Goal: Information Seeking & Learning: Find specific fact

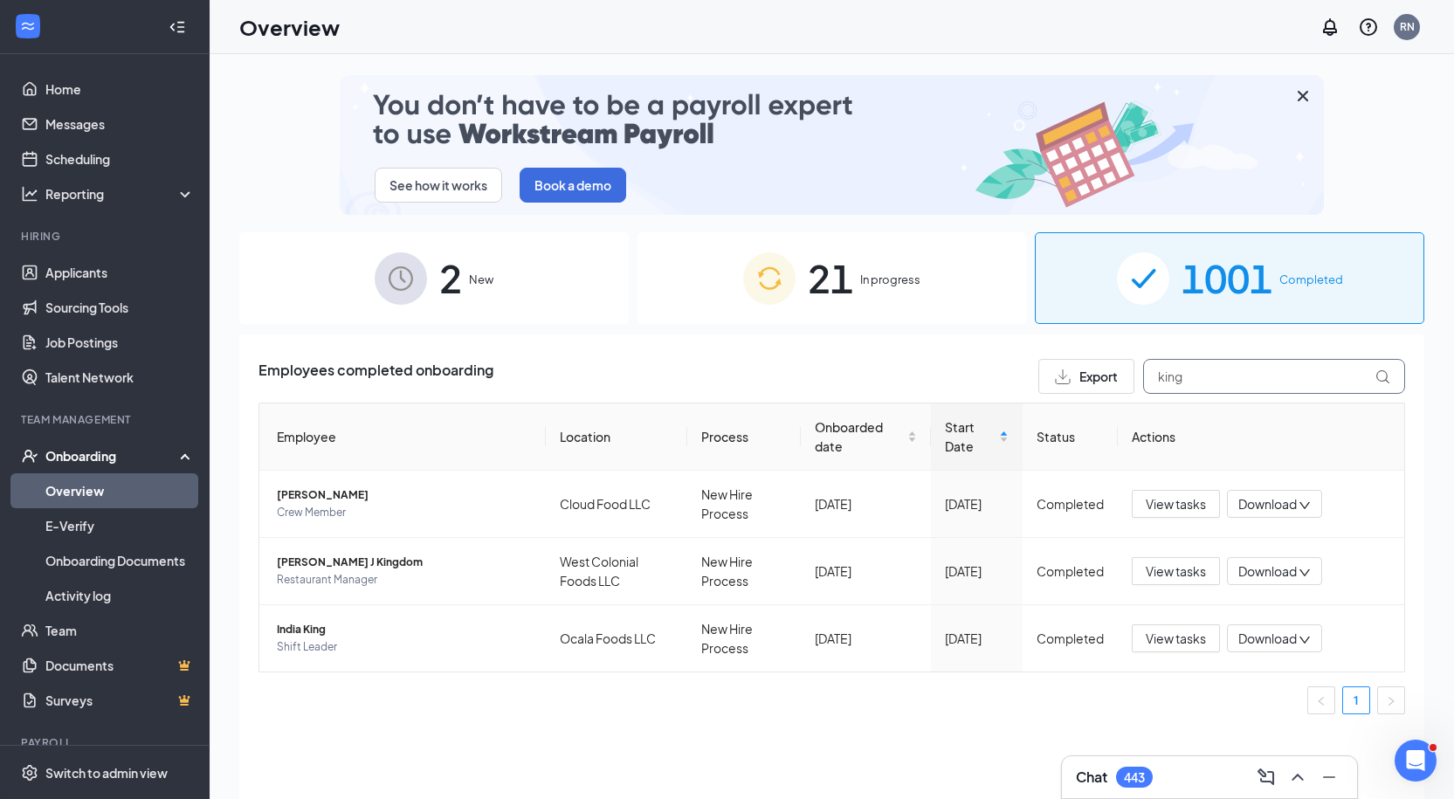
click at [1206, 382] on input "king" at bounding box center [1274, 376] width 262 height 35
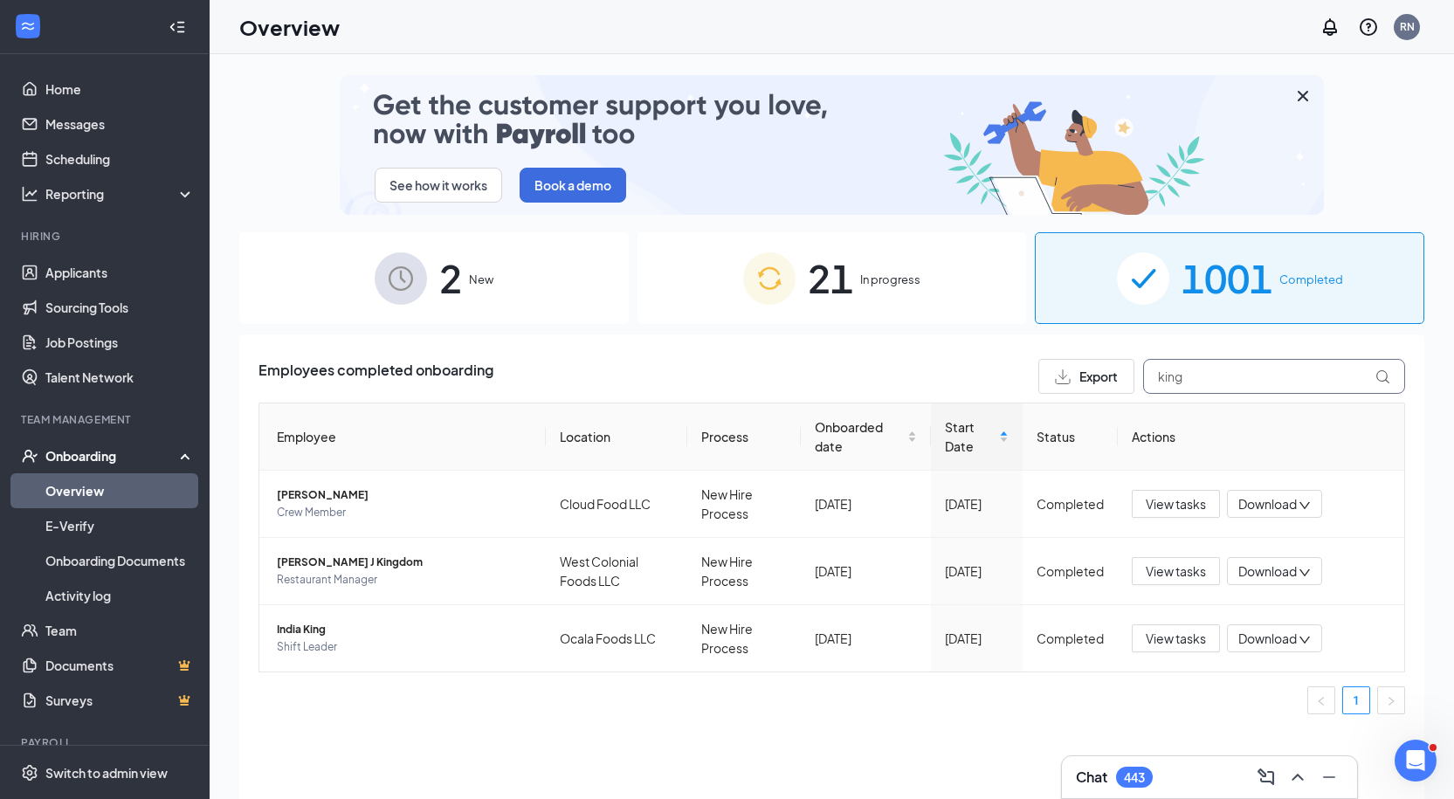
click at [1206, 382] on input "king" at bounding box center [1274, 376] width 262 height 35
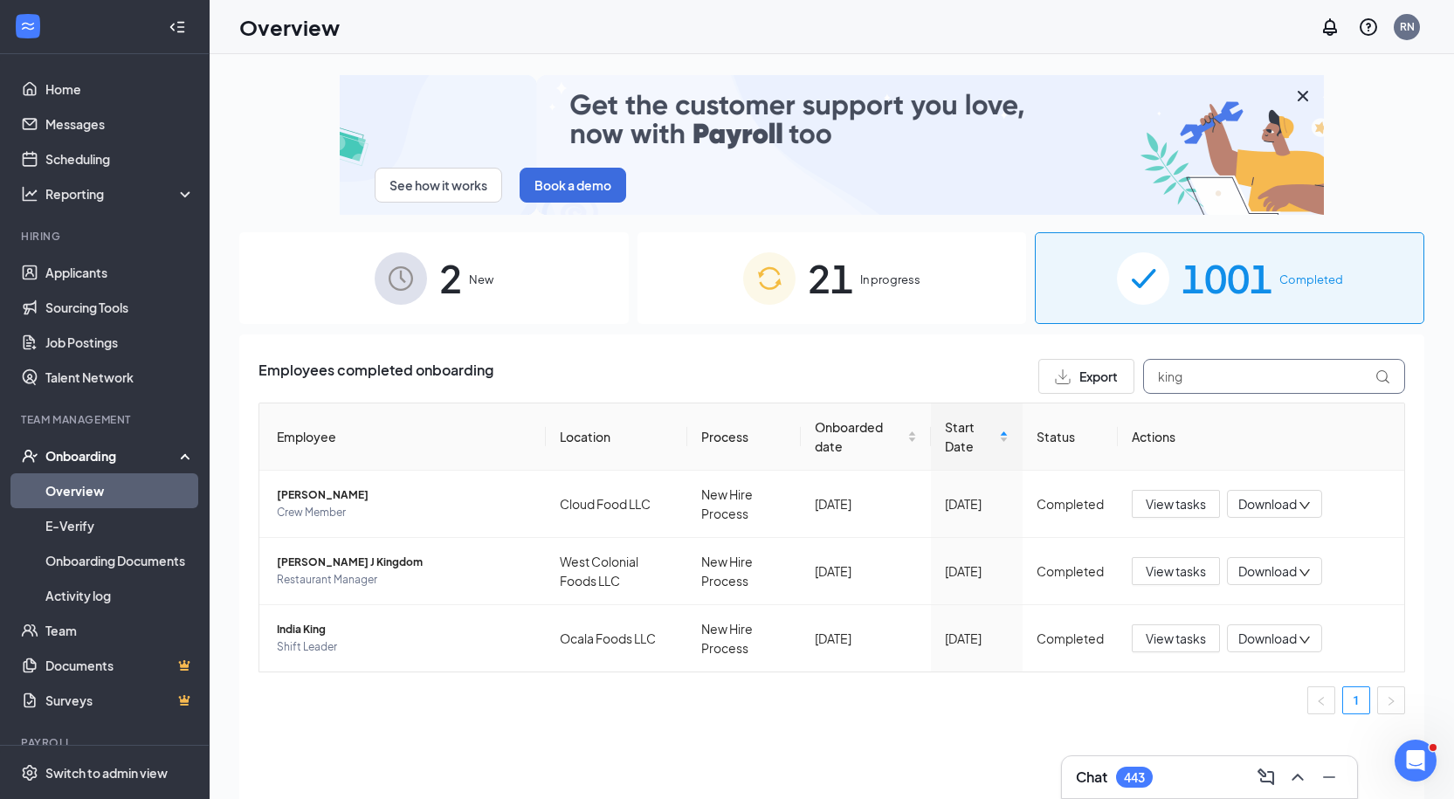
click at [1201, 379] on input "king" at bounding box center [1274, 376] width 262 height 35
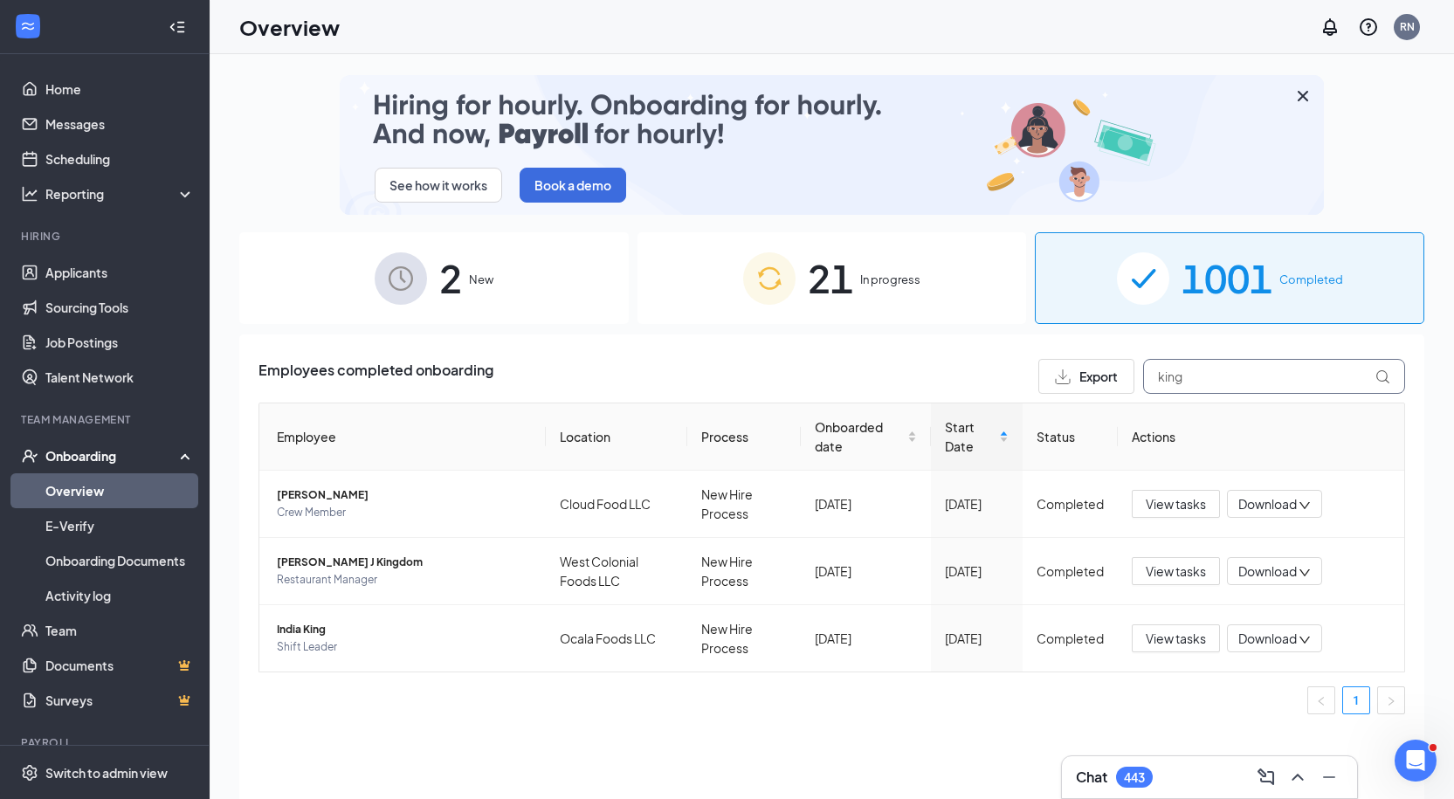
click at [1201, 379] on input "king" at bounding box center [1274, 376] width 262 height 35
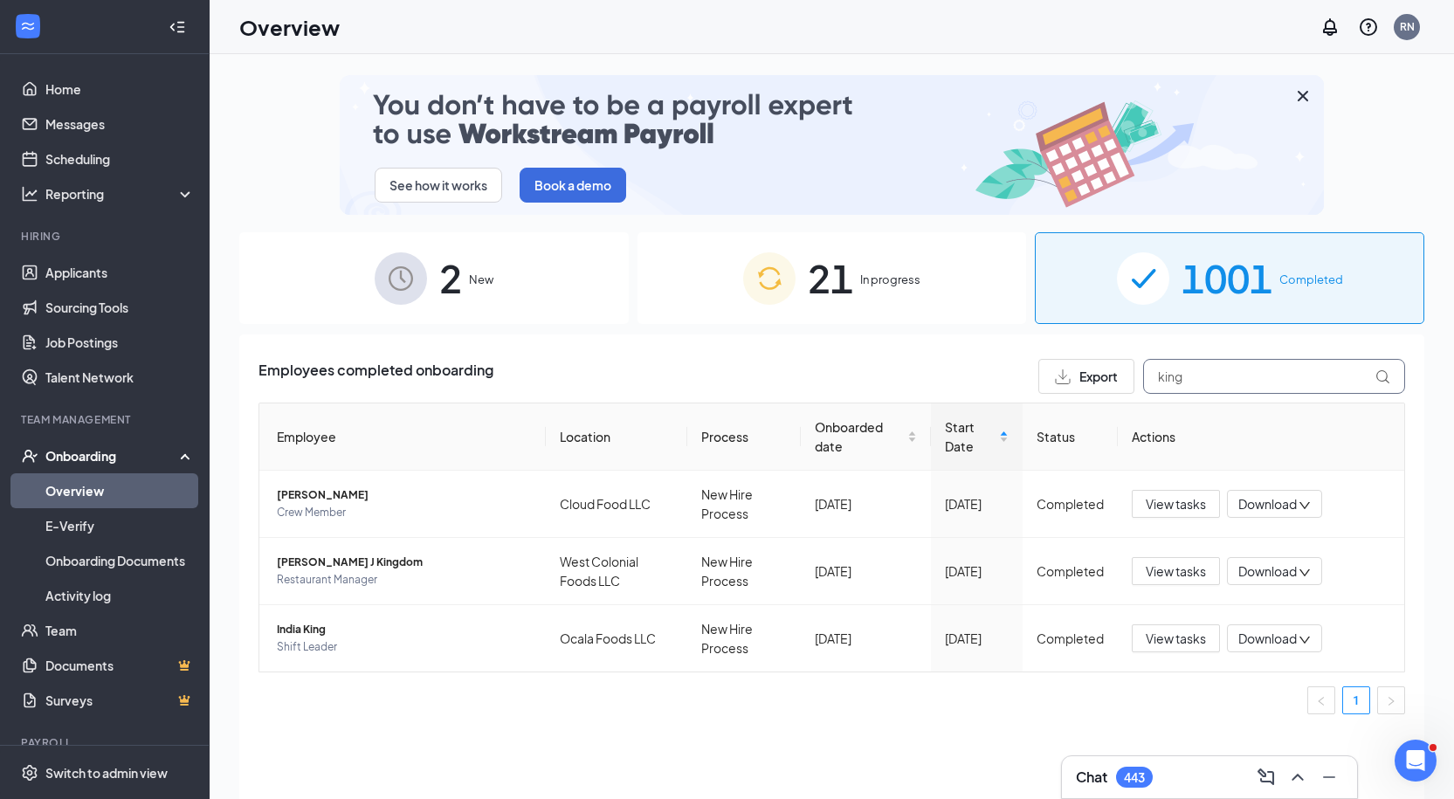
click at [1201, 379] on input "king" at bounding box center [1274, 376] width 262 height 35
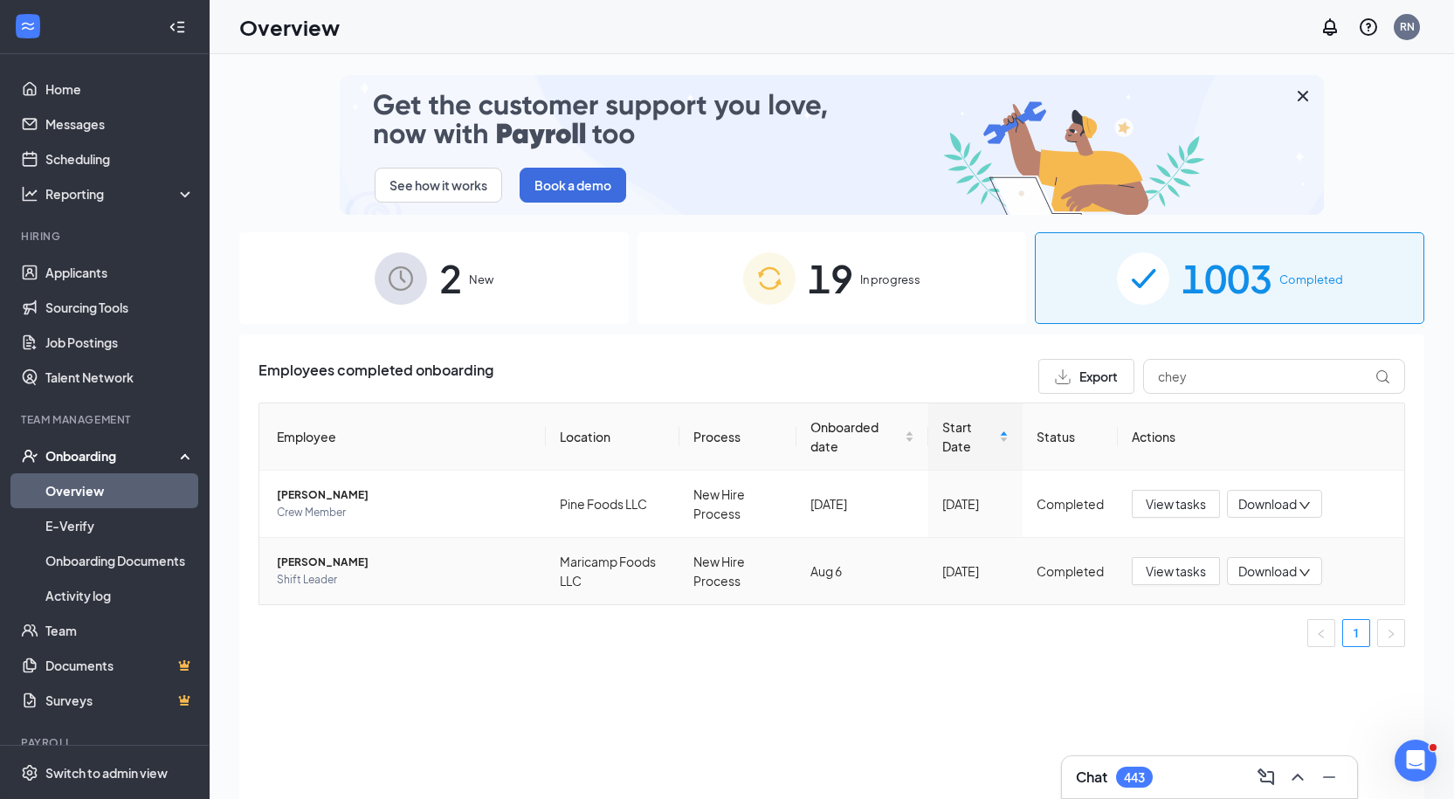
click at [345, 583] on span "Shift Leader" at bounding box center [404, 579] width 255 height 17
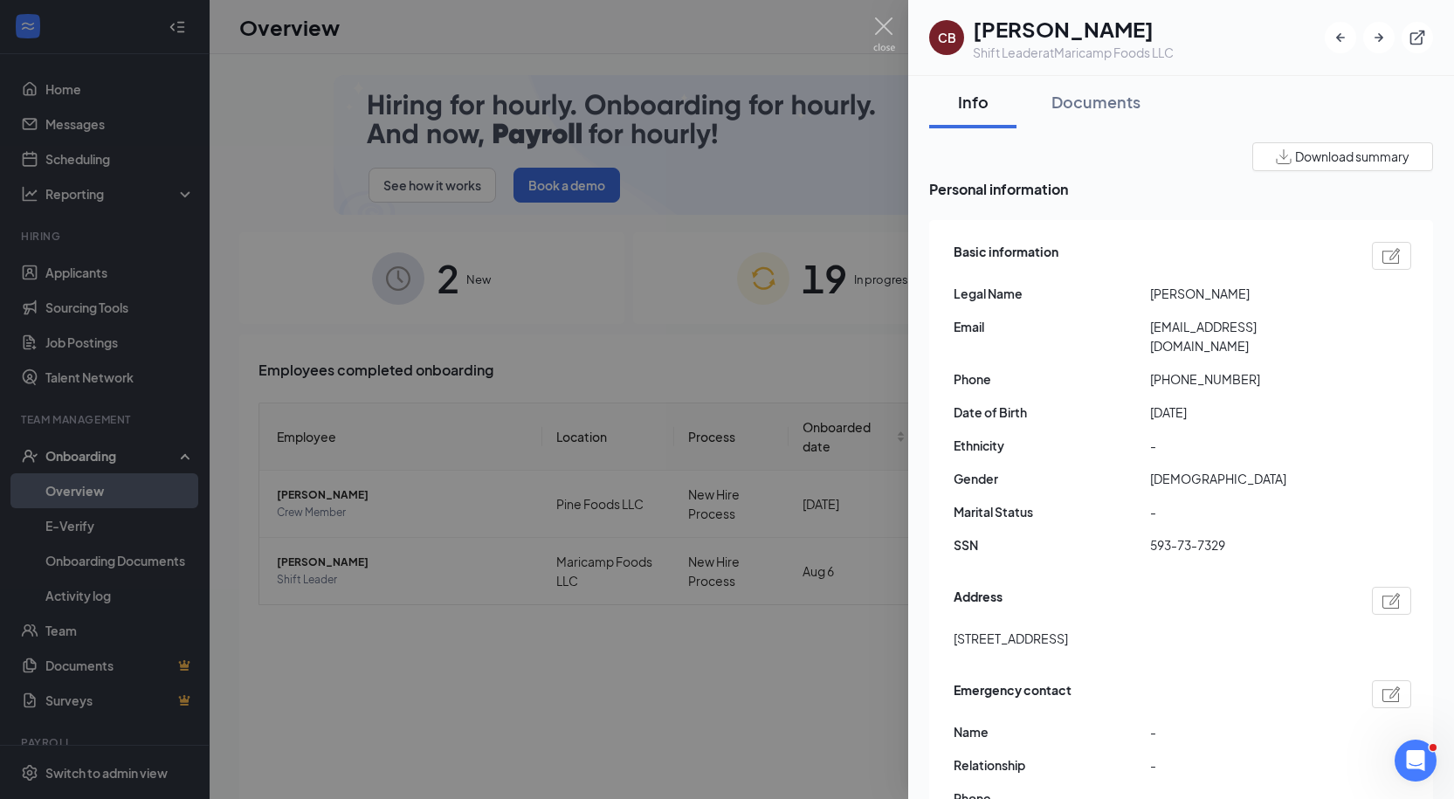
click at [1068, 629] on span "[STREET_ADDRESS]" at bounding box center [1010, 638] width 114 height 19
copy span "[STREET_ADDRESS]"
click at [1235, 316] on div "Basic information Legal Name [PERSON_NAME] Email [EMAIL_ADDRESS][DOMAIN_NAME] P…" at bounding box center [1182, 402] width 458 height 331
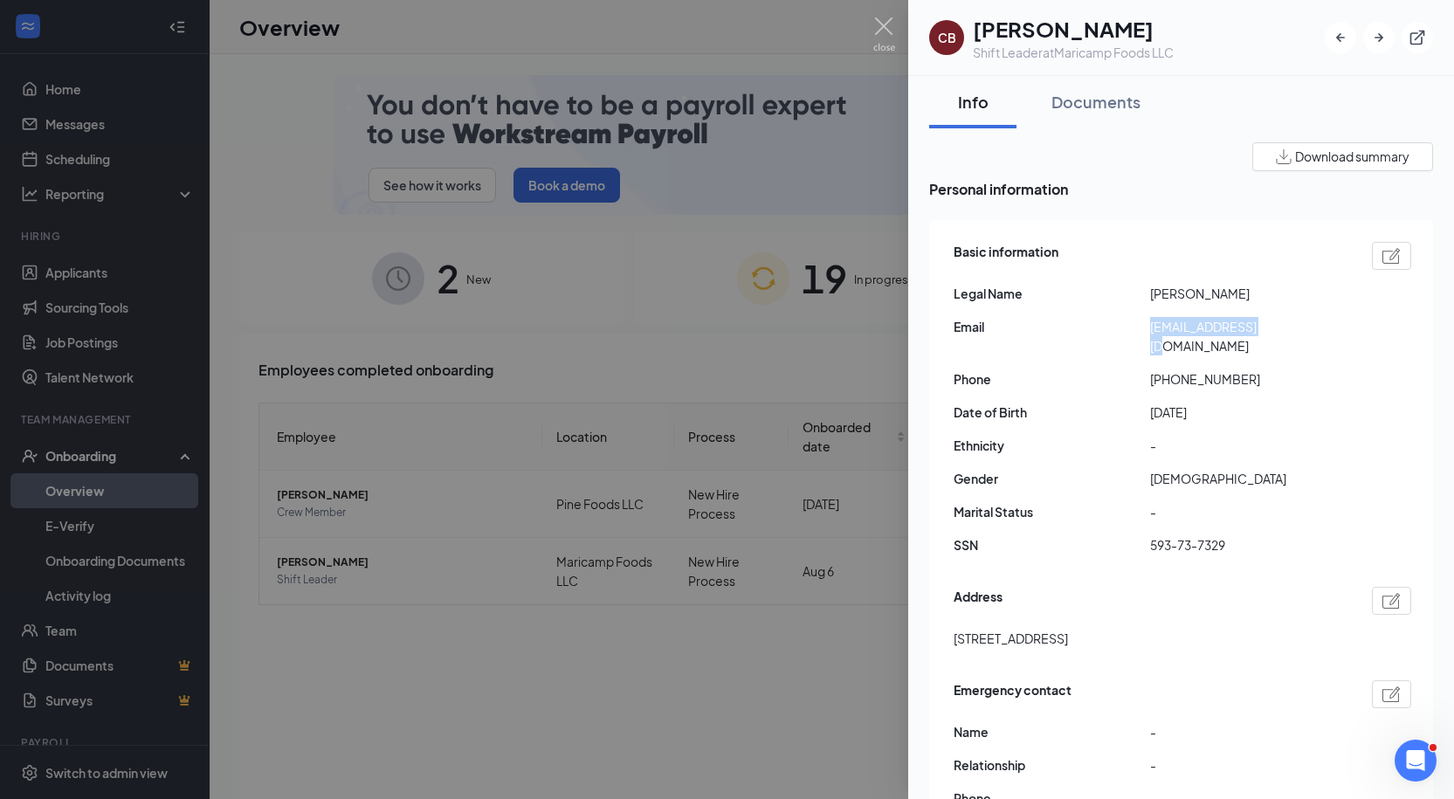
click at [1235, 316] on div "Basic information Legal Name [PERSON_NAME] Email [EMAIL_ADDRESS][DOMAIN_NAME] P…" at bounding box center [1182, 402] width 458 height 331
copy span "[EMAIL_ADDRESS][DOMAIN_NAME]"
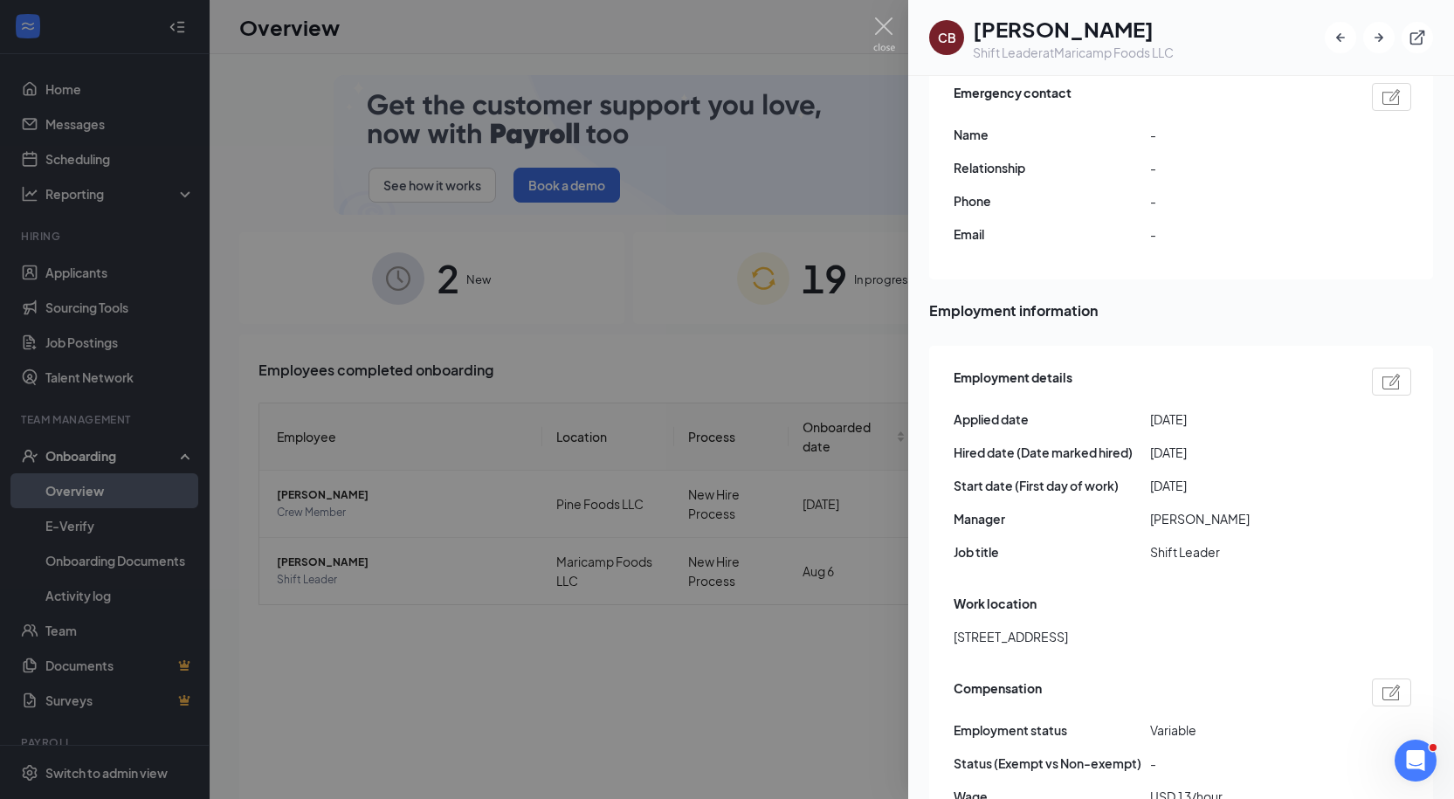
scroll to position [596, 0]
click at [465, 473] on div at bounding box center [727, 399] width 1454 height 799
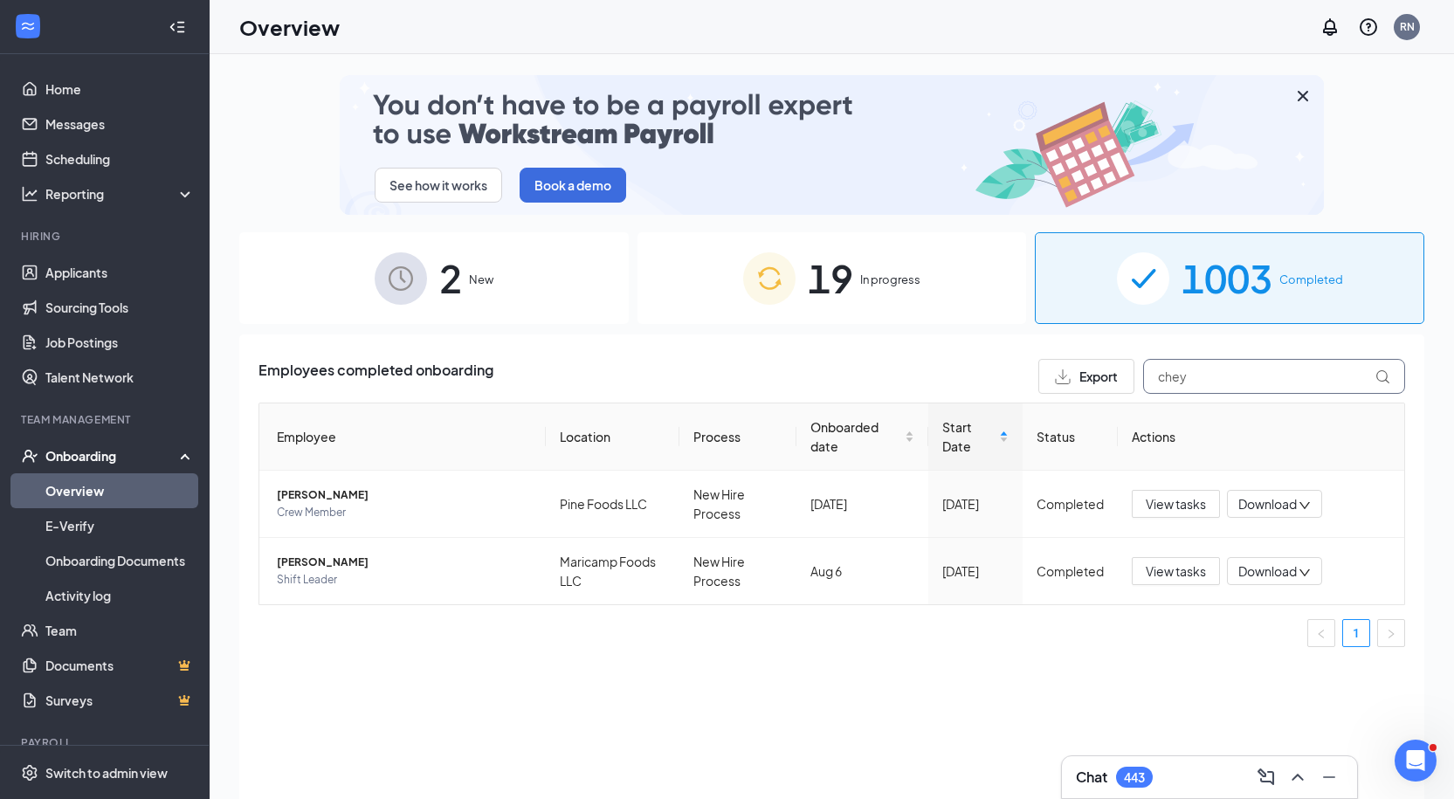
click at [1187, 387] on input "chey" at bounding box center [1274, 376] width 262 height 35
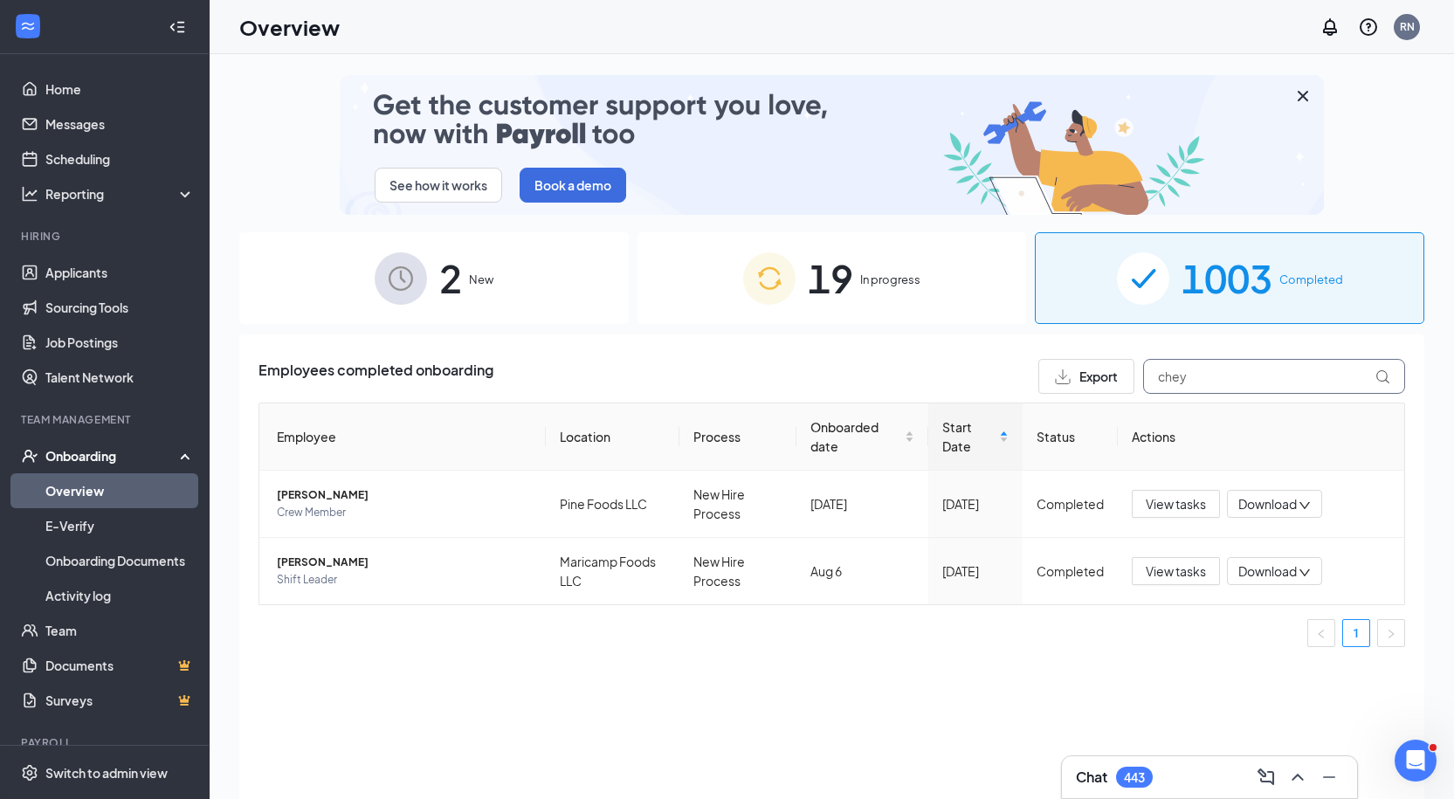
click at [1187, 387] on input "chey" at bounding box center [1274, 376] width 262 height 35
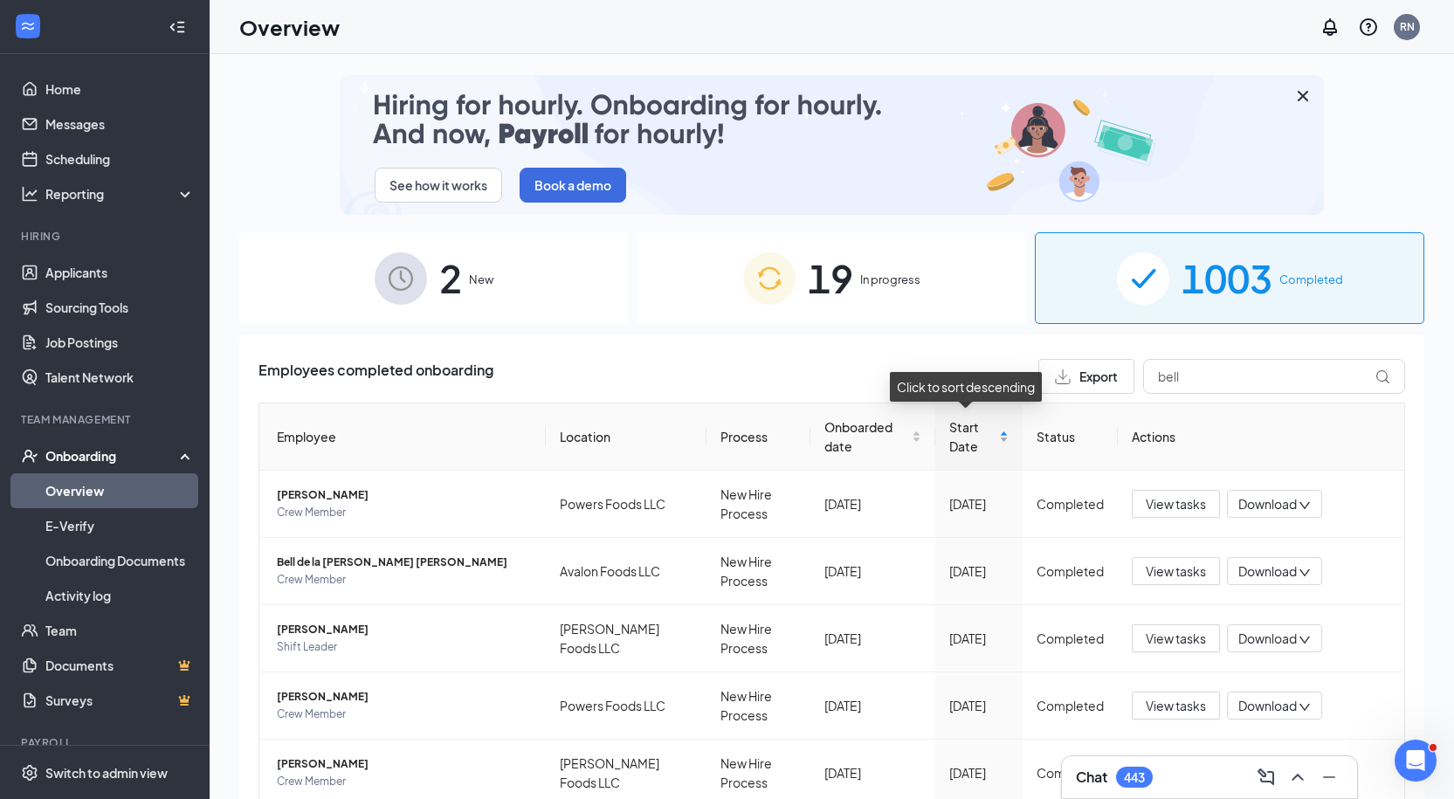
click at [950, 427] on span "Start Date" at bounding box center [972, 436] width 46 height 38
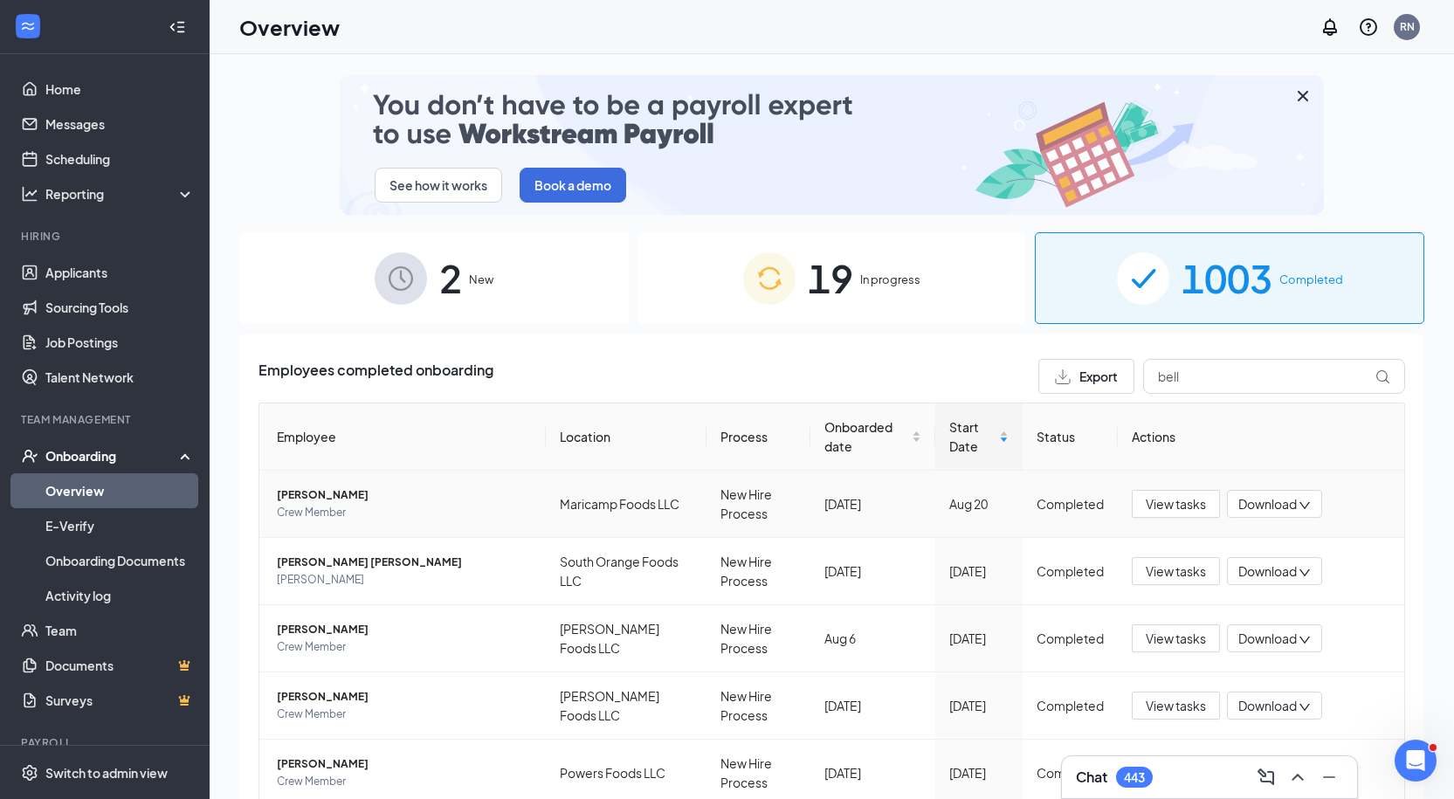
click at [335, 490] on span "[PERSON_NAME]" at bounding box center [404, 494] width 255 height 17
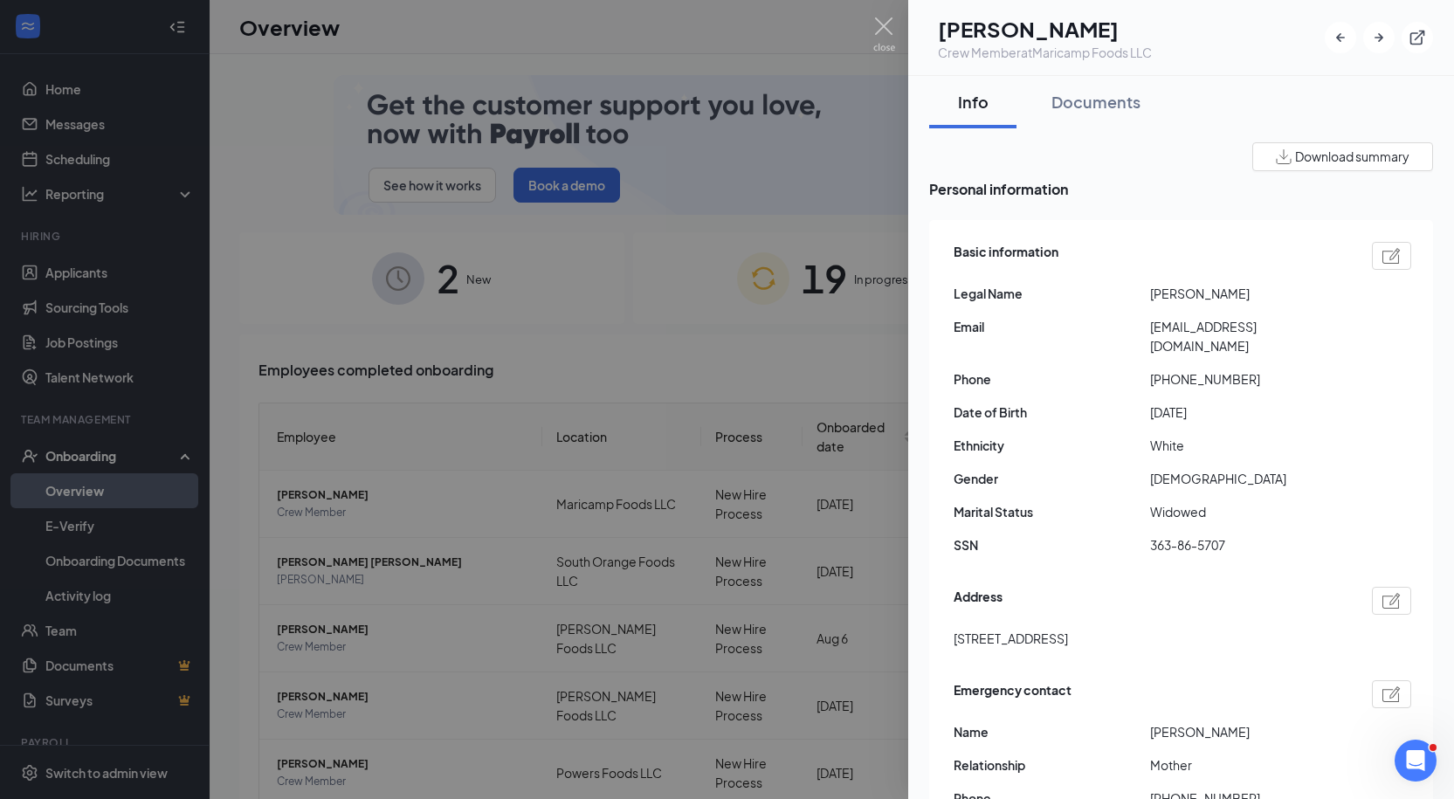
click at [1068, 629] on span "[STREET_ADDRESS]" at bounding box center [1010, 638] width 114 height 19
copy span "[STREET_ADDRESS]"
drag, startPoint x: 1167, startPoint y: 361, endPoint x: 1306, endPoint y: 344, distance: 140.7
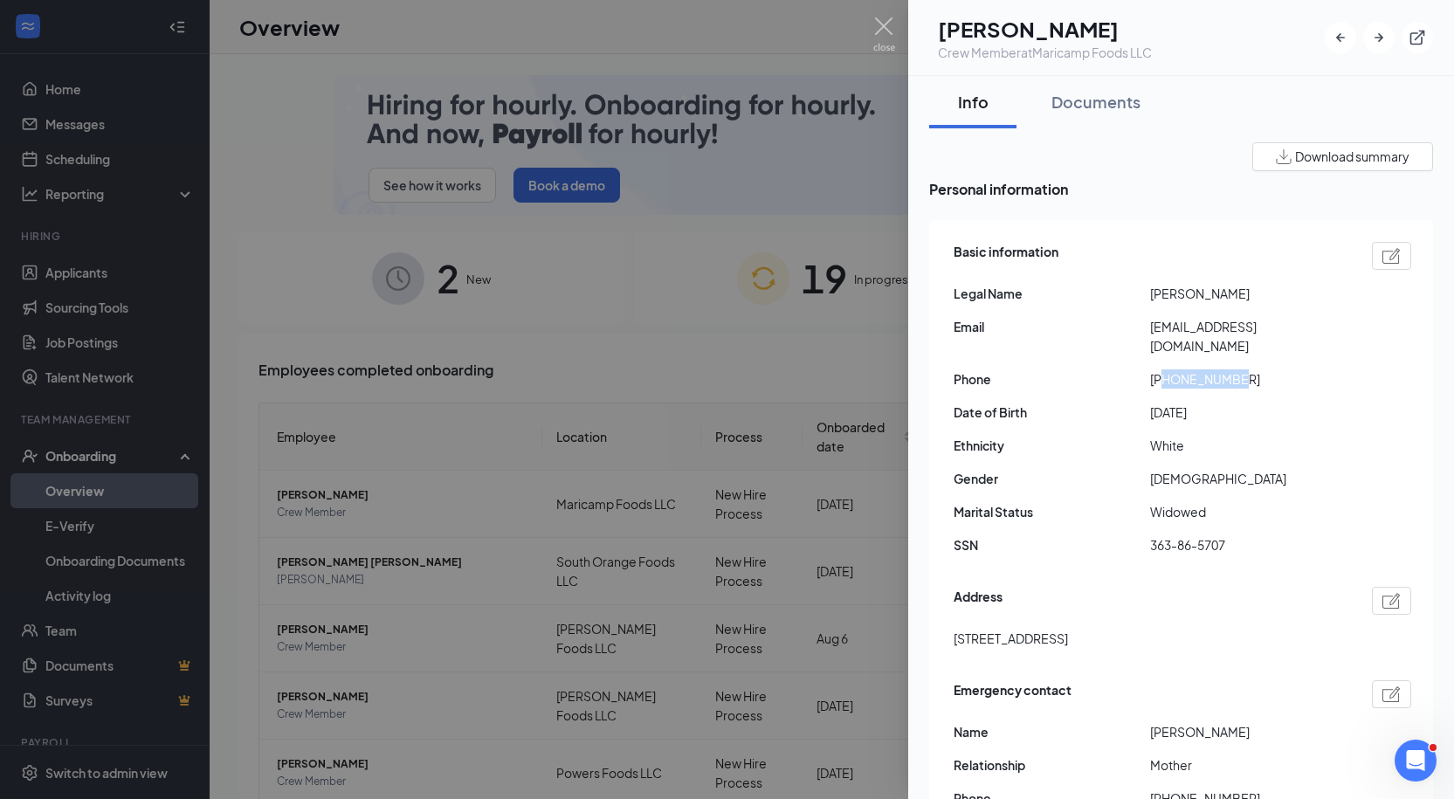
click at [1306, 344] on div "Basic information Legal Name [PERSON_NAME] Email [EMAIL_ADDRESS][DOMAIN_NAME] P…" at bounding box center [1182, 402] width 458 height 331
copy span "3528125115"
click at [1223, 318] on span "[EMAIL_ADDRESS][DOMAIN_NAME]" at bounding box center [1248, 336] width 196 height 38
click at [1222, 325] on span "[EMAIL_ADDRESS][DOMAIN_NAME]" at bounding box center [1248, 336] width 196 height 38
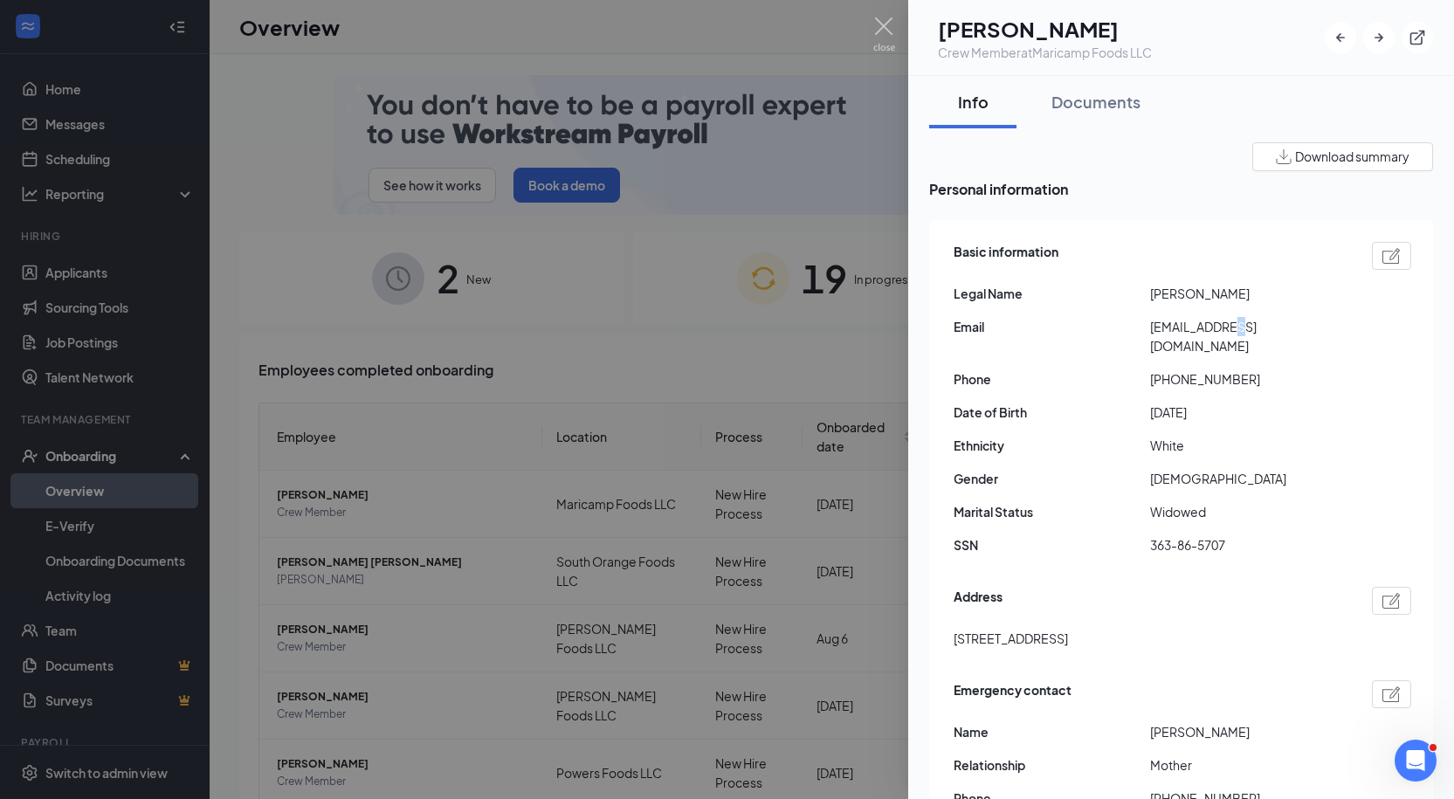
click at [1222, 325] on span "[EMAIL_ADDRESS][DOMAIN_NAME]" at bounding box center [1248, 336] width 196 height 38
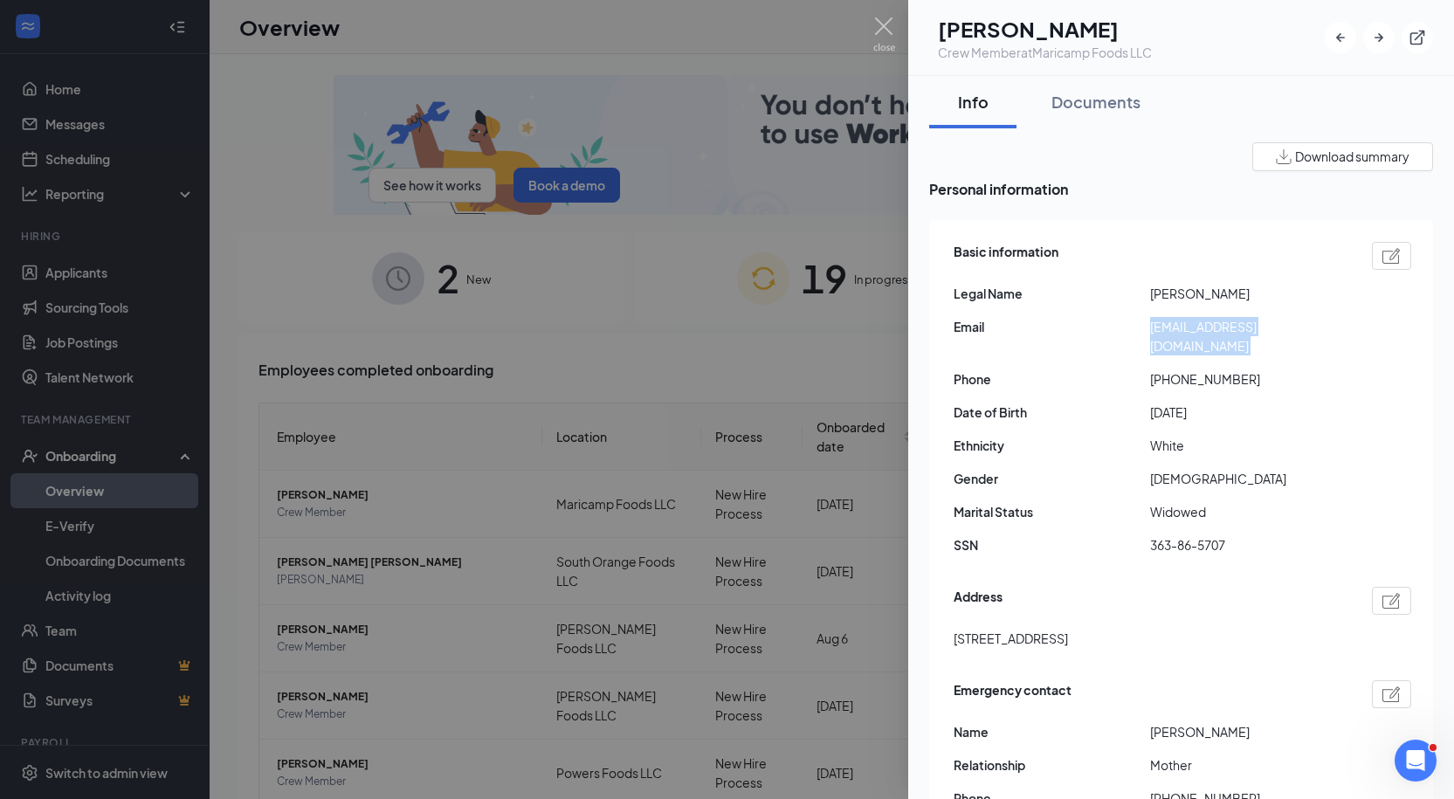
click at [1222, 325] on span "[EMAIL_ADDRESS][DOMAIN_NAME]" at bounding box center [1248, 336] width 196 height 38
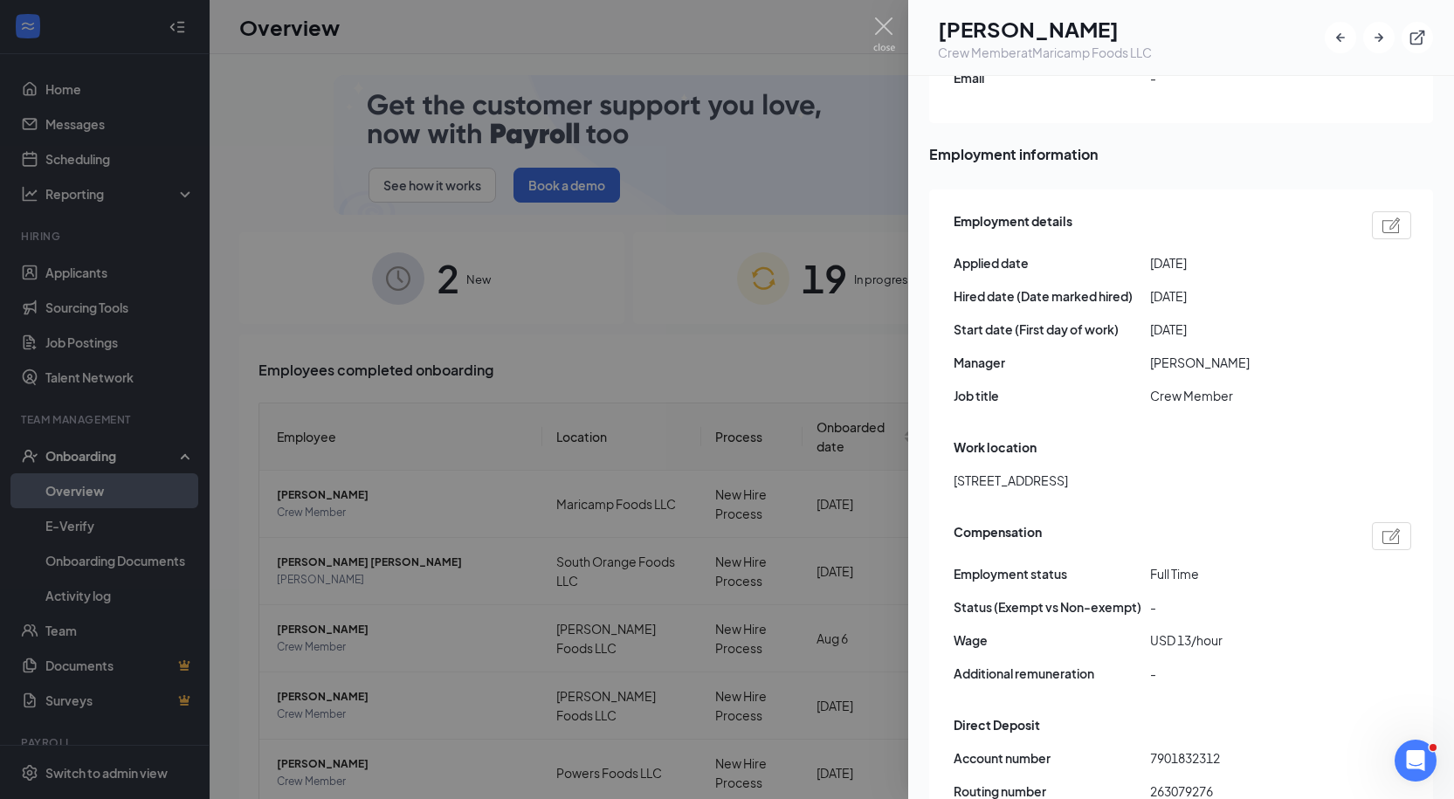
scroll to position [79, 0]
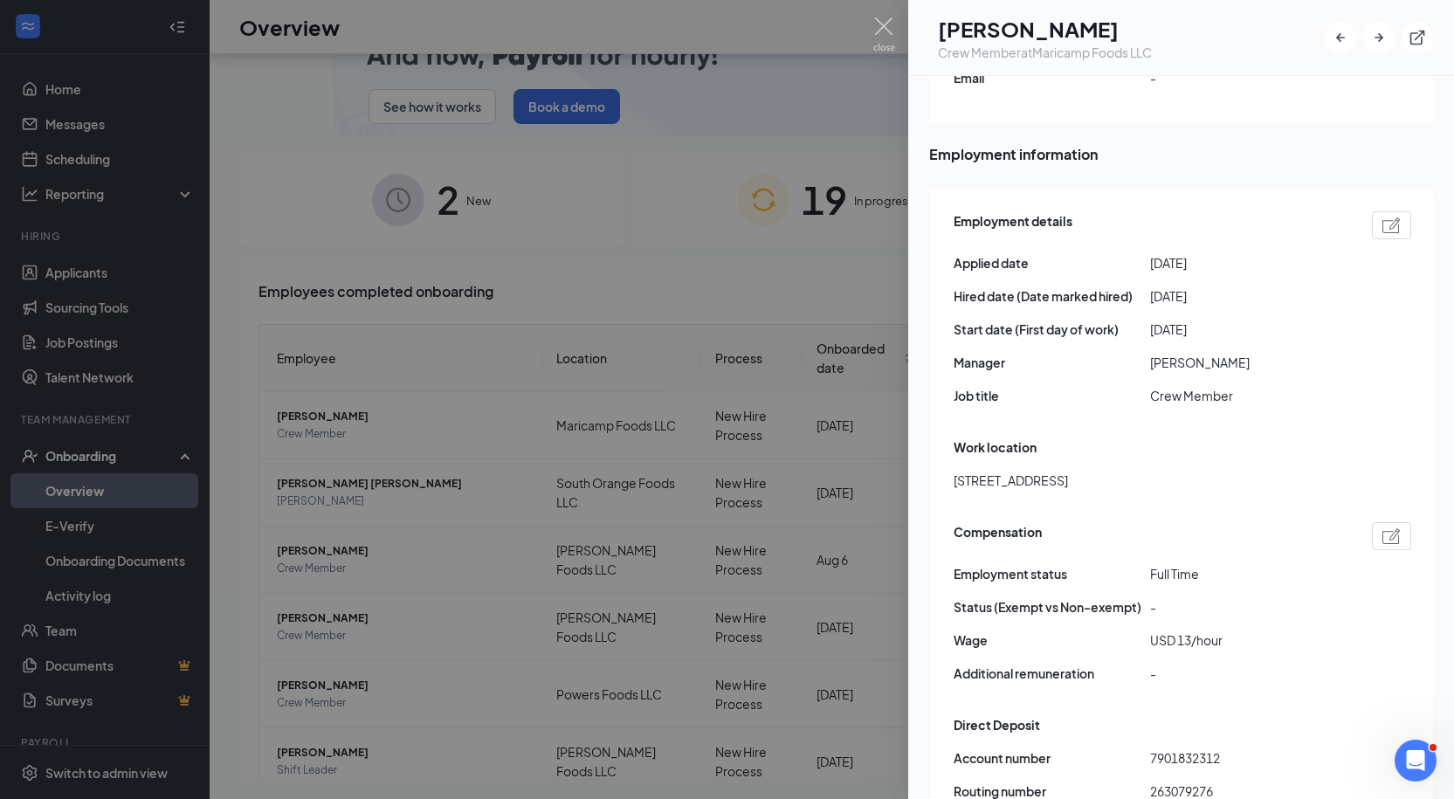
click at [403, 596] on div at bounding box center [727, 399] width 1454 height 799
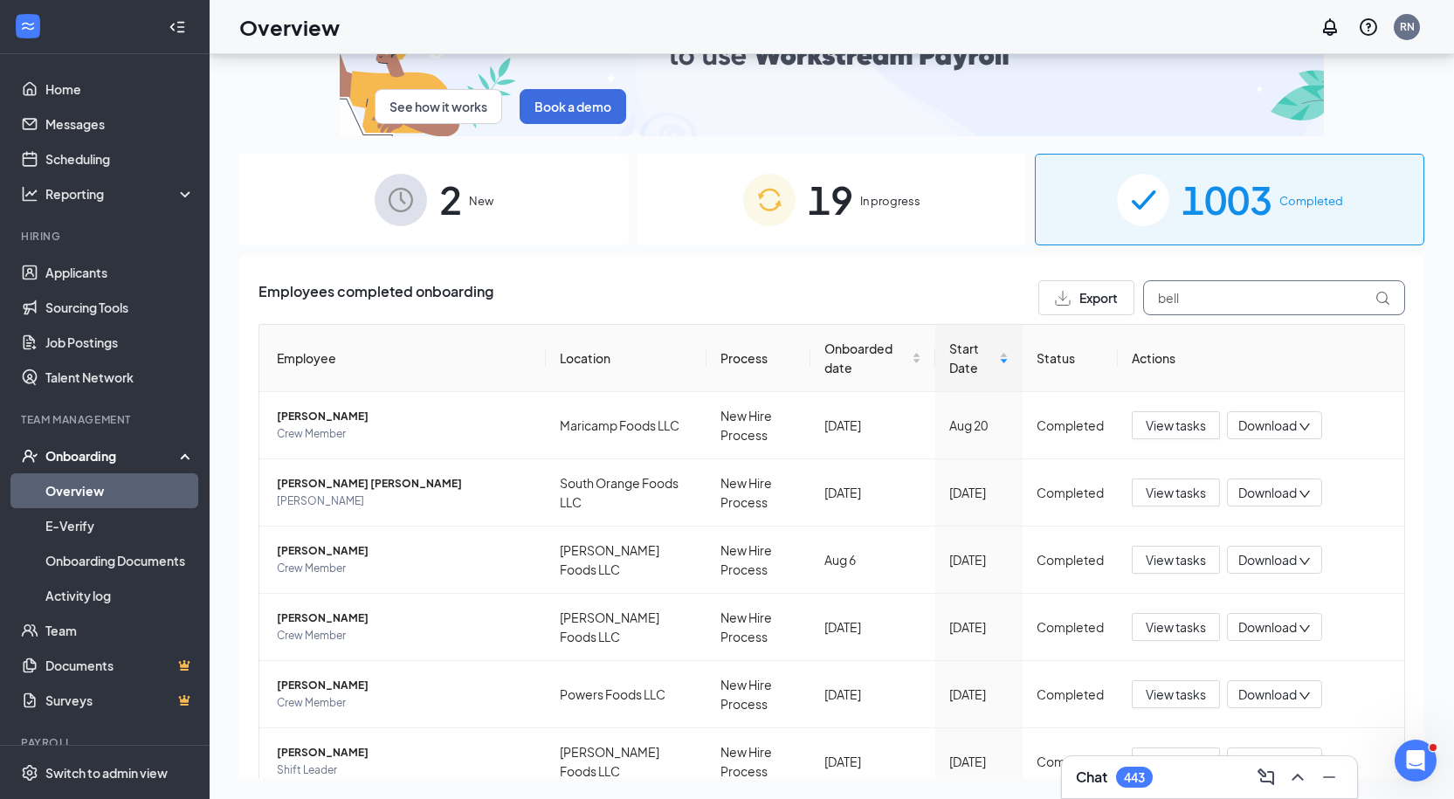
click at [1167, 304] on input "bell" at bounding box center [1274, 297] width 262 height 35
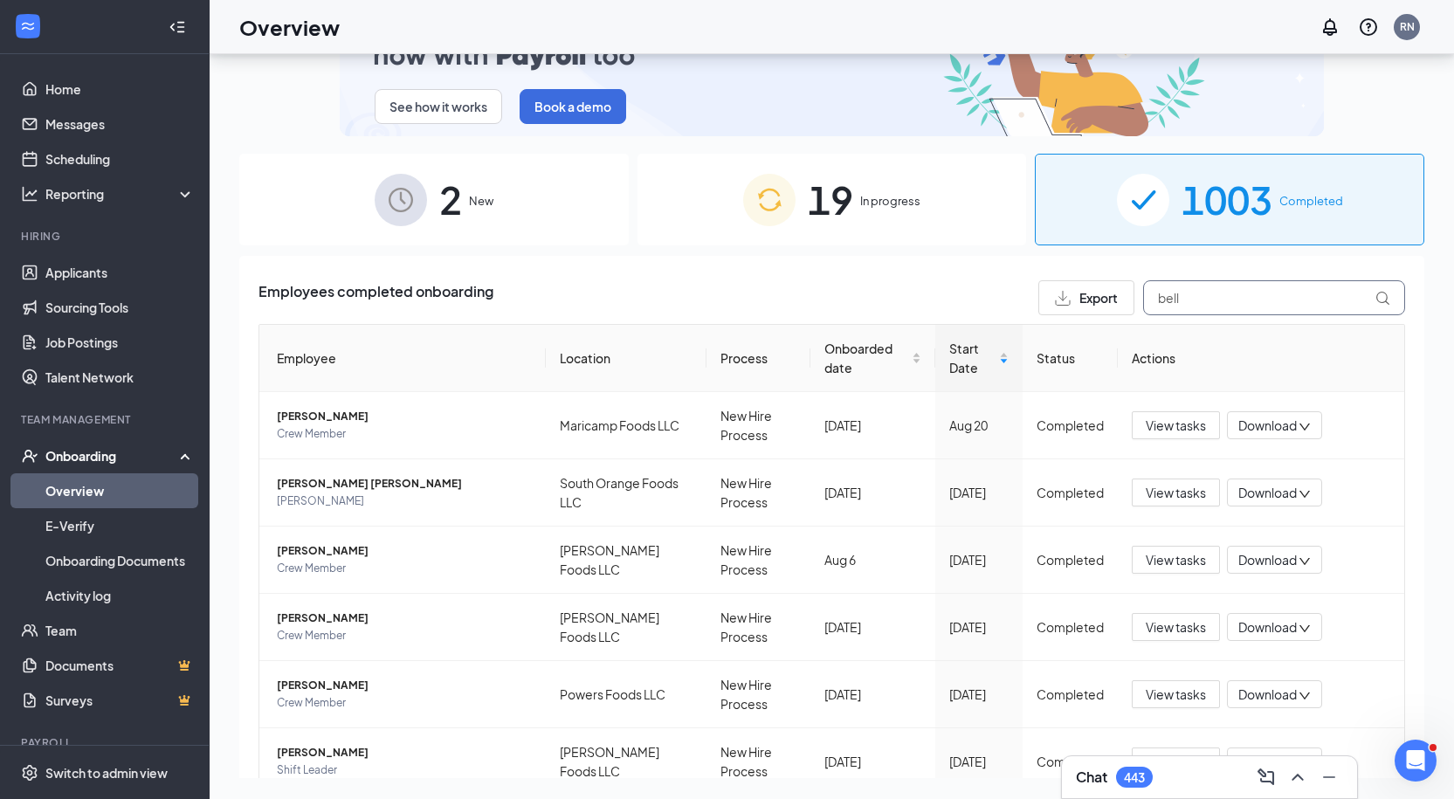
click at [1167, 304] on input "bell" at bounding box center [1274, 297] width 262 height 35
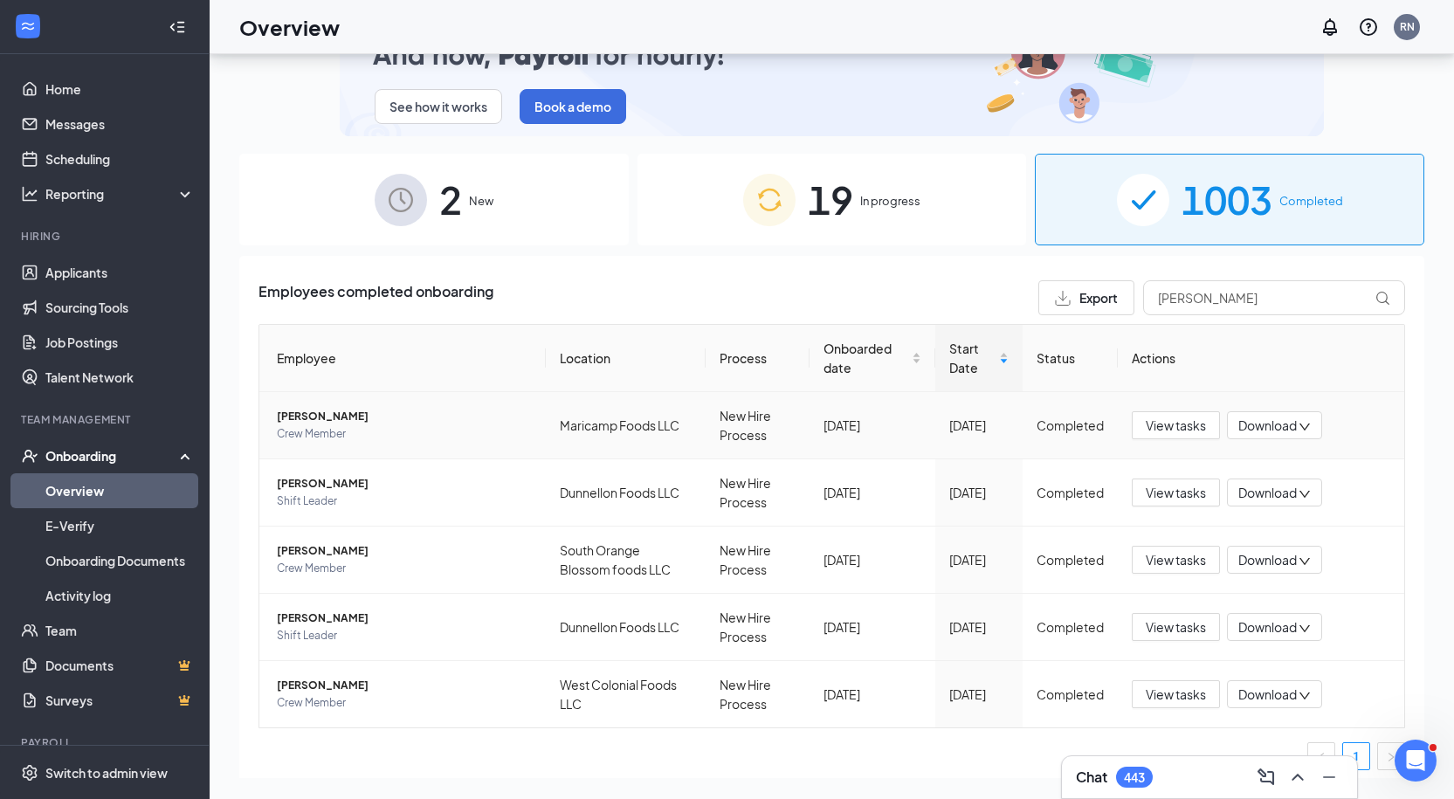
click at [409, 412] on span "[PERSON_NAME]" at bounding box center [404, 416] width 255 height 17
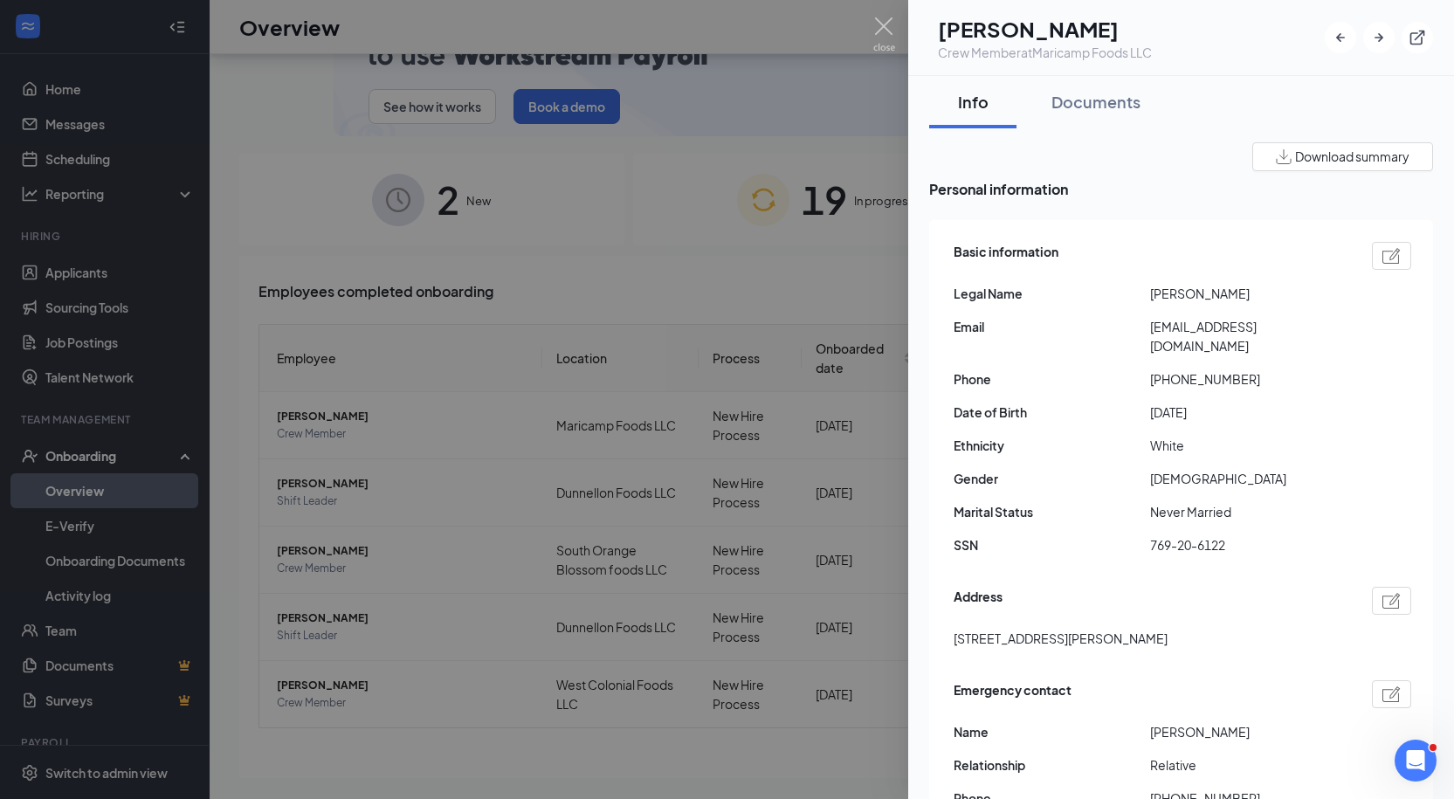
click at [1215, 320] on span "[EMAIL_ADDRESS][DOMAIN_NAME]" at bounding box center [1248, 336] width 196 height 38
click at [1119, 629] on span "[STREET_ADDRESS][PERSON_NAME]" at bounding box center [1060, 638] width 214 height 19
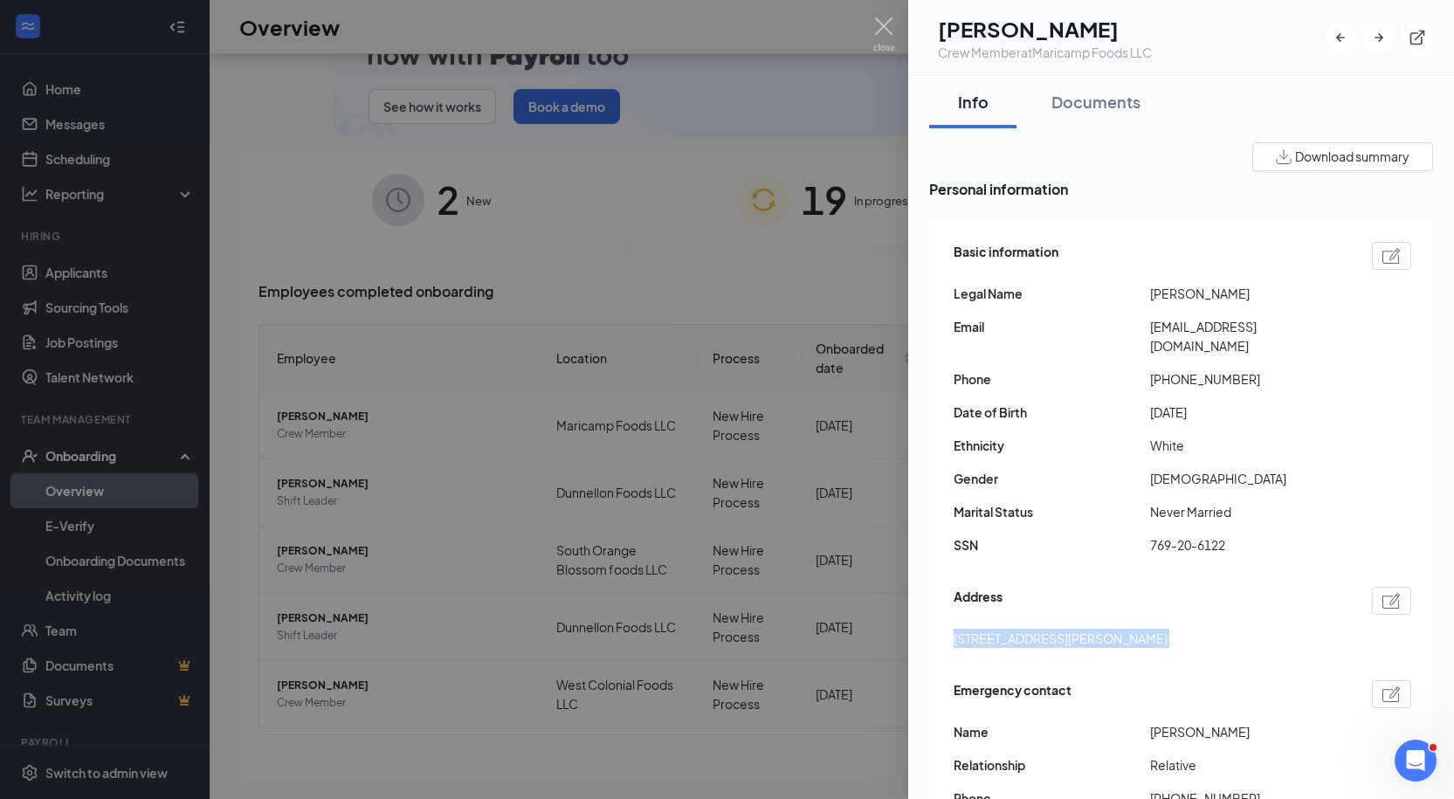
click at [1119, 629] on span "[STREET_ADDRESS][PERSON_NAME]" at bounding box center [1060, 638] width 214 height 19
copy span "[STREET_ADDRESS][PERSON_NAME]"
drag, startPoint x: 1167, startPoint y: 362, endPoint x: 1270, endPoint y: 366, distance: 103.1
click at [1270, 369] on span "[PHONE_NUMBER]" at bounding box center [1248, 378] width 196 height 19
copy span "3526519126"
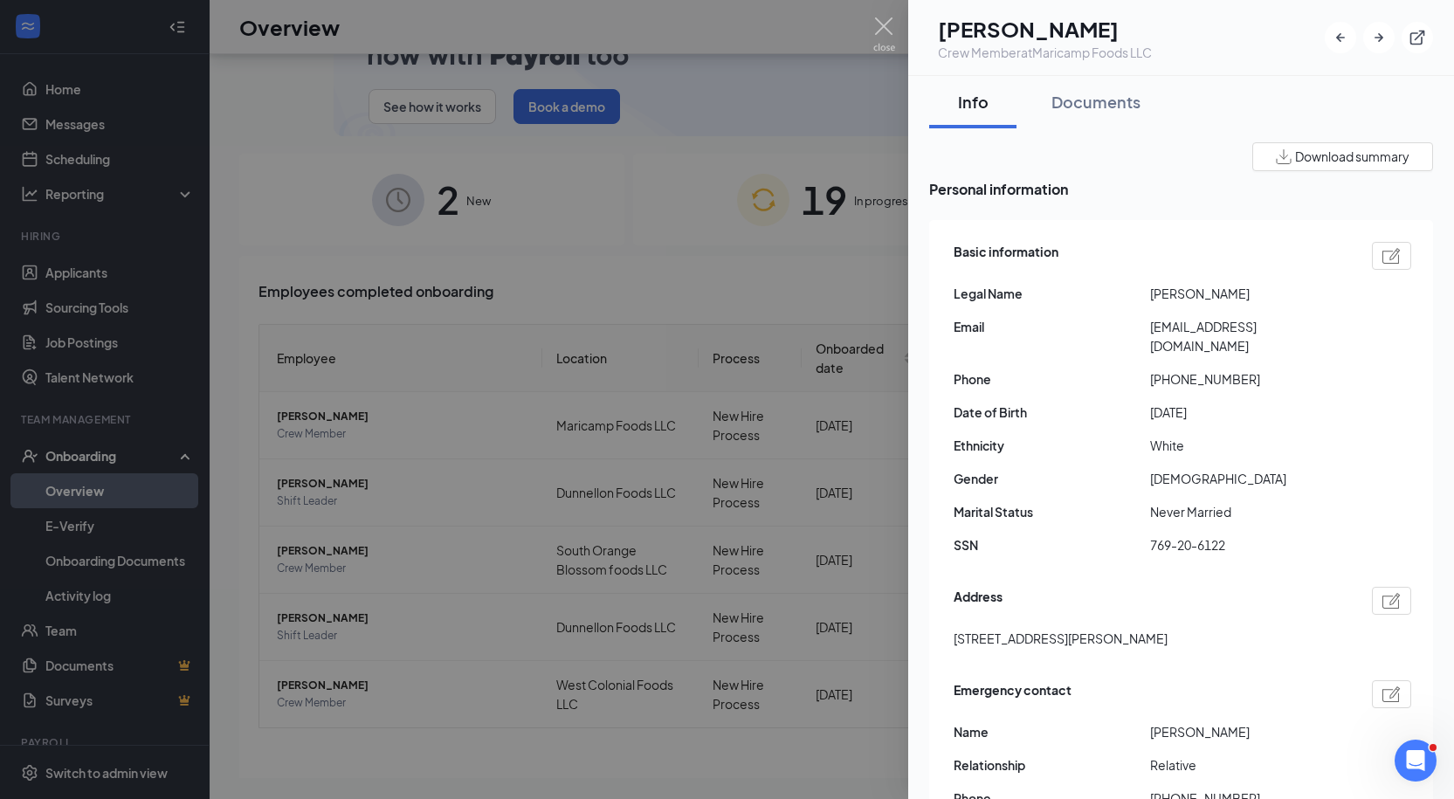
click at [1201, 331] on span "[EMAIL_ADDRESS][DOMAIN_NAME]" at bounding box center [1248, 336] width 196 height 38
copy span "[EMAIL_ADDRESS][DOMAIN_NAME]"
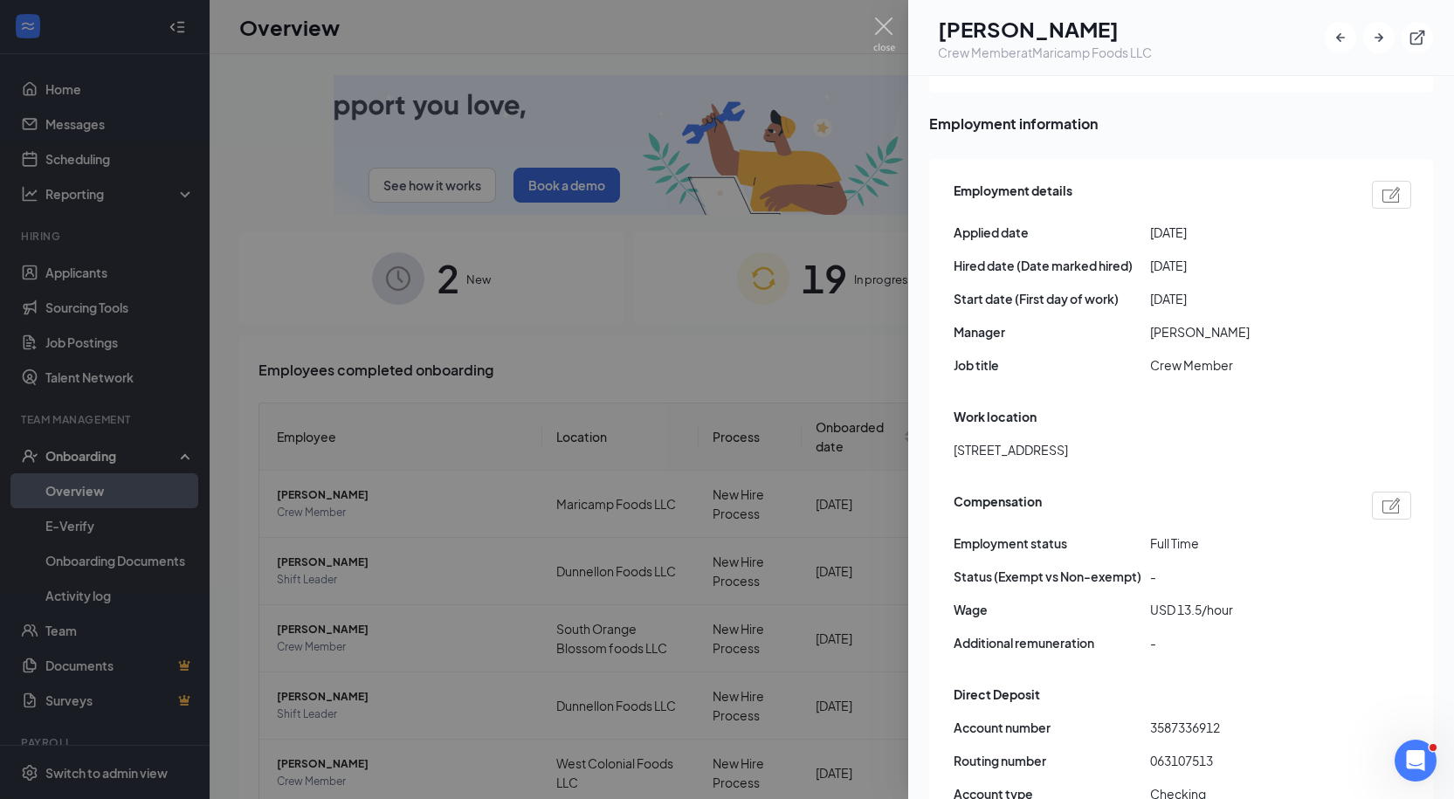
scroll to position [802, 0]
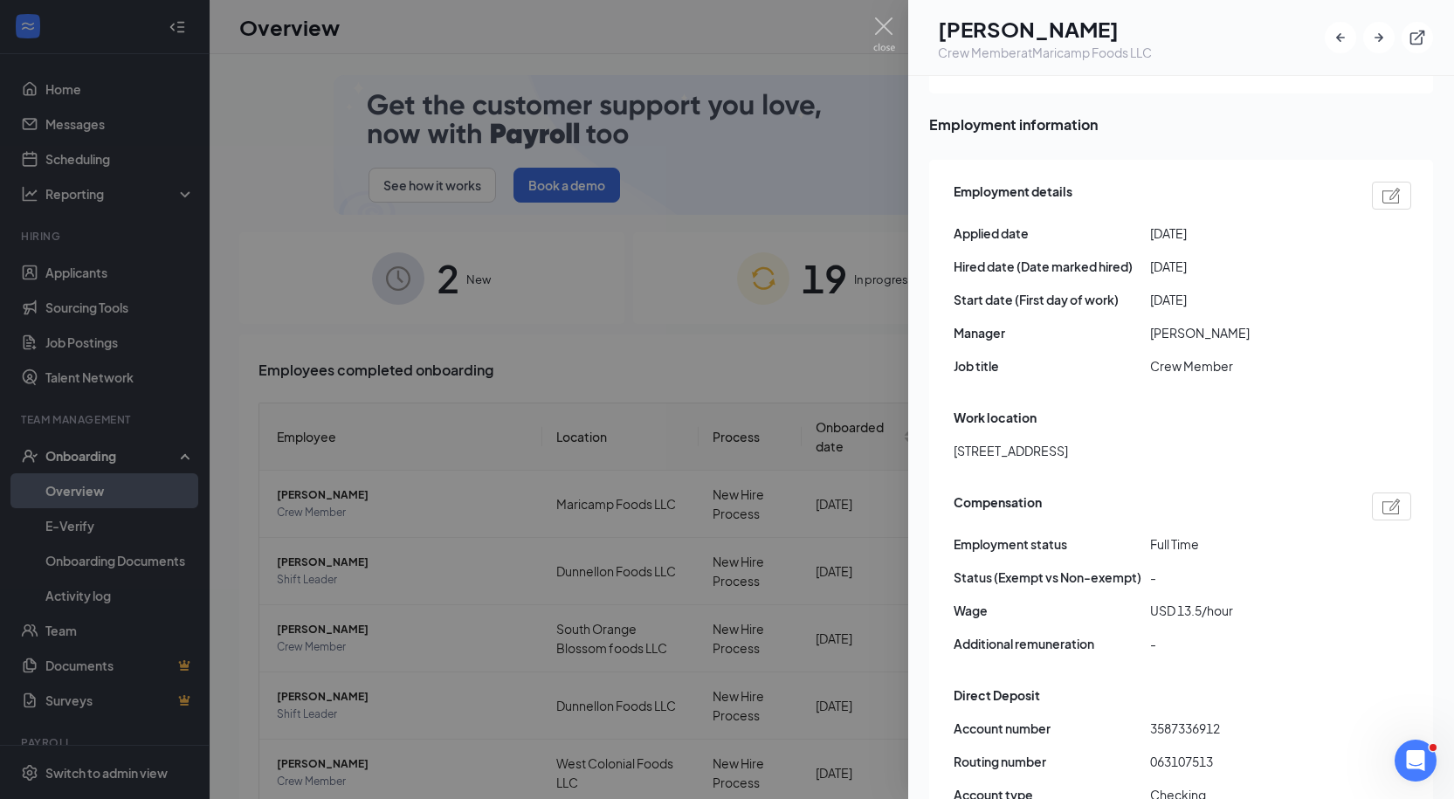
drag, startPoint x: 729, startPoint y: 134, endPoint x: 738, endPoint y: 145, distance: 14.3
click at [730, 133] on div at bounding box center [727, 399] width 1454 height 799
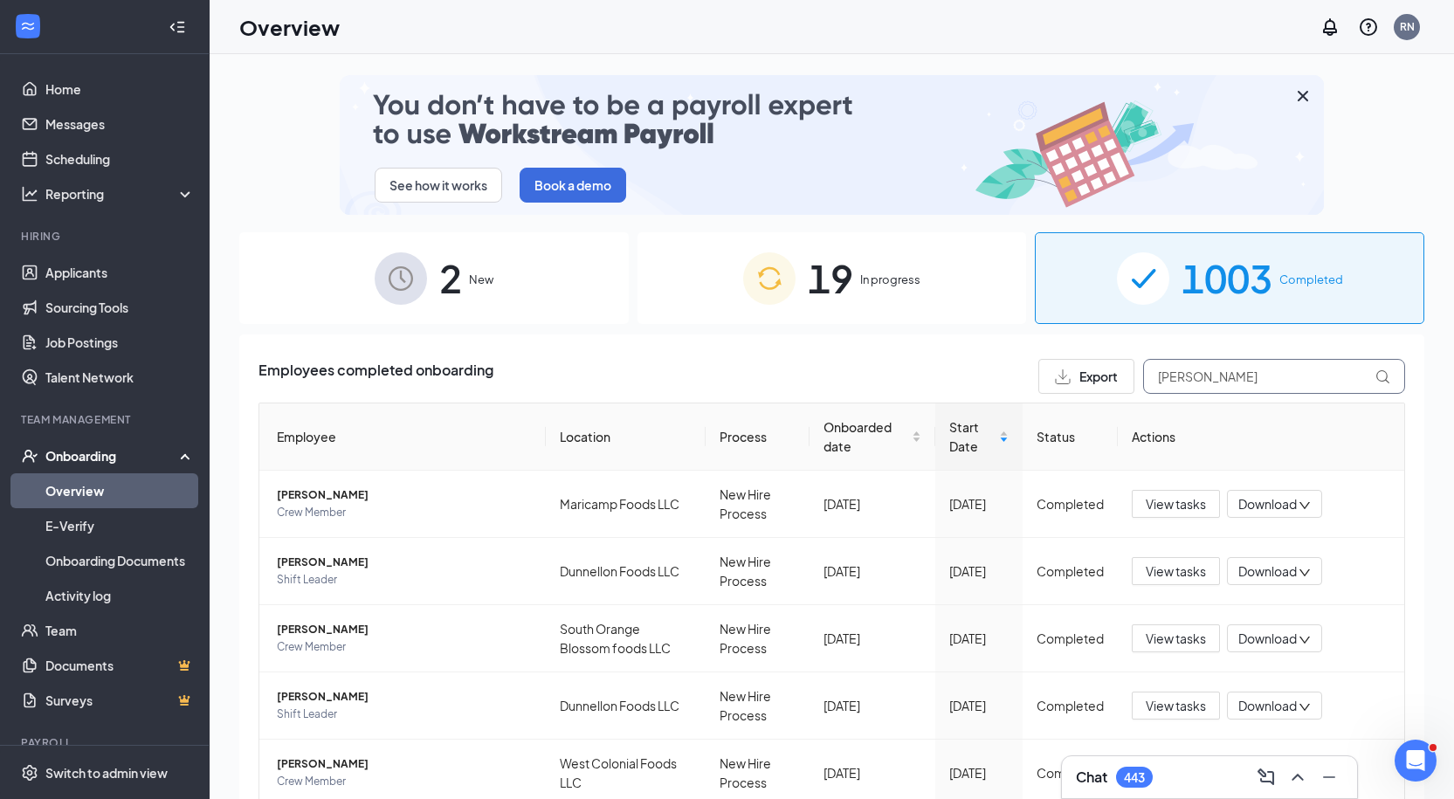
click at [1182, 380] on input "[PERSON_NAME]" at bounding box center [1274, 376] width 262 height 35
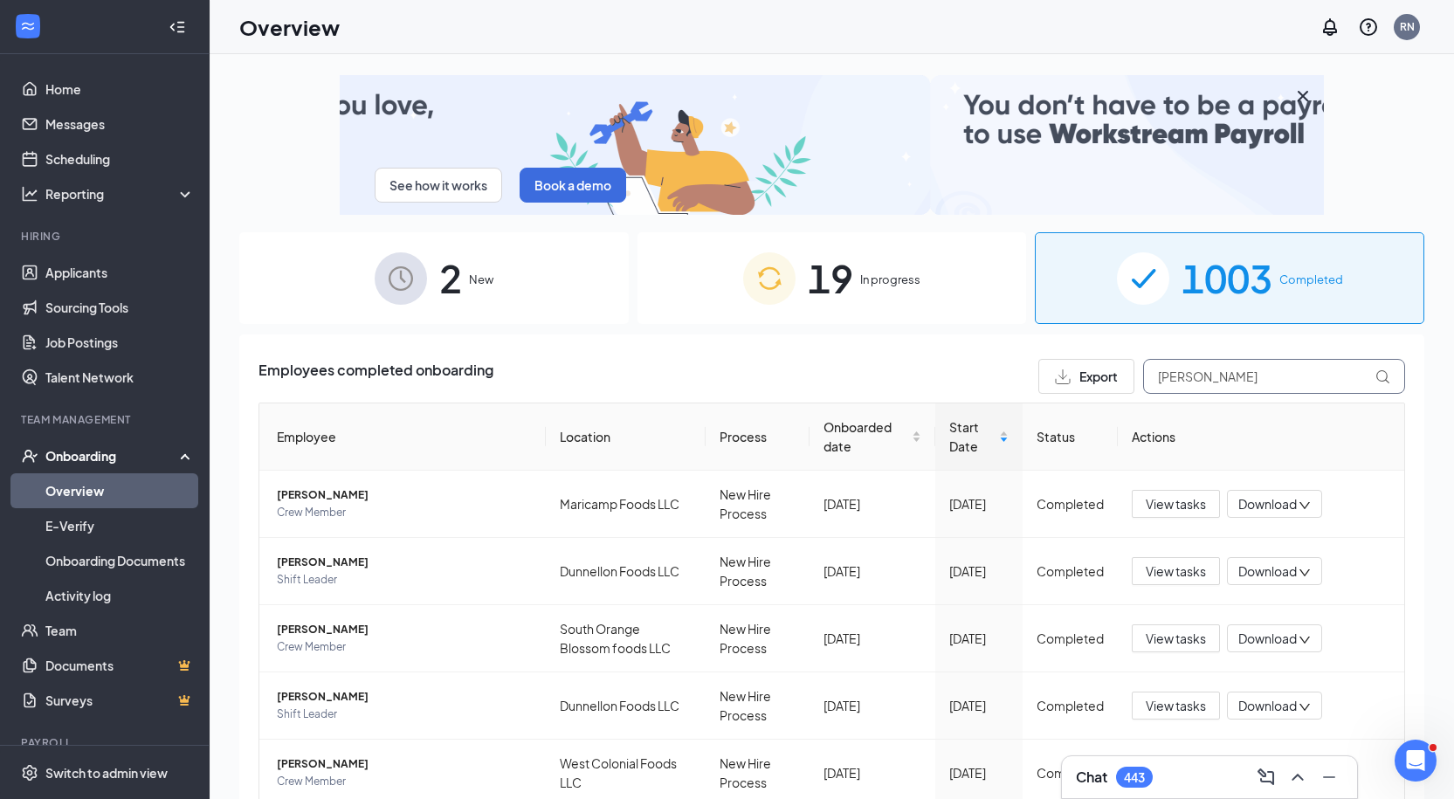
click at [1182, 380] on input "[PERSON_NAME]" at bounding box center [1274, 376] width 262 height 35
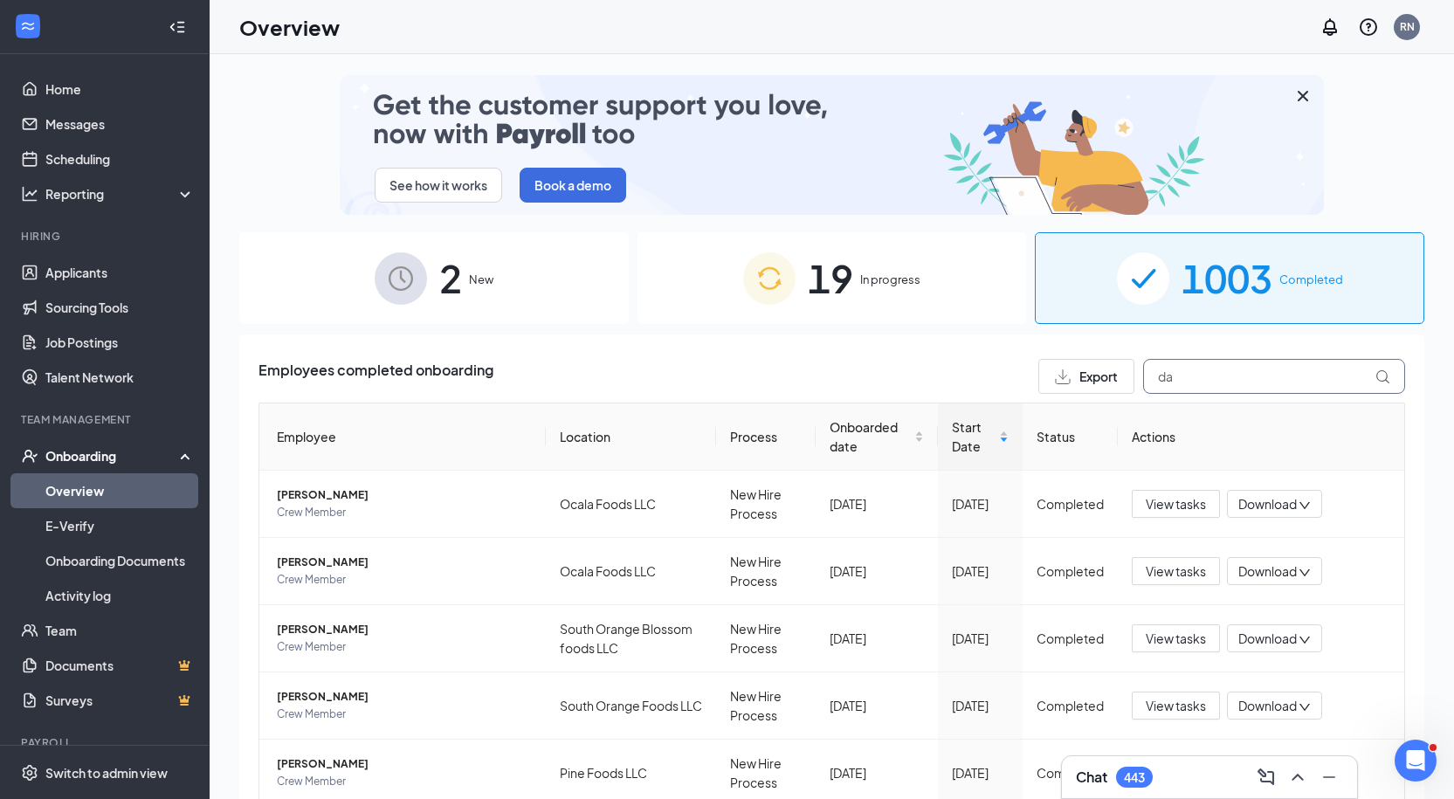
type input "d"
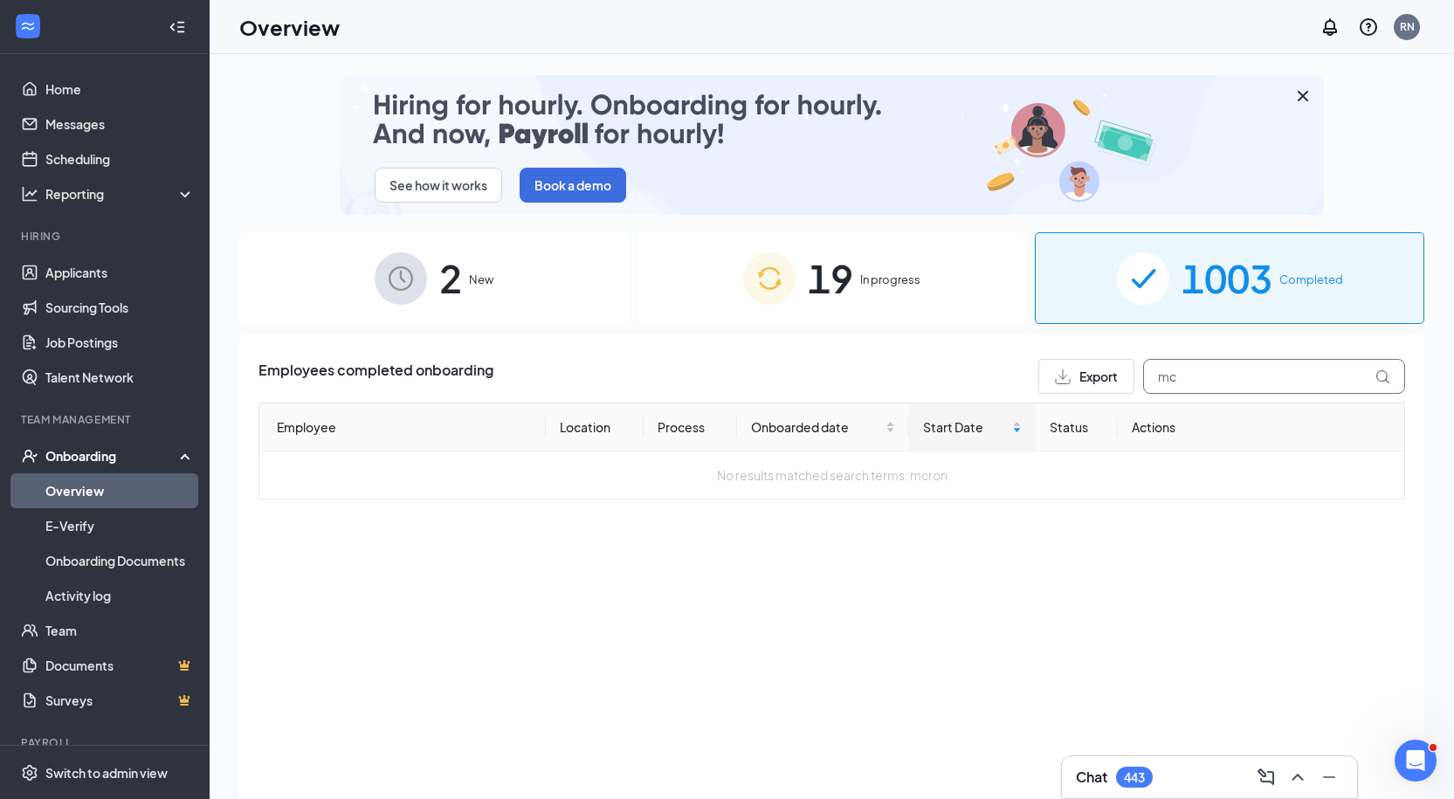
type input "m"
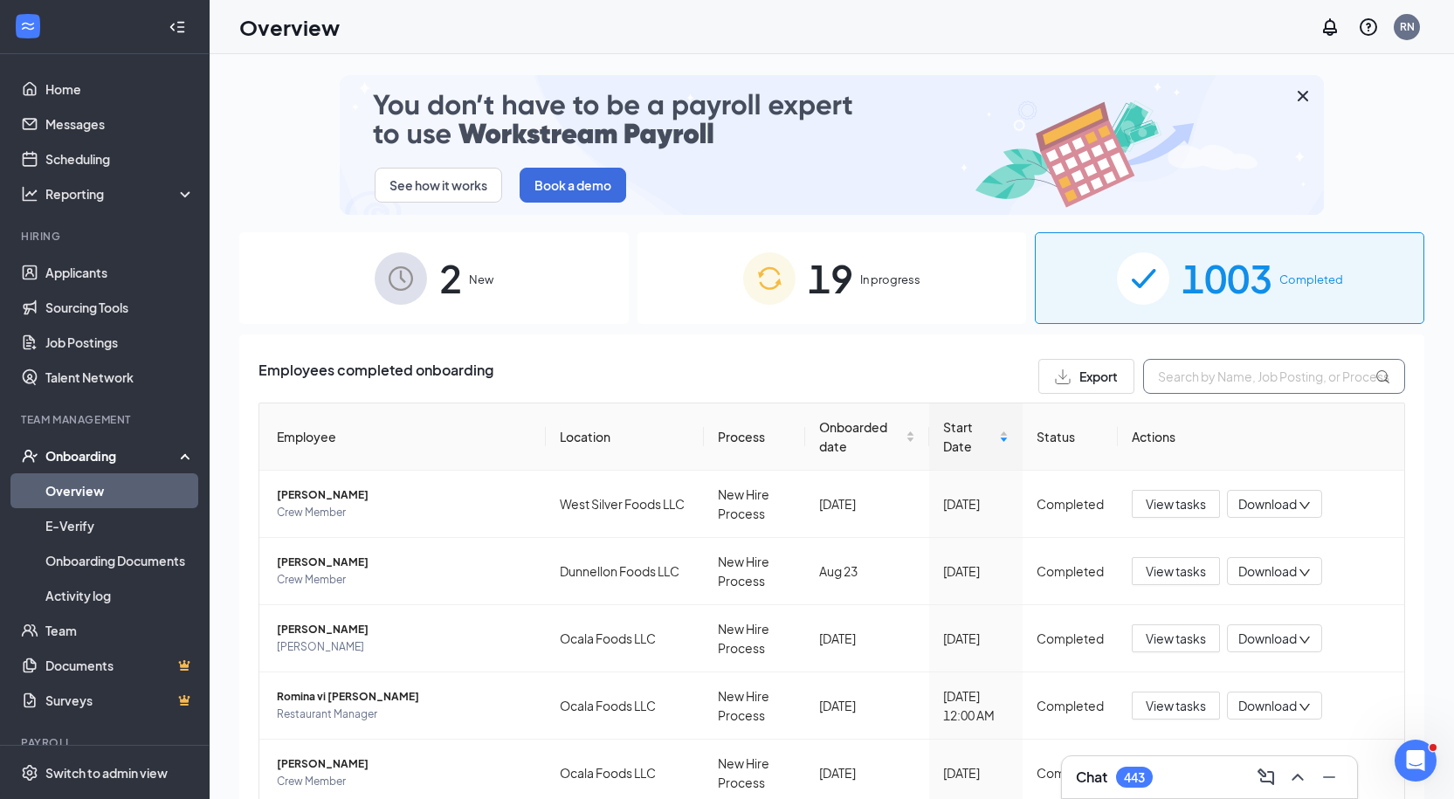
click at [1221, 379] on input "text" at bounding box center [1274, 376] width 262 height 35
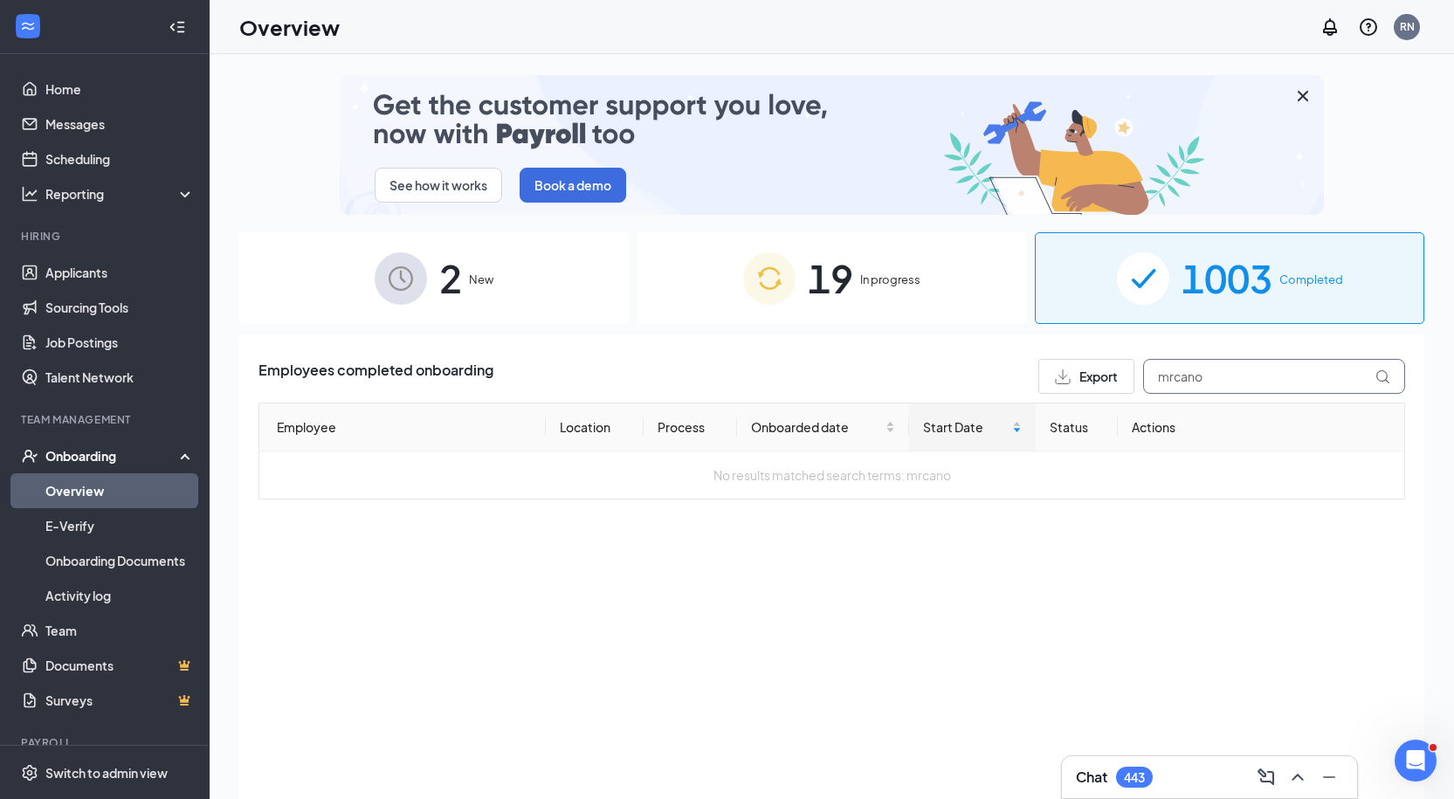
click at [1169, 374] on input "mrcano" at bounding box center [1274, 376] width 262 height 35
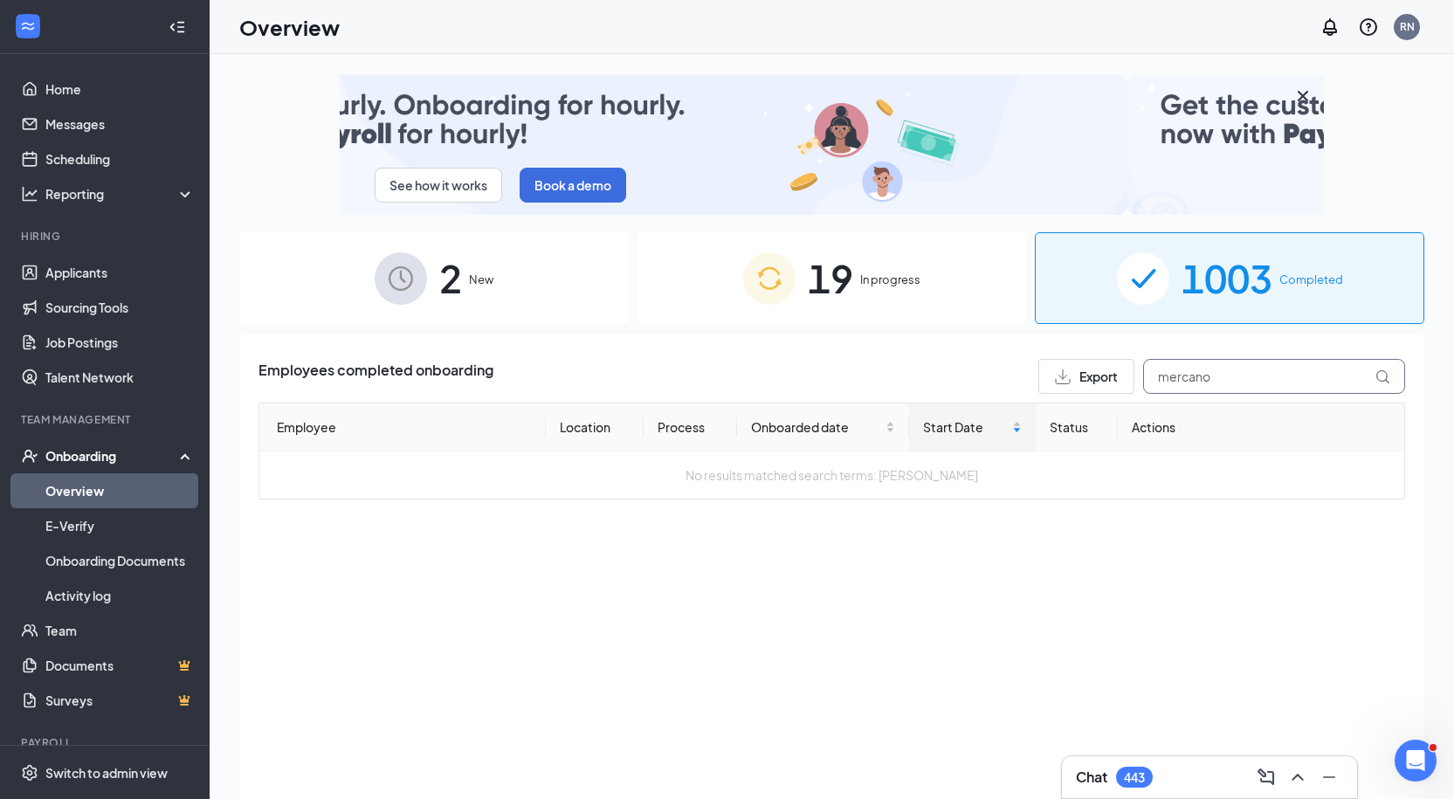
click at [1240, 381] on input "mercano" at bounding box center [1274, 376] width 262 height 35
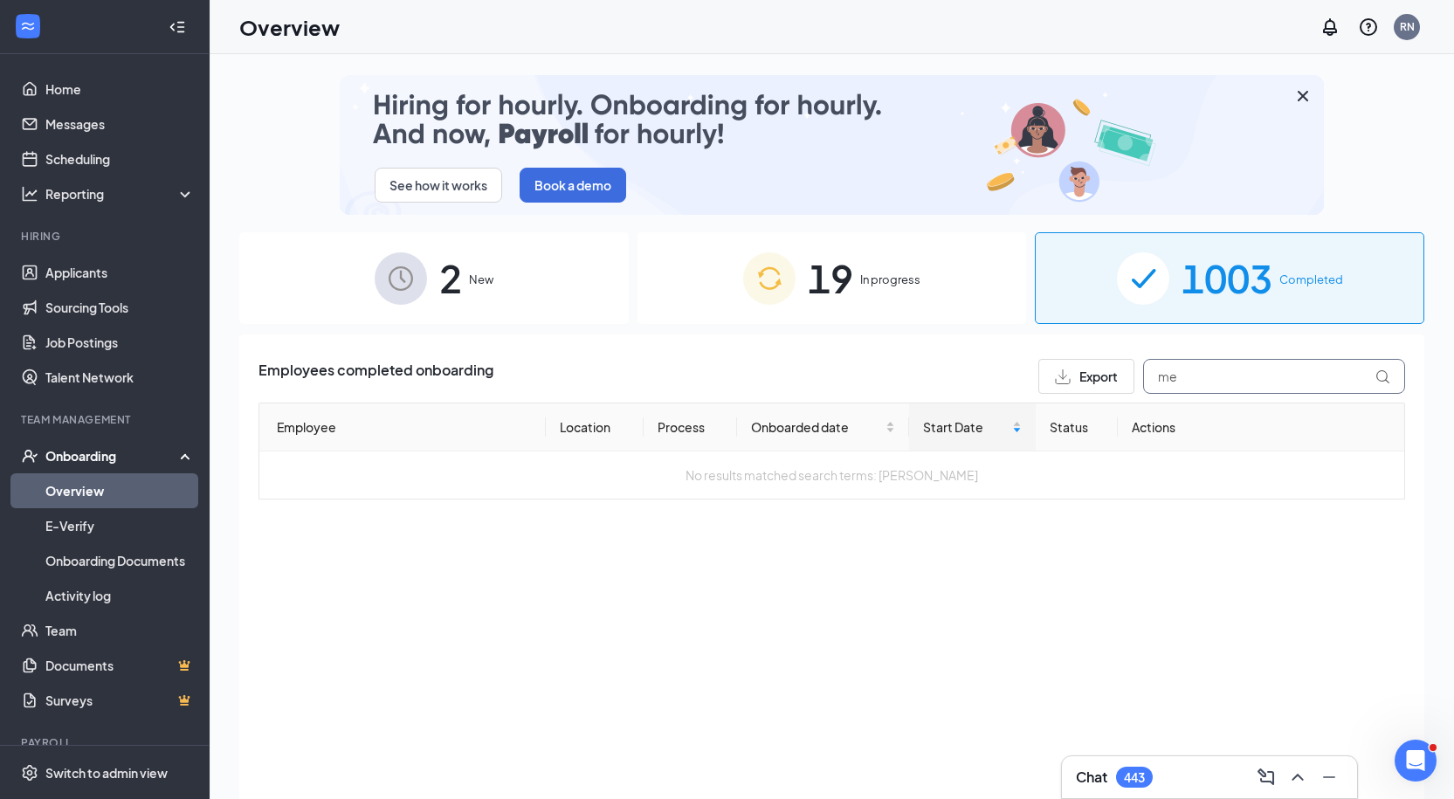
type input "m"
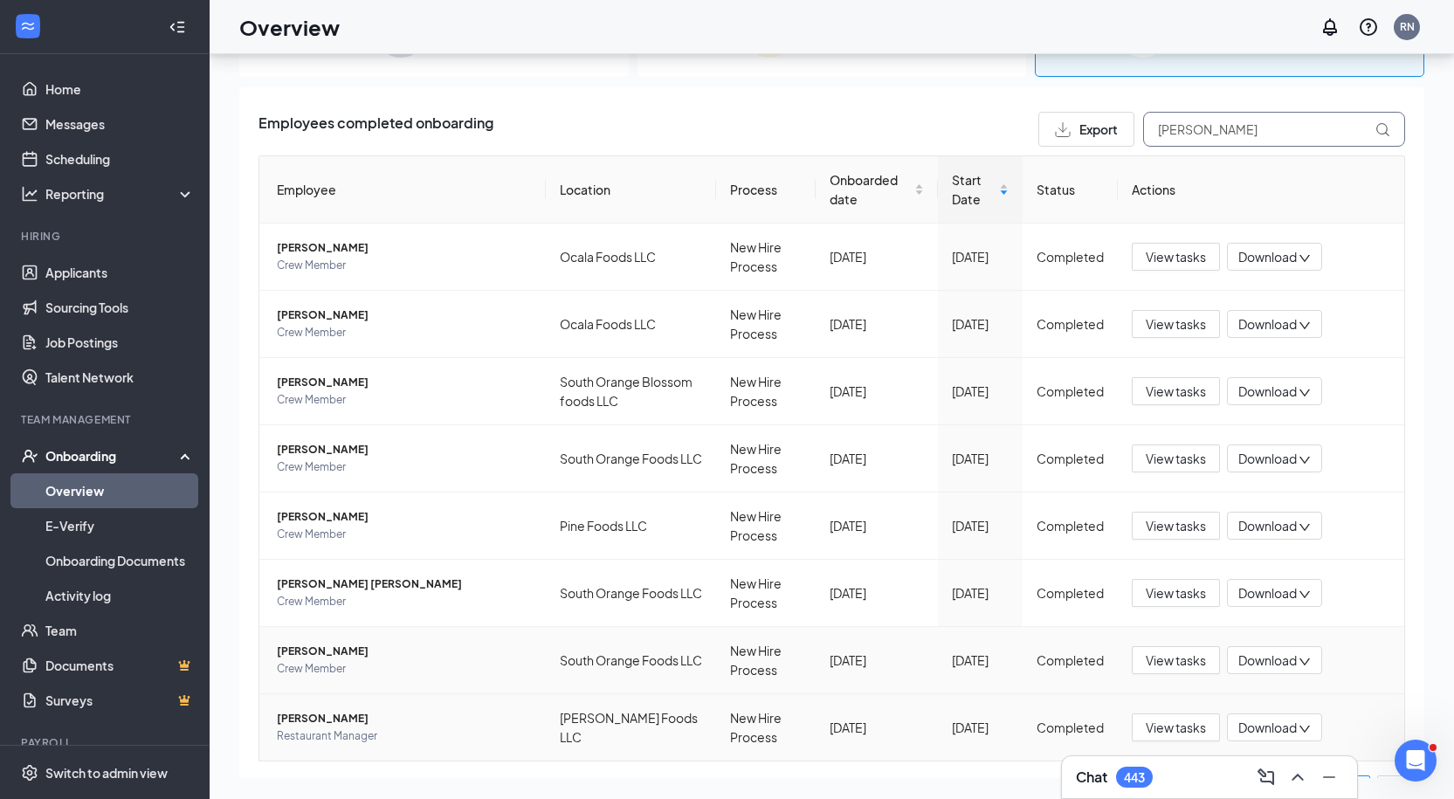
scroll to position [162, 0]
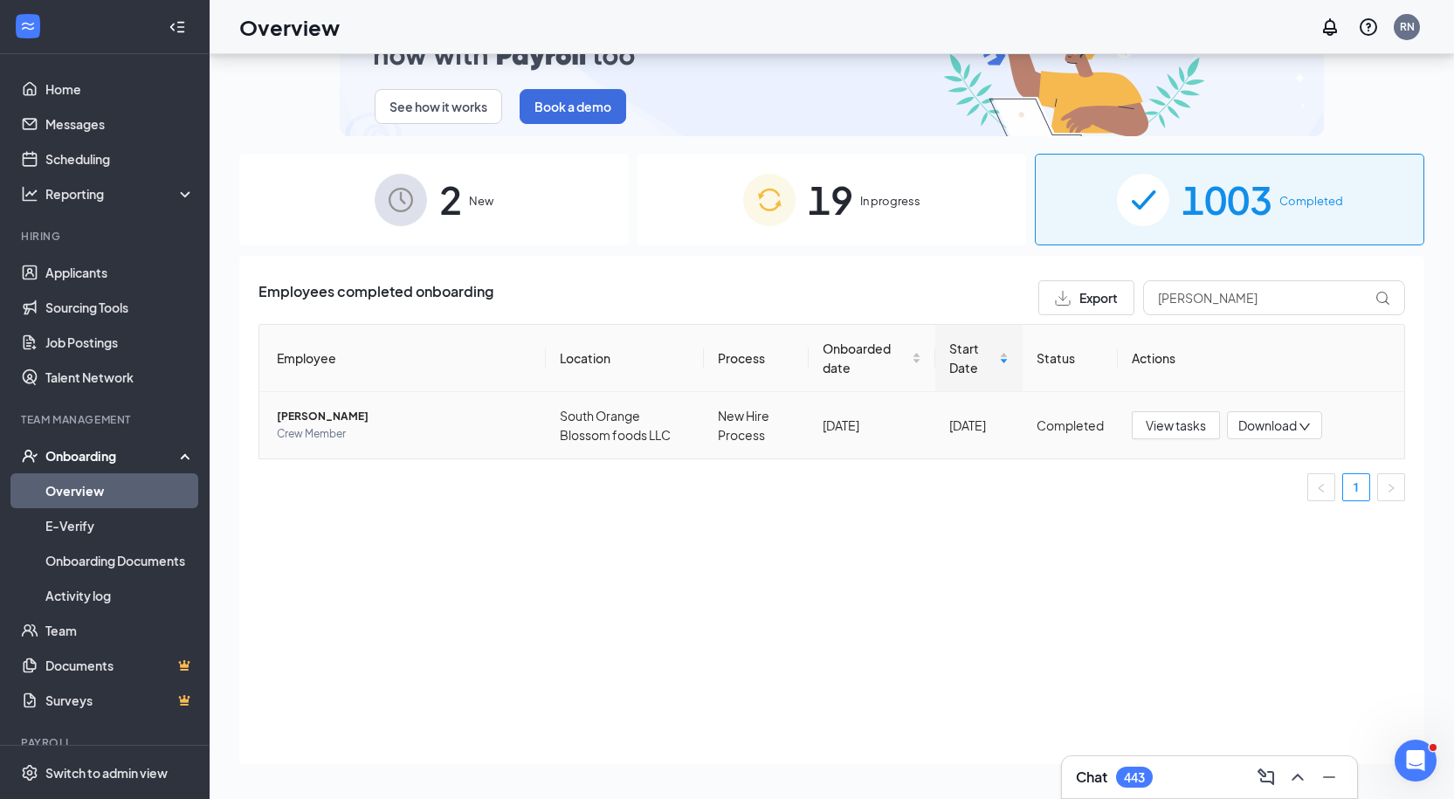
click at [595, 416] on td "South Orange Blossom foods LLC" at bounding box center [625, 425] width 159 height 66
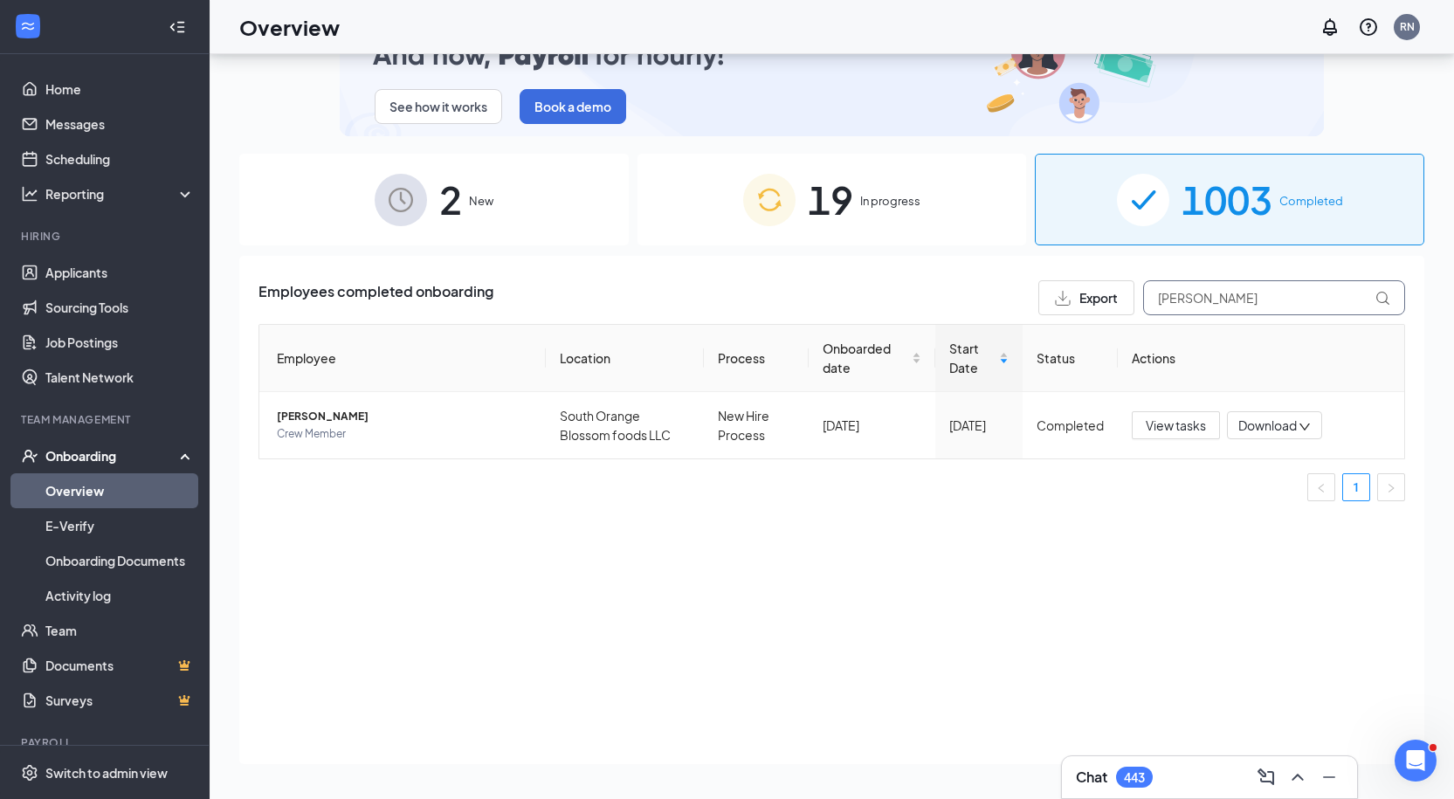
click at [1181, 295] on input "[PERSON_NAME]" at bounding box center [1274, 297] width 262 height 35
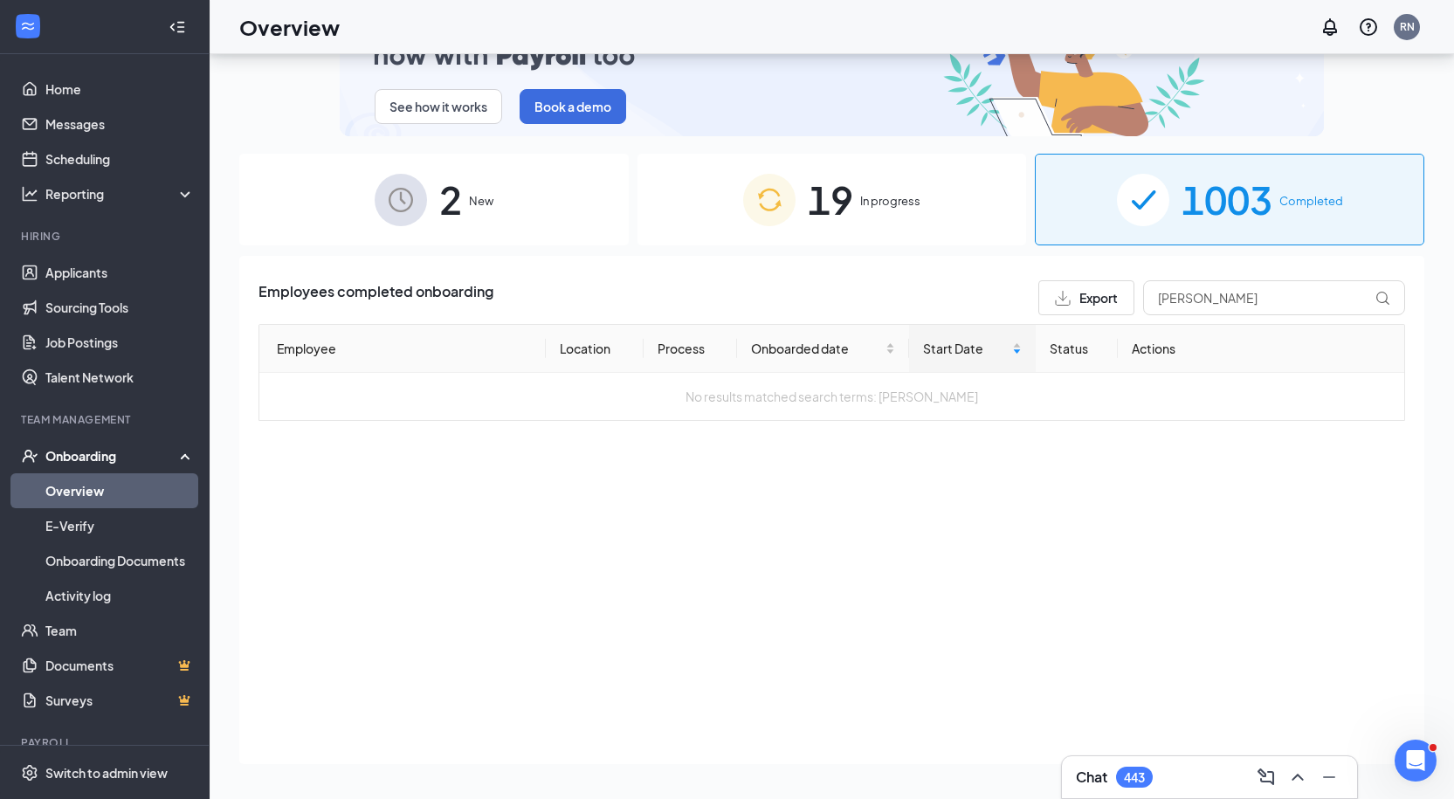
click at [926, 465] on div "Employees completed onboarding Export [PERSON_NAME] Employee Location Process O…" at bounding box center [831, 510] width 1185 height 508
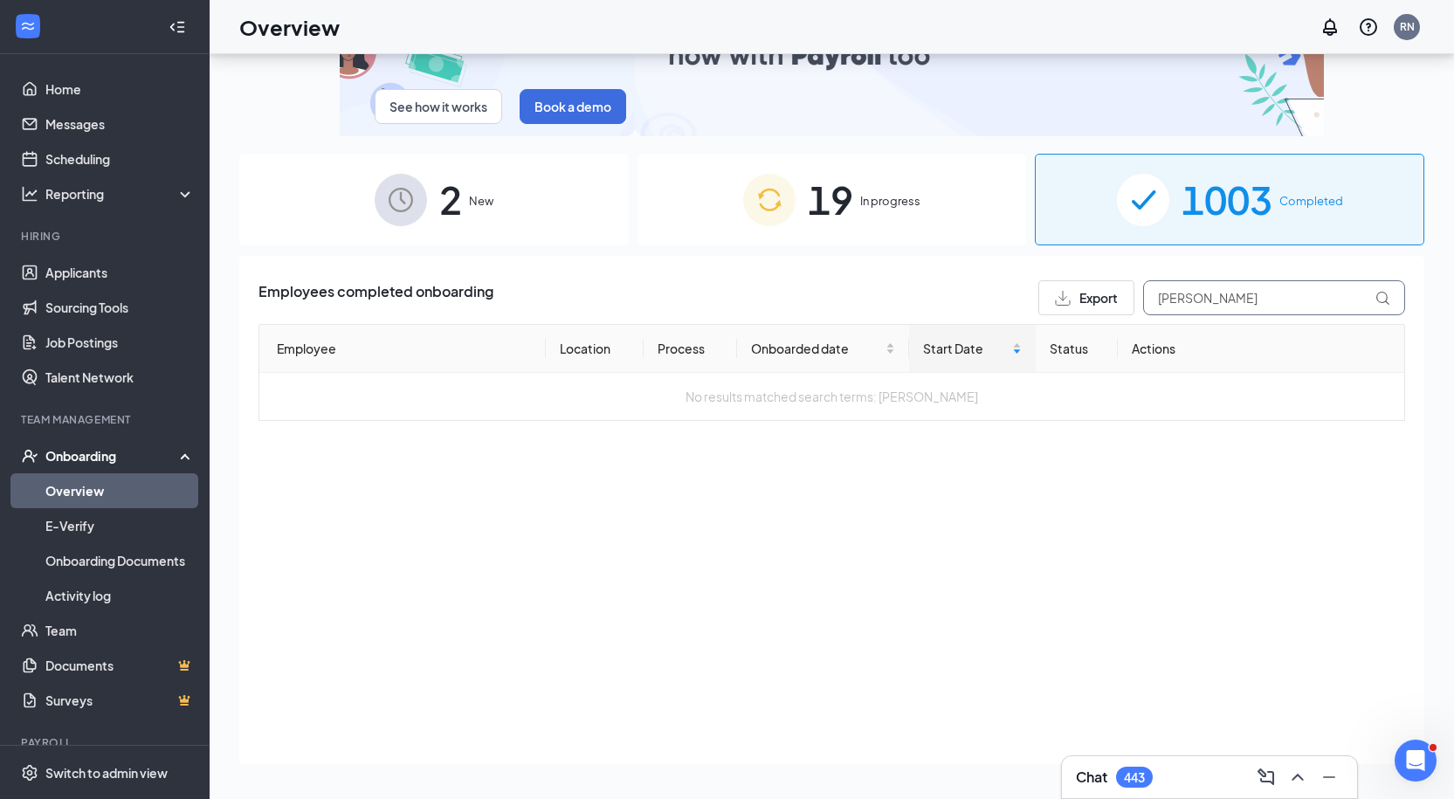
click at [1197, 295] on input "[PERSON_NAME]" at bounding box center [1274, 297] width 262 height 35
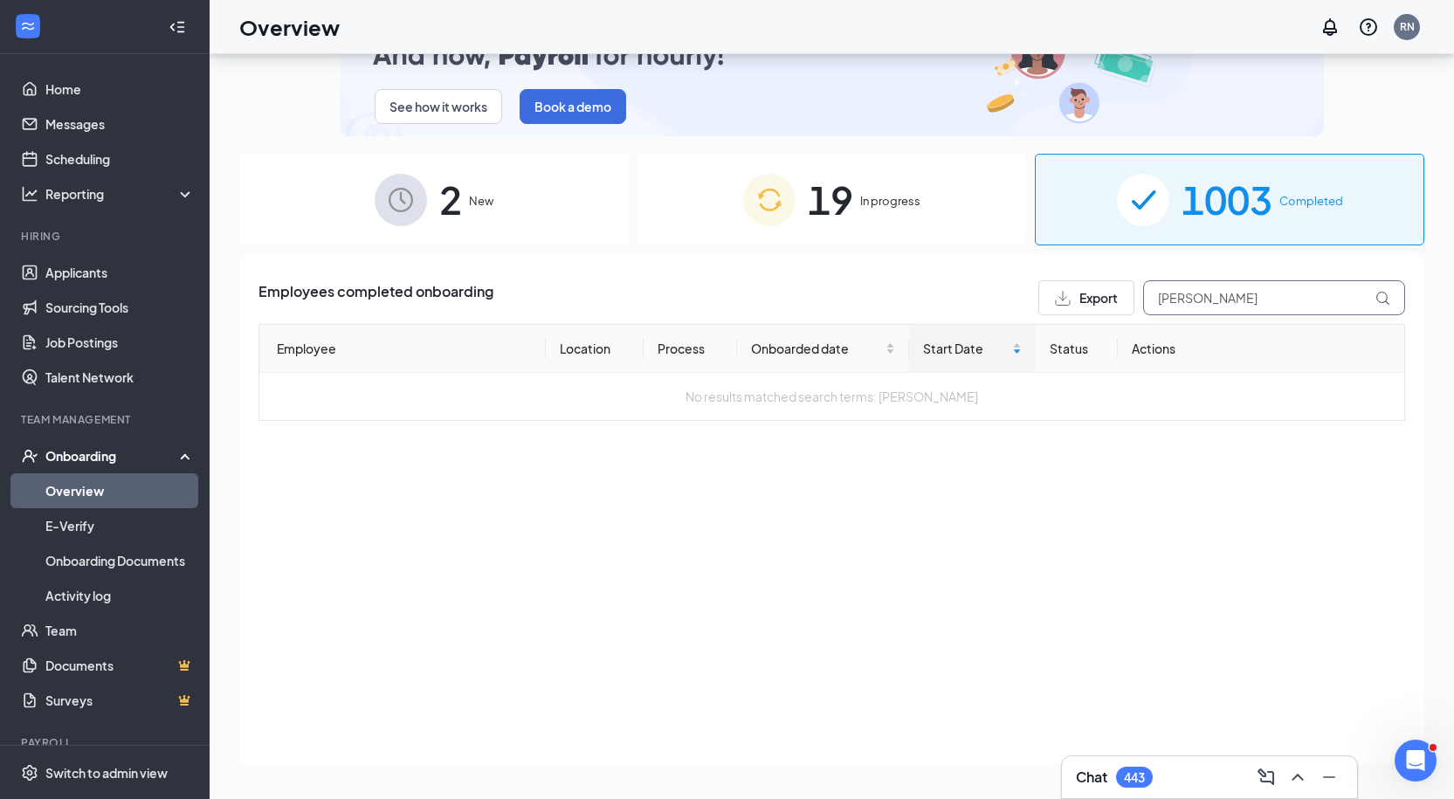
click at [1197, 295] on input "[PERSON_NAME]" at bounding box center [1274, 297] width 262 height 35
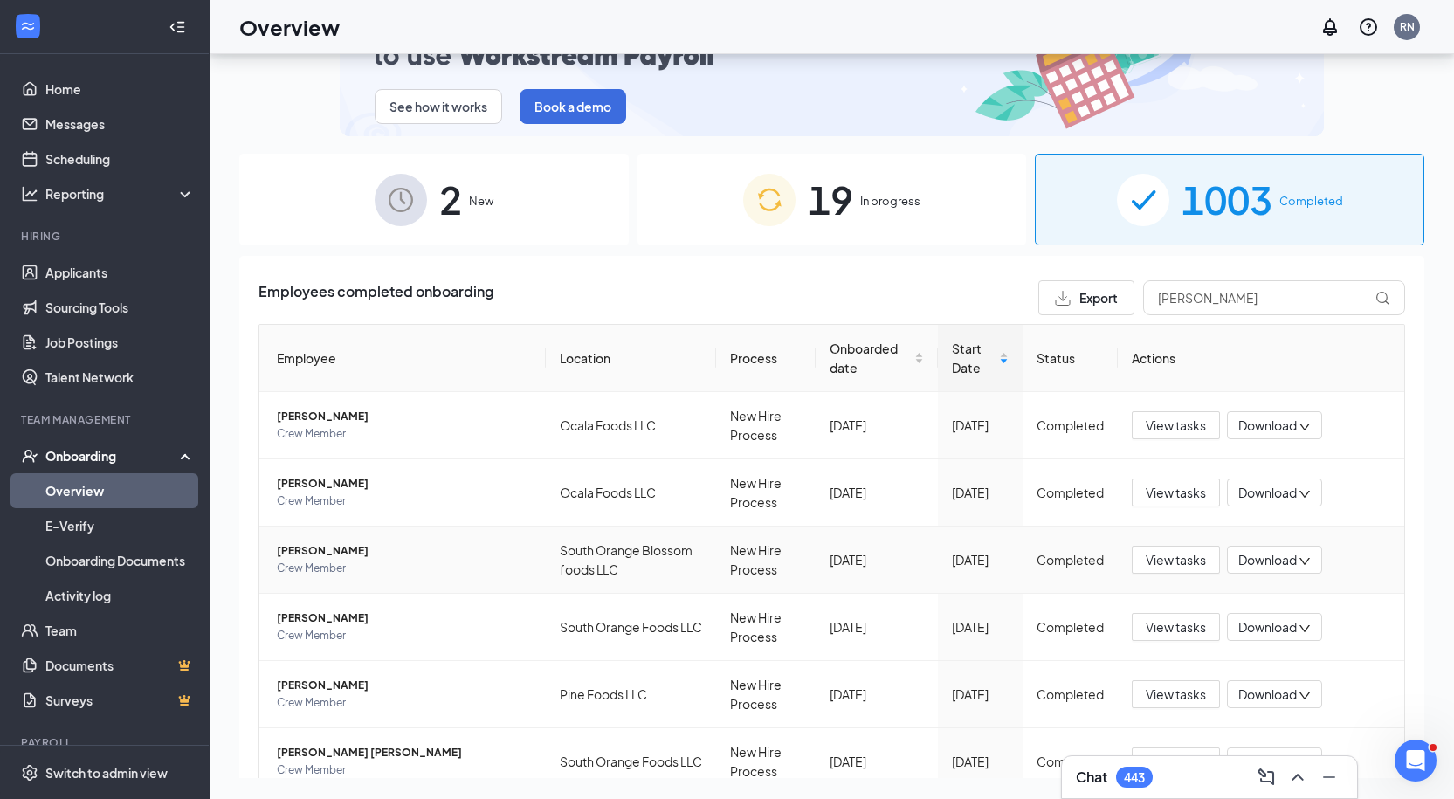
click at [331, 561] on span "Crew Member" at bounding box center [404, 568] width 255 height 17
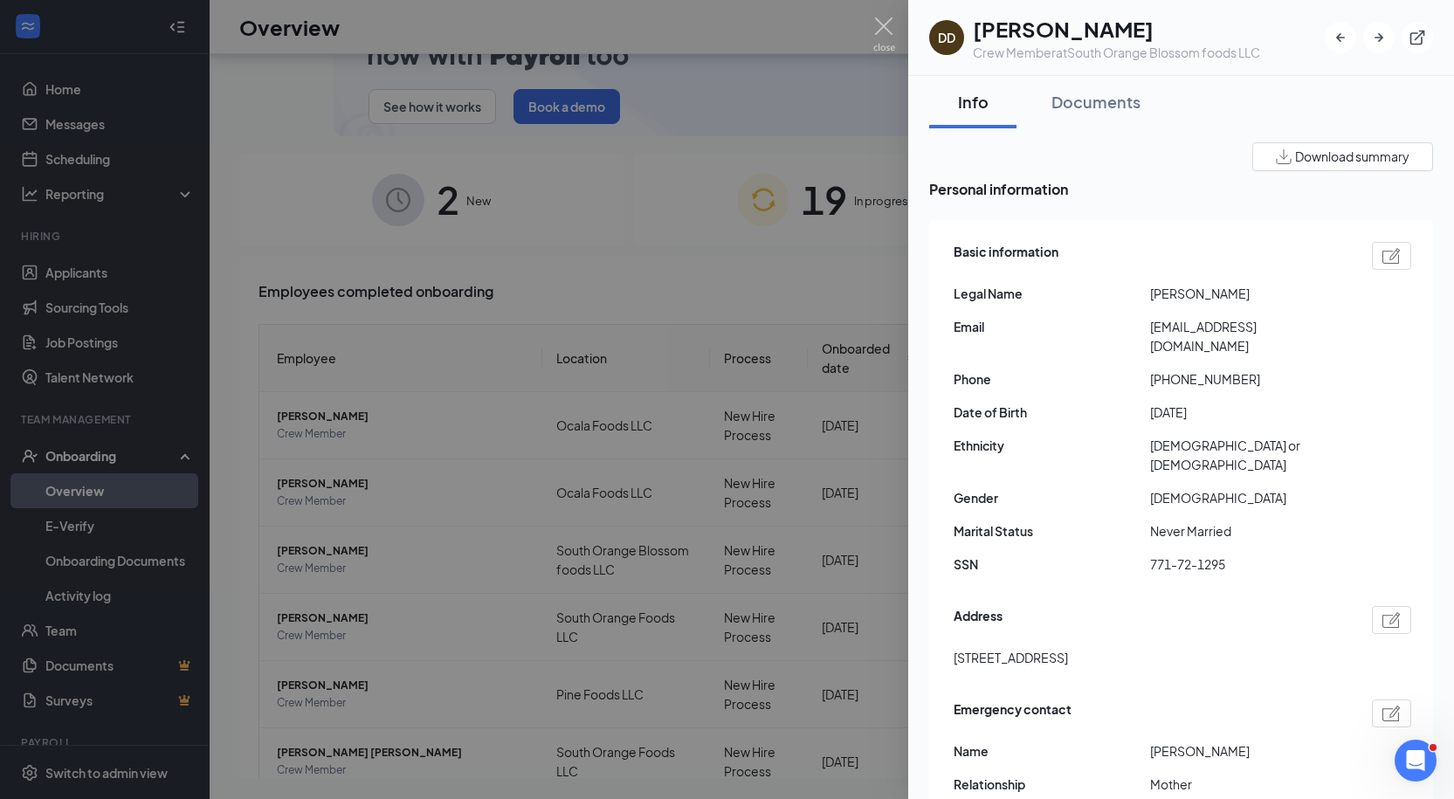
click at [427, 570] on div at bounding box center [727, 399] width 1454 height 799
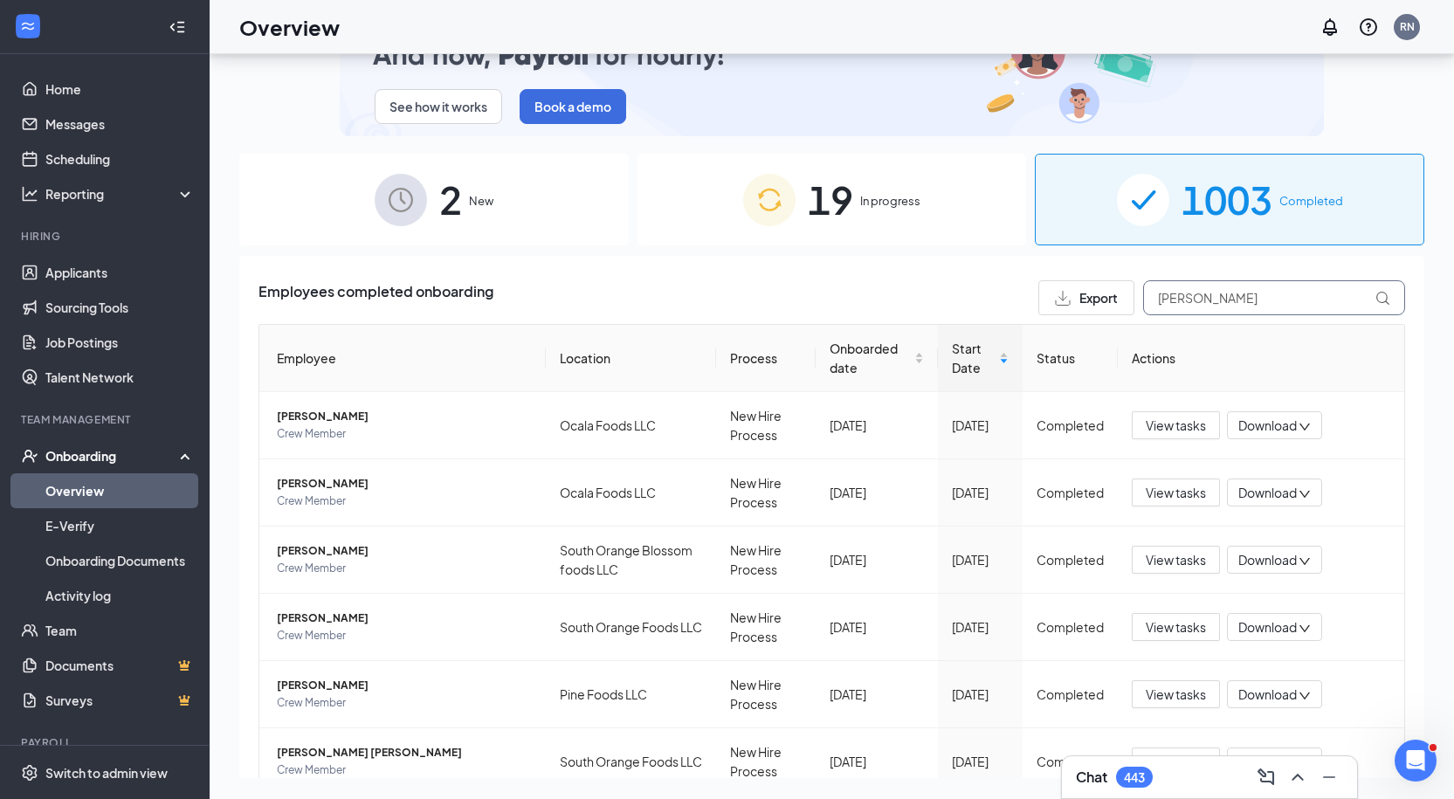
click at [1214, 292] on input "[PERSON_NAME]" at bounding box center [1274, 297] width 262 height 35
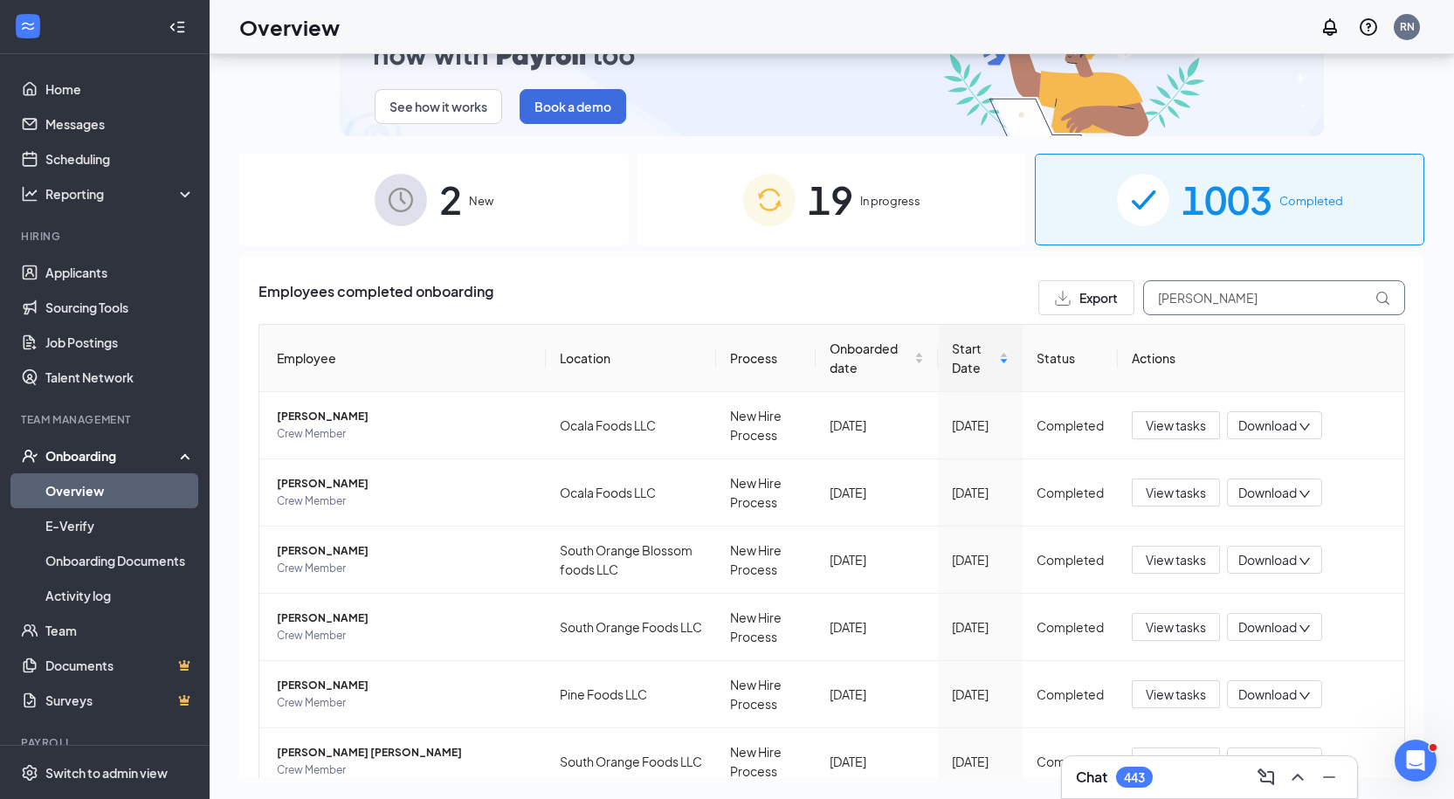
click at [1214, 292] on input "[PERSON_NAME]" at bounding box center [1274, 297] width 262 height 35
type input "[PERSON_NAME]"
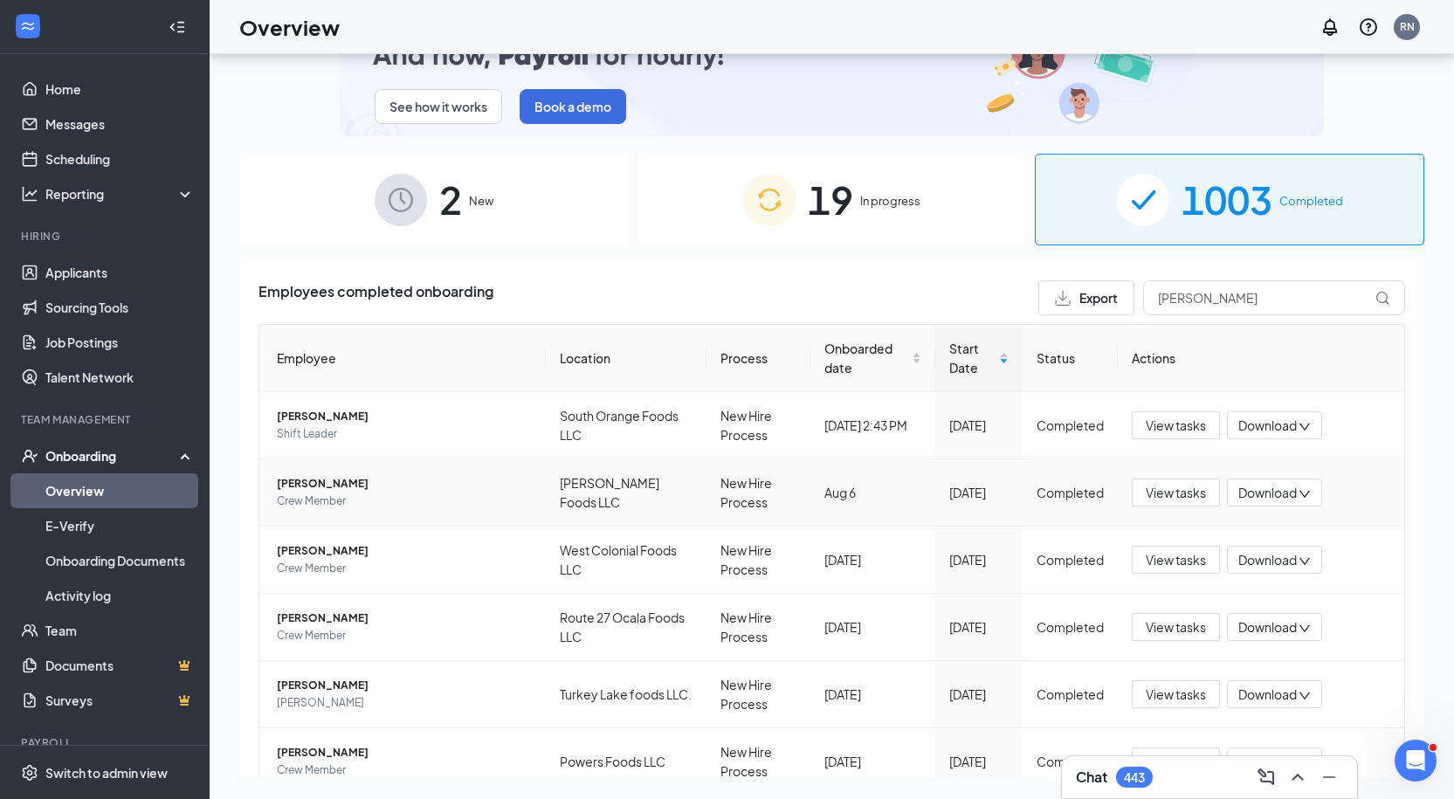
click at [431, 479] on span "[PERSON_NAME]" at bounding box center [404, 483] width 255 height 17
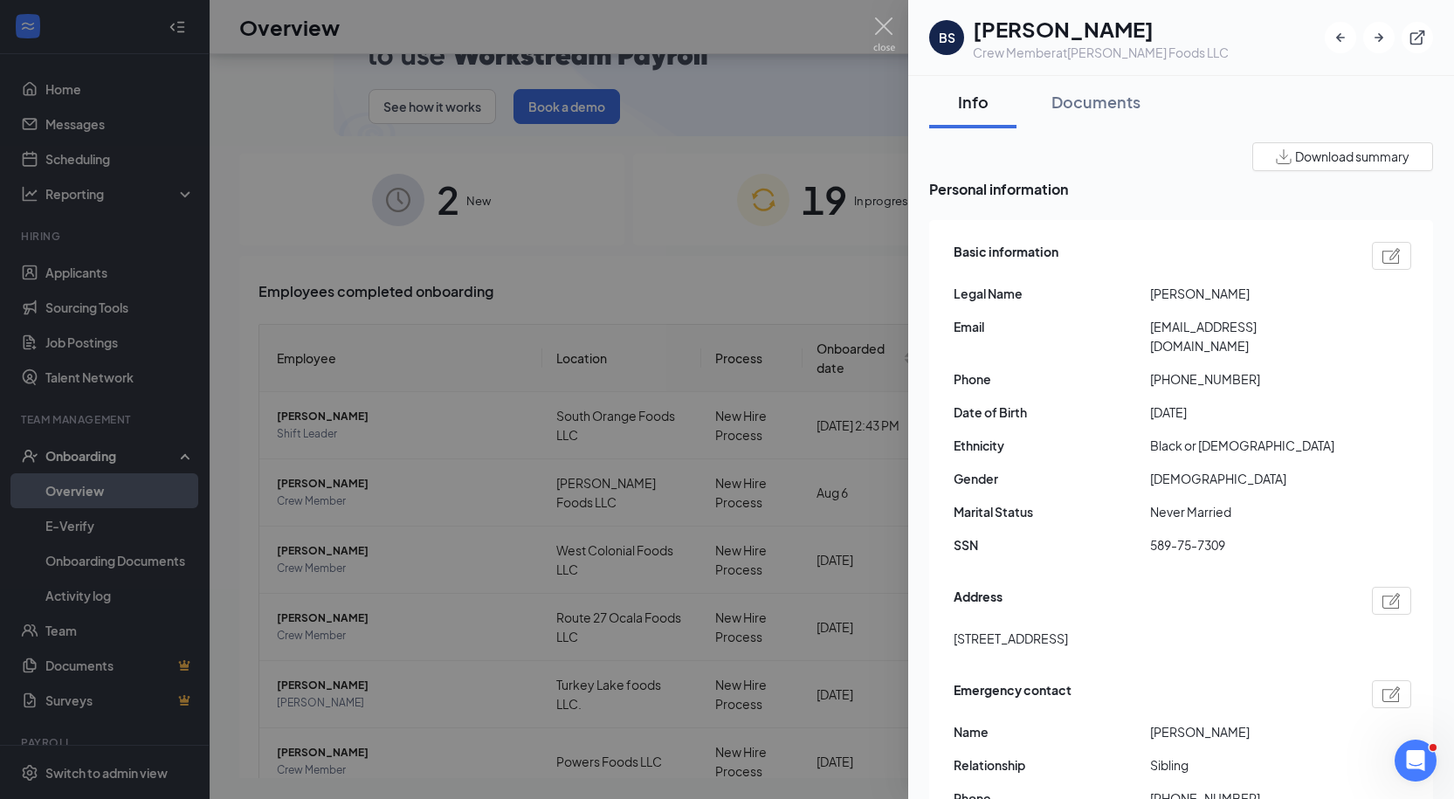
click at [1048, 629] on span "[STREET_ADDRESS]" at bounding box center [1010, 638] width 114 height 19
copy span "[STREET_ADDRESS]"
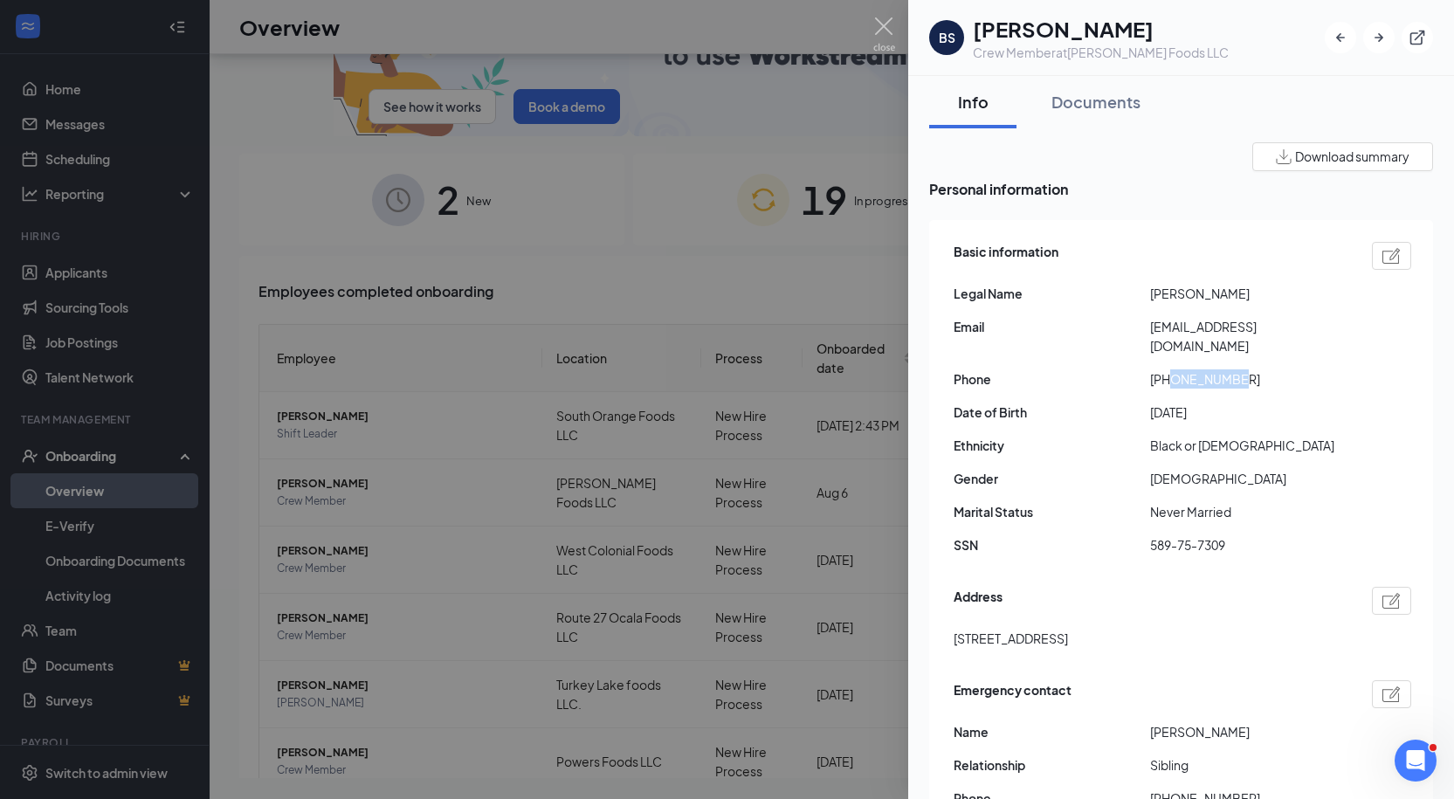
drag, startPoint x: 1169, startPoint y: 360, endPoint x: 1302, endPoint y: 372, distance: 133.3
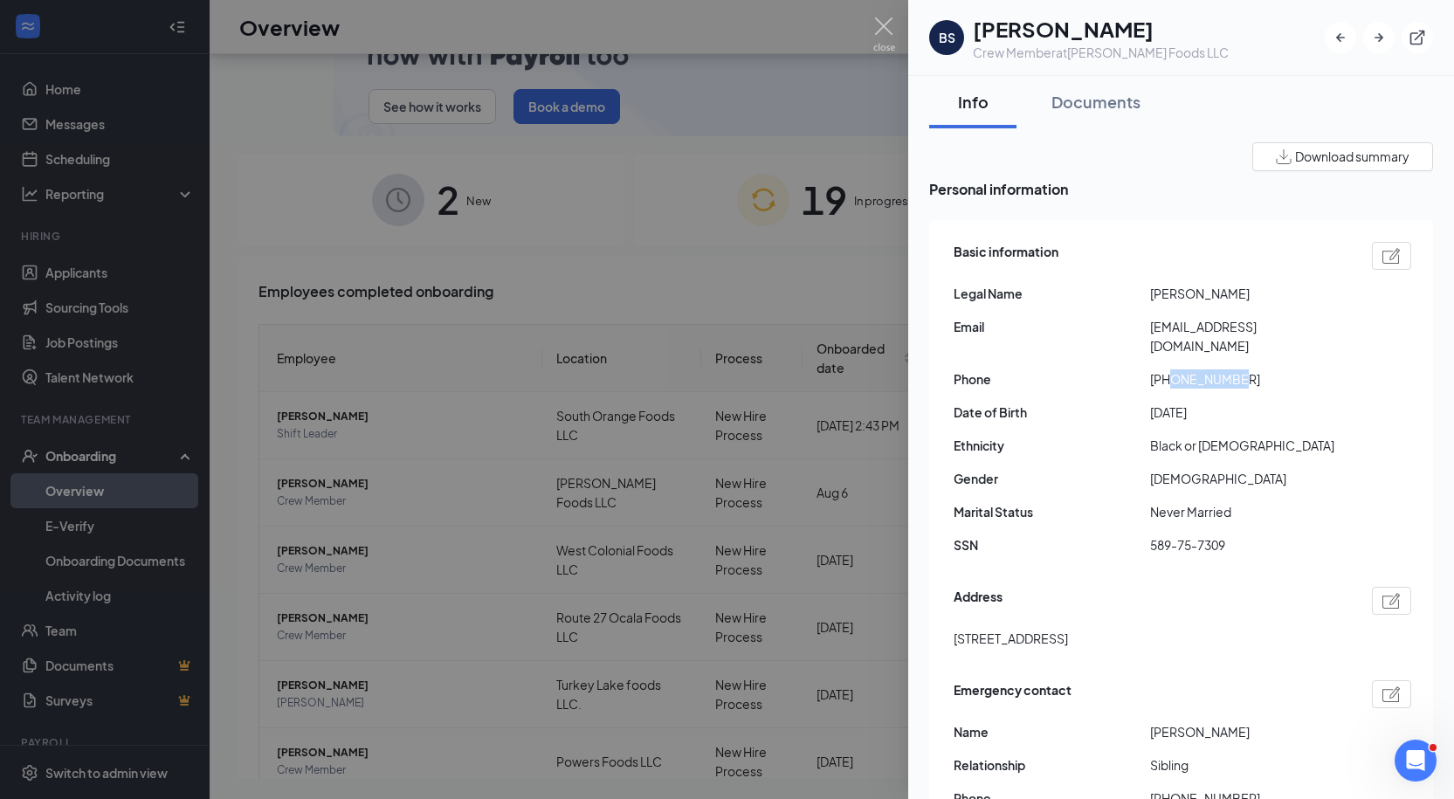
click at [1302, 372] on div "Basic information Legal Name [PERSON_NAME] Email [EMAIL_ADDRESS][DOMAIN_NAME] P…" at bounding box center [1182, 402] width 458 height 331
copy span "524261790"
click at [1240, 330] on span "[EMAIL_ADDRESS][DOMAIN_NAME]" at bounding box center [1248, 336] width 196 height 38
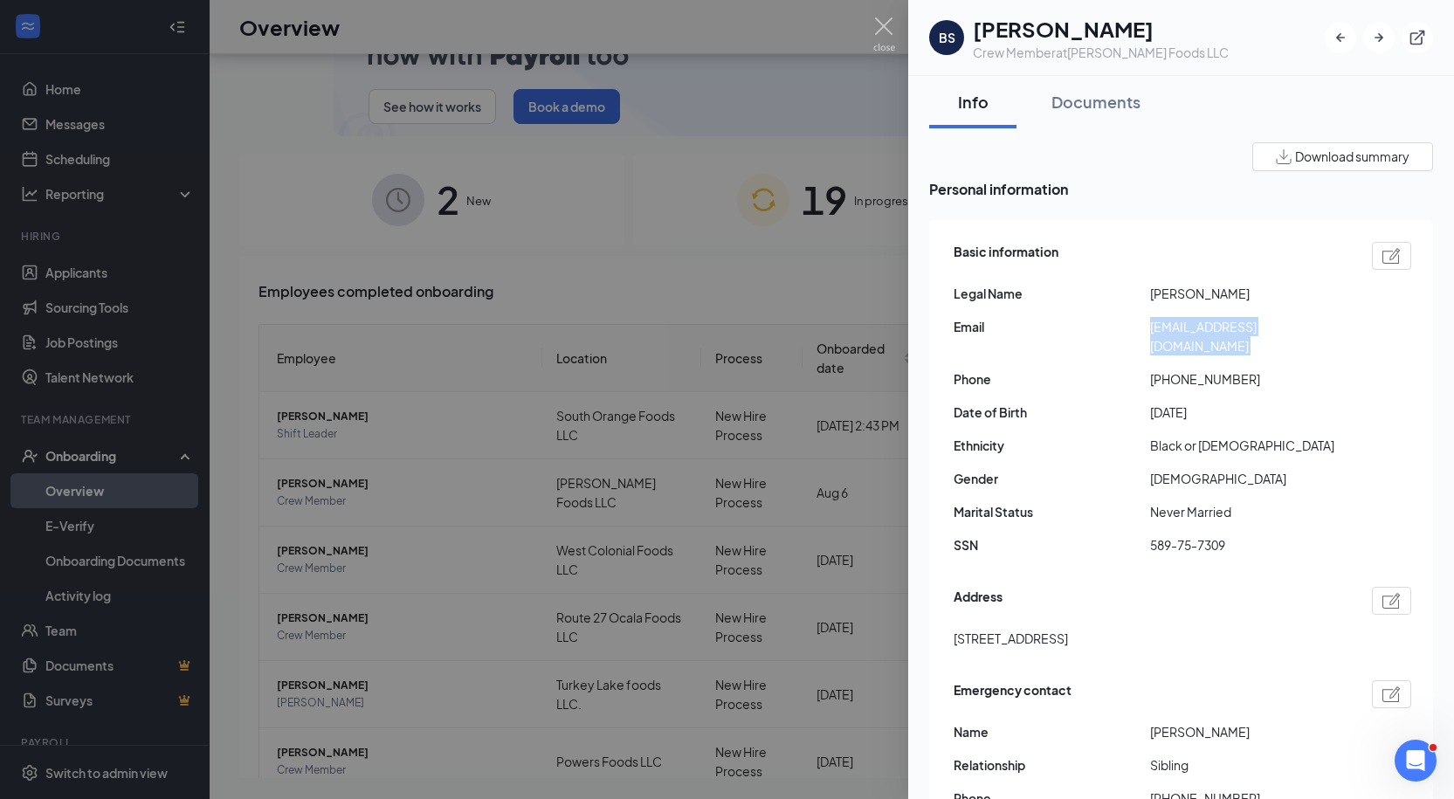
copy span "[EMAIL_ADDRESS][DOMAIN_NAME]"
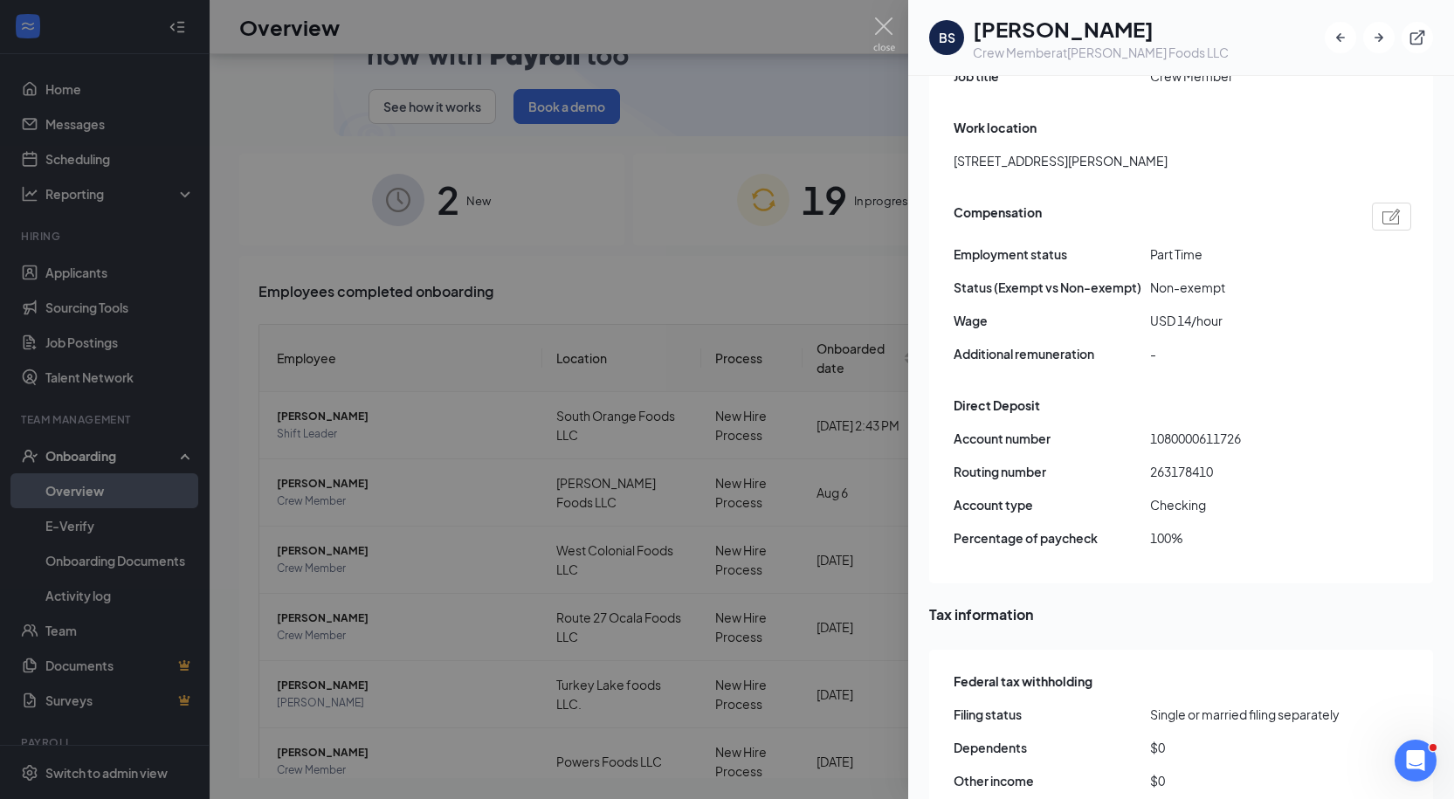
scroll to position [1072, 0]
drag, startPoint x: 1202, startPoint y: 420, endPoint x: 1173, endPoint y: 422, distance: 29.7
click at [1173, 430] on span "1080000611726" at bounding box center [1248, 439] width 196 height 19
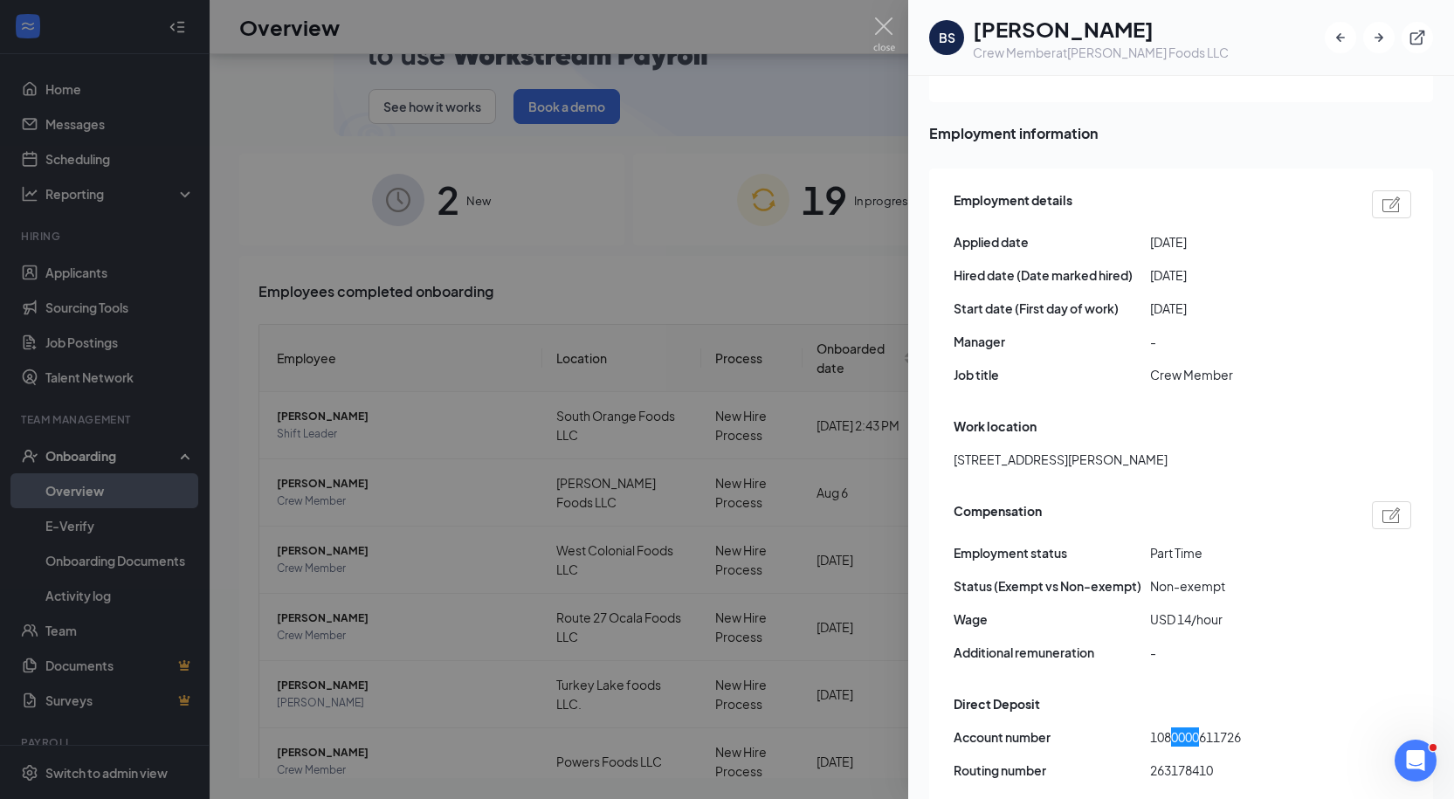
scroll to position [774, 0]
click at [455, 489] on div at bounding box center [727, 399] width 1454 height 799
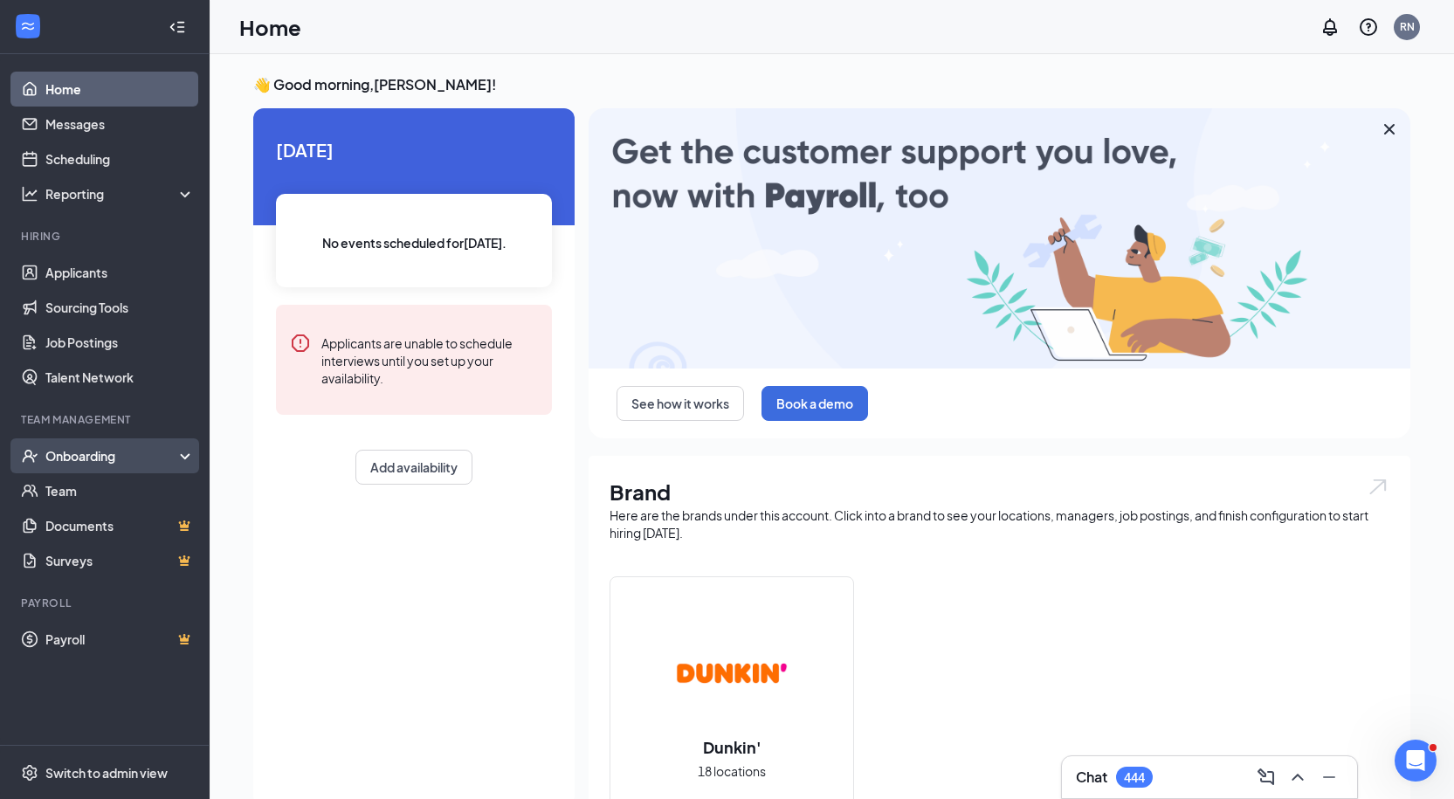
click at [93, 461] on div "Onboarding" at bounding box center [112, 455] width 134 height 17
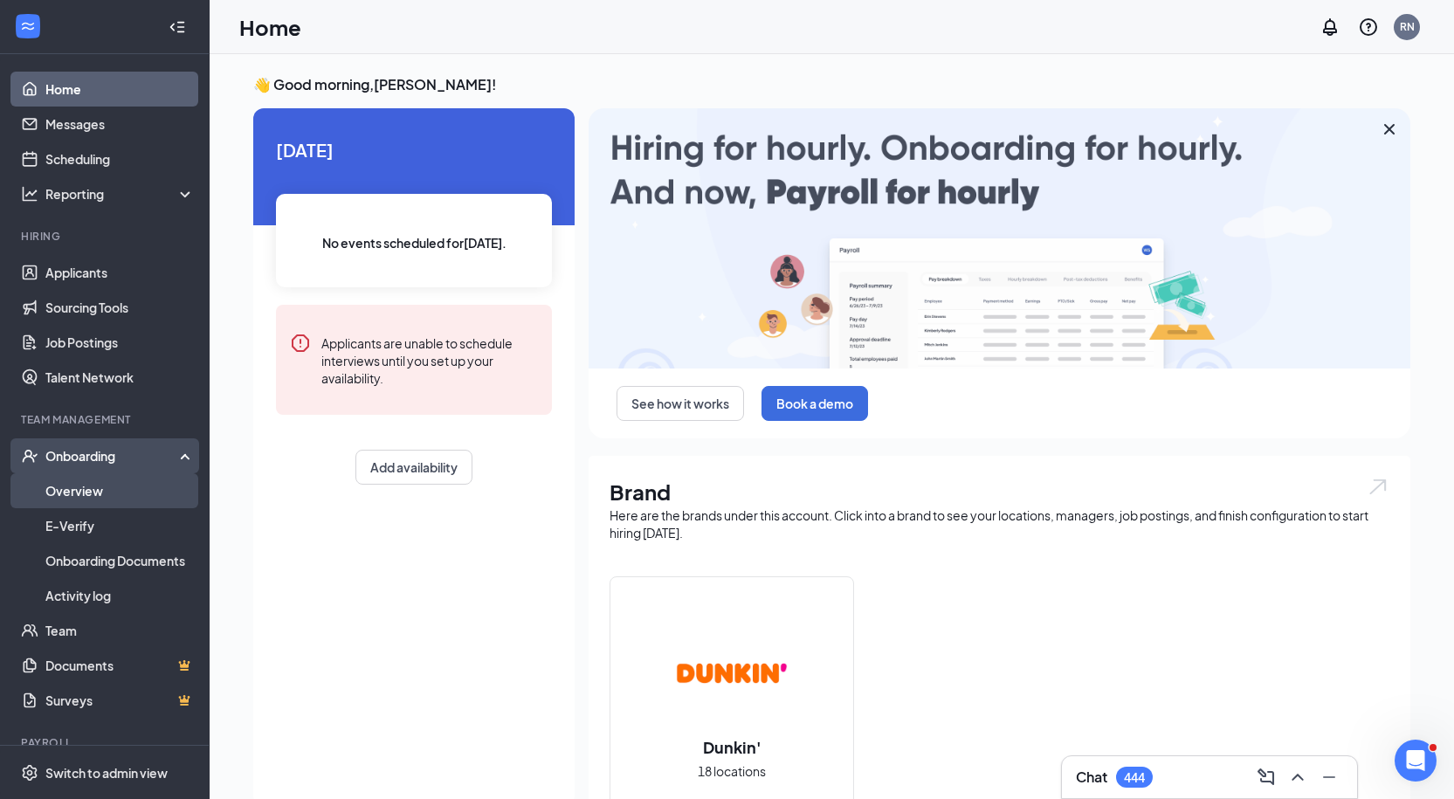
click at [89, 485] on link "Overview" at bounding box center [119, 490] width 149 height 35
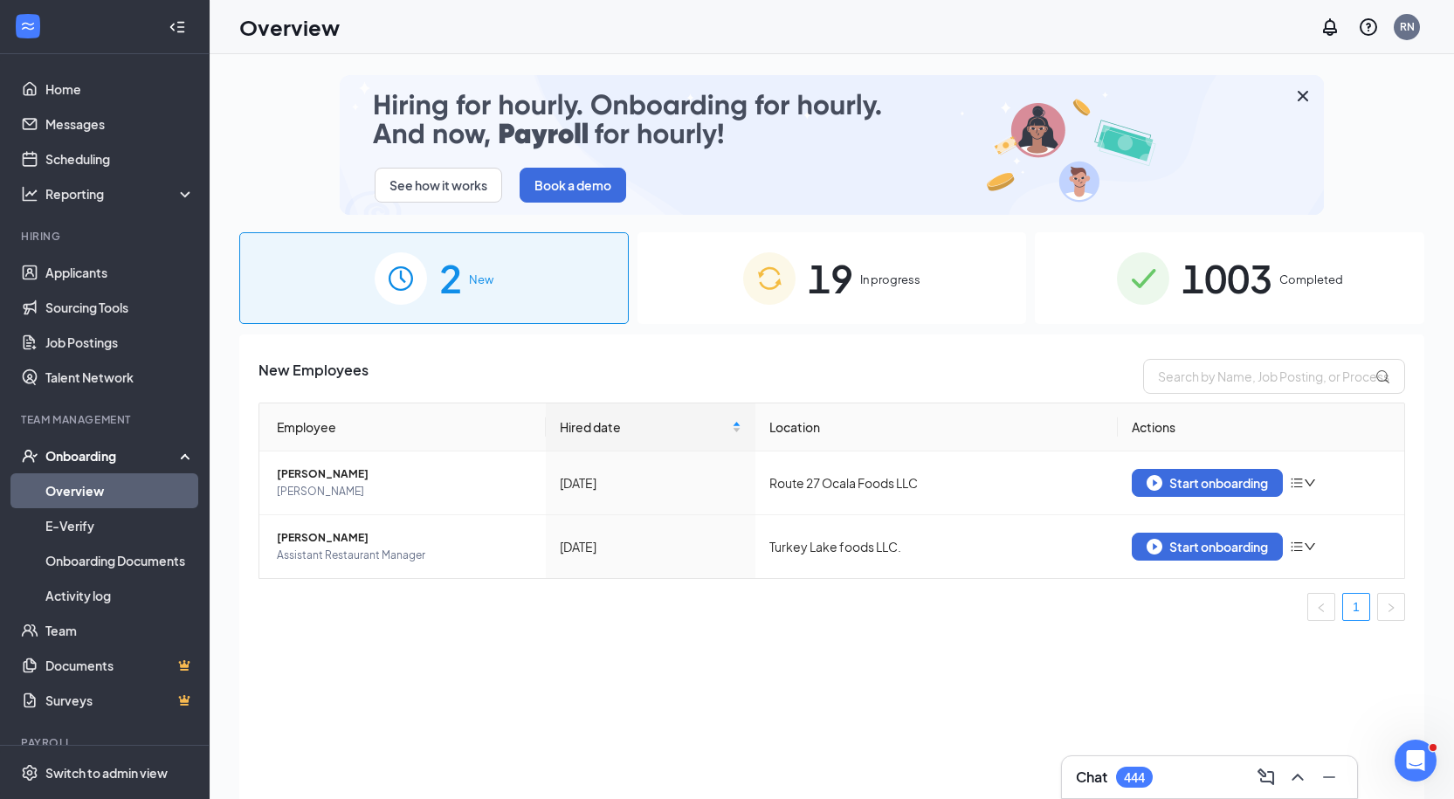
click at [1253, 275] on span "1003" at bounding box center [1226, 278] width 91 height 60
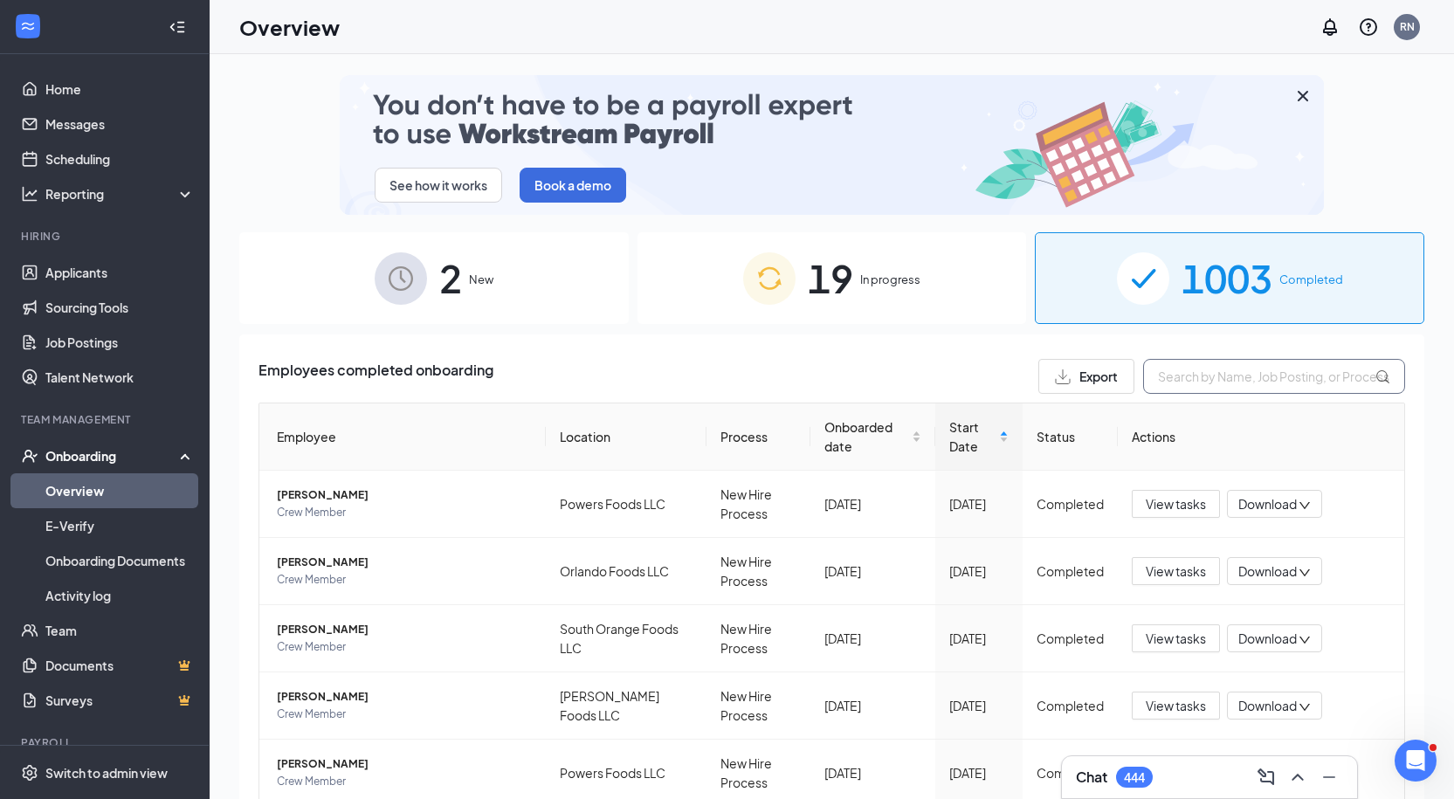
click at [1190, 375] on input "text" at bounding box center [1274, 376] width 262 height 35
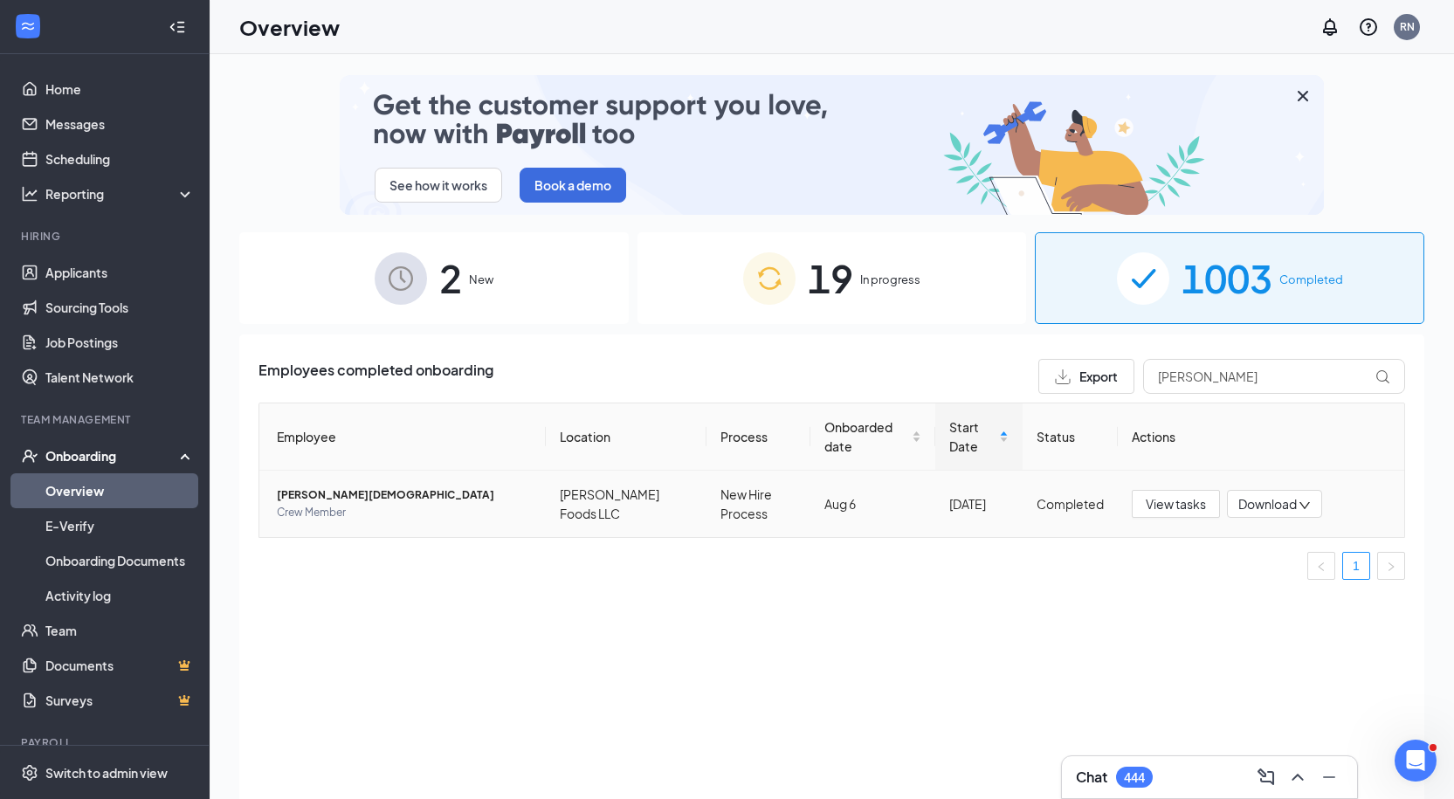
click at [498, 514] on span "Crew Member" at bounding box center [404, 512] width 255 height 17
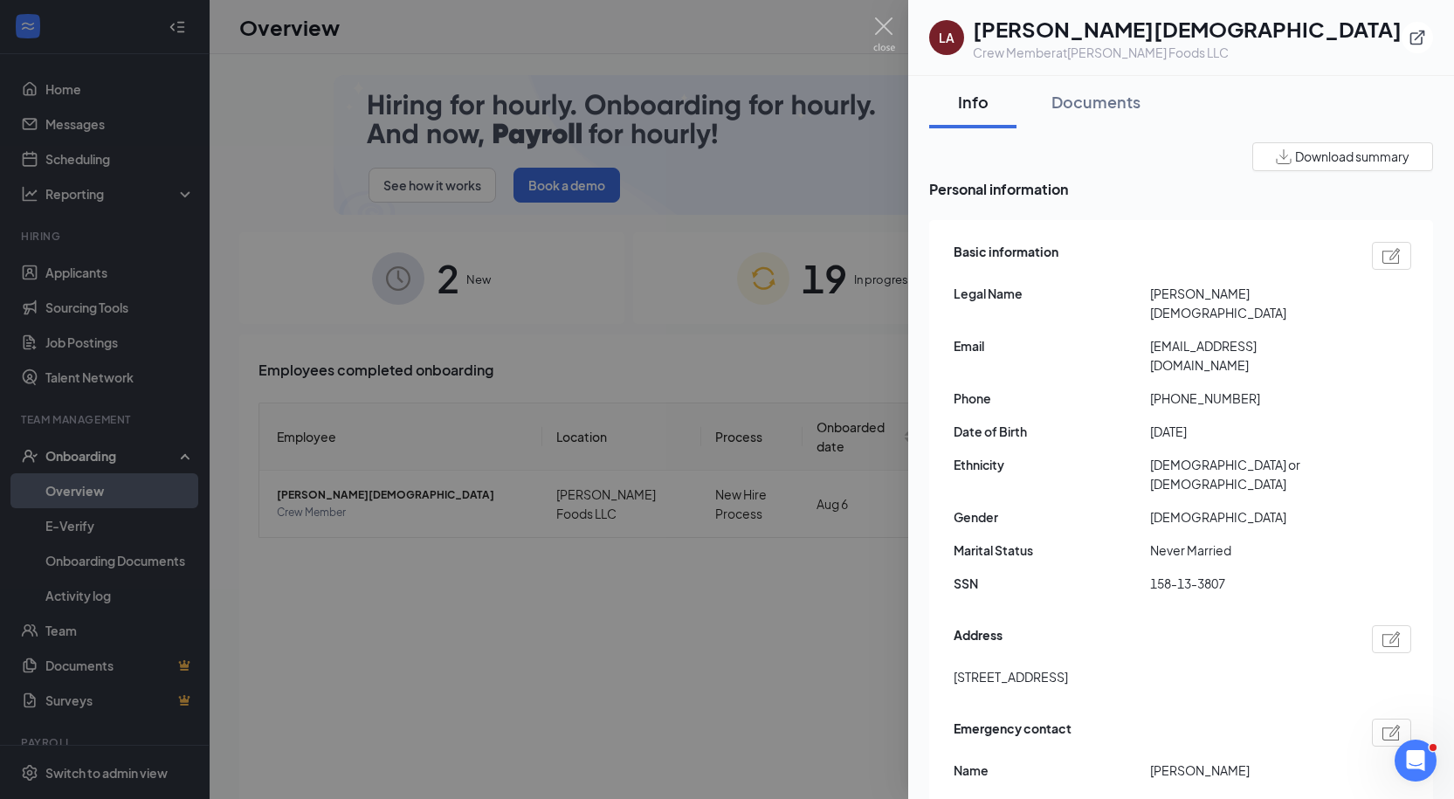
click at [1018, 39] on h1 "Leilani A Suriel" at bounding box center [1187, 29] width 429 height 30
copy h1 "Leilani"
click at [1084, 31] on h1 "Leilani A Suriel" at bounding box center [1187, 29] width 429 height 30
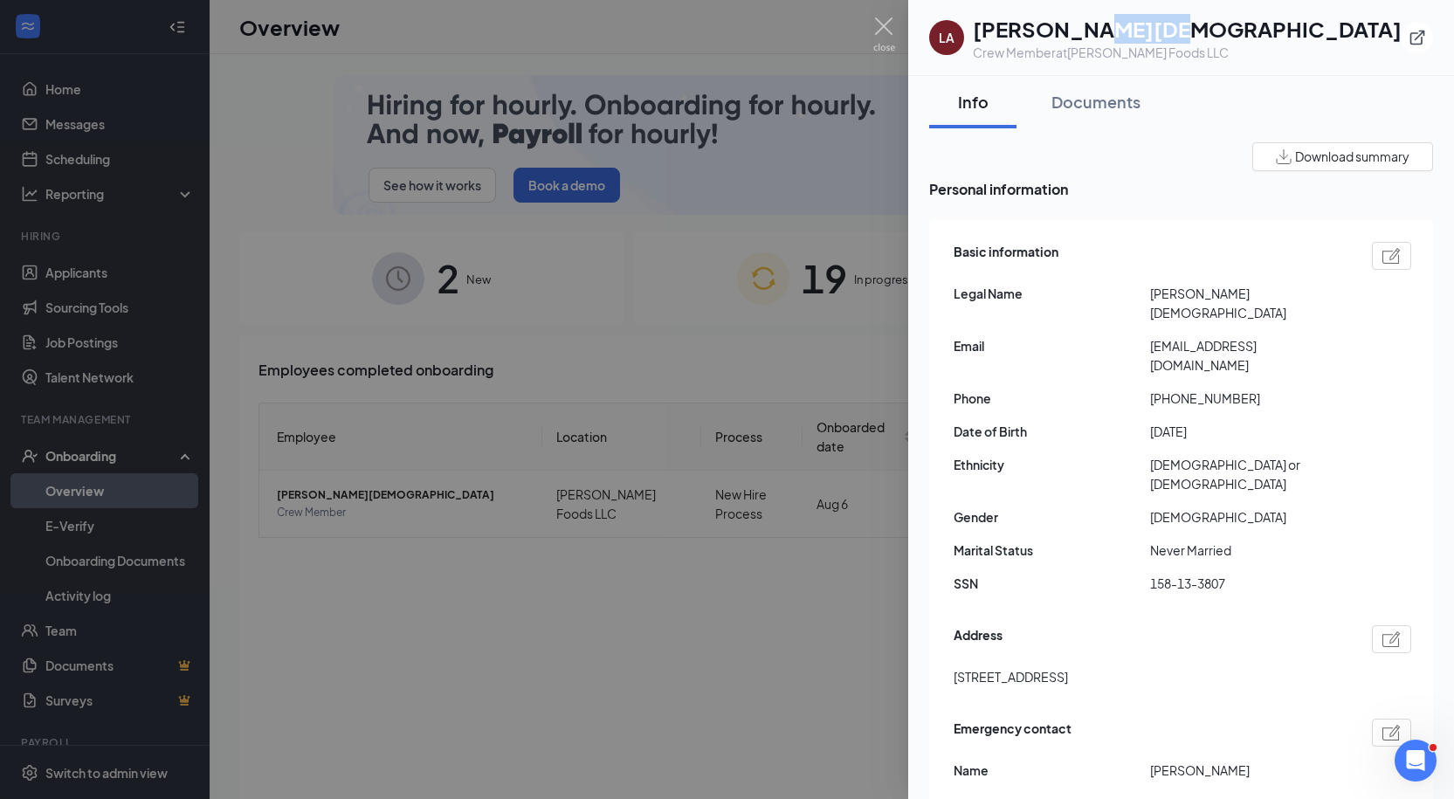
copy h1 "Suriel"
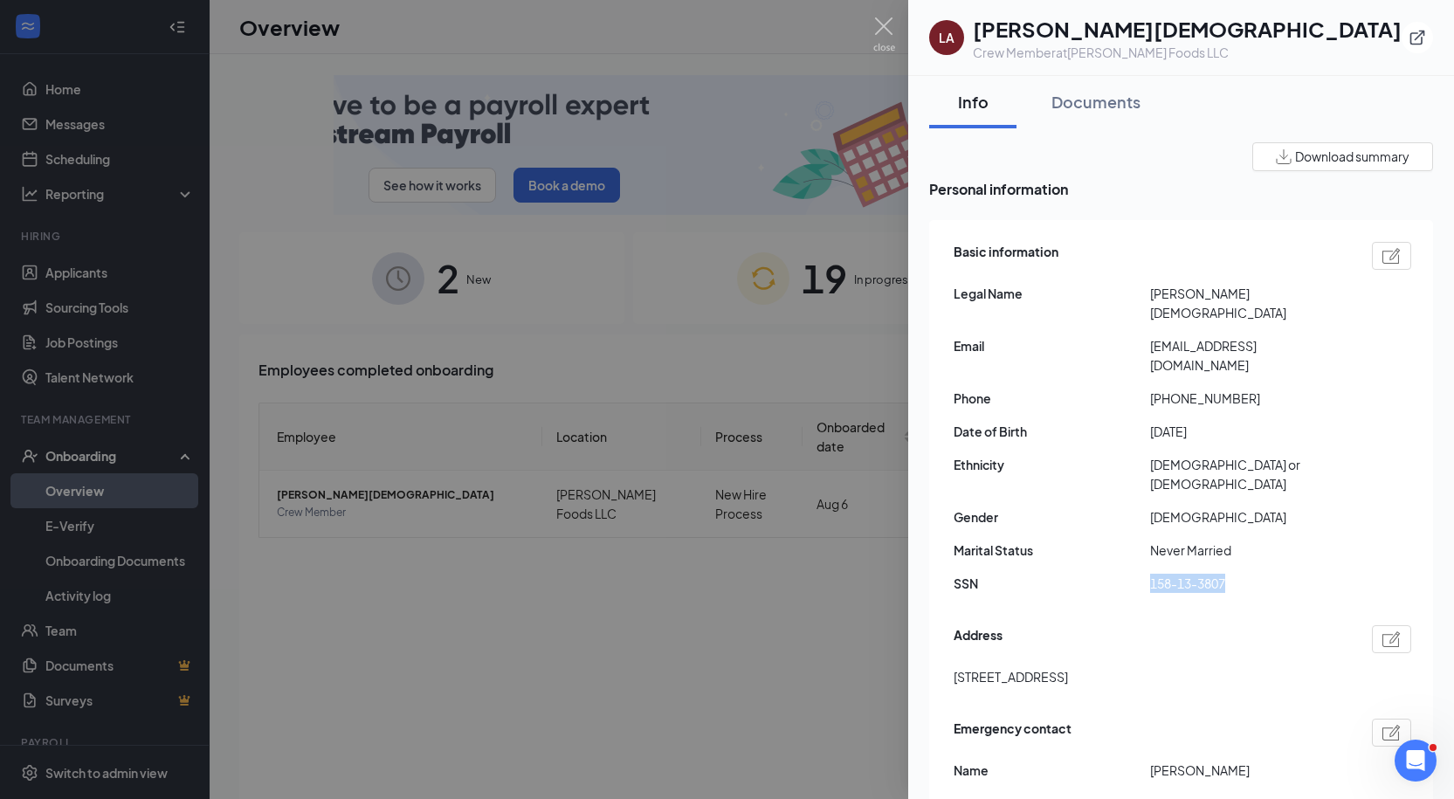
drag, startPoint x: 1245, startPoint y: 526, endPoint x: 1145, endPoint y: 526, distance: 100.4
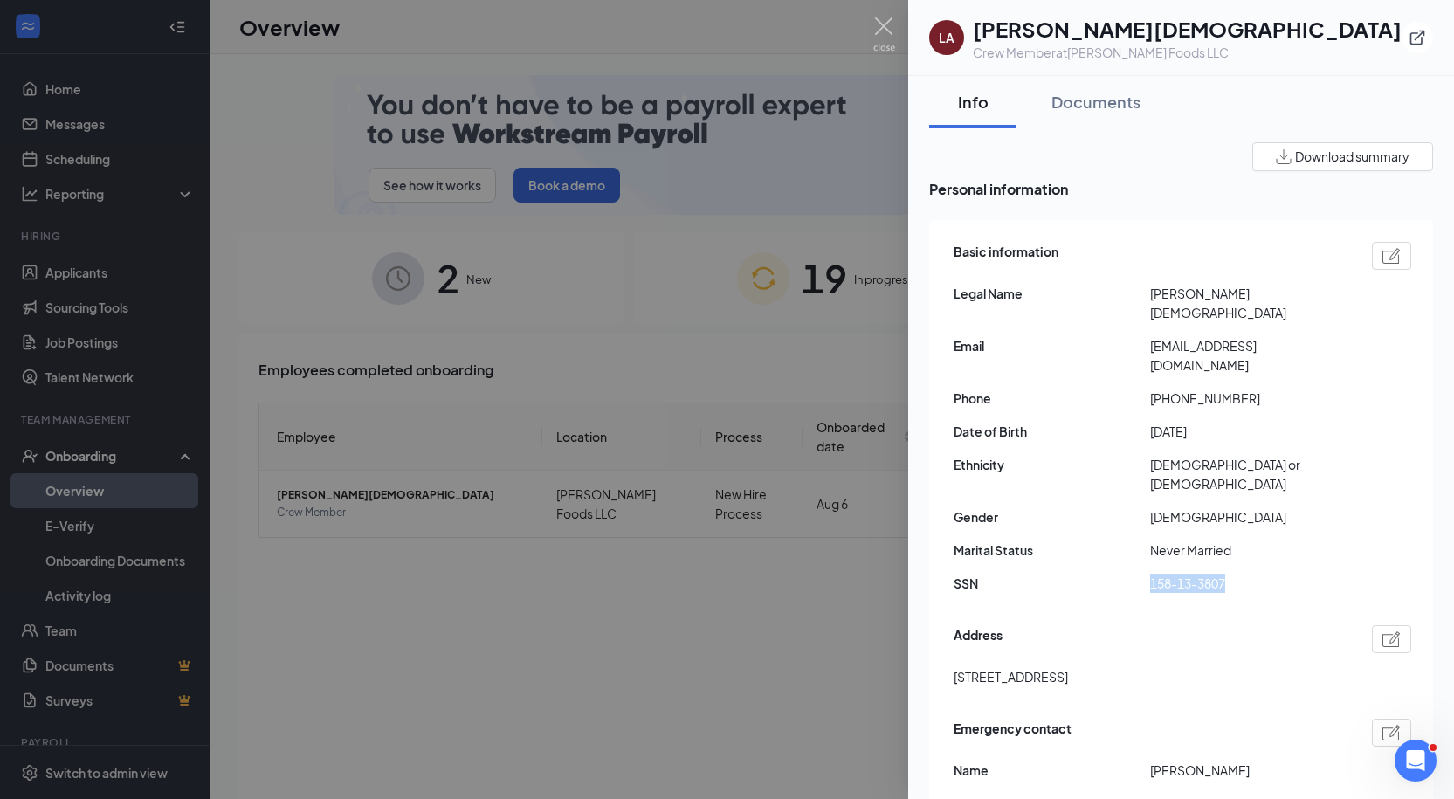
click at [1145, 574] on div "SSN 158-13-3807" at bounding box center [1182, 583] width 458 height 19
copy div "158-13-3807"
click at [1068, 667] on span "10660 SE 54th Avenue Belleview FL US 34420" at bounding box center [1010, 676] width 114 height 19
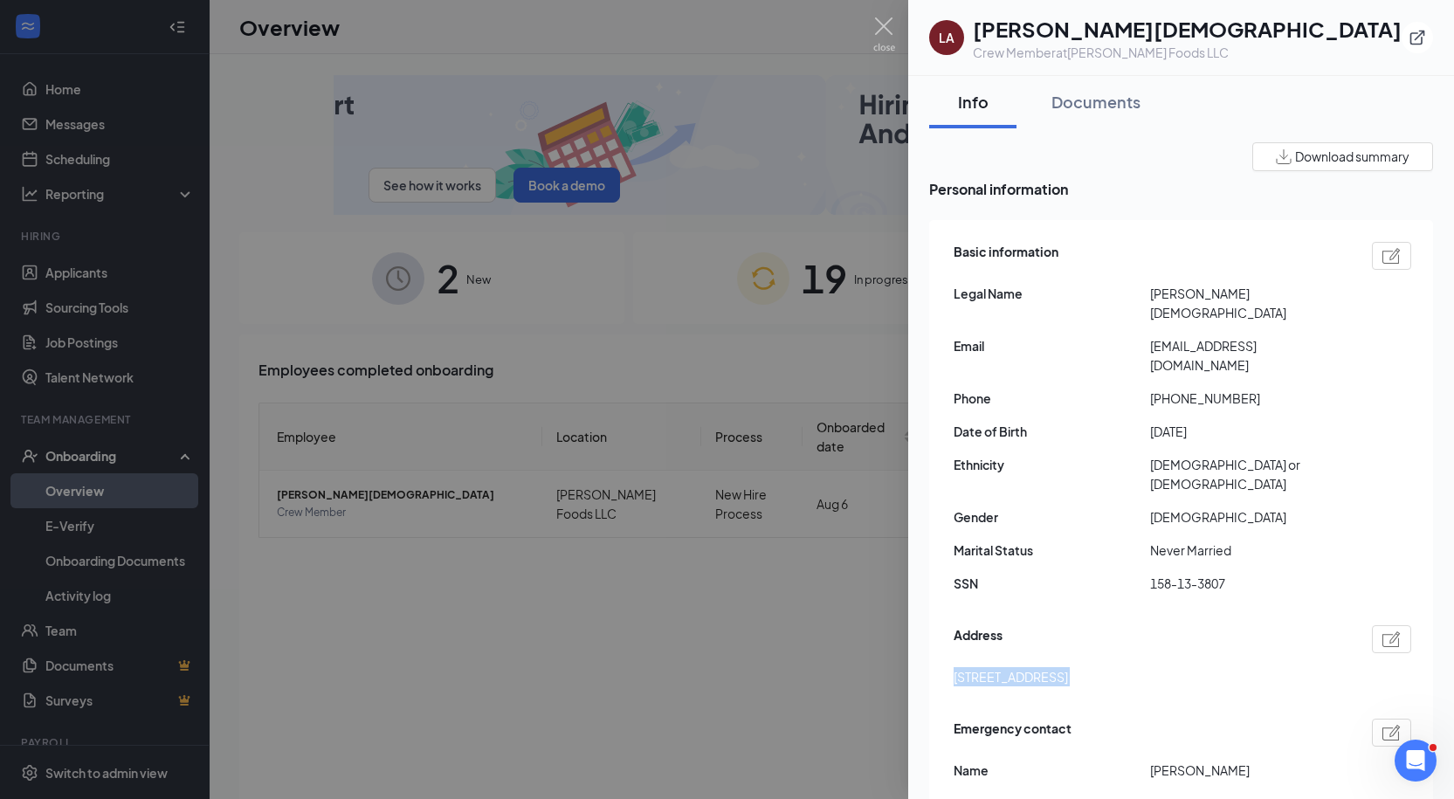
click at [1068, 667] on span "10660 SE 54th Avenue Belleview FL US 34420" at bounding box center [1010, 676] width 114 height 19
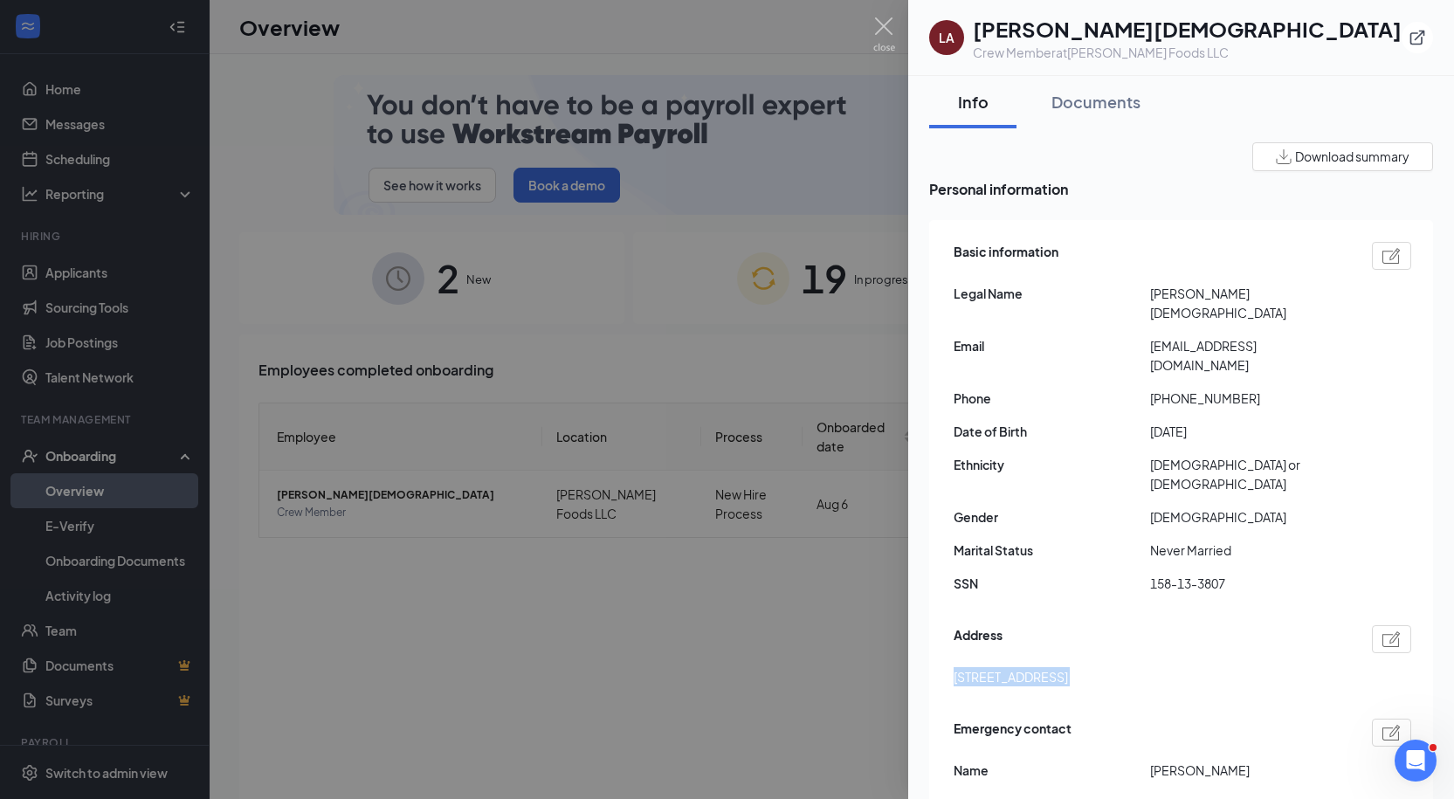
copy span "10660 SE 54th Avenue Belleview FL US 34420"
drag, startPoint x: 1168, startPoint y: 360, endPoint x: 1284, endPoint y: 356, distance: 116.2
click at [1284, 389] on span "+14072169397" at bounding box center [1248, 398] width 196 height 19
copy span "4072169397"
click at [1184, 336] on span "nicoleleilani2025@gmail.com" at bounding box center [1248, 355] width 196 height 38
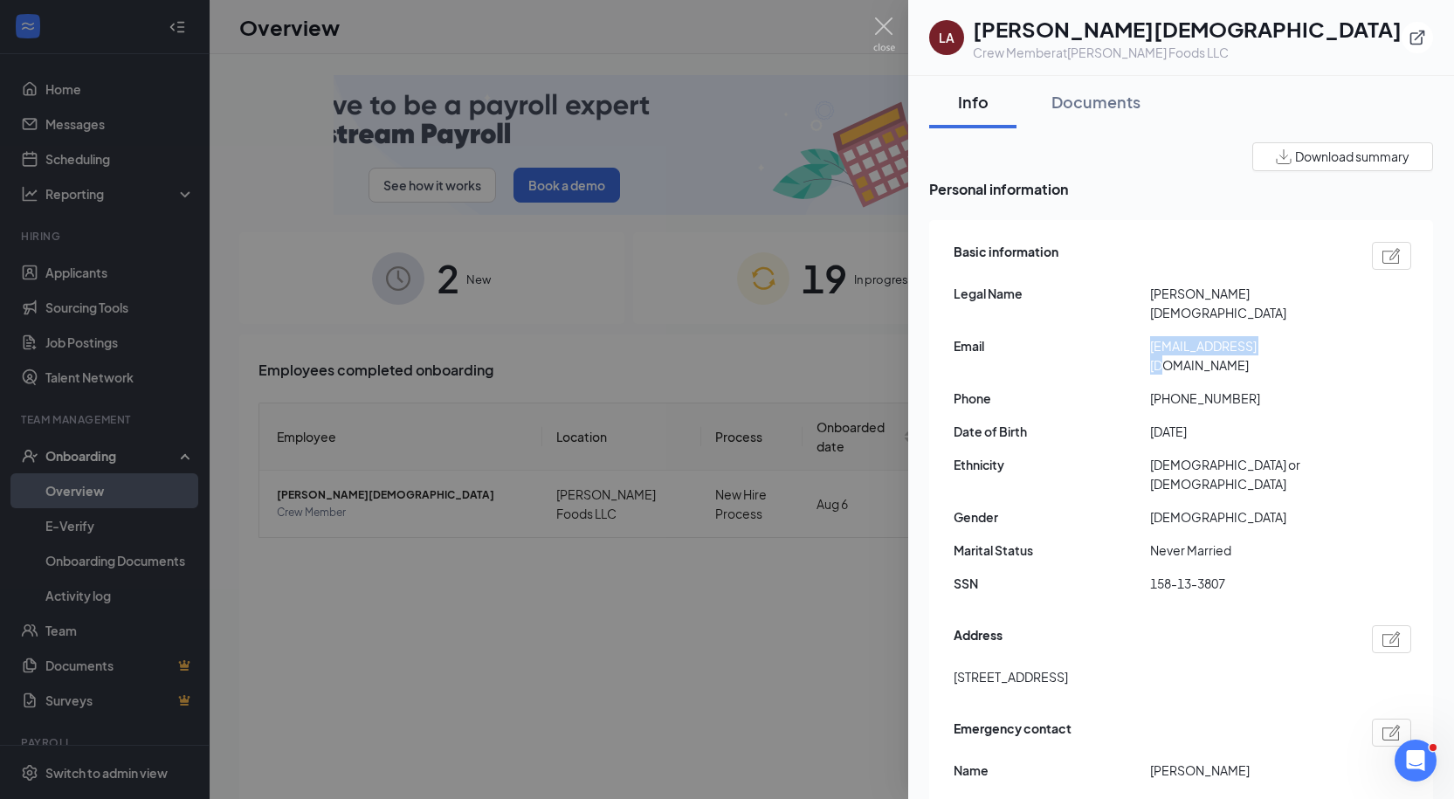
click at [1184, 336] on span "nicoleleilani2025@gmail.com" at bounding box center [1248, 355] width 196 height 38
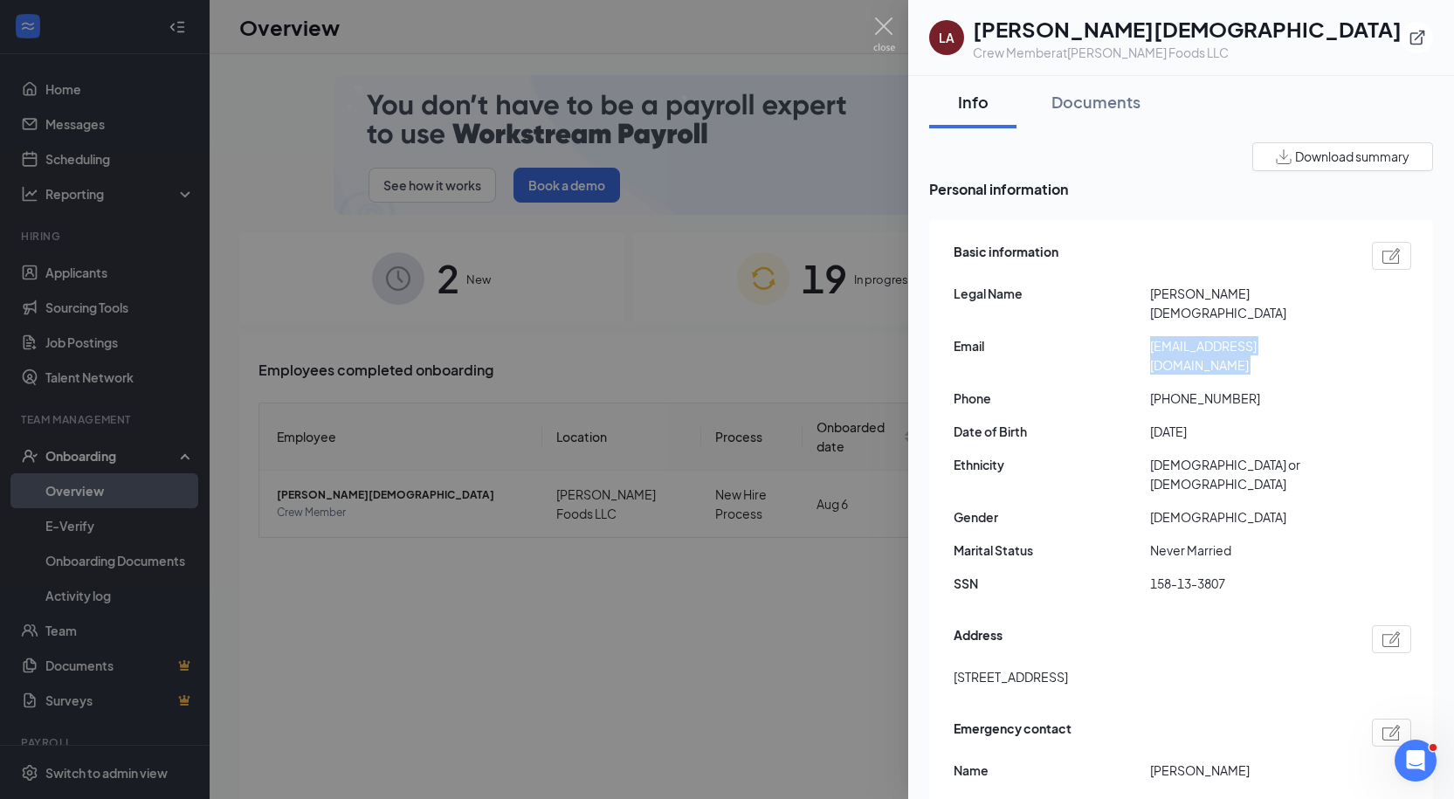
click at [1184, 336] on span "nicoleleilani2025@gmail.com" at bounding box center [1248, 355] width 196 height 38
copy span "nicoleleilani2025@gmail.com"
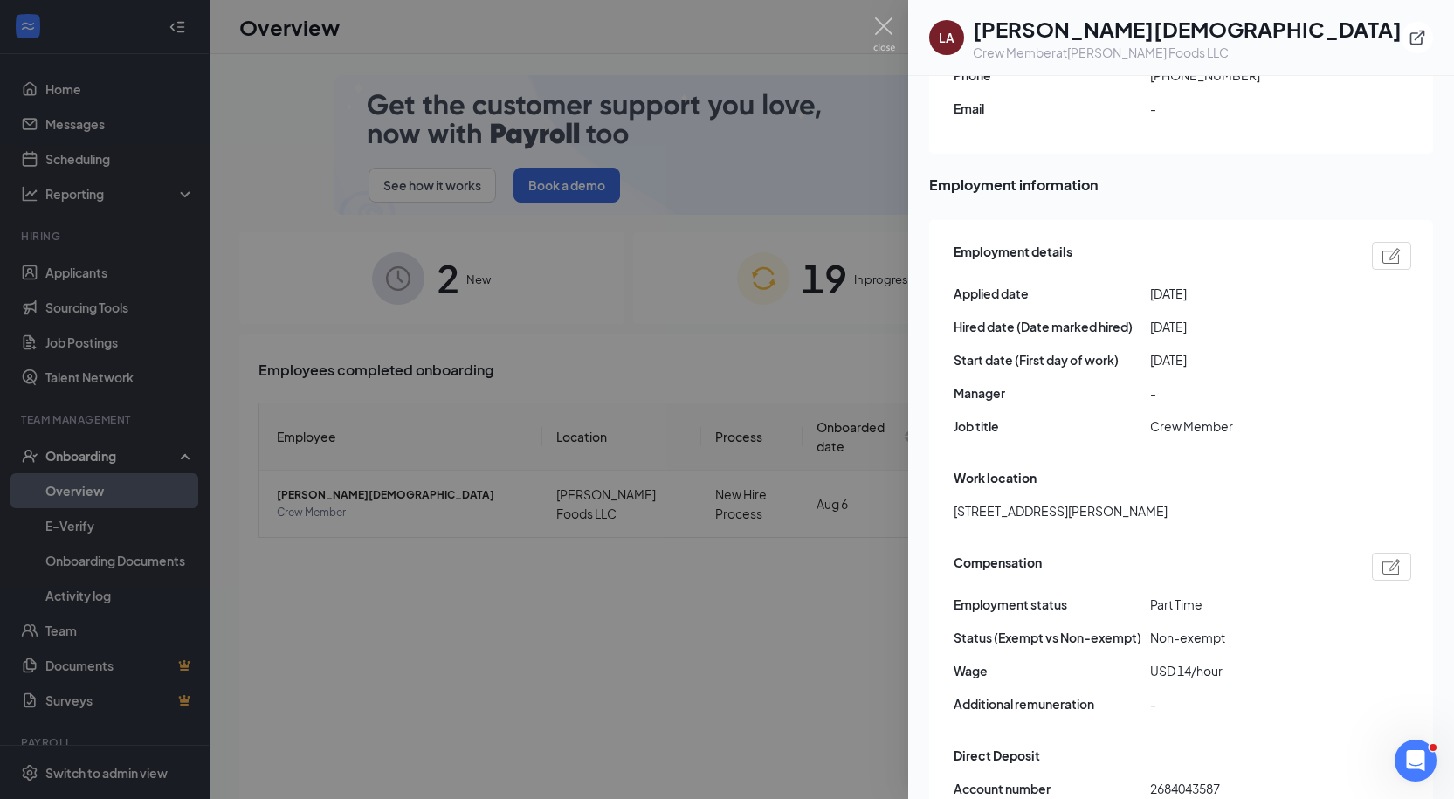
scroll to position [760, 0]
click at [699, 503] on div at bounding box center [727, 399] width 1454 height 799
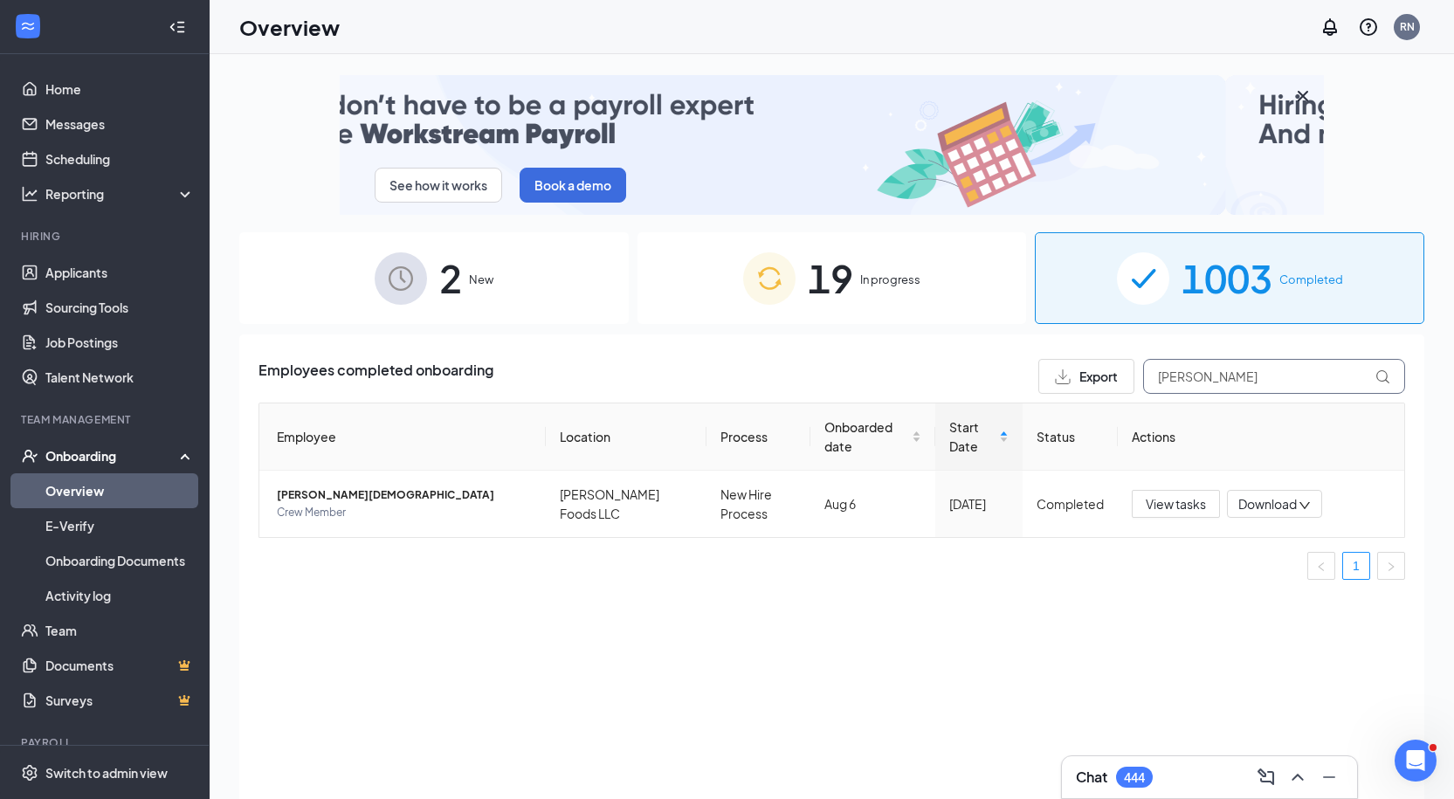
click at [1184, 368] on input "leilani" at bounding box center [1274, 376] width 262 height 35
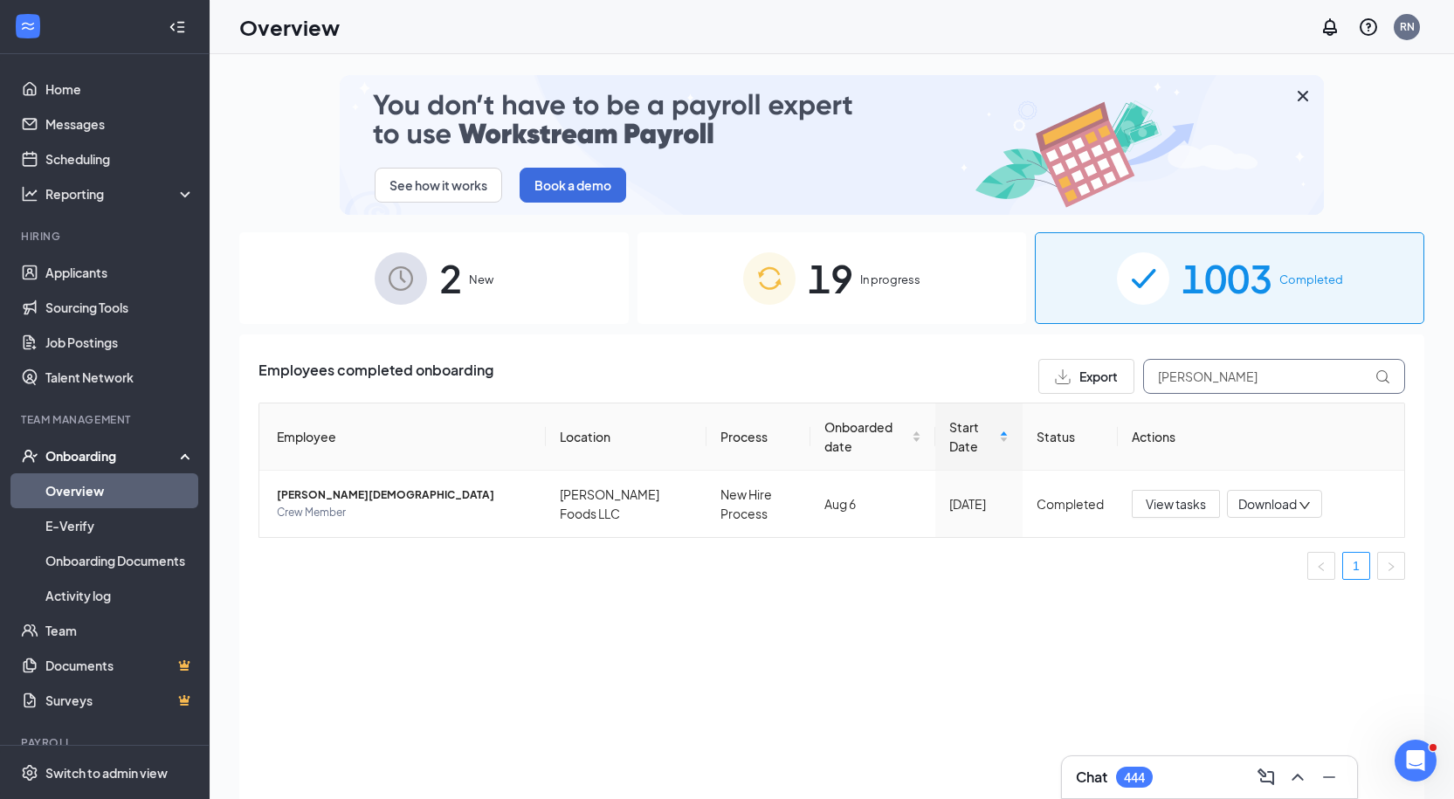
click at [1184, 368] on input "leilani" at bounding box center [1274, 376] width 262 height 35
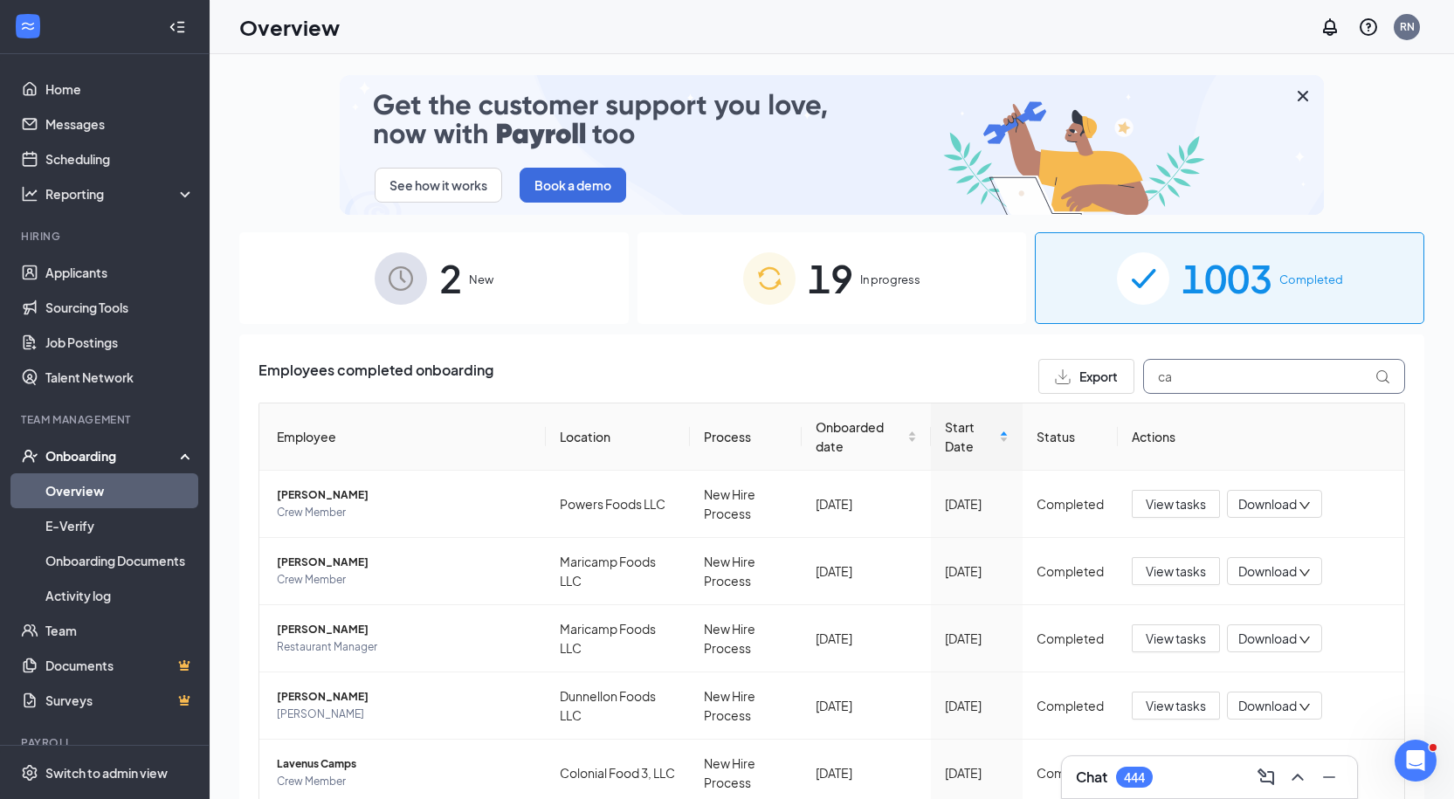
type input "c"
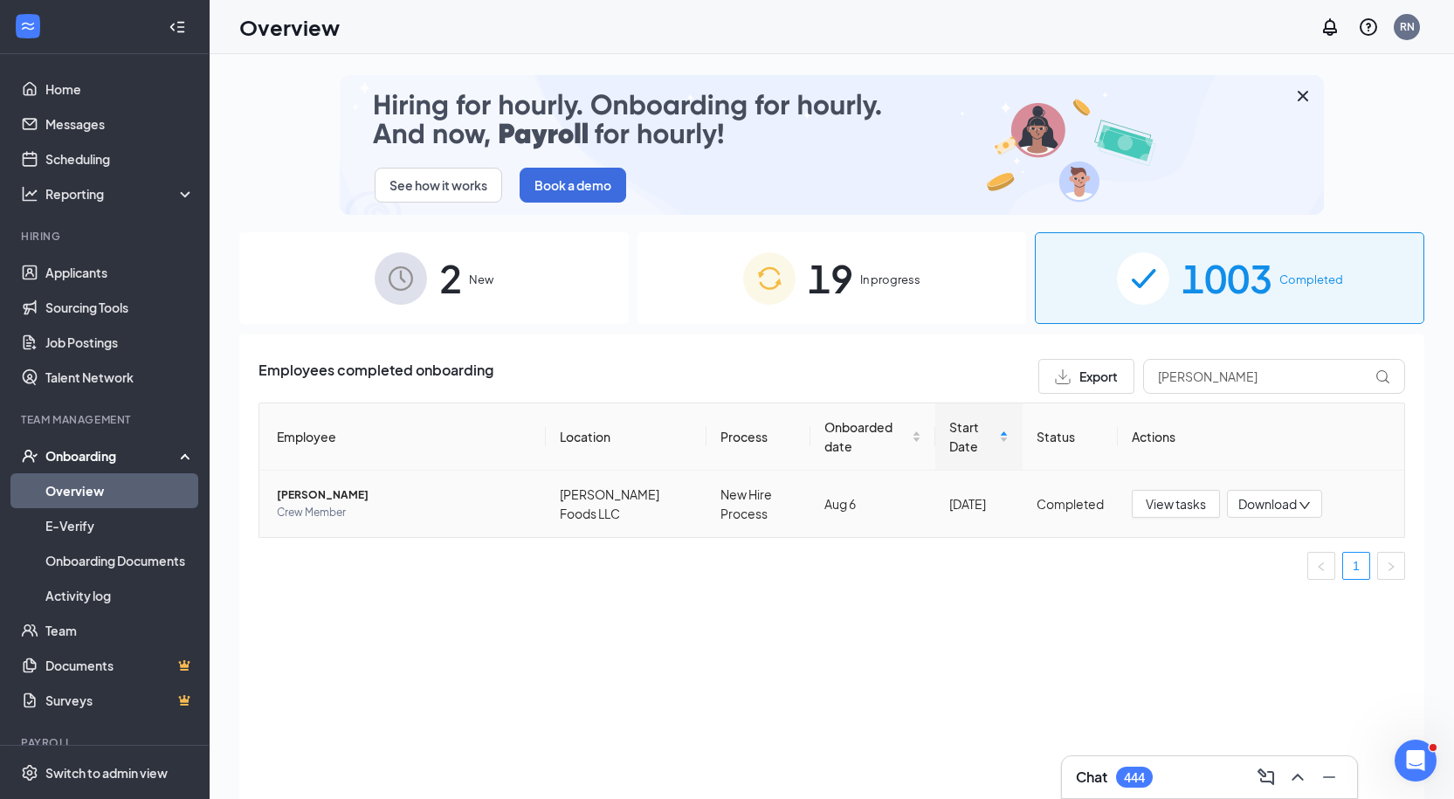
click at [390, 494] on span "[PERSON_NAME]" at bounding box center [404, 494] width 255 height 17
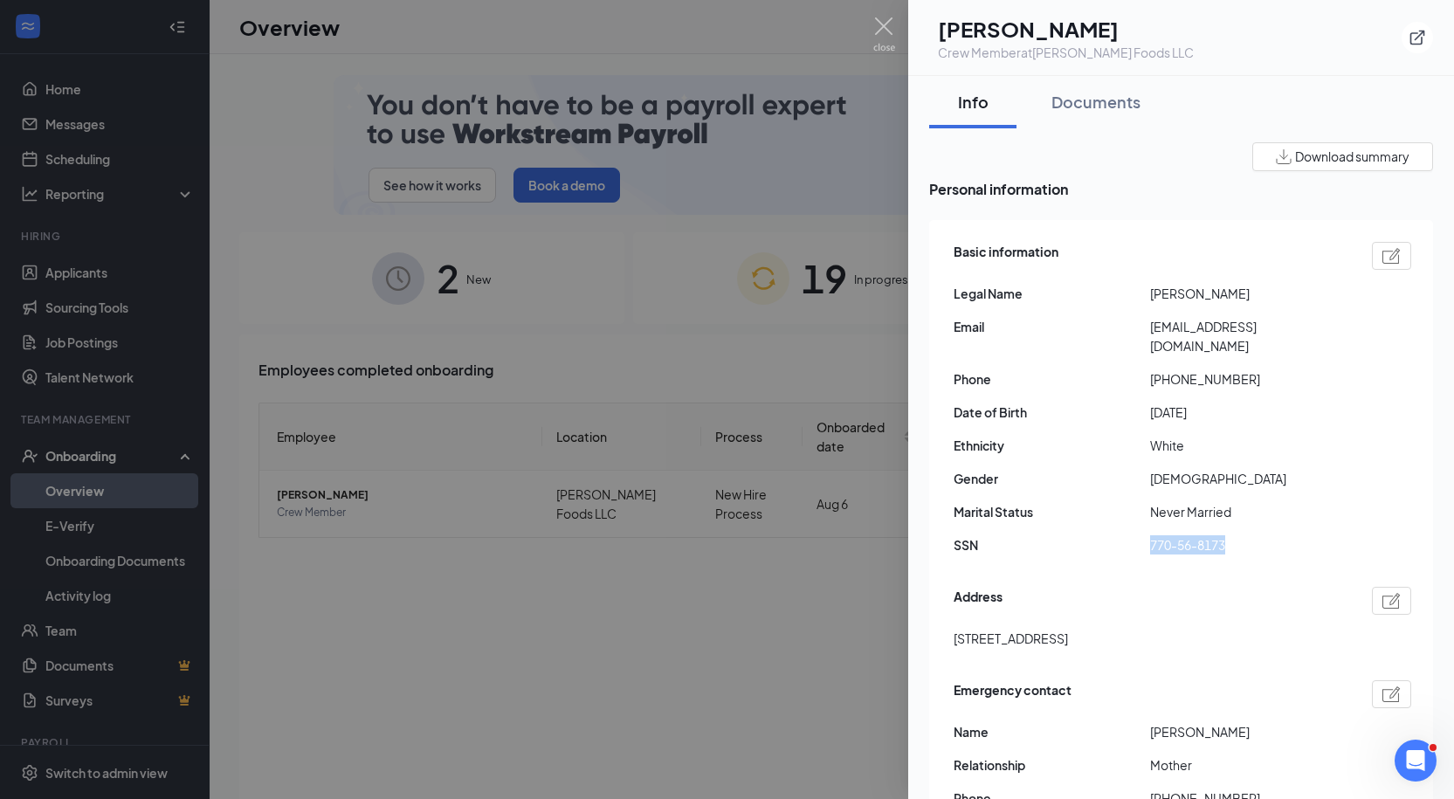
drag, startPoint x: 1244, startPoint y: 521, endPoint x: 1109, endPoint y: 524, distance: 135.4
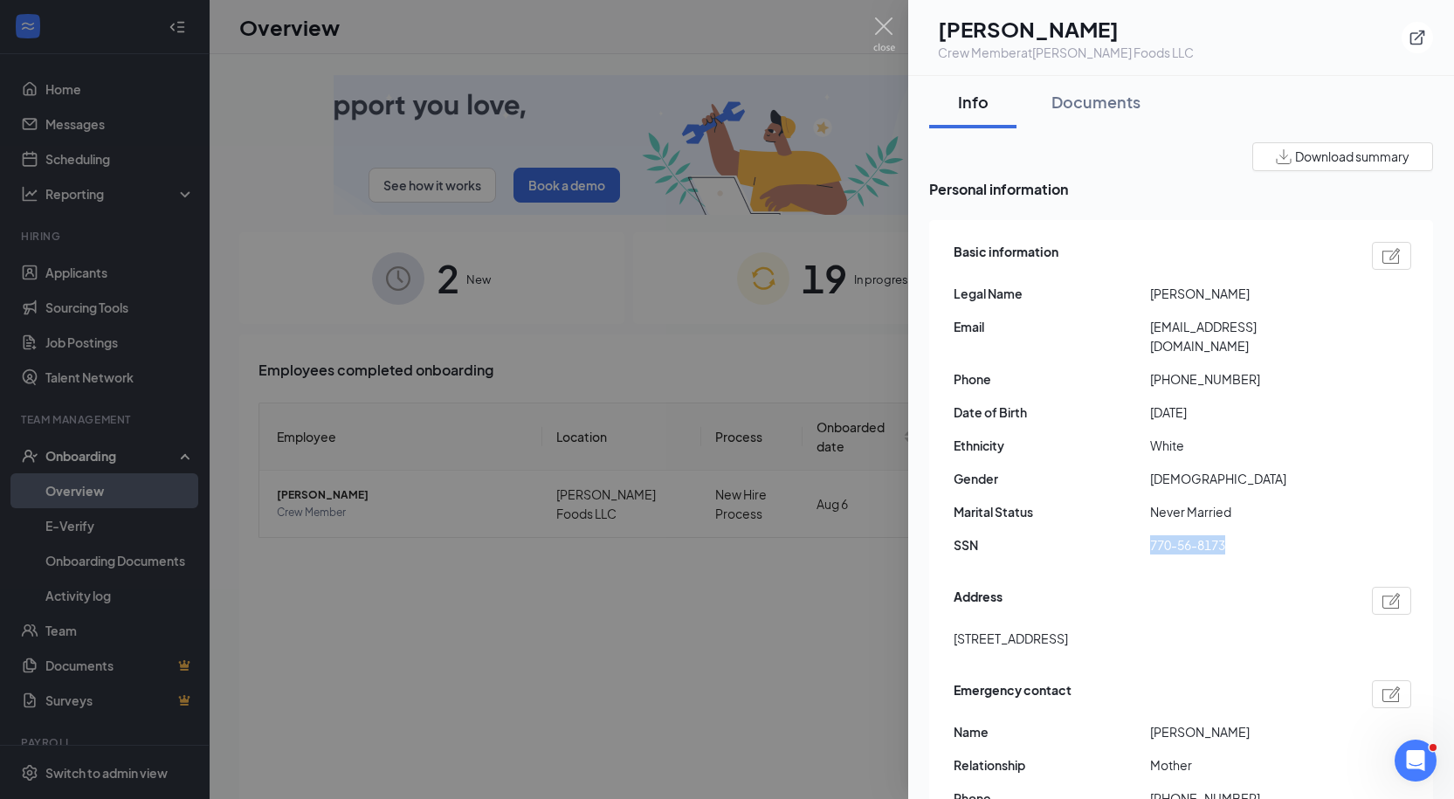
click at [1109, 535] on div "SSN 770-56-8173" at bounding box center [1182, 544] width 458 height 19
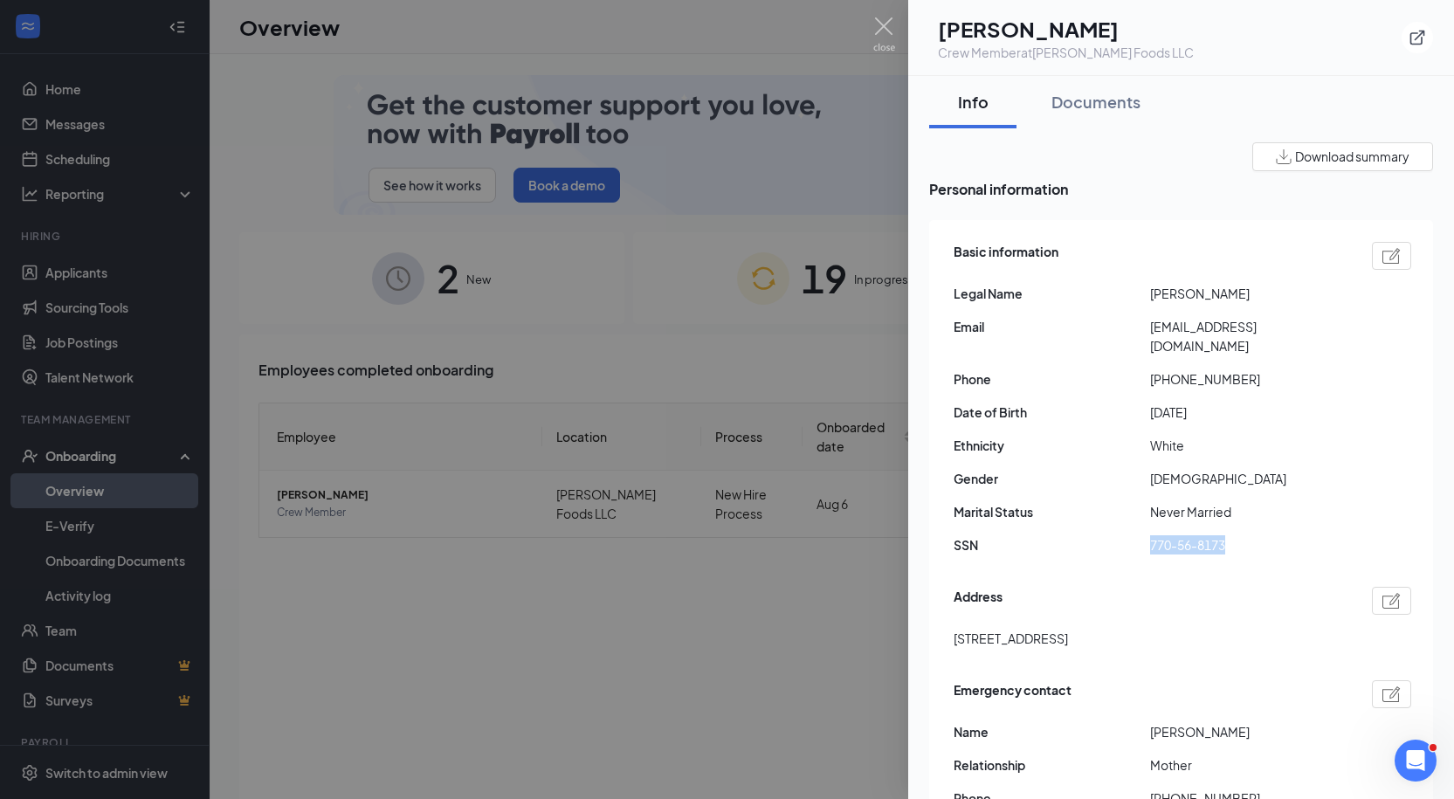
copy div "770-56-8173"
click at [1018, 606] on div "Address 9501 East highway 25 Belleview FL US 34420" at bounding box center [1182, 621] width 458 height 79
copy span "9501 East highway 25 Belleview FL US 34420"
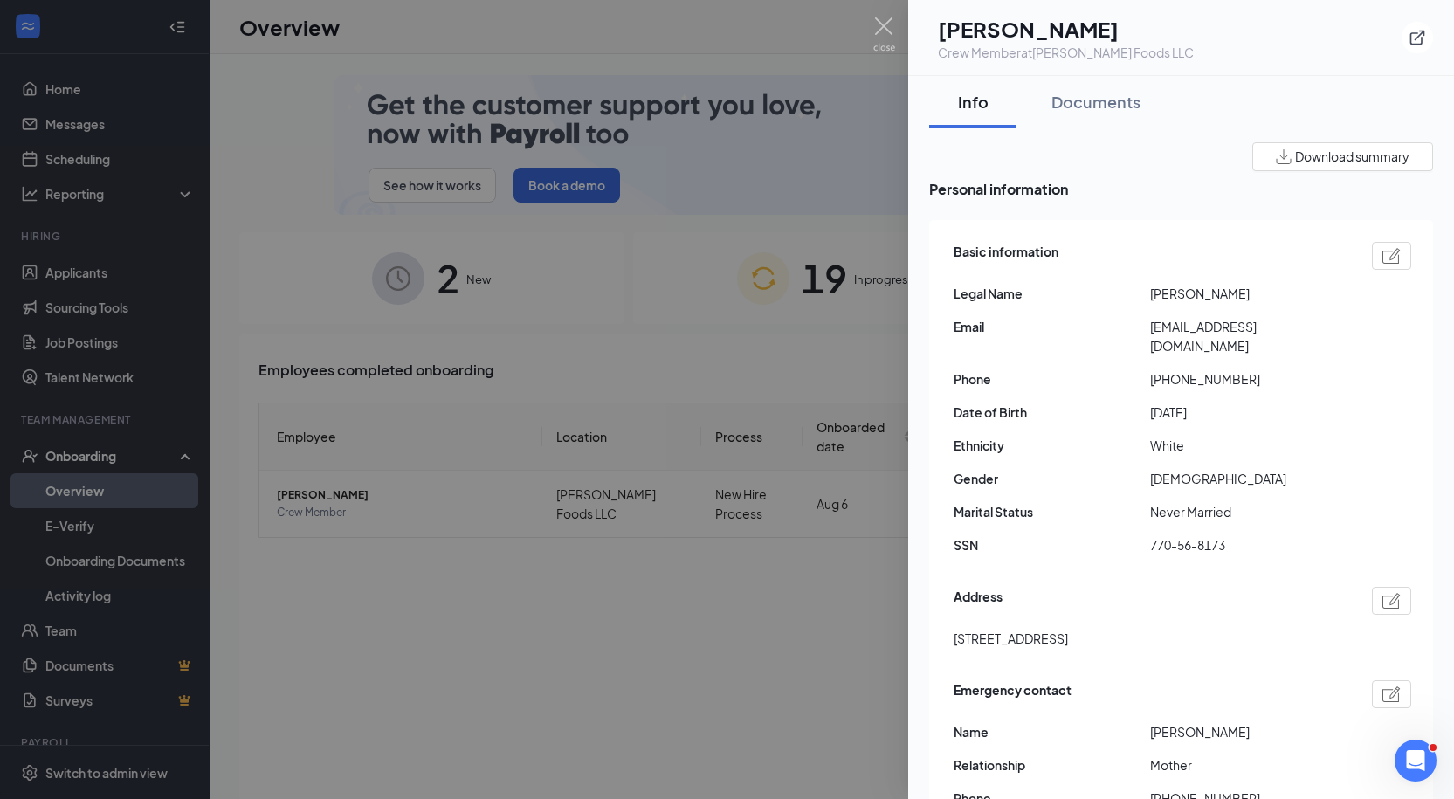
click at [1159, 369] on span "+13522337127" at bounding box center [1248, 378] width 196 height 19
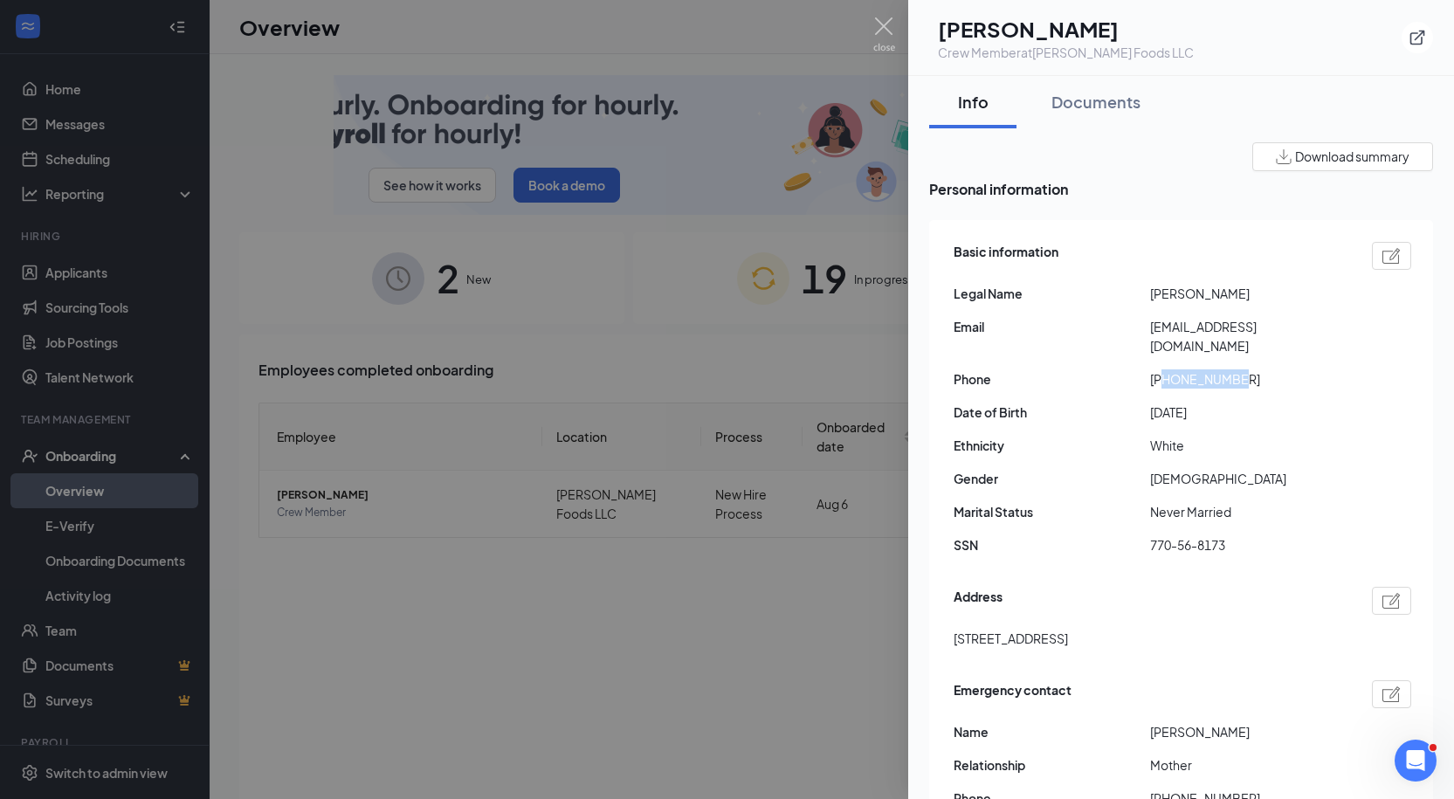
drag, startPoint x: 1166, startPoint y: 359, endPoint x: 1324, endPoint y: 361, distance: 158.1
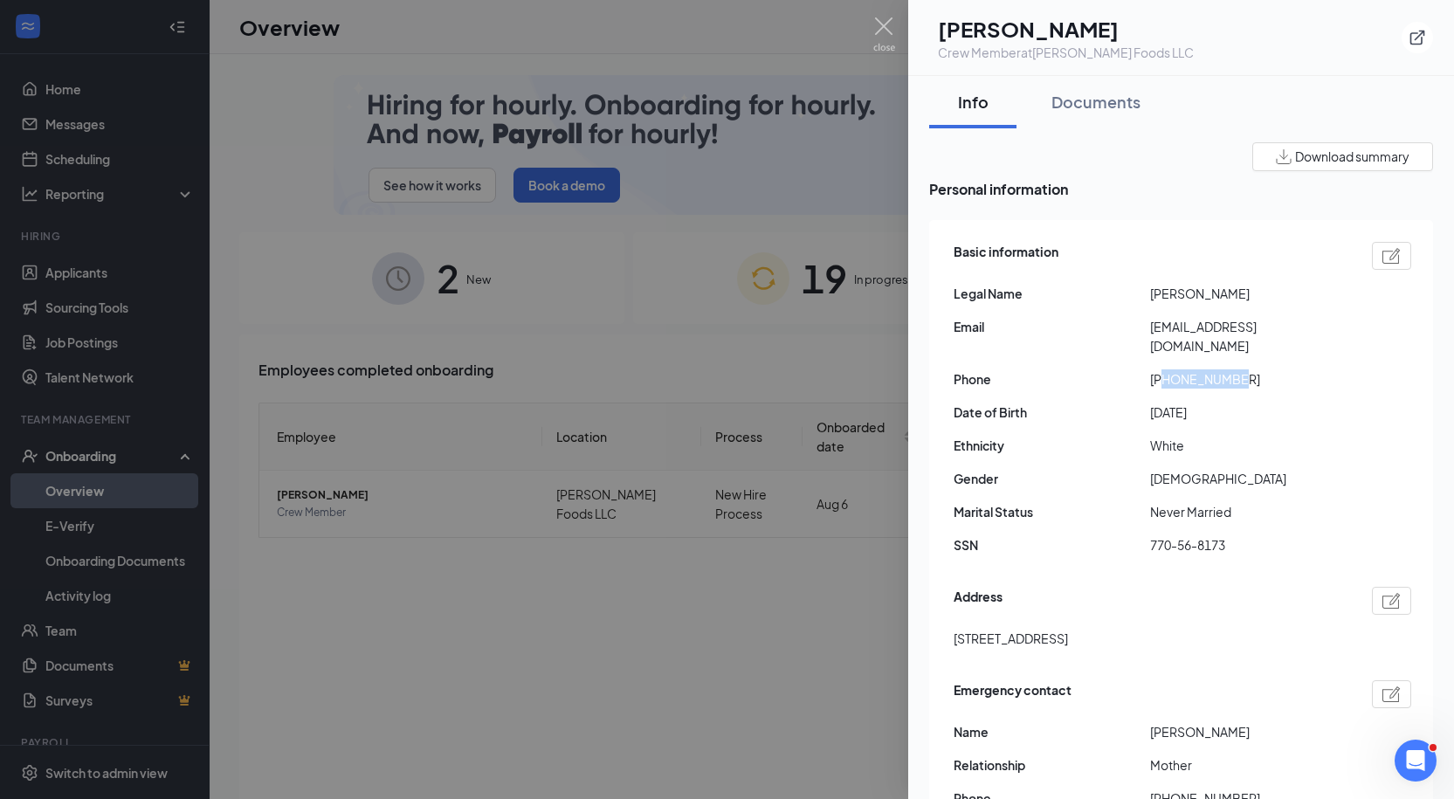
click at [1324, 369] on span "+13522337127" at bounding box center [1248, 378] width 196 height 19
copy span "3522337127"
click at [1180, 318] on span "rileylcampbell25@gmail.com" at bounding box center [1248, 336] width 196 height 38
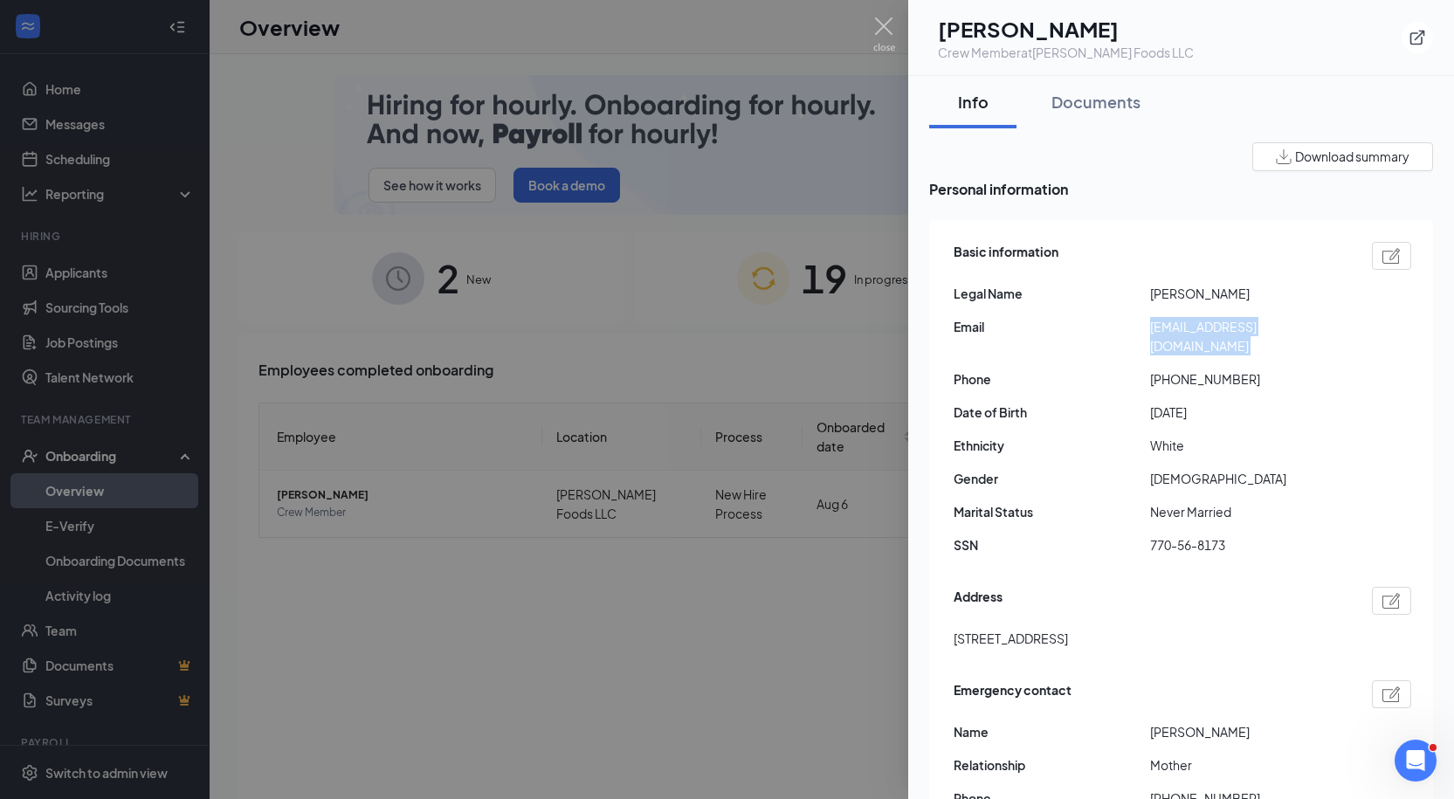
copy span "rileylcampbell25@gmail.com"
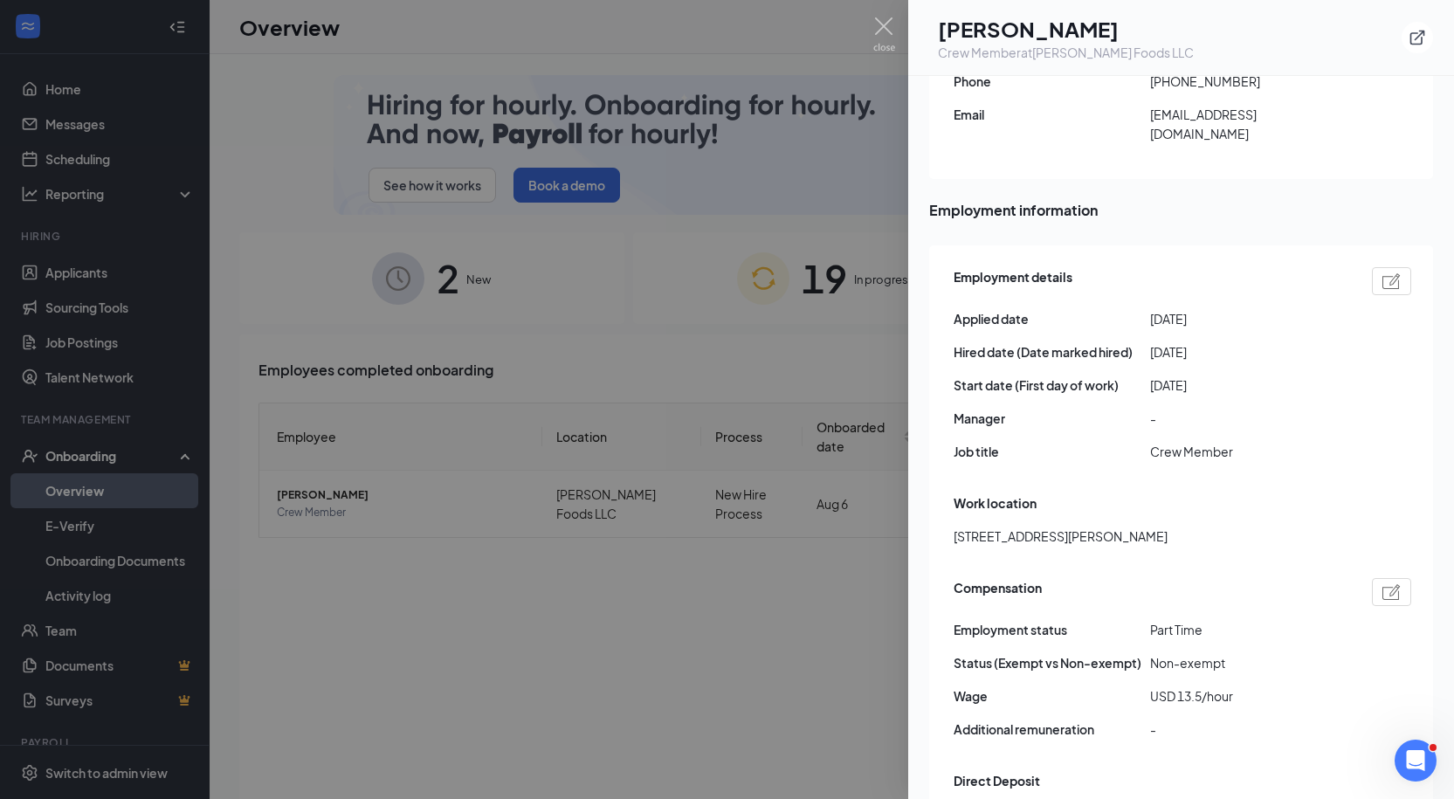
scroll to position [715, 0]
click at [715, 584] on div at bounding box center [727, 399] width 1454 height 799
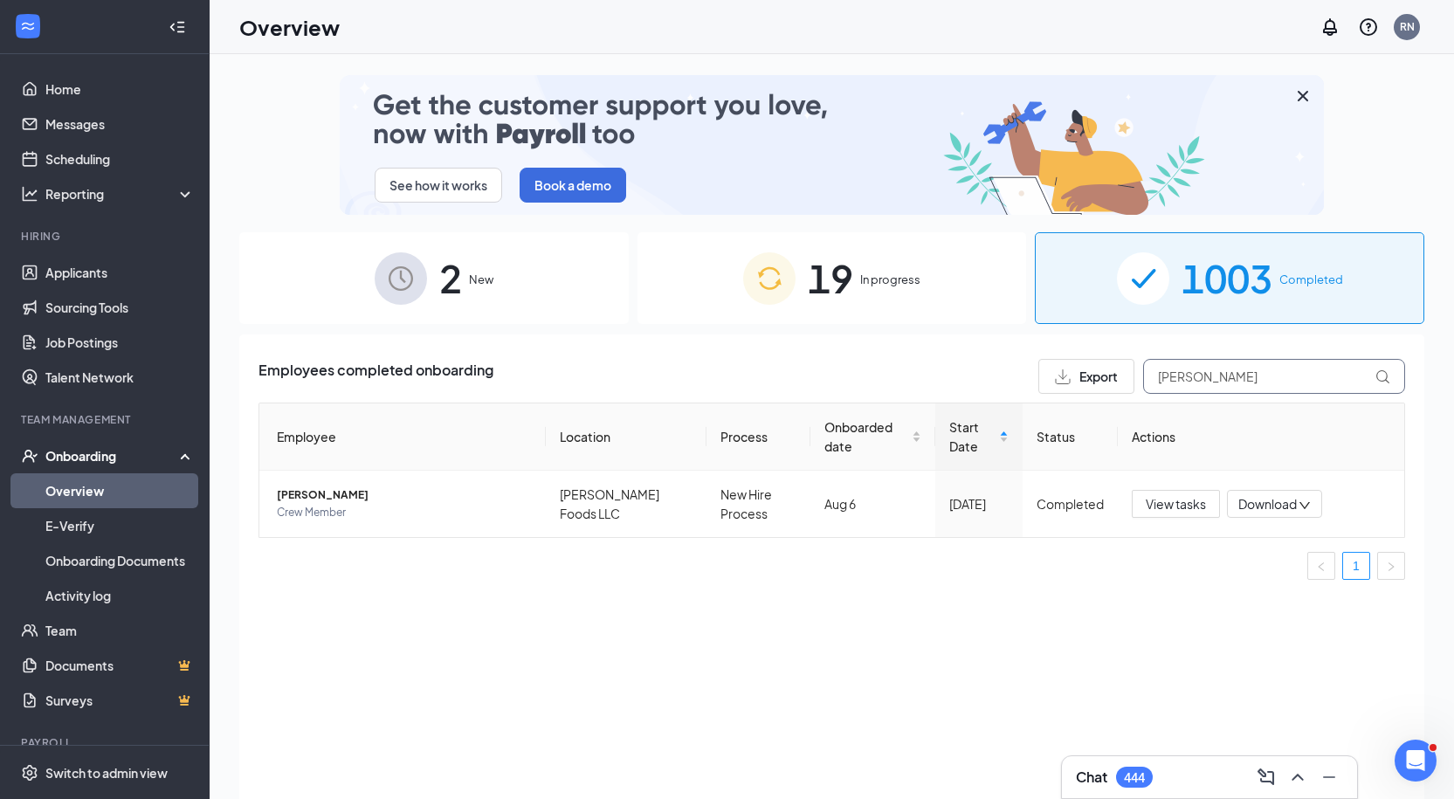
click at [1249, 374] on input "riley" at bounding box center [1274, 376] width 262 height 35
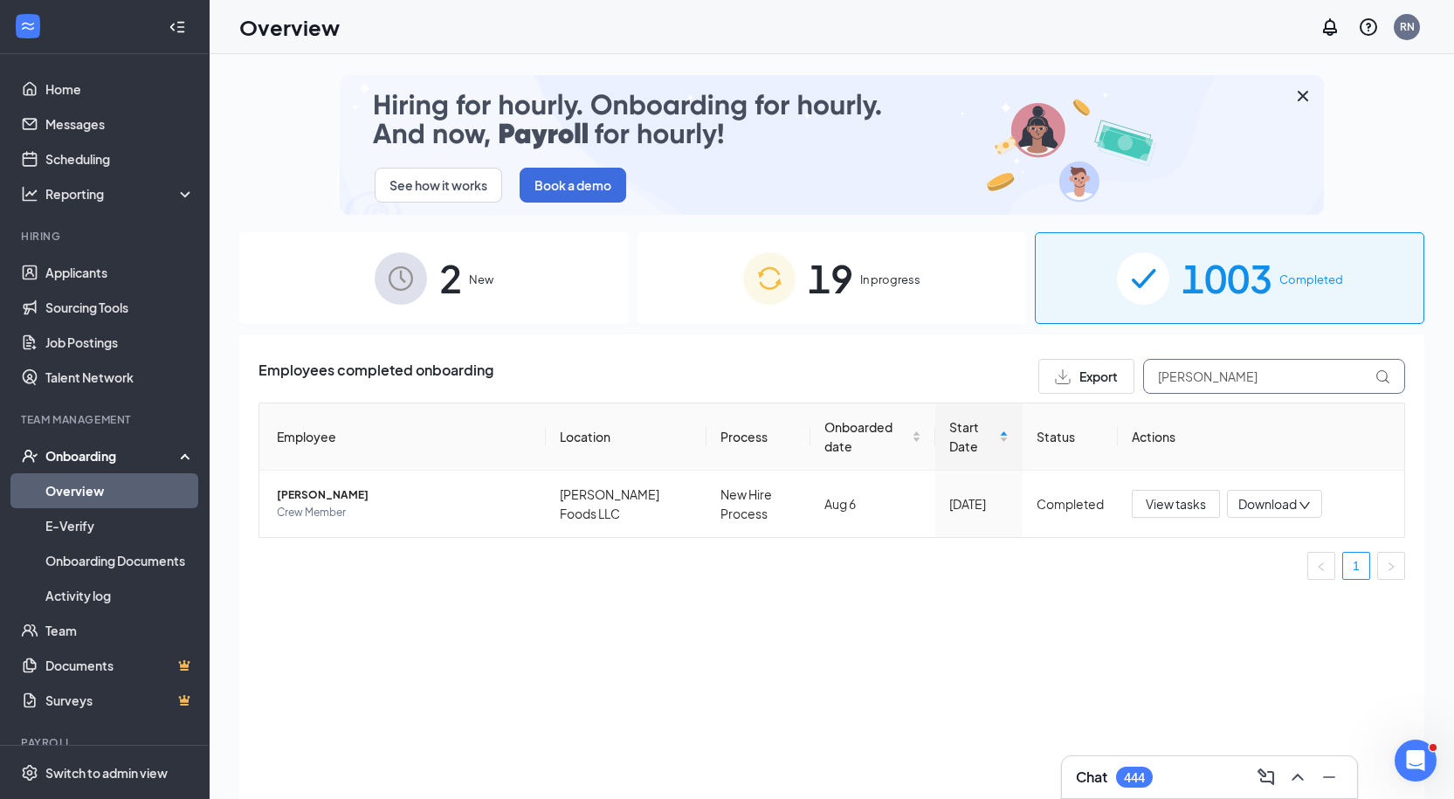
click at [1249, 374] on input "riley" at bounding box center [1274, 376] width 262 height 35
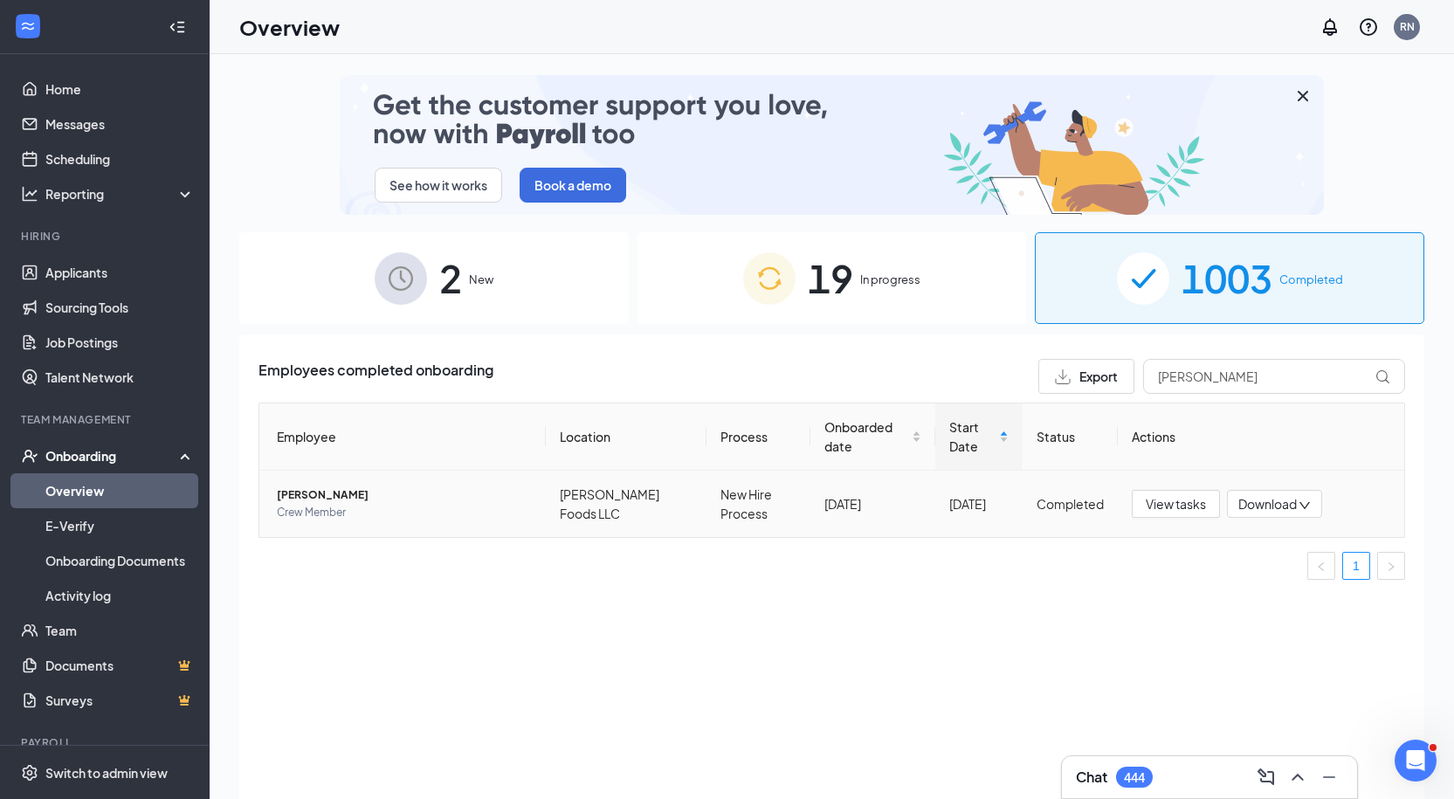
click at [504, 492] on span "Angelica C Castillo" at bounding box center [404, 494] width 255 height 17
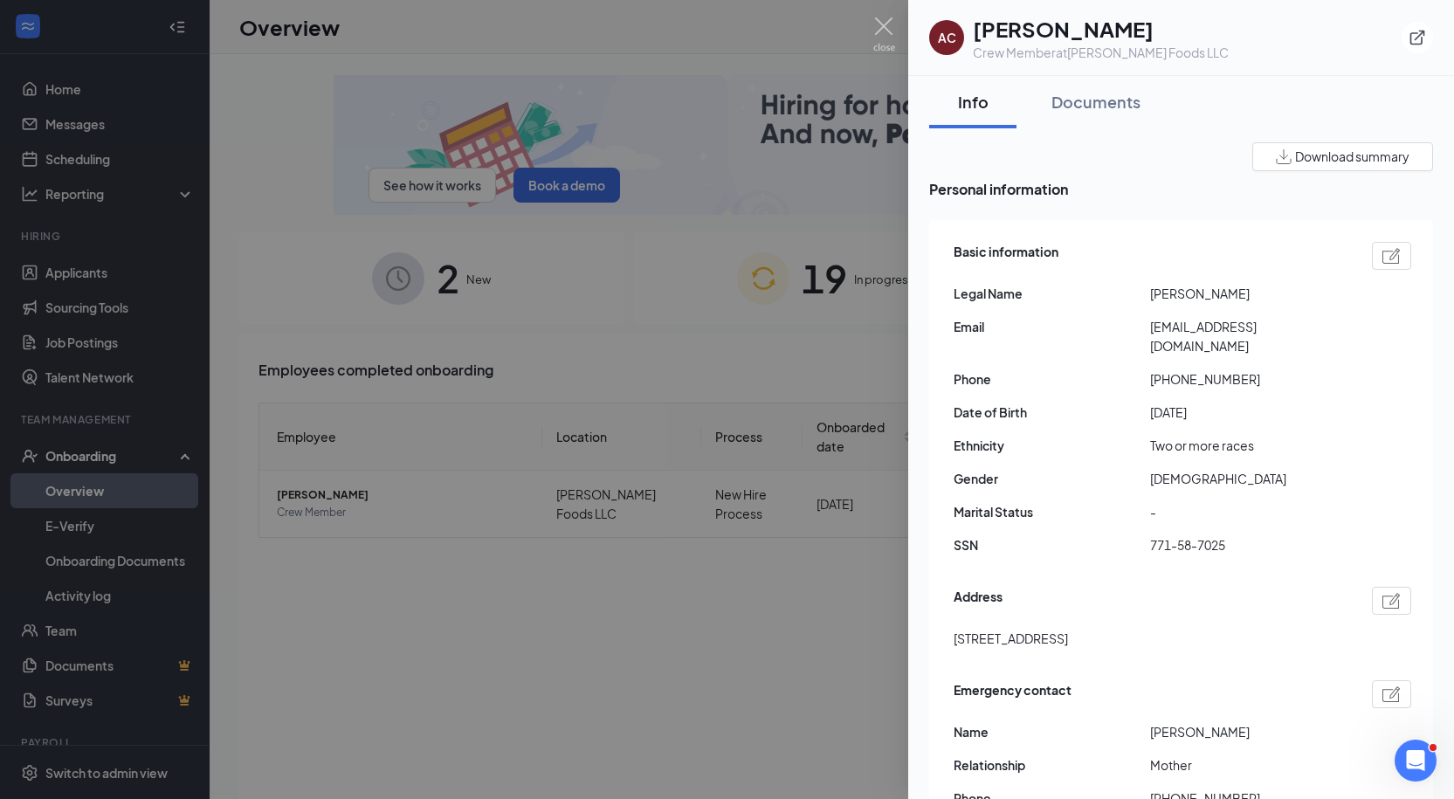
click at [1169, 284] on span "Angelica C Castillo" at bounding box center [1248, 293] width 196 height 19
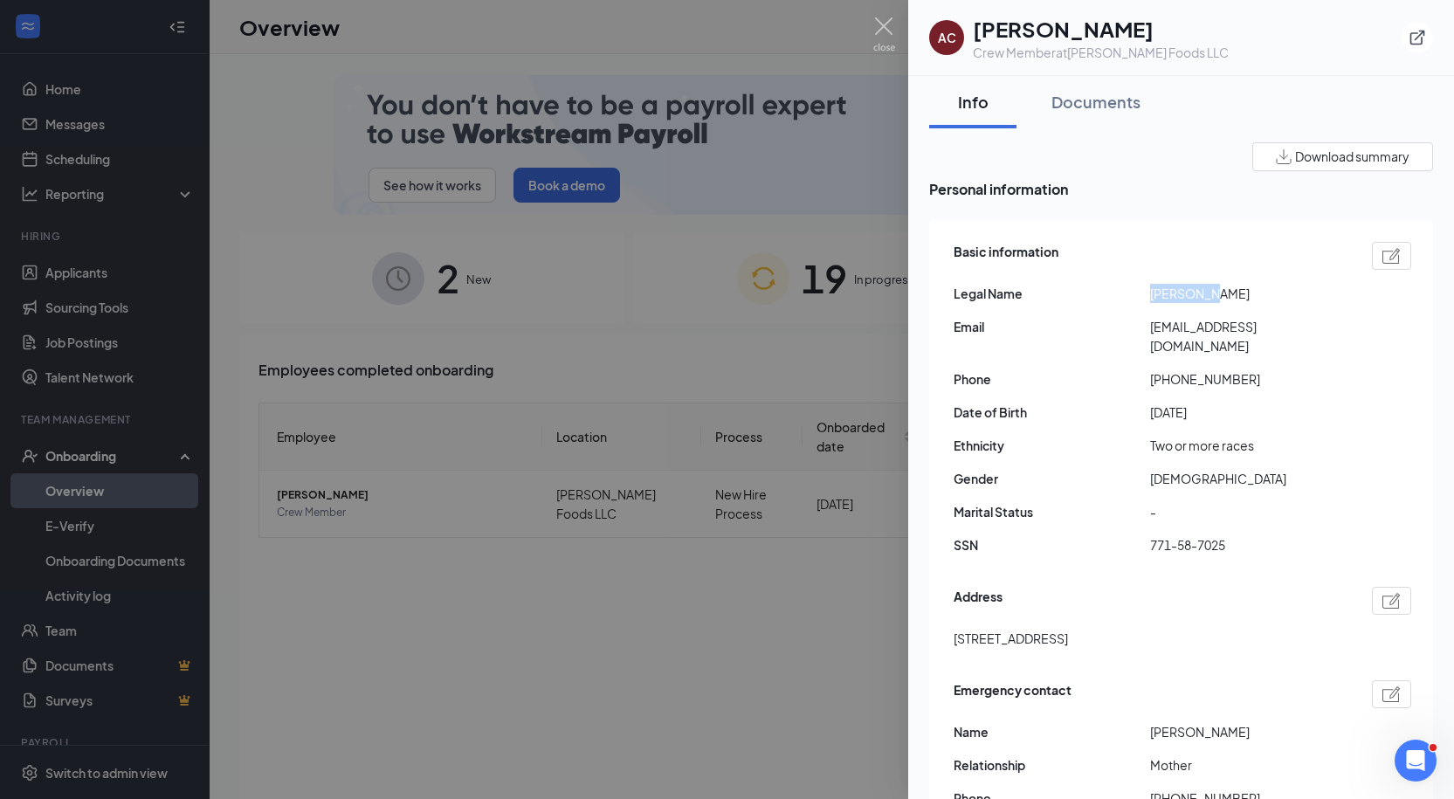
click at [1169, 284] on span "Angelica C Castillo" at bounding box center [1248, 293] width 196 height 19
click at [1242, 299] on span "Angelica C Castillo" at bounding box center [1248, 293] width 196 height 19
click at [1177, 547] on span "771-58-7025" at bounding box center [1248, 544] width 196 height 19
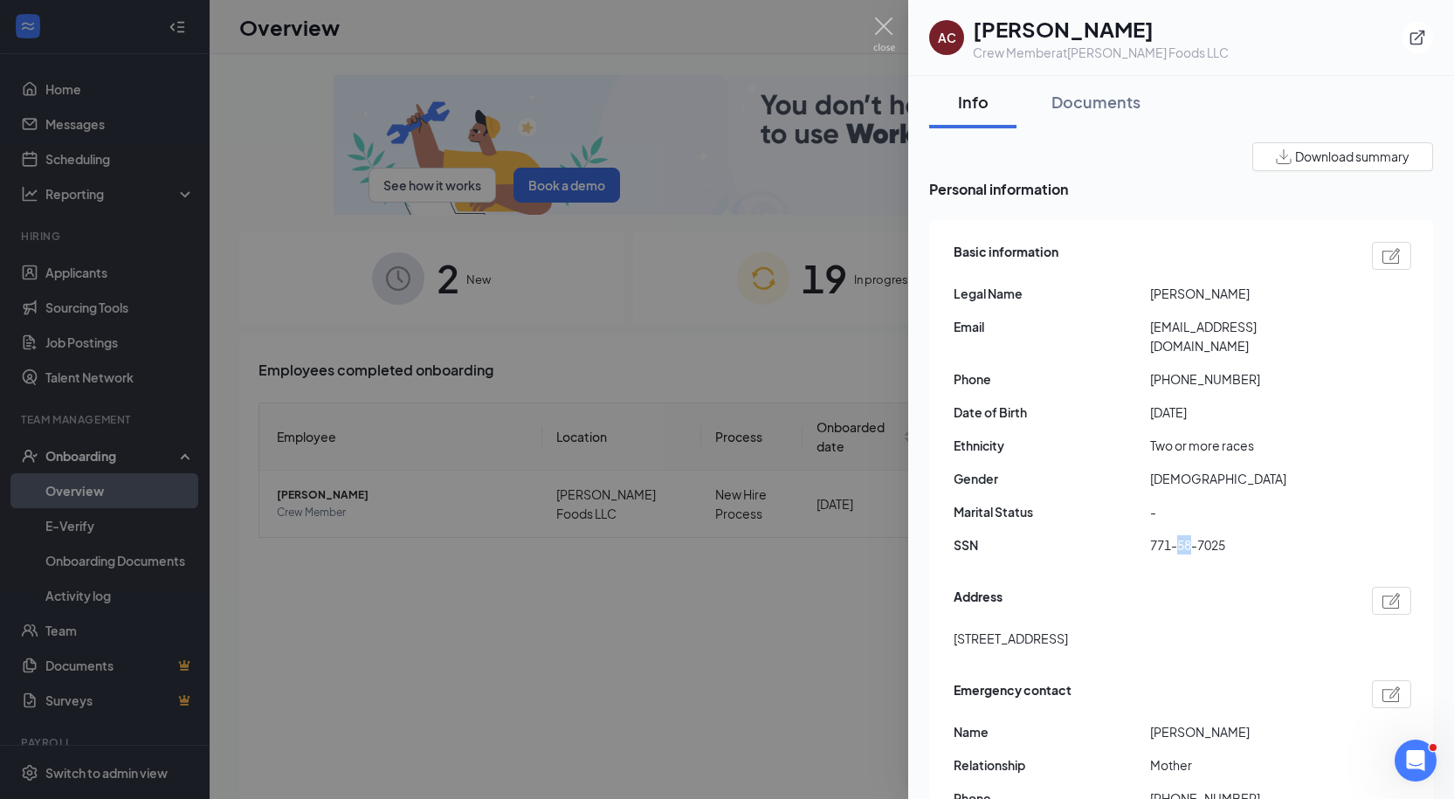
click at [1177, 547] on span "771-58-7025" at bounding box center [1248, 544] width 196 height 19
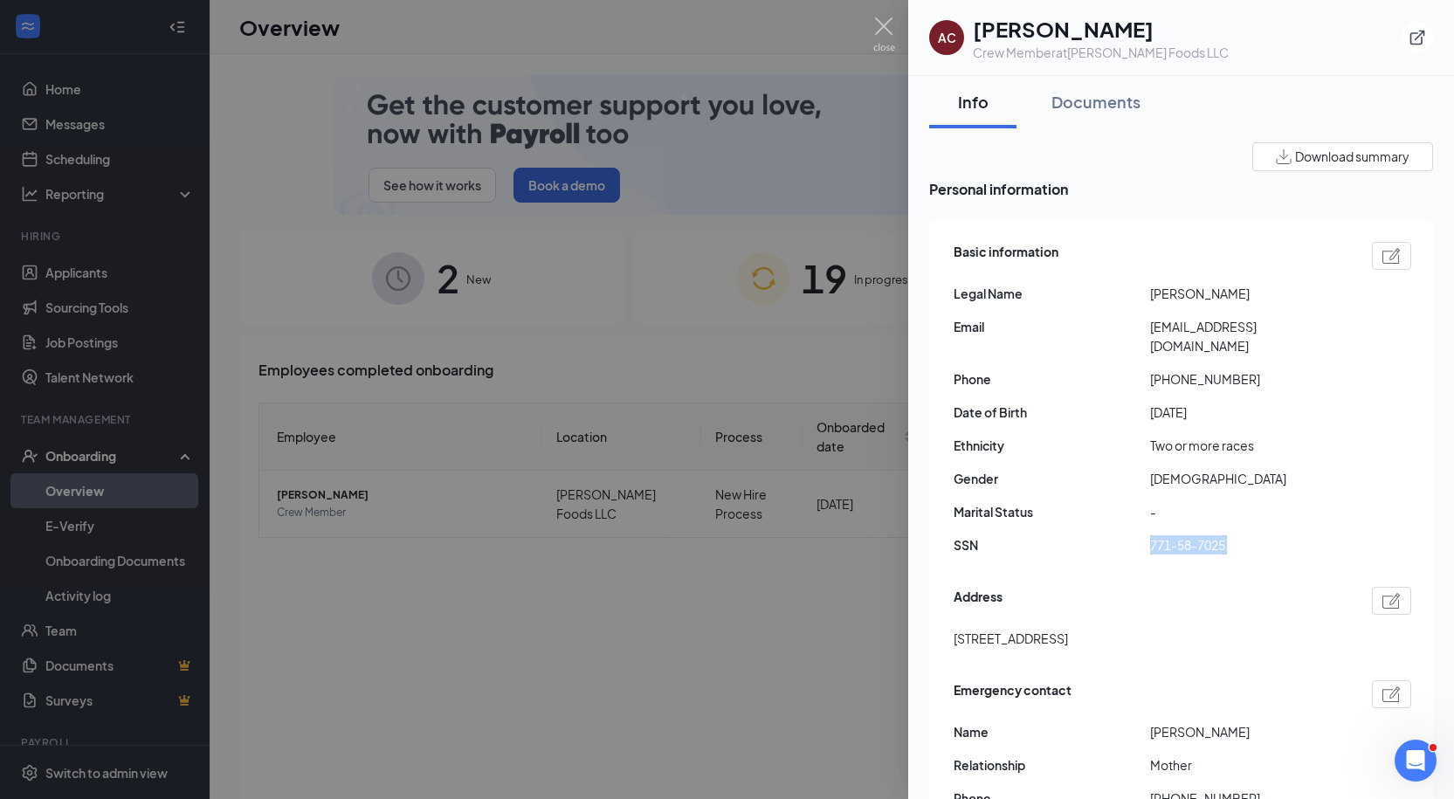
click at [1177, 547] on span "771-58-7025" at bounding box center [1248, 544] width 196 height 19
click at [1037, 636] on span "9309 Spring Rd Ocala FL US 34472" at bounding box center [1010, 638] width 114 height 19
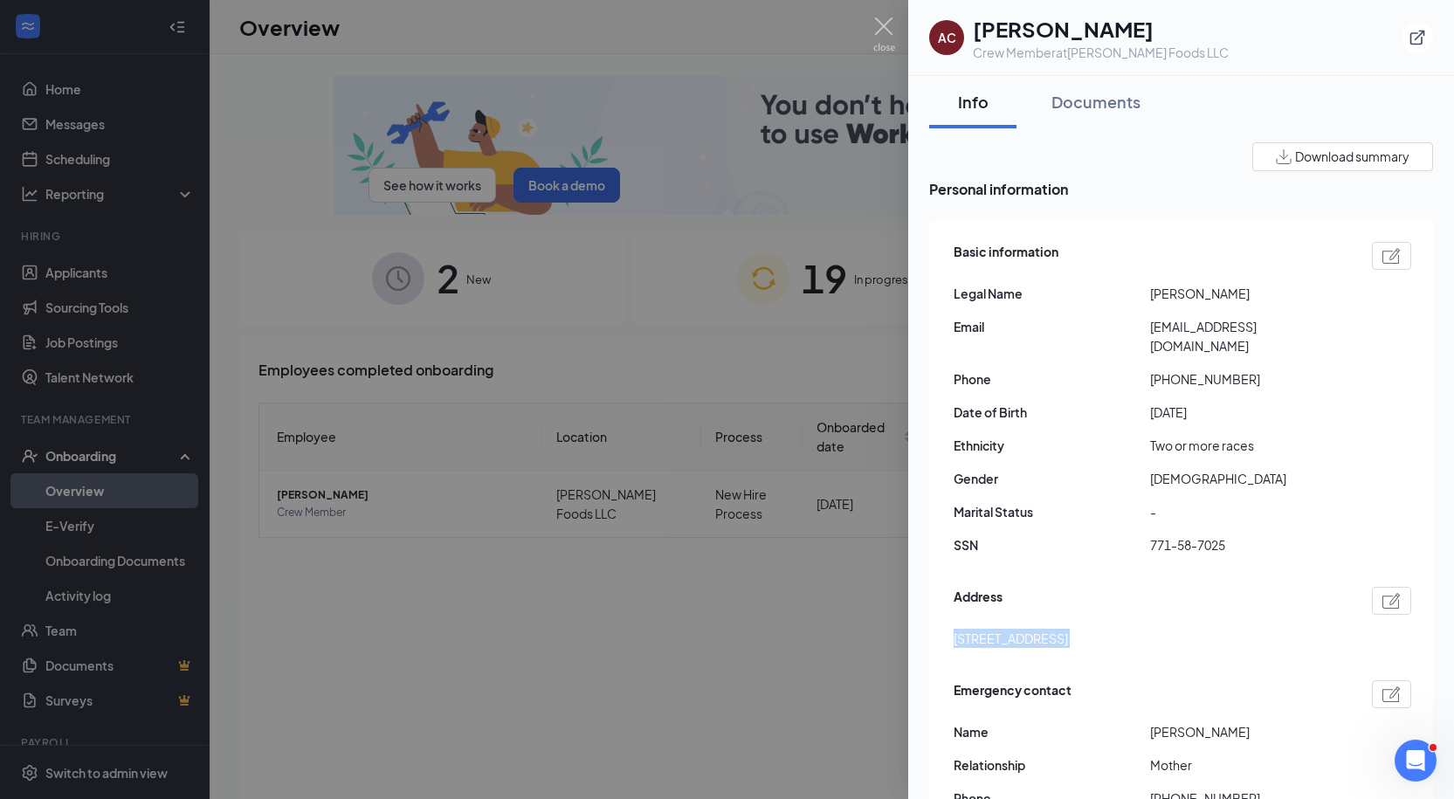
click at [1037, 636] on span "9309 Spring Rd Ocala FL US 34472" at bounding box center [1010, 638] width 114 height 19
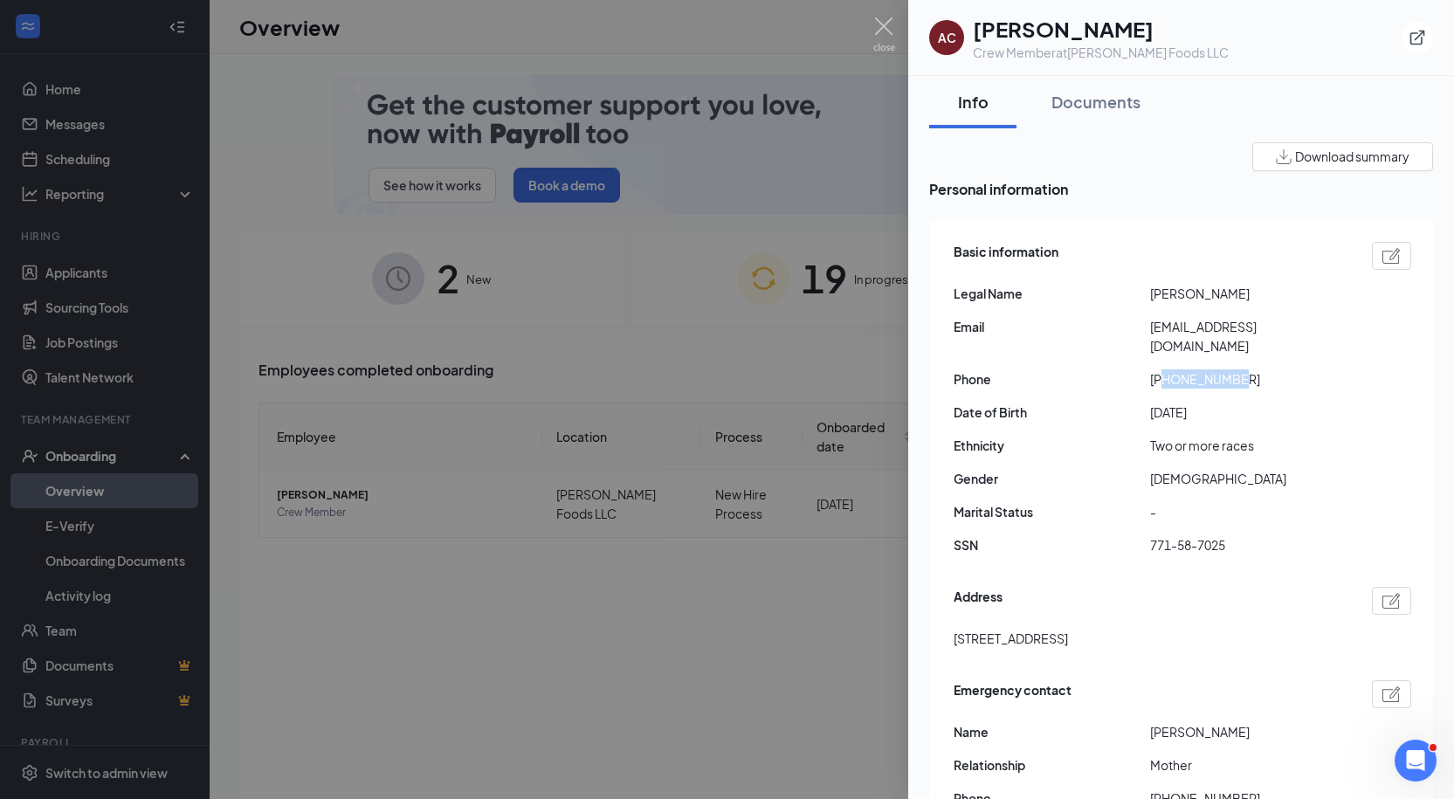
drag, startPoint x: 1166, startPoint y: 379, endPoint x: 1256, endPoint y: 379, distance: 90.8
click at [1256, 379] on span "+12393969194" at bounding box center [1248, 378] width 196 height 19
drag, startPoint x: 1151, startPoint y: 327, endPoint x: 1228, endPoint y: 346, distance: 79.0
click at [1228, 346] on span "angelicacastillo230712@gmail.com" at bounding box center [1248, 336] width 196 height 38
click at [1194, 720] on div "Emergency contact Name Tracey McCauley Relationship Mother Phone +12392850830 E…" at bounding box center [1182, 775] width 458 height 198
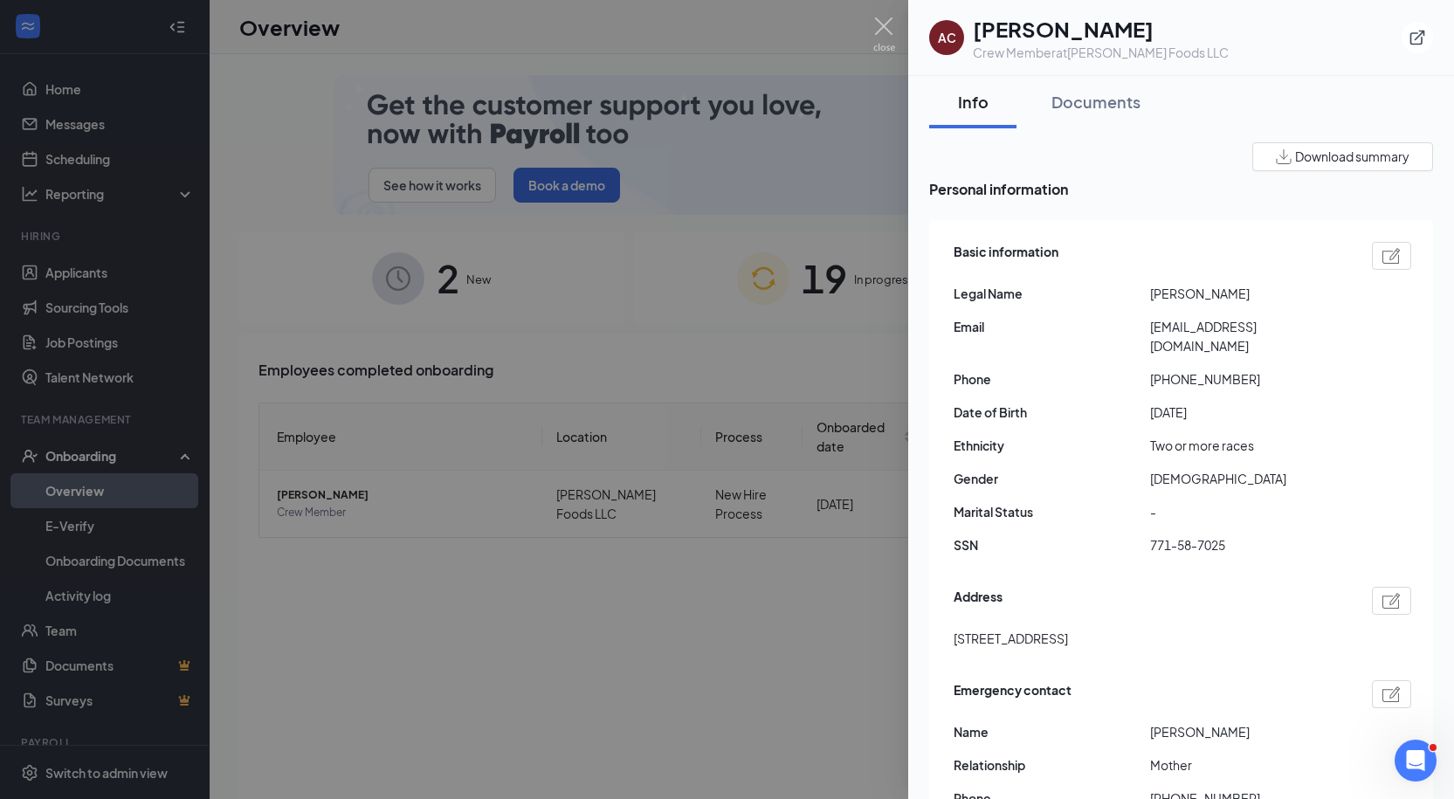
click at [1192, 720] on div "Emergency contact Name Tracey McCauley Relationship Mother Phone +12392850830 E…" at bounding box center [1182, 775] width 458 height 198
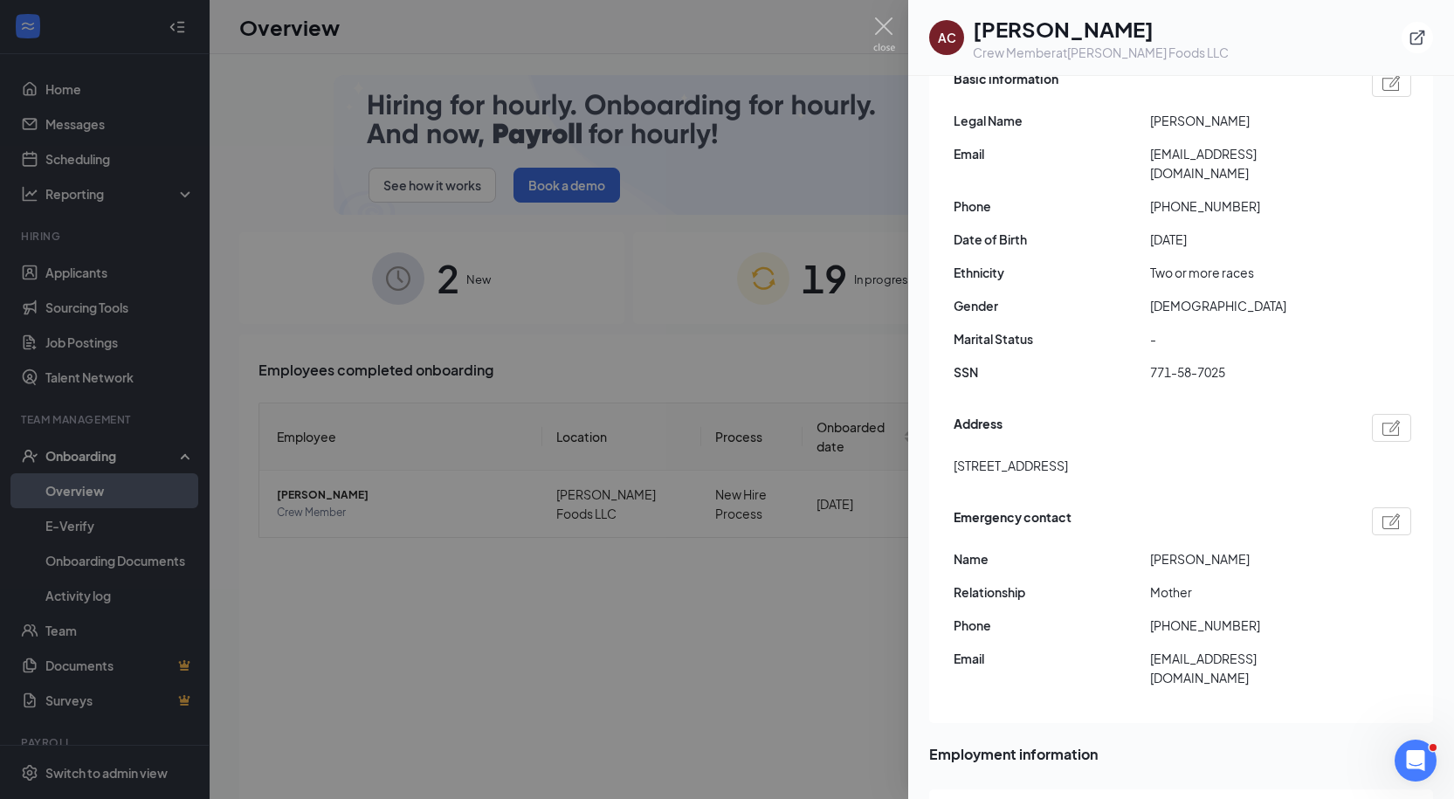
scroll to position [175, 0]
drag, startPoint x: 1167, startPoint y: 619, endPoint x: 1267, endPoint y: 618, distance: 100.4
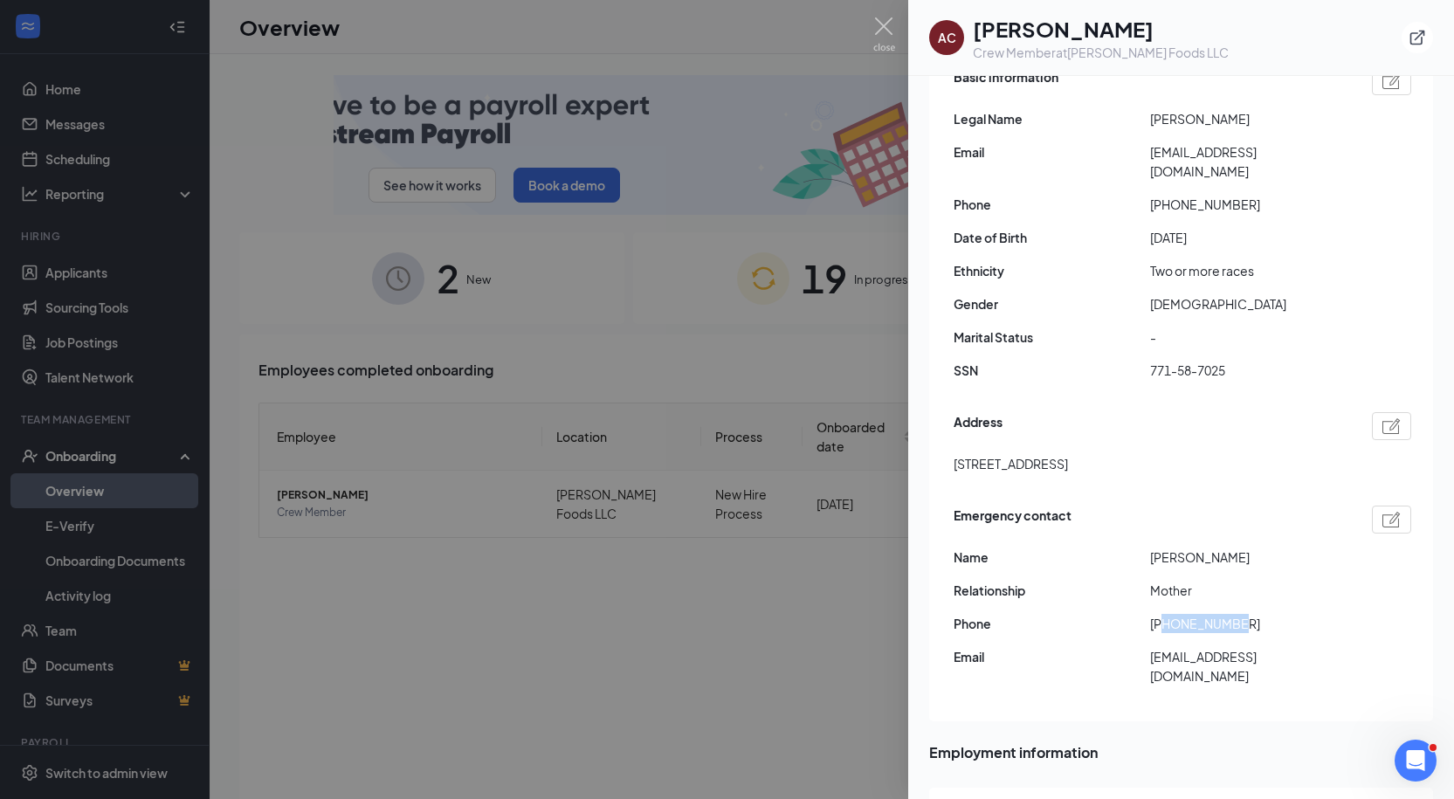
click at [1267, 618] on span "+12392850830" at bounding box center [1248, 623] width 196 height 19
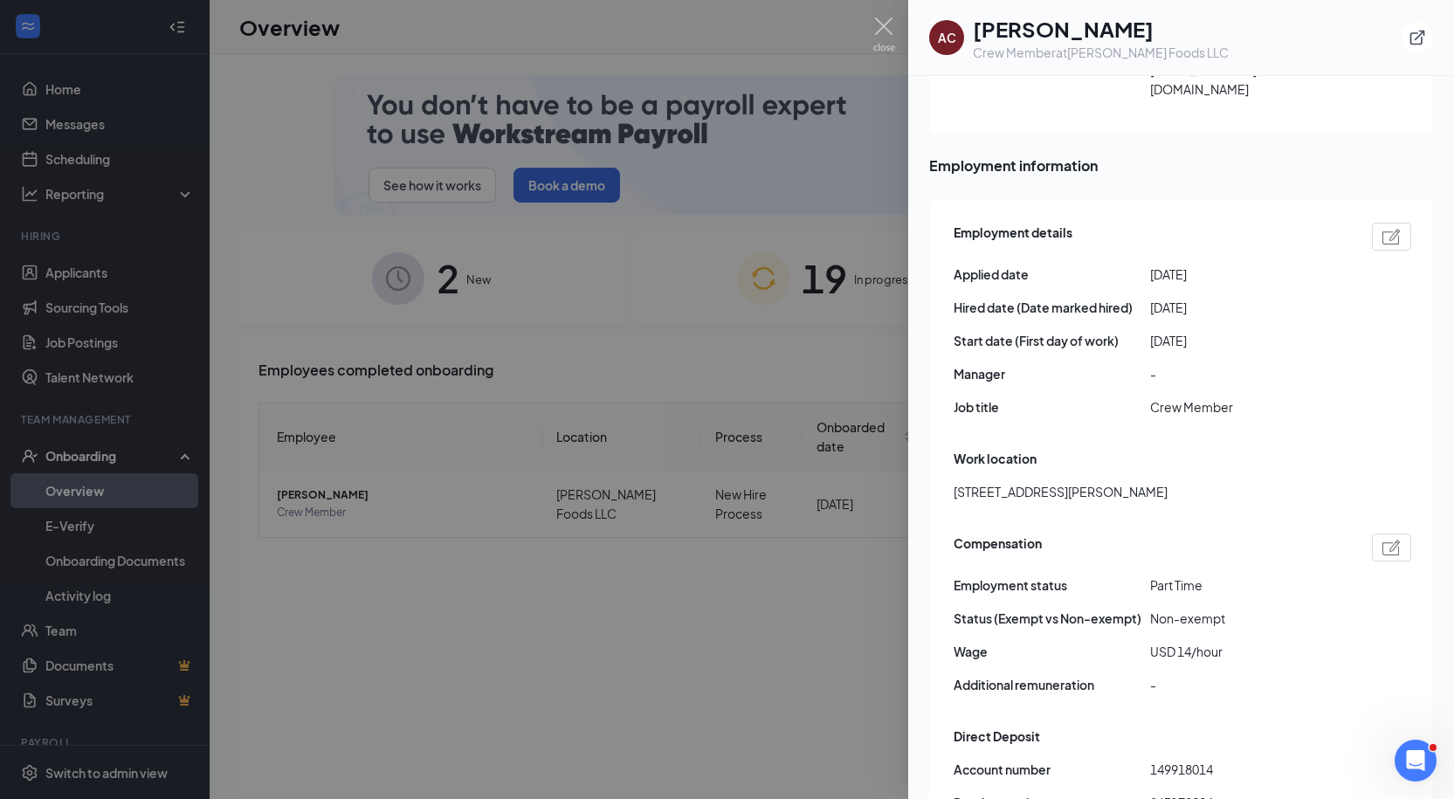
scroll to position [760, 0]
click at [336, 588] on div at bounding box center [727, 399] width 1454 height 799
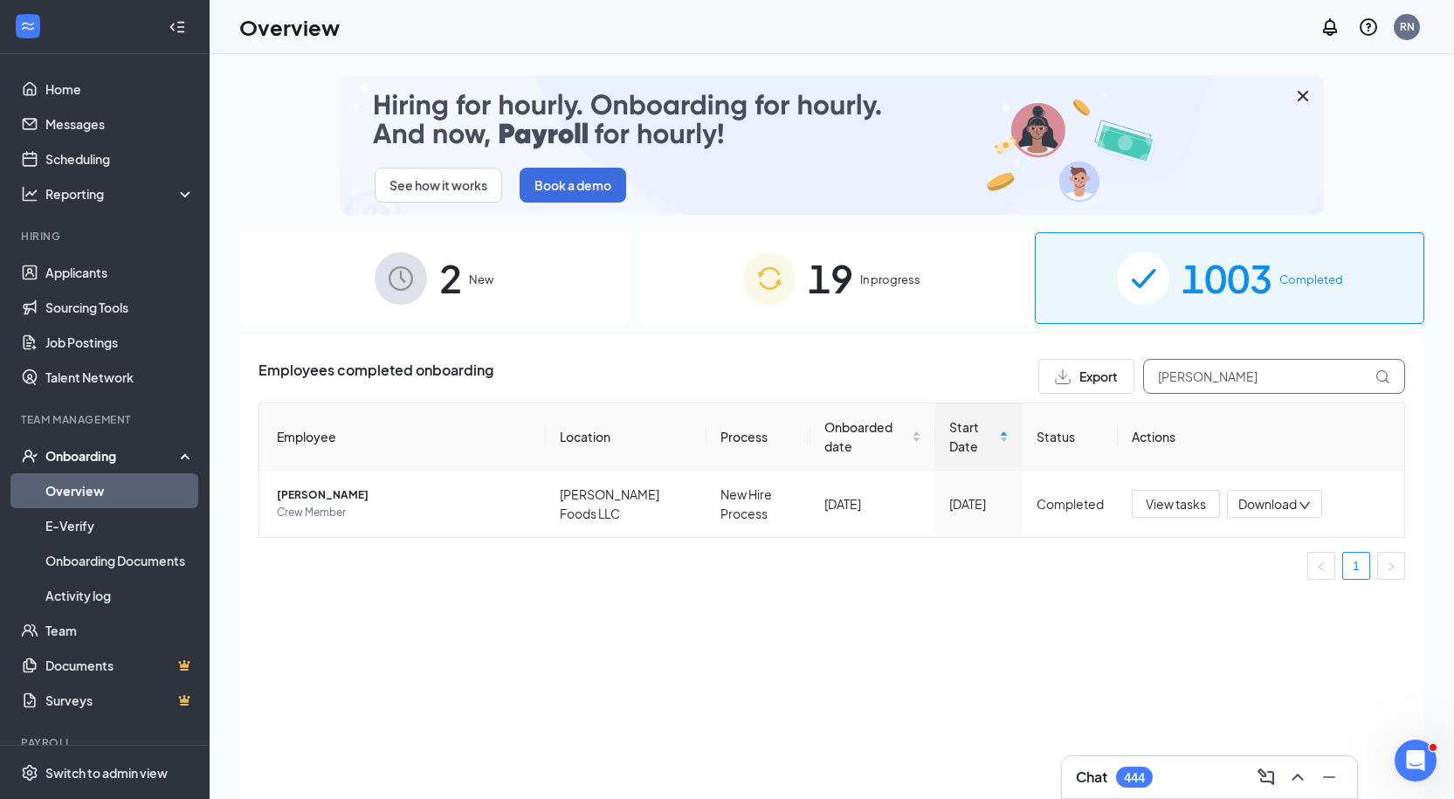
click at [1201, 375] on input "angelica" at bounding box center [1274, 376] width 262 height 35
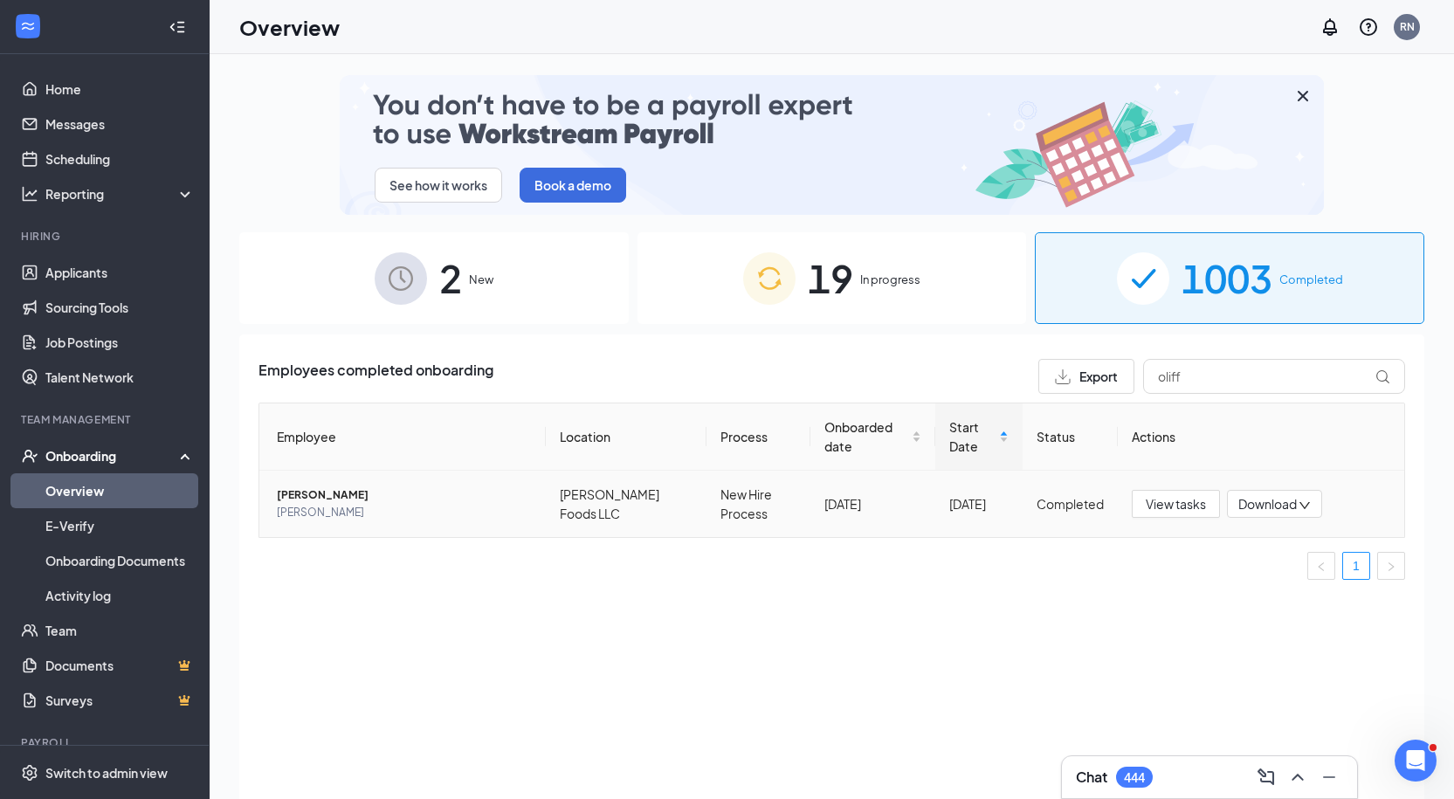
click at [384, 488] on span "Madeline R Oliff" at bounding box center [404, 494] width 255 height 17
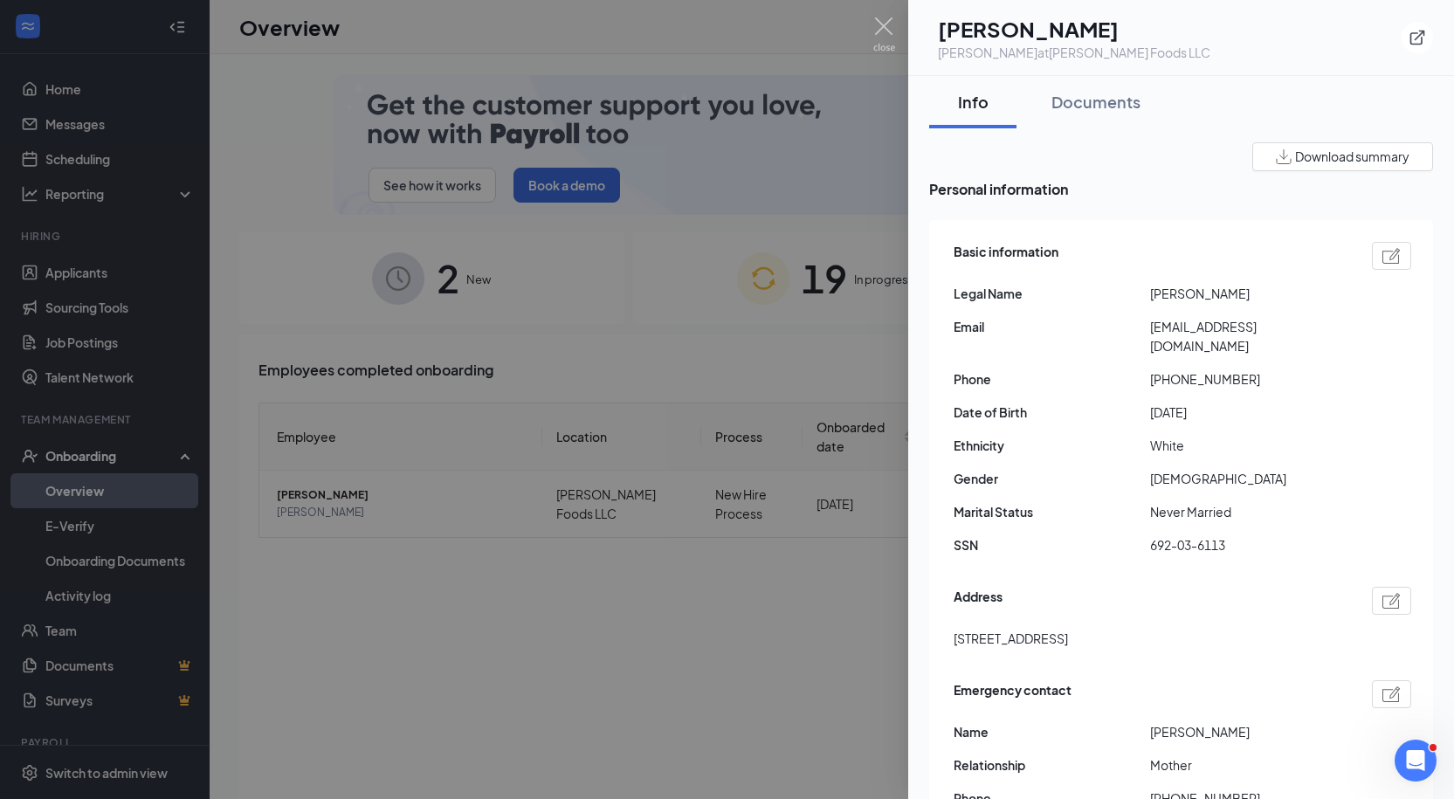
click at [1187, 295] on span "Madeline R Oliff" at bounding box center [1248, 293] width 196 height 19
click at [1190, 535] on span "692-03-6113" at bounding box center [1248, 544] width 196 height 19
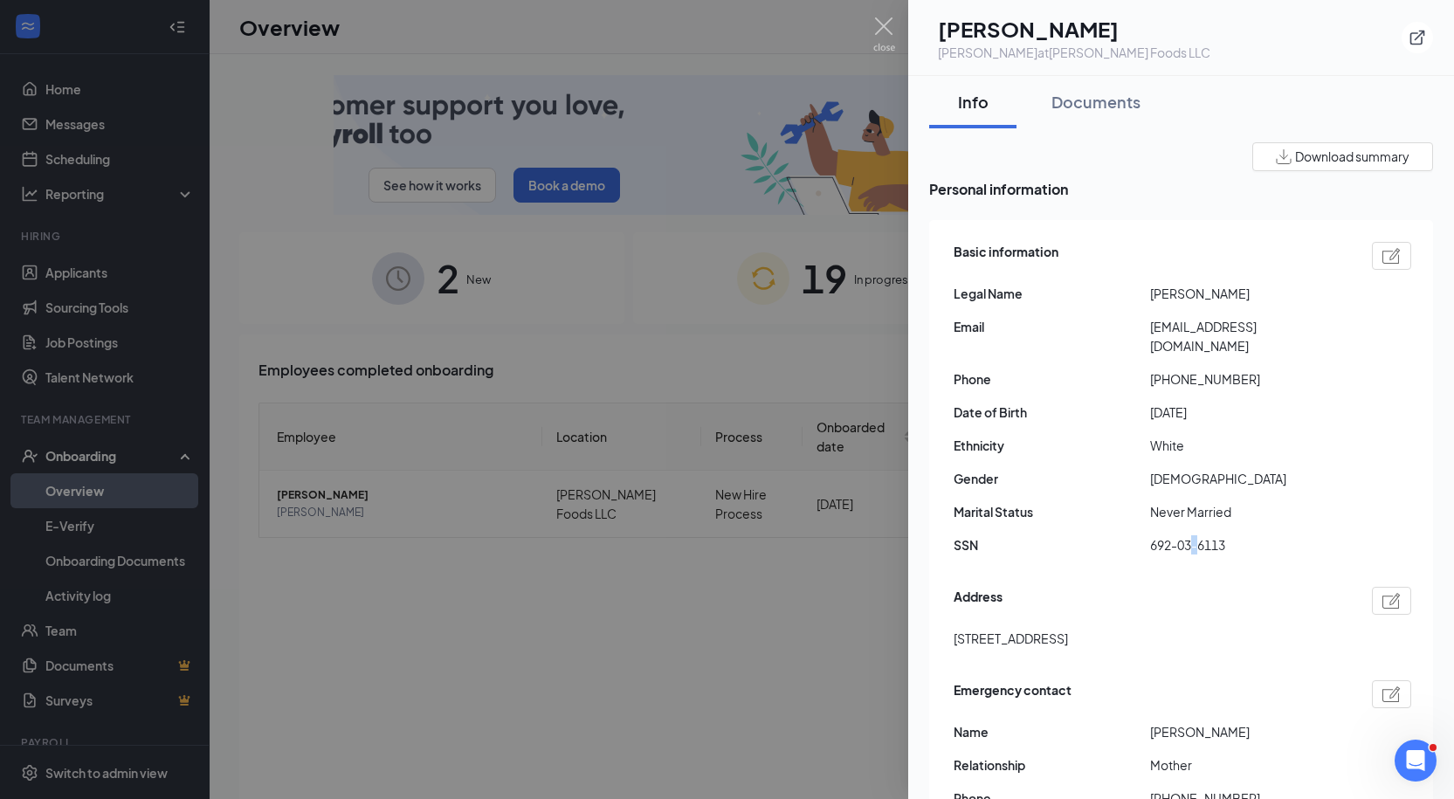
click at [1190, 535] on span "692-03-6113" at bounding box center [1248, 544] width 196 height 19
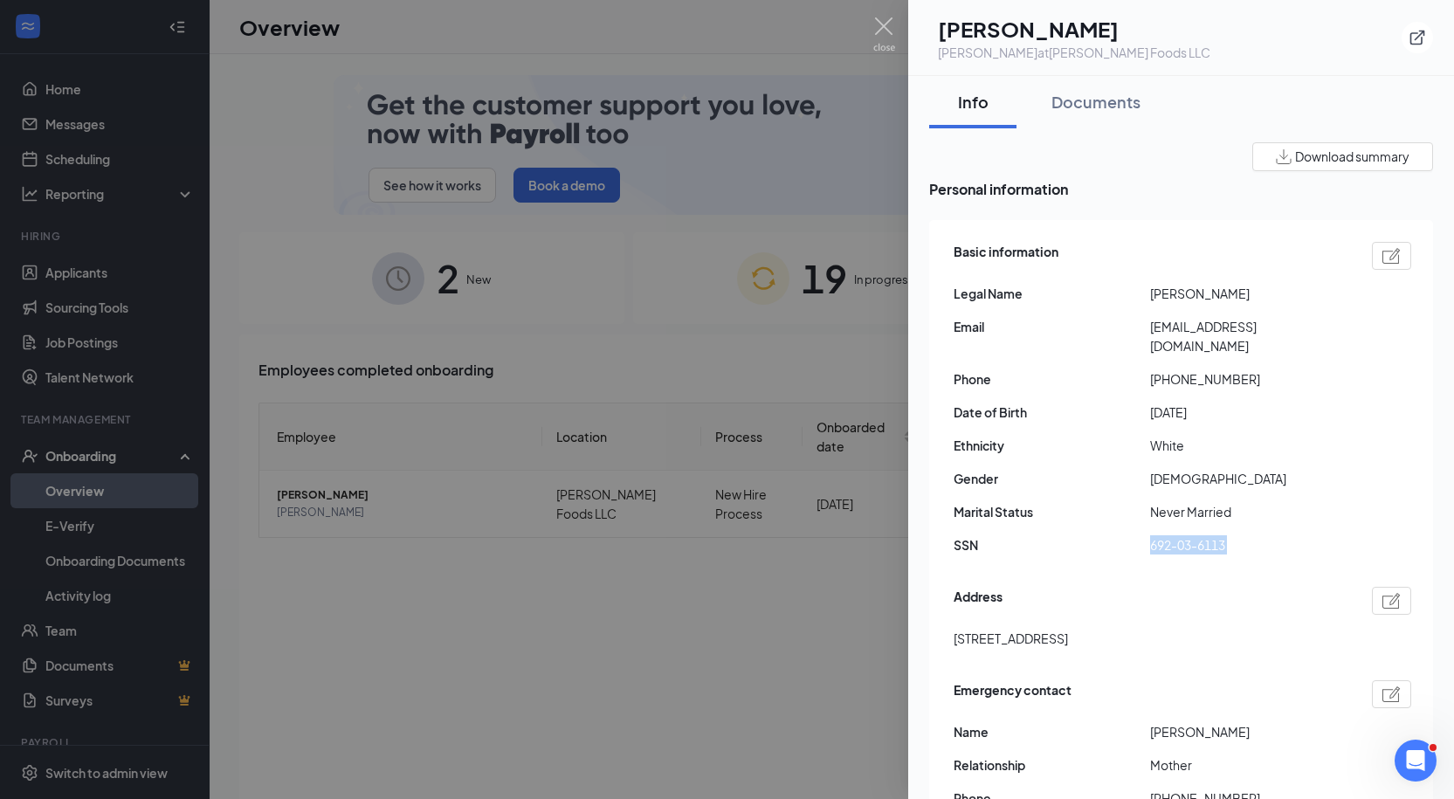
click at [1190, 535] on span "692-03-6113" at bounding box center [1248, 544] width 196 height 19
click at [1049, 629] on span "2701 NE 7th street, apt 603 Ocala FL US 34470" at bounding box center [1010, 638] width 114 height 19
drag, startPoint x: 1166, startPoint y: 361, endPoint x: 1311, endPoint y: 368, distance: 145.1
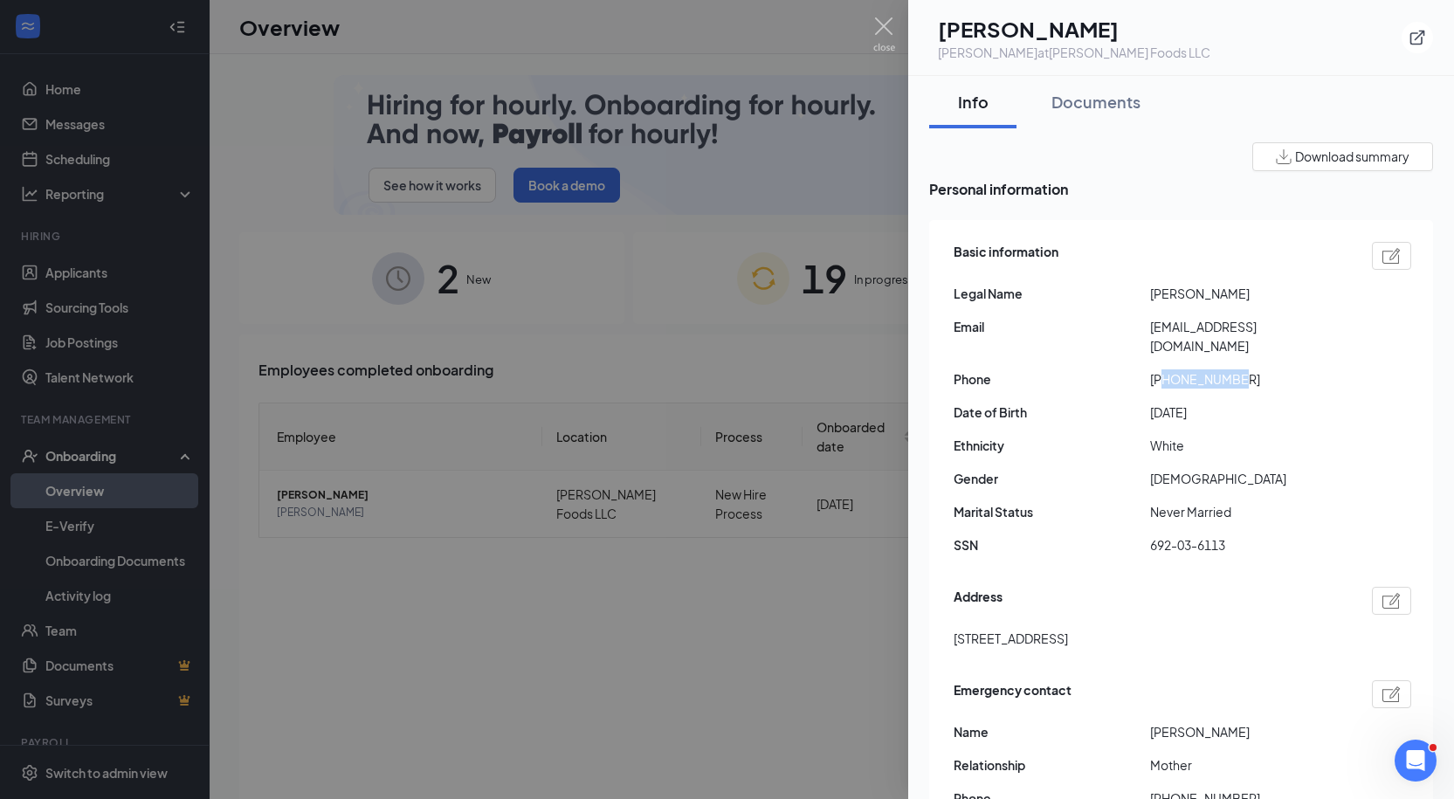
click at [1311, 369] on span "+18042384775" at bounding box center [1248, 378] width 196 height 19
click at [1223, 326] on span "madelineoliff583@gmail.com" at bounding box center [1248, 336] width 196 height 38
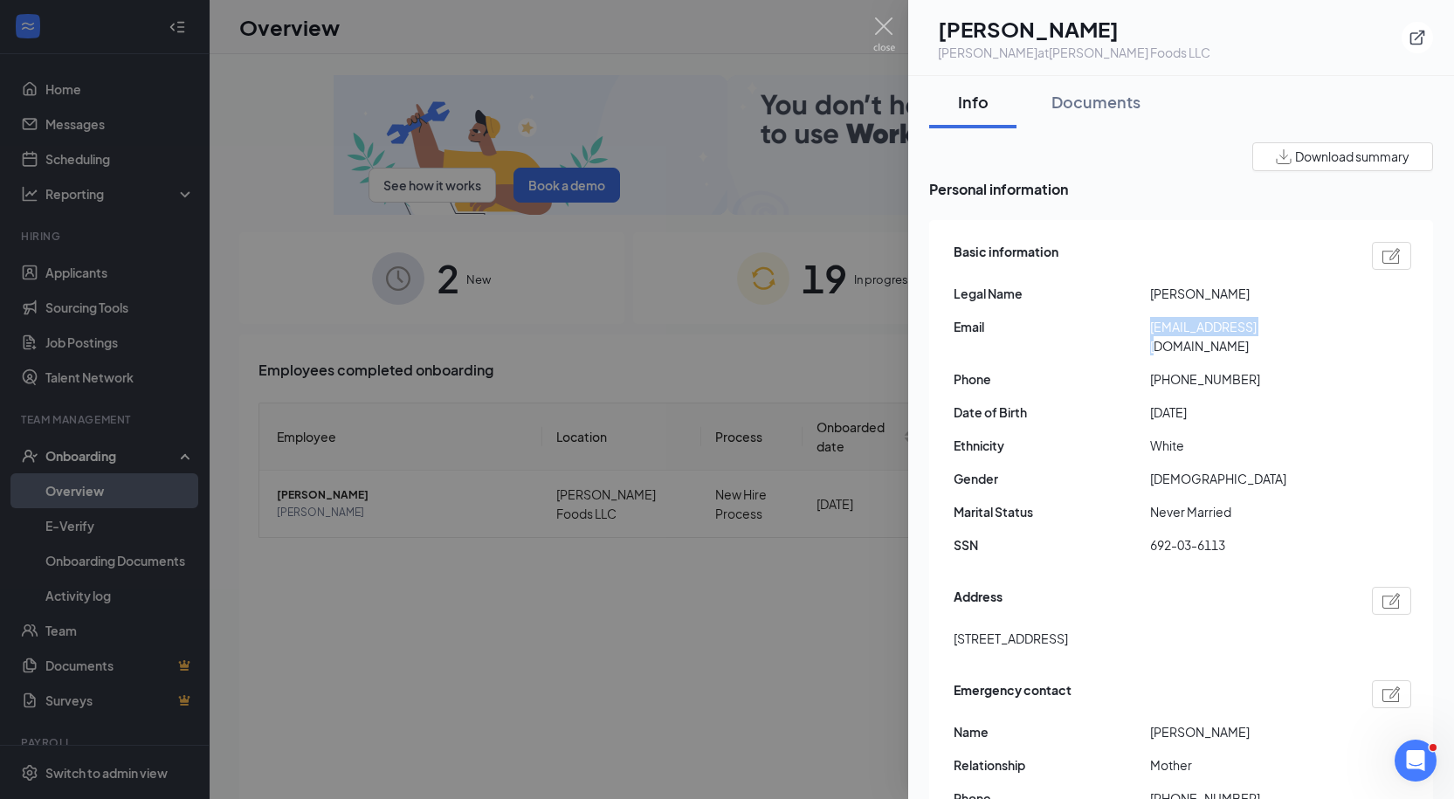
click at [1223, 326] on span "madelineoliff583@gmail.com" at bounding box center [1248, 336] width 196 height 38
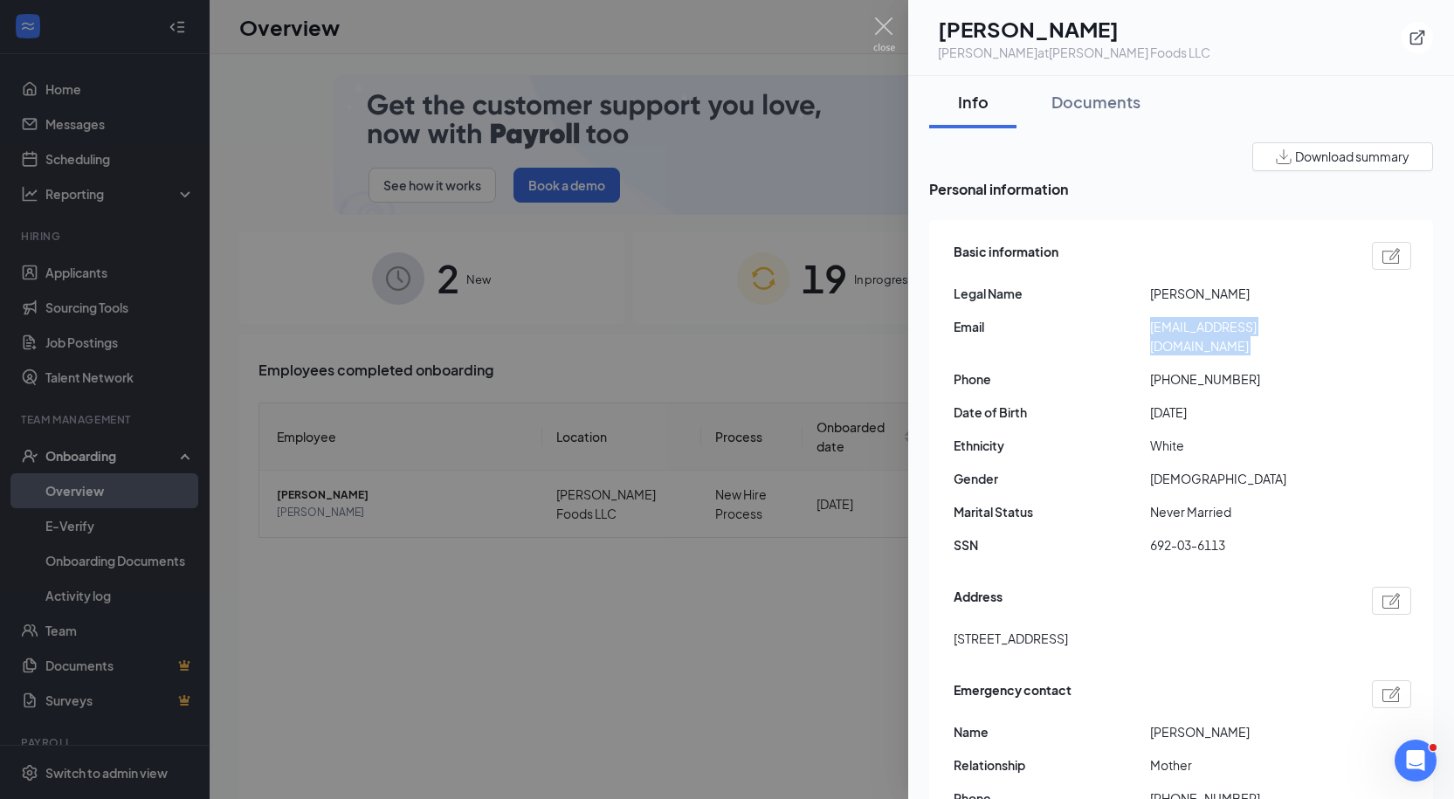
click at [1223, 326] on span "madelineoliff583@gmail.com" at bounding box center [1248, 336] width 196 height 38
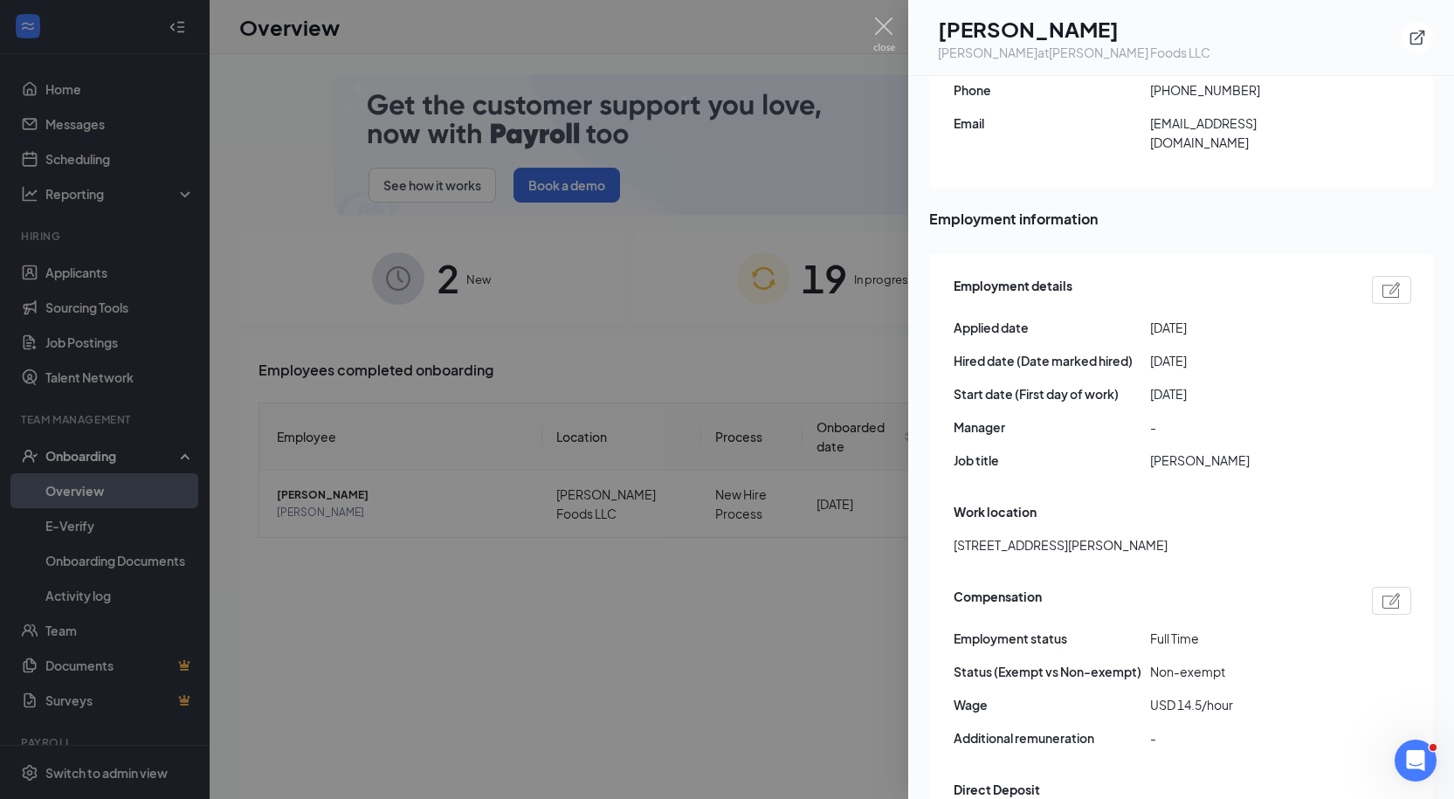
scroll to position [711, 0]
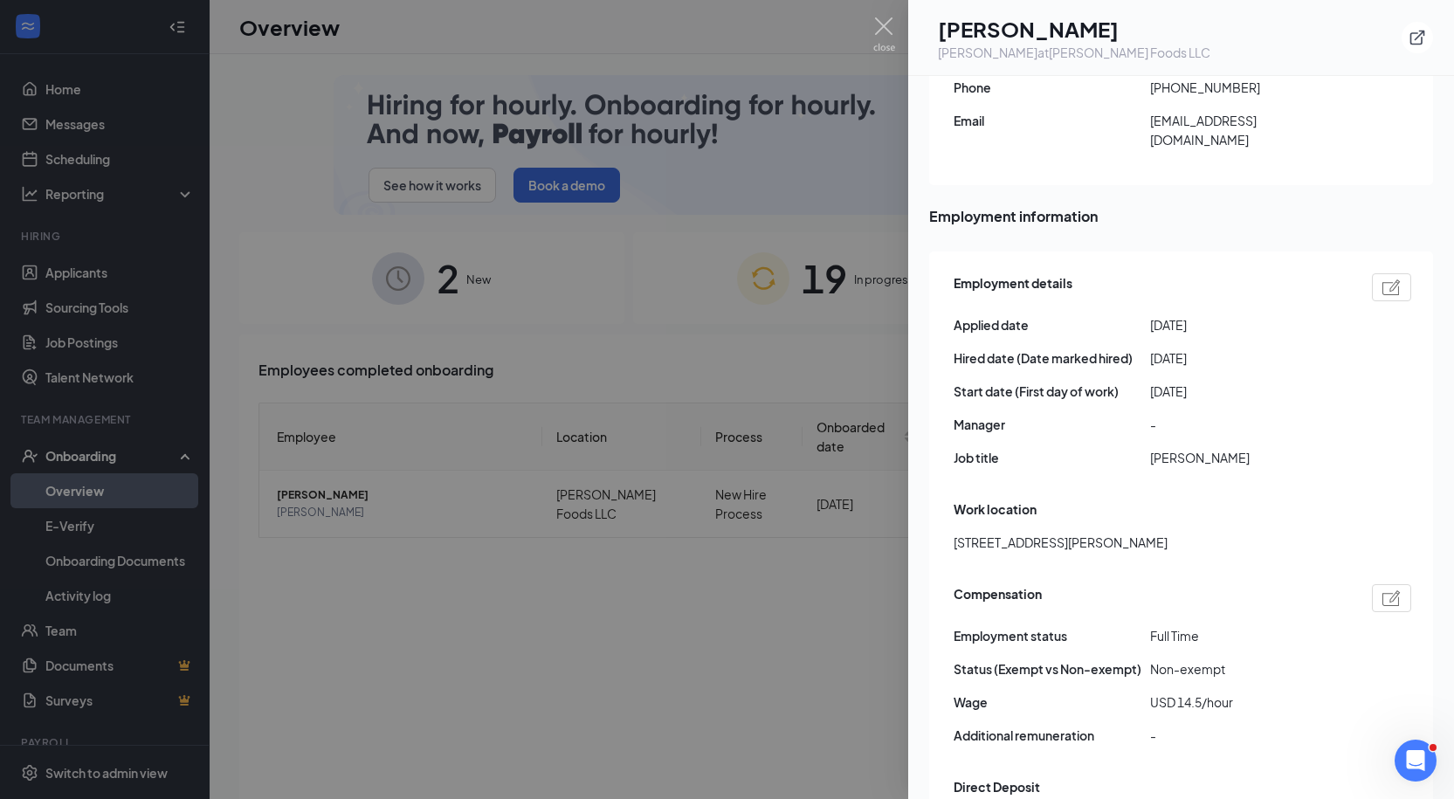
click at [471, 208] on div at bounding box center [727, 399] width 1454 height 799
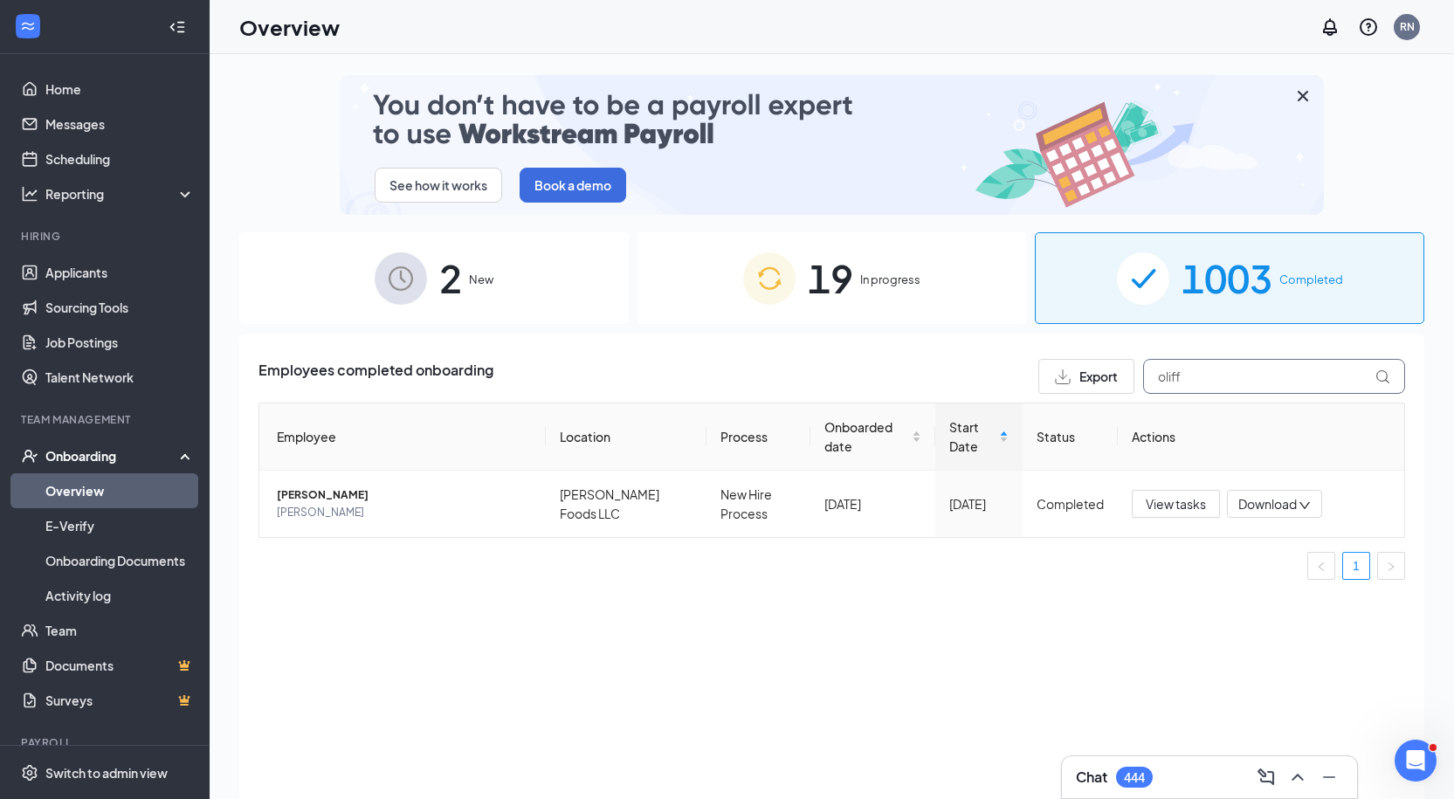
click at [1208, 372] on input "oliff" at bounding box center [1274, 376] width 262 height 35
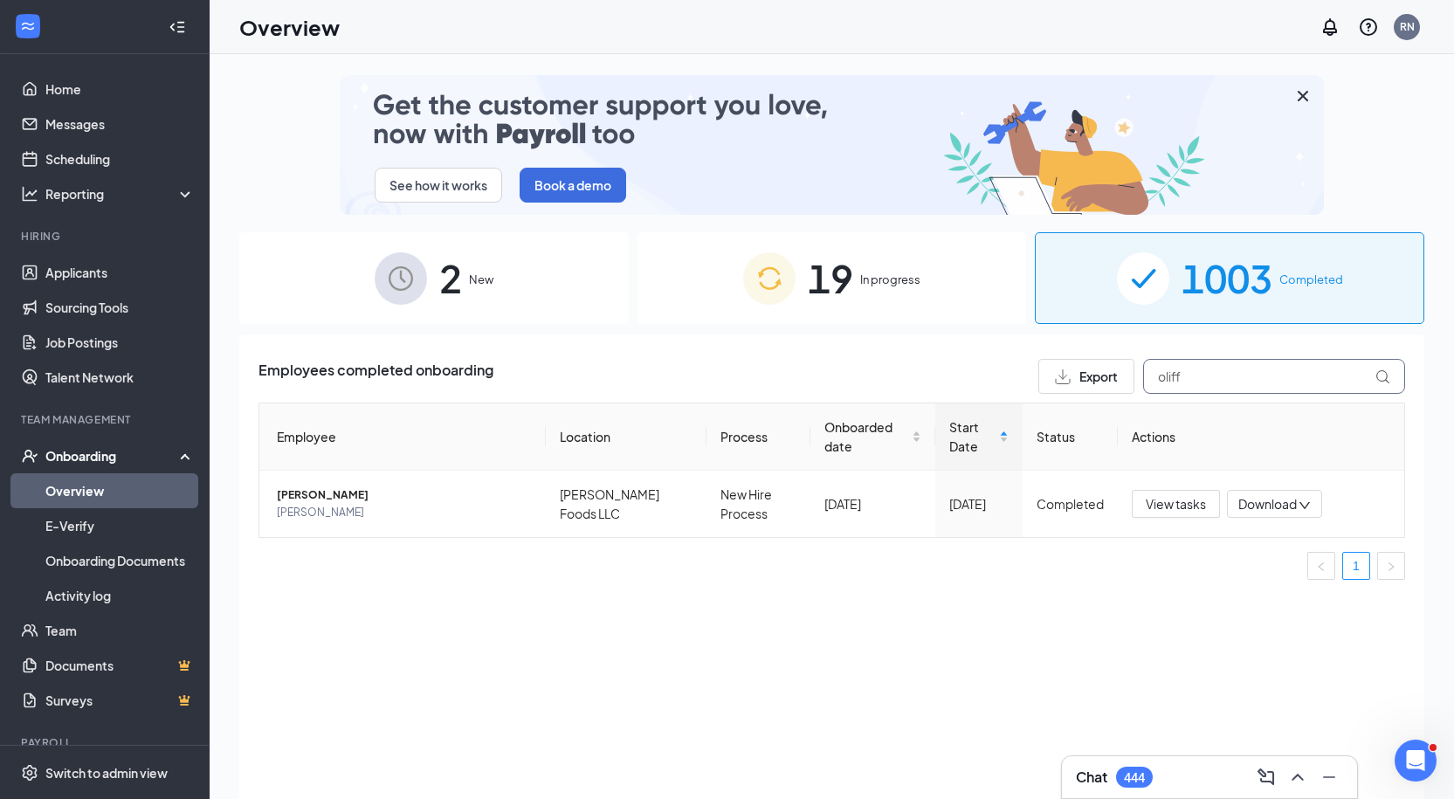
click at [1208, 372] on input "oliff" at bounding box center [1274, 376] width 262 height 35
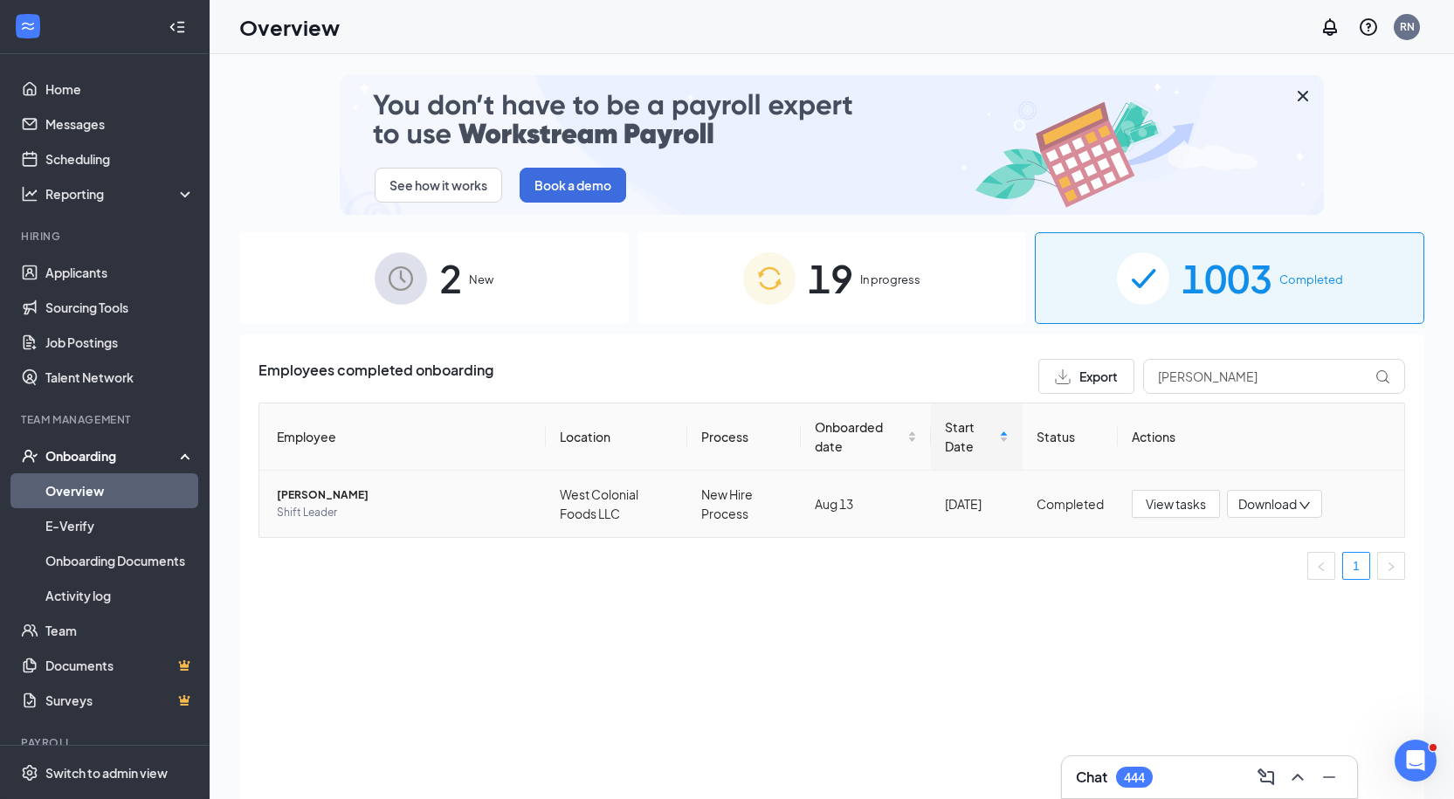
click at [441, 520] on span "Shift Leader" at bounding box center [404, 512] width 255 height 17
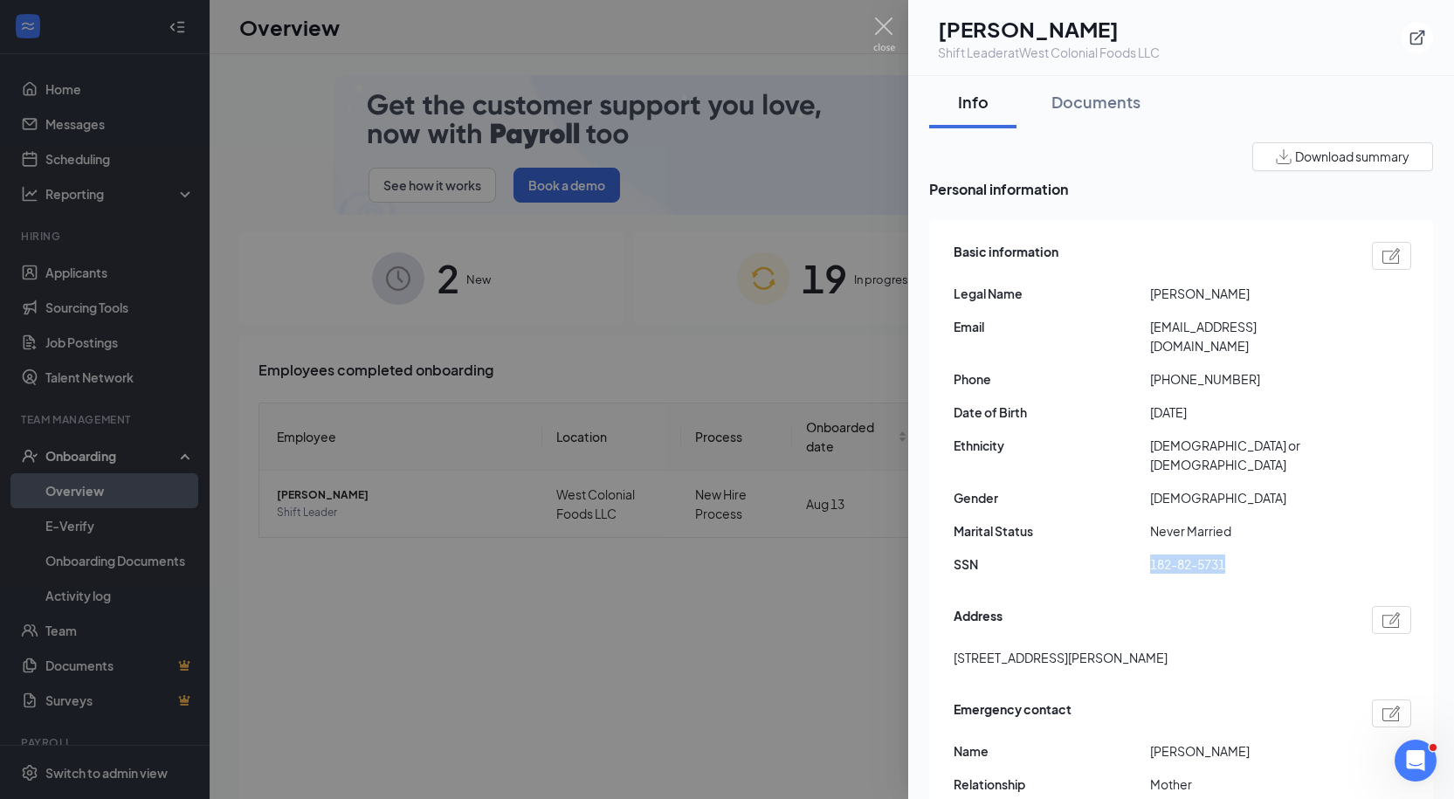
drag, startPoint x: 1153, startPoint y: 529, endPoint x: 1304, endPoint y: 523, distance: 151.2
click at [1304, 554] on span "182-82-5731" at bounding box center [1248, 563] width 196 height 19
click at [1022, 648] on span "2216 Villano Ave Orlando FL US 32818" at bounding box center [1060, 657] width 214 height 19
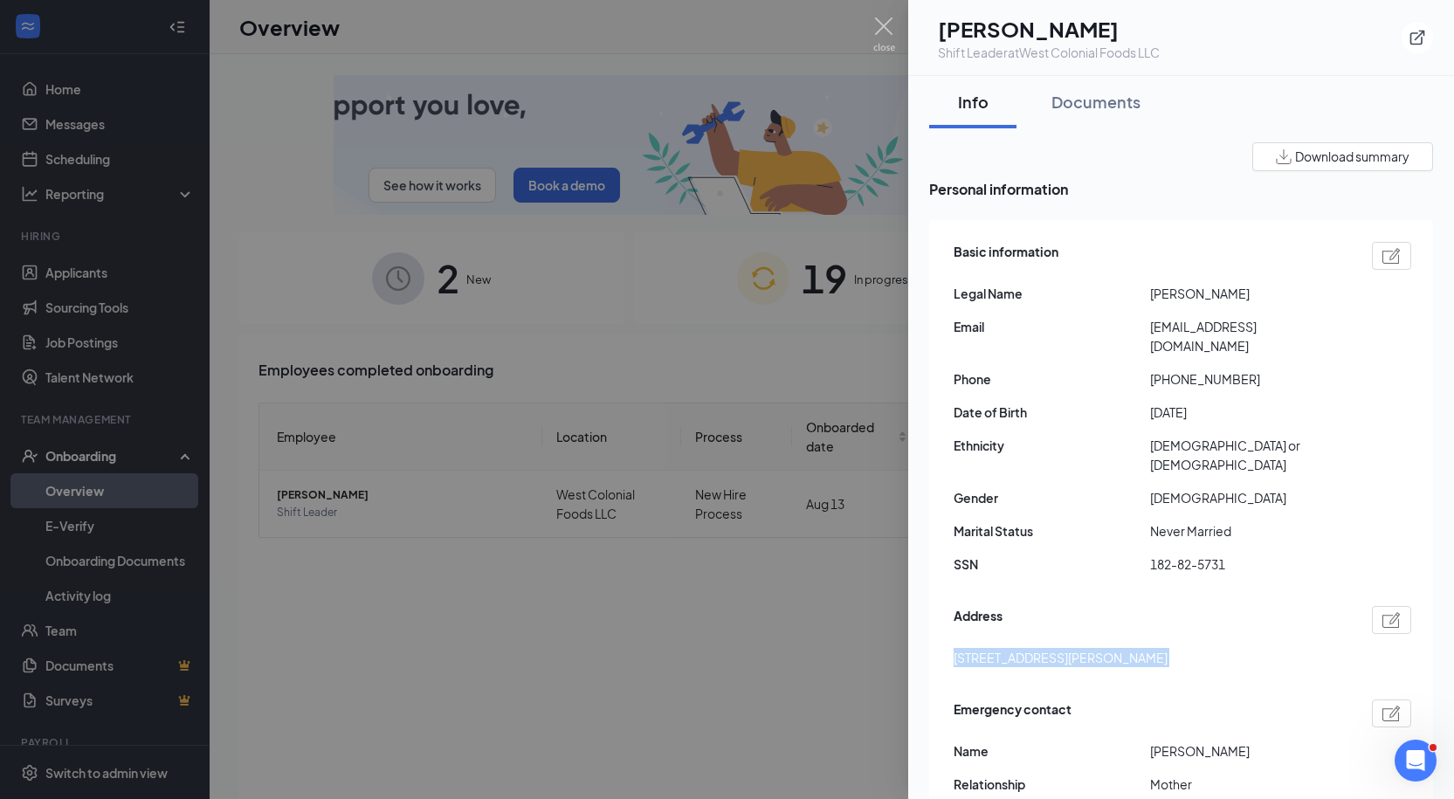
click at [1022, 648] on span "2216 Villano Ave Orlando FL US 32818" at bounding box center [1060, 657] width 214 height 19
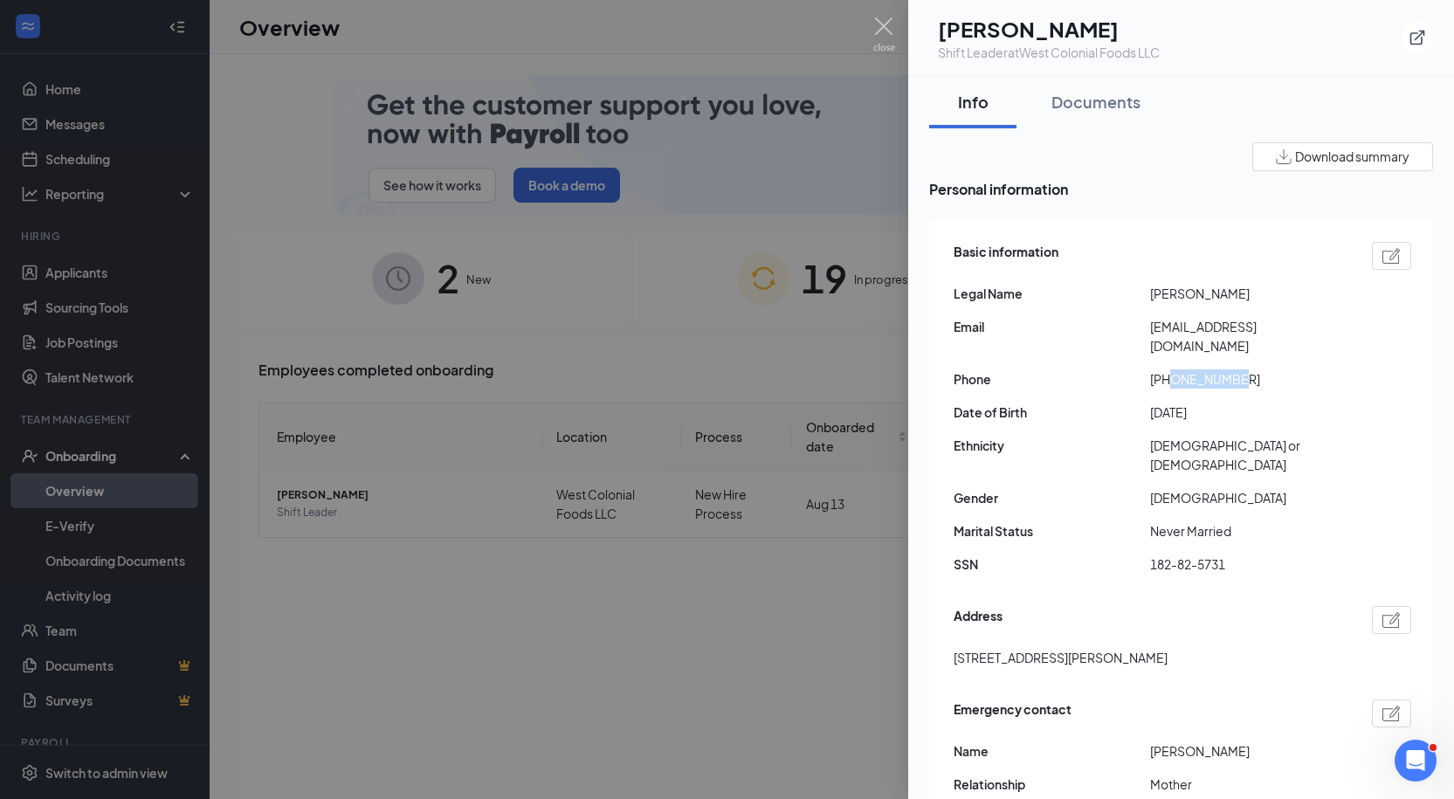
drag, startPoint x: 1169, startPoint y: 357, endPoint x: 1301, endPoint y: 364, distance: 132.0
click at [1301, 369] on span "+15513599749" at bounding box center [1248, 378] width 196 height 19
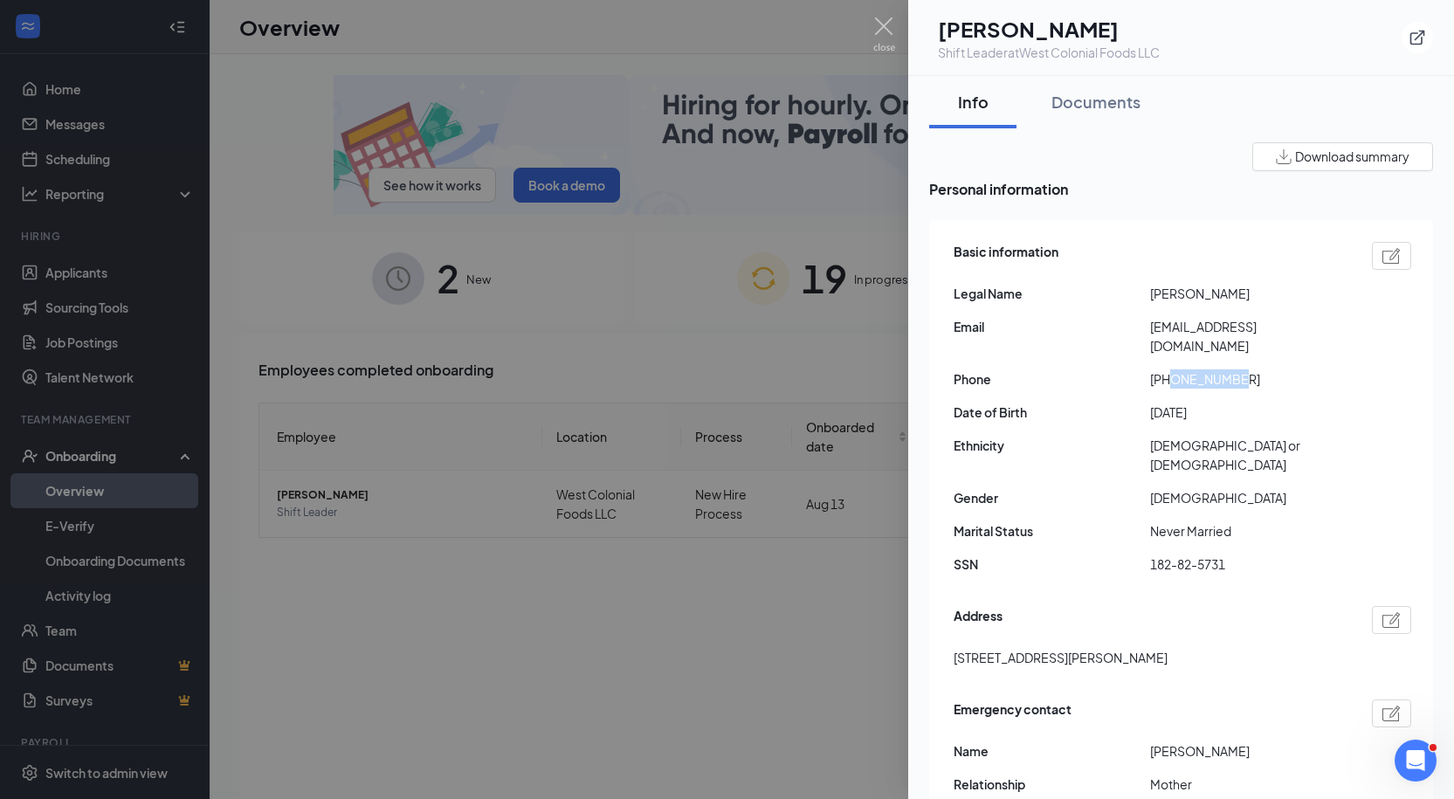
click at [1169, 369] on span "+15513599749" at bounding box center [1248, 378] width 196 height 19
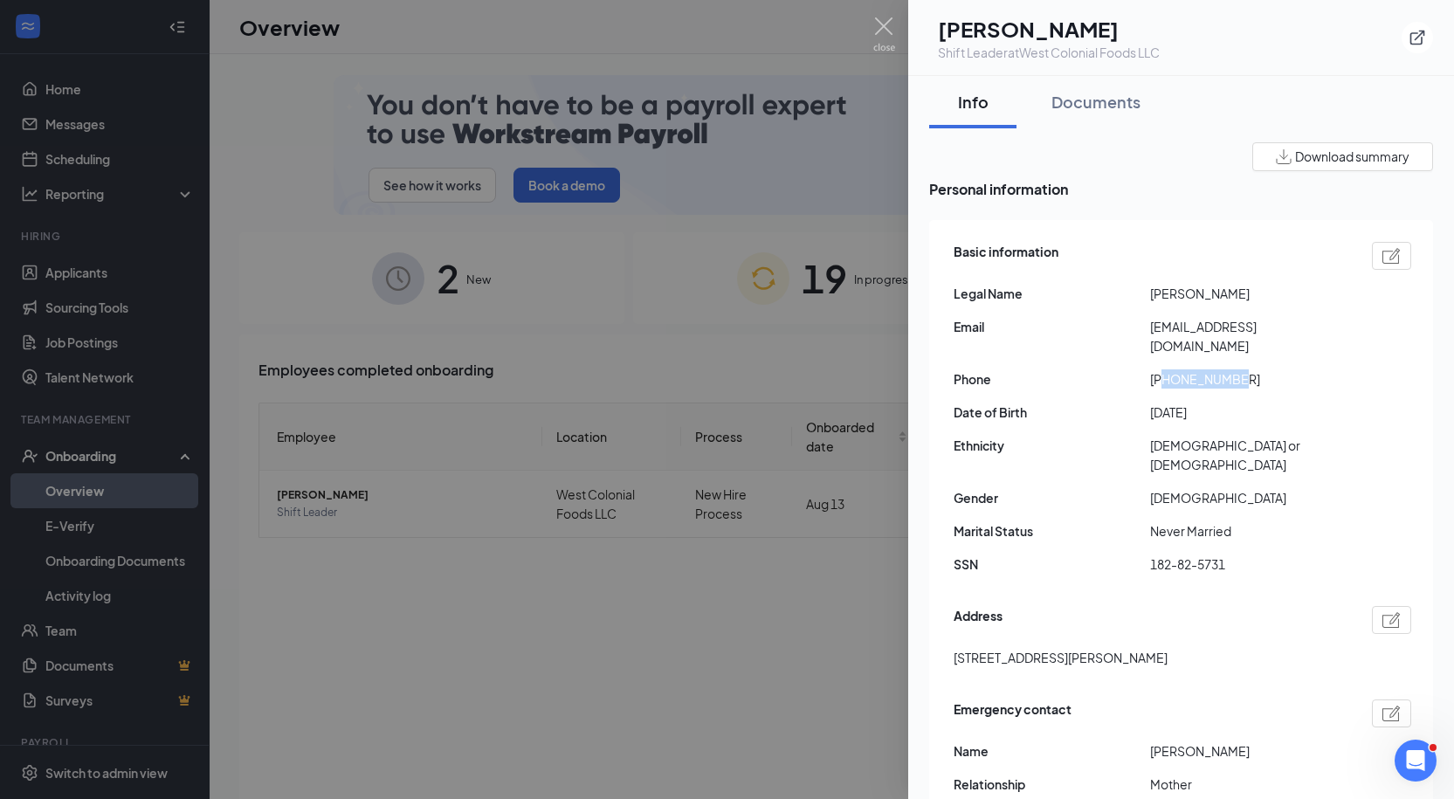
drag, startPoint x: 1168, startPoint y: 355, endPoint x: 1304, endPoint y: 348, distance: 136.4
click at [1304, 348] on div "Basic information Legal Name Jose L Lopez Email jlopezluis679@gmail.com Phone +…" at bounding box center [1182, 412] width 458 height 350
click at [1191, 321] on span "jlopezluis679@gmail.com" at bounding box center [1248, 336] width 196 height 38
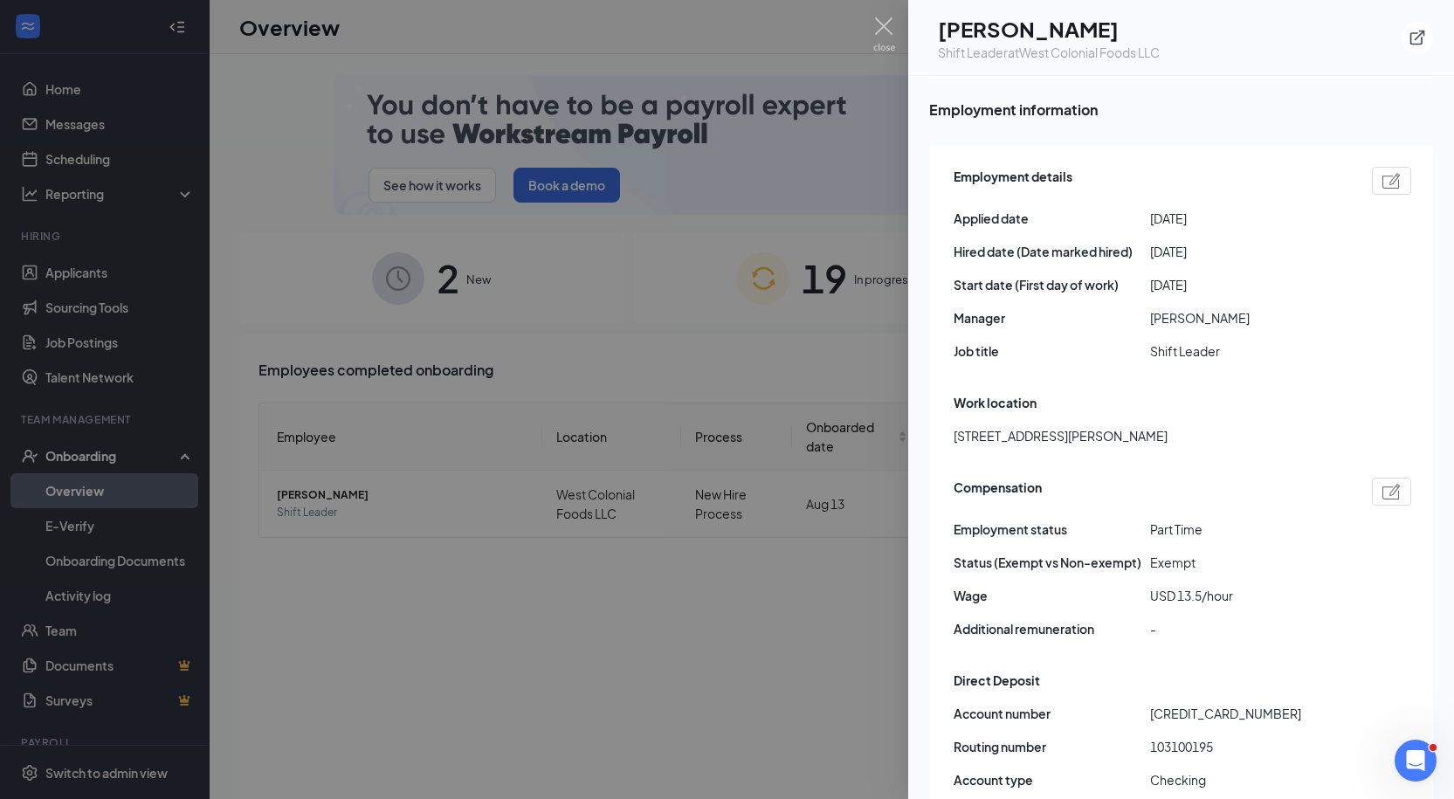
scroll to position [836, 0]
click at [491, 499] on div at bounding box center [727, 399] width 1454 height 799
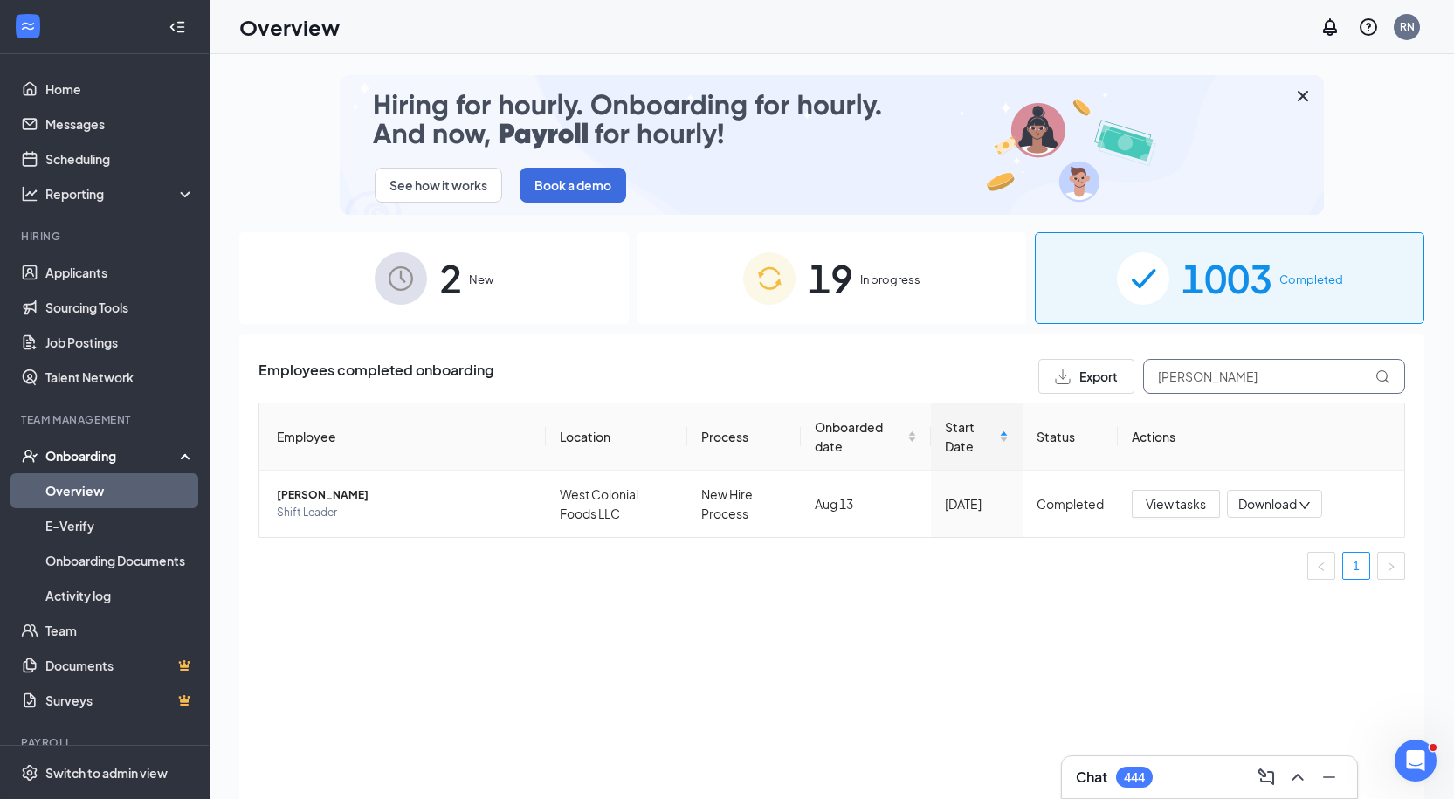
click at [1211, 385] on input "jose l" at bounding box center [1274, 376] width 262 height 35
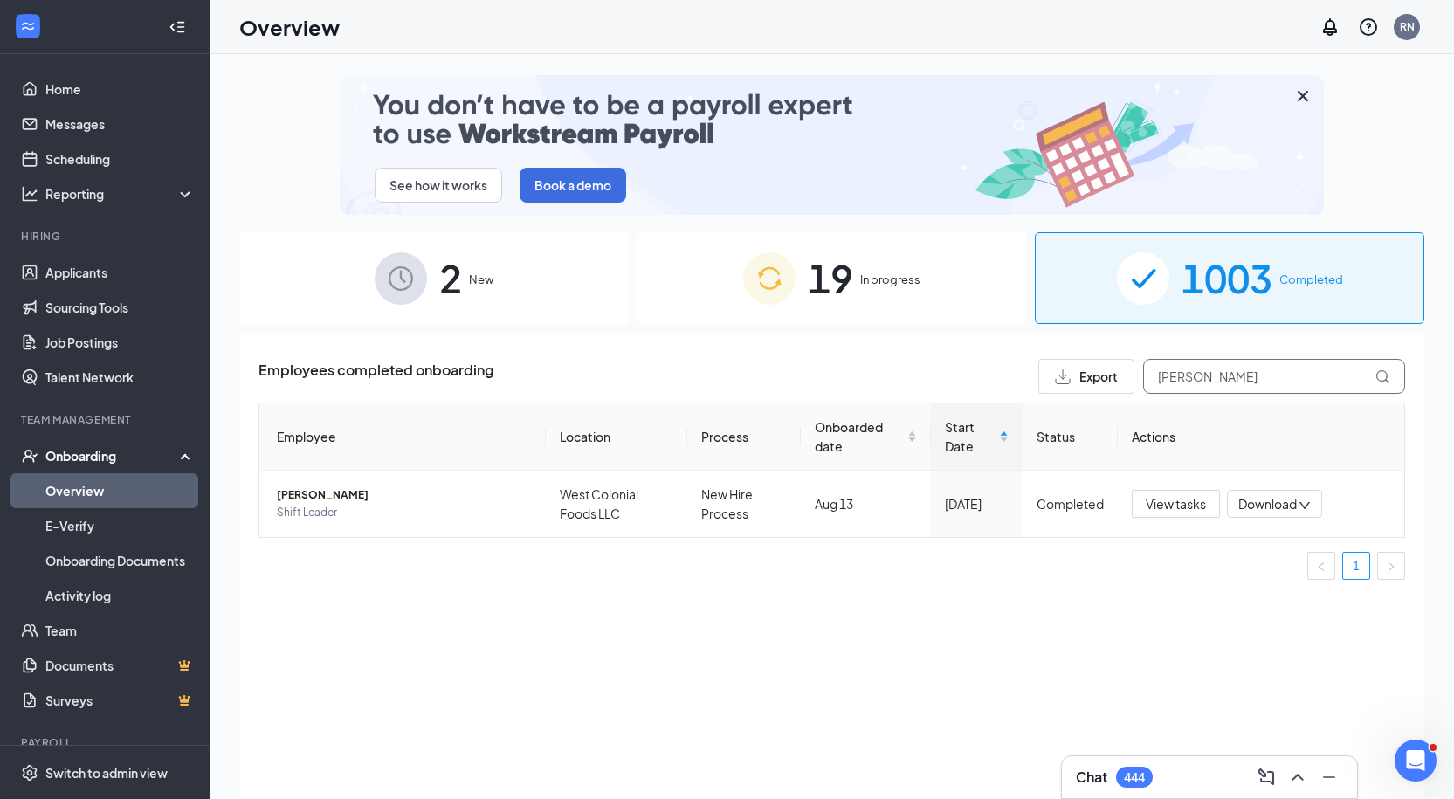
click at [1211, 385] on input "jose l" at bounding box center [1274, 376] width 262 height 35
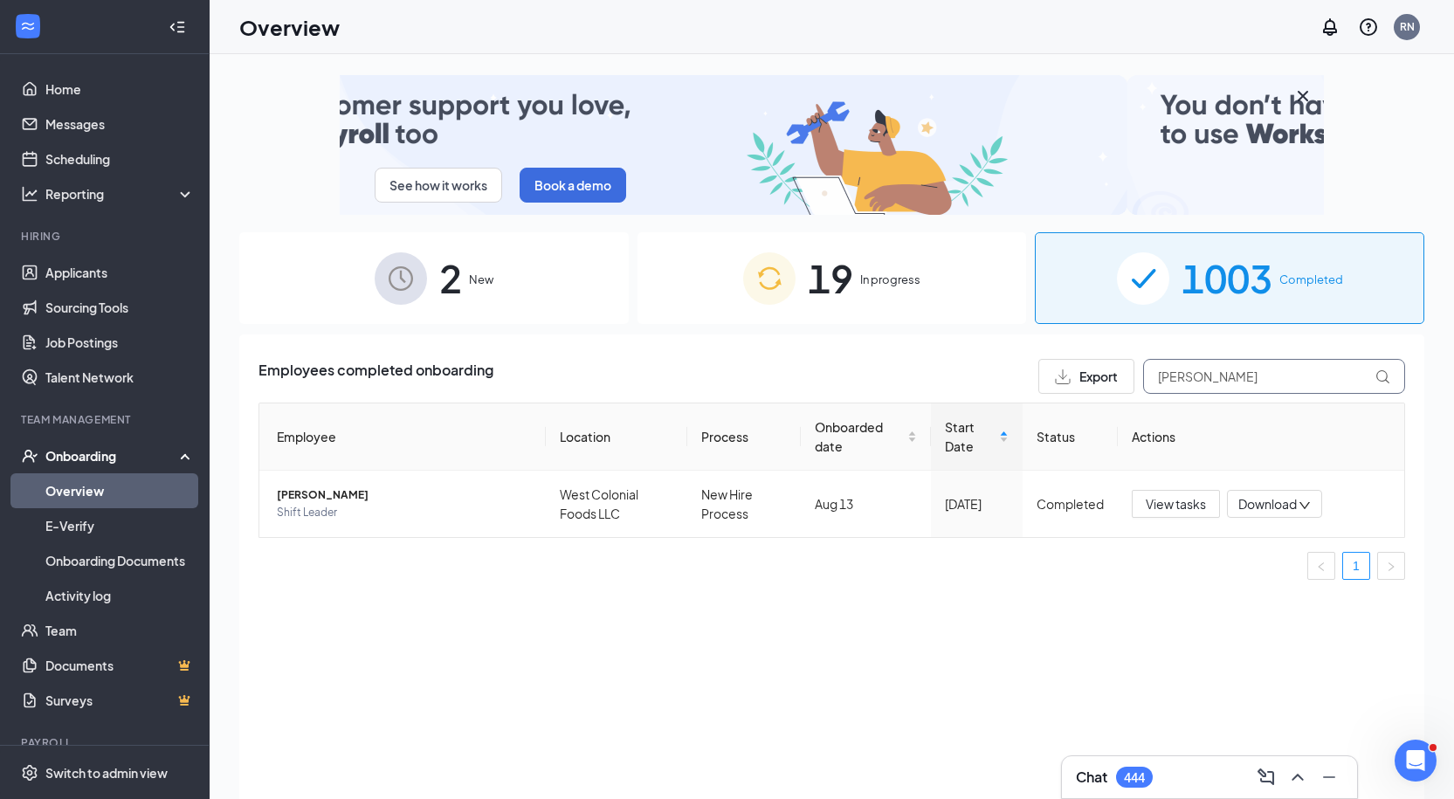
click at [1211, 385] on input "jose l" at bounding box center [1274, 376] width 262 height 35
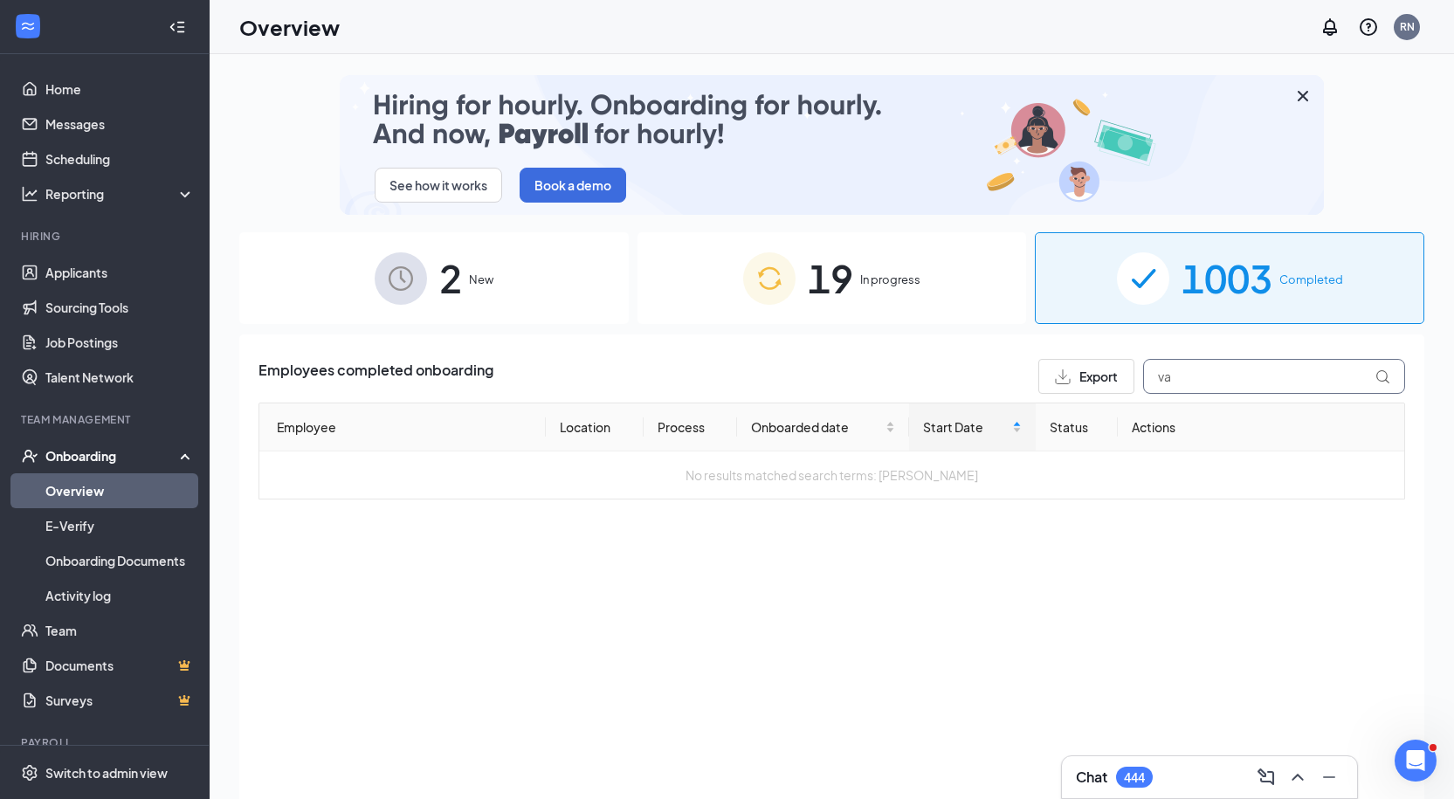
type input "v"
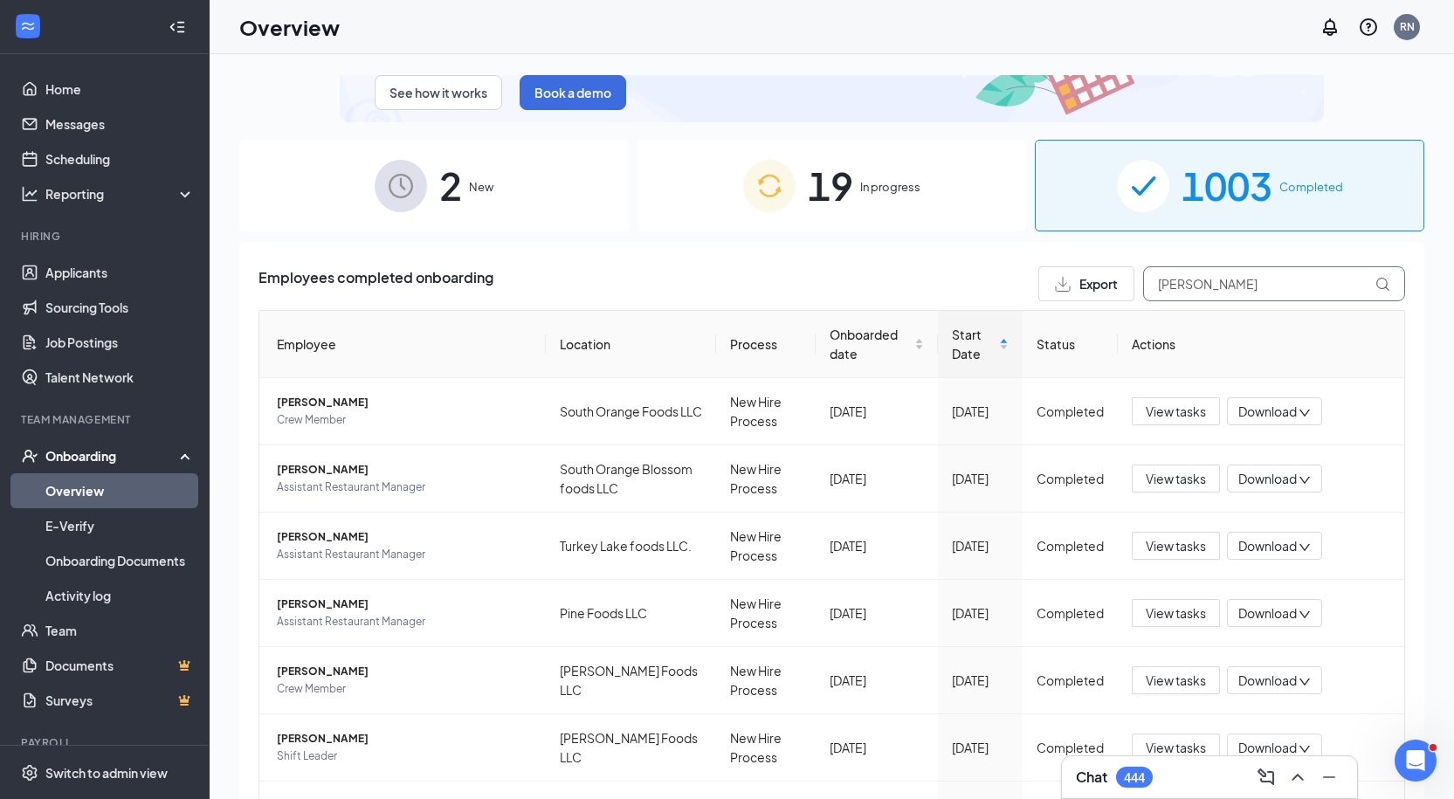
scroll to position [101, 0]
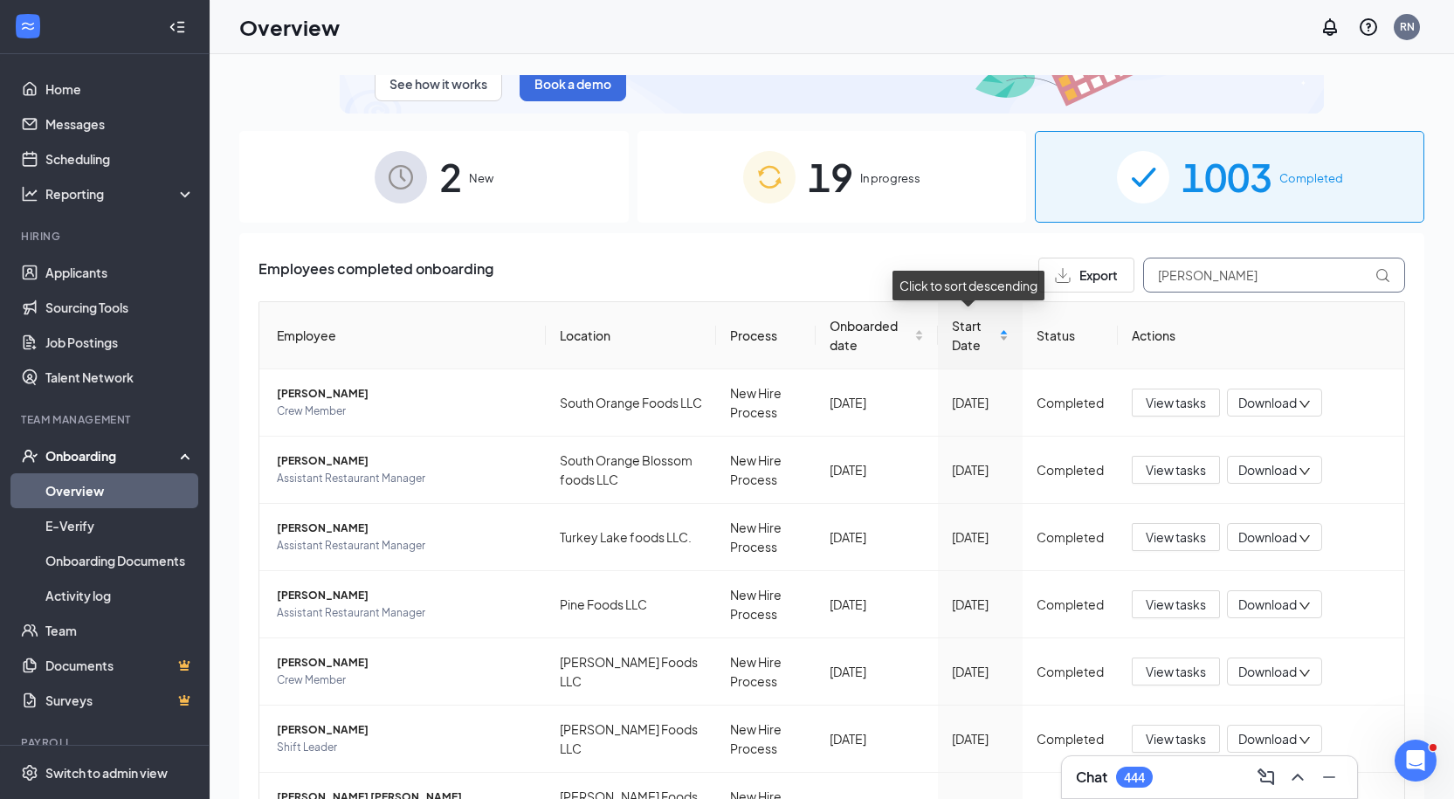
type input "rivera"
click at [980, 329] on span "Start Date" at bounding box center [974, 335] width 44 height 38
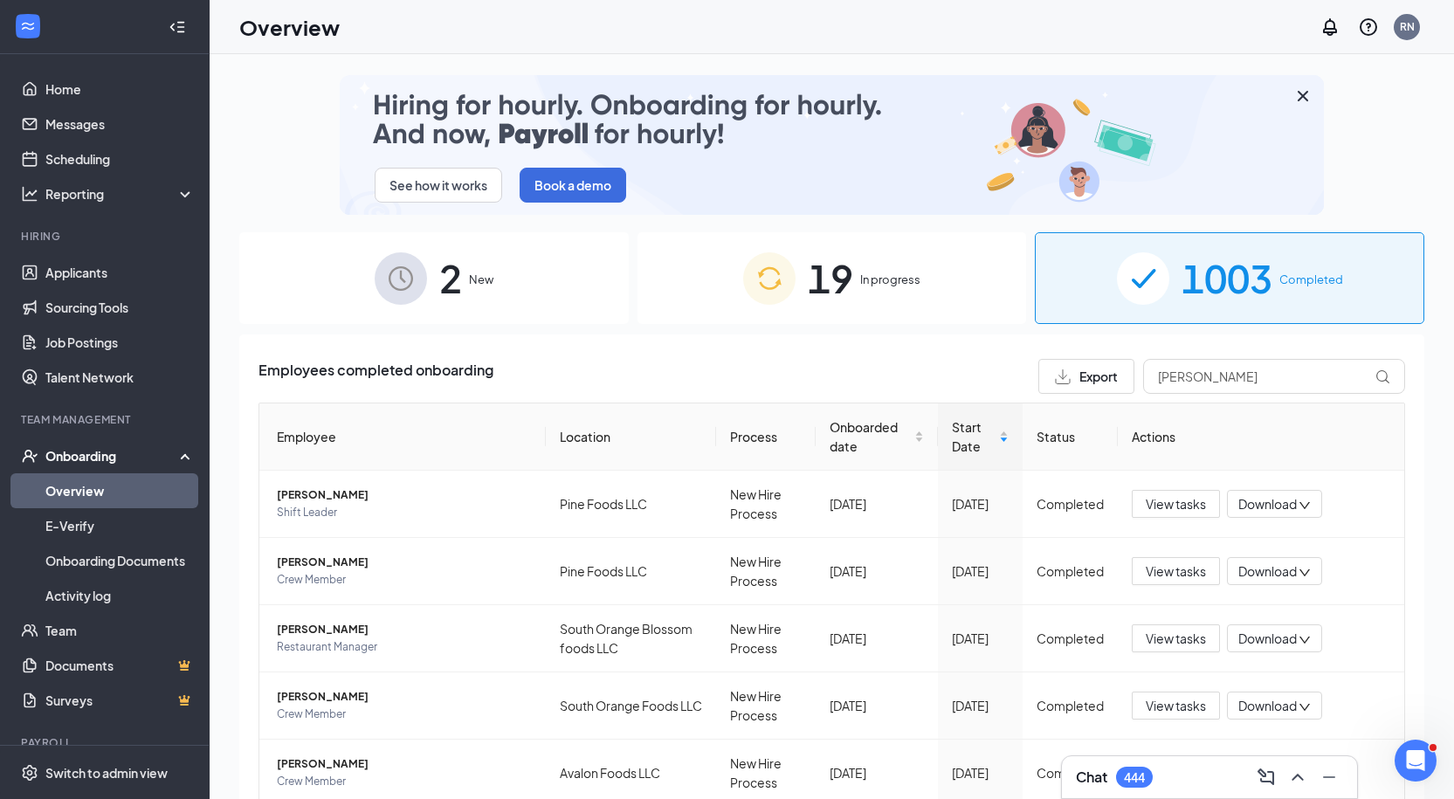
click at [767, 253] on img at bounding box center [769, 278] width 52 height 52
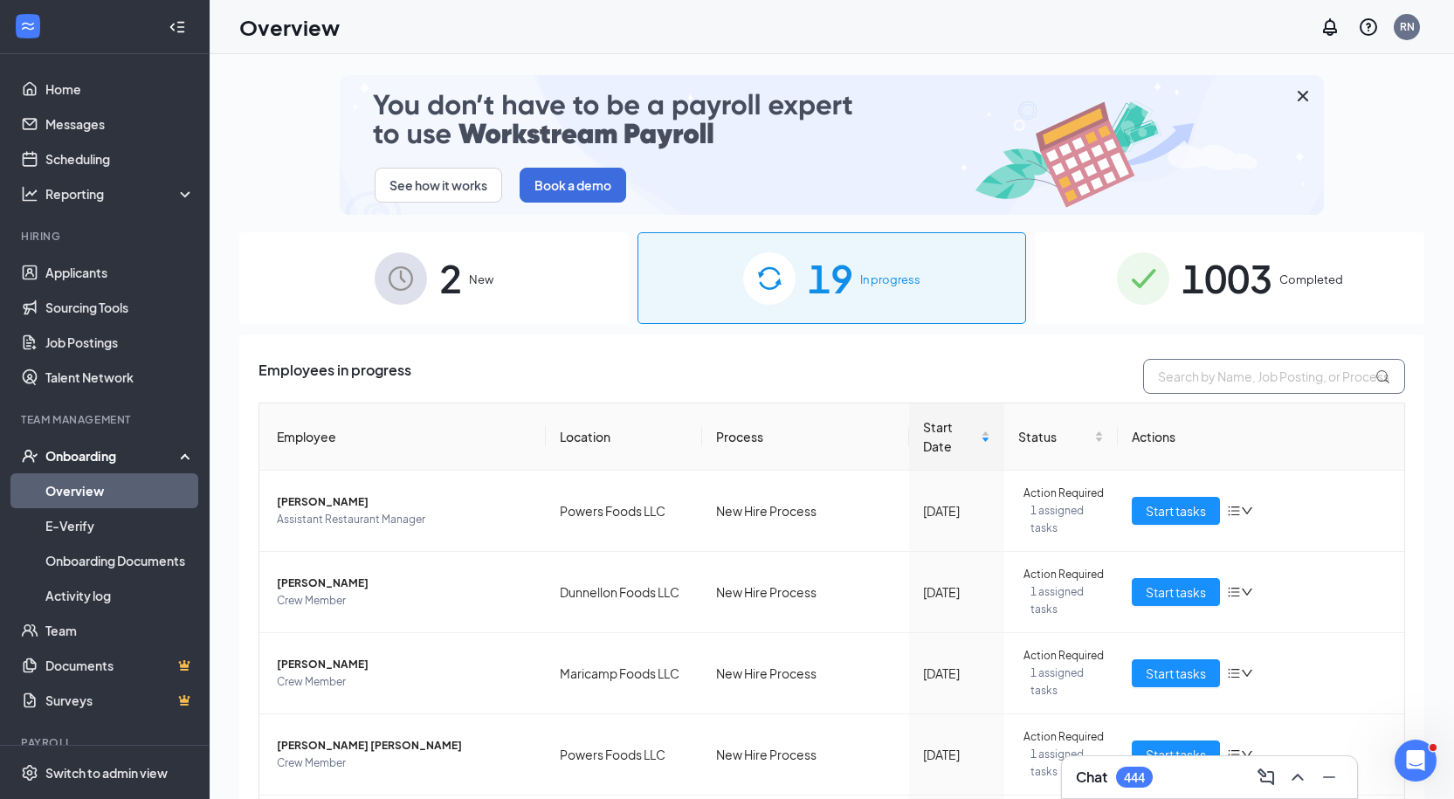
click at [1165, 379] on input "text" at bounding box center [1274, 376] width 262 height 35
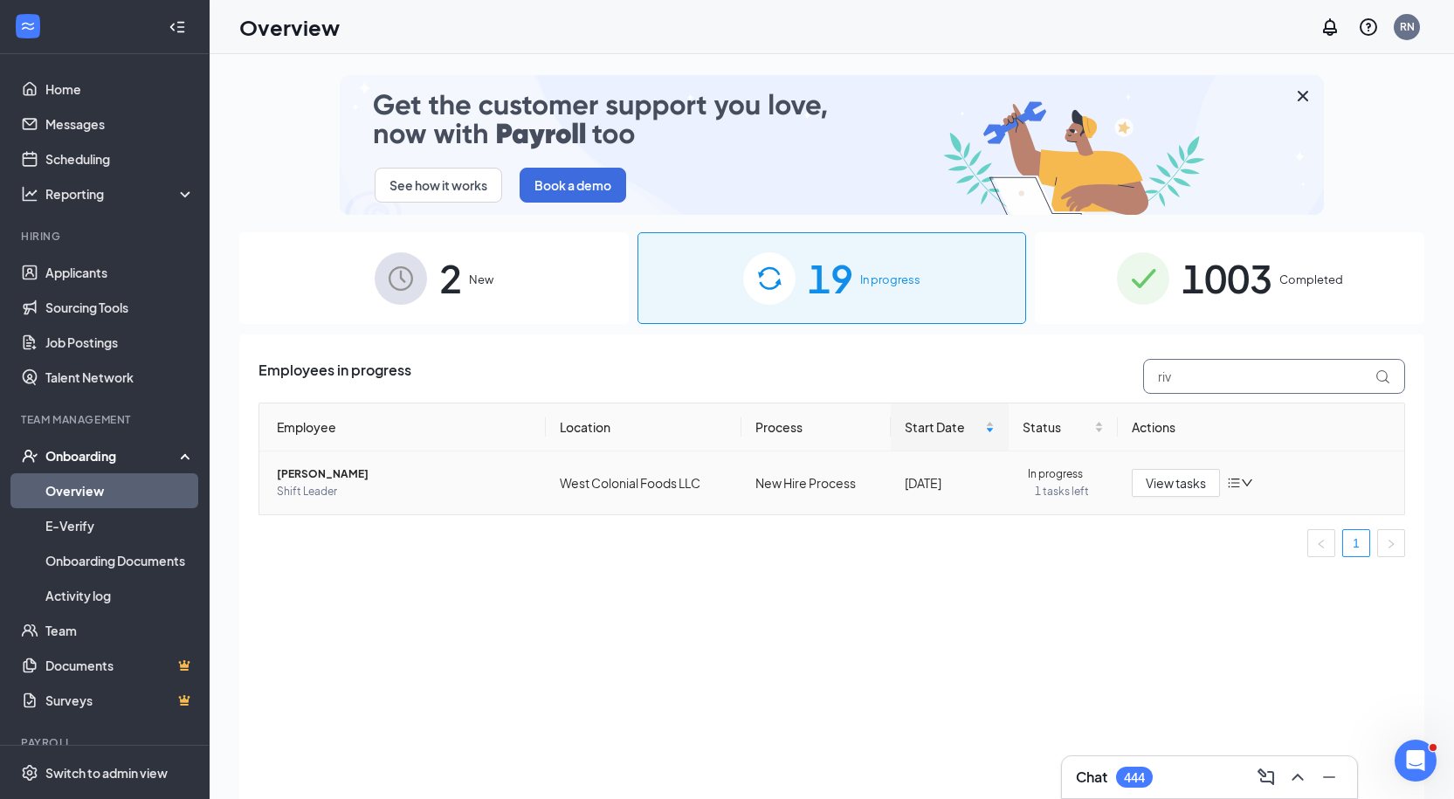
type input "riv"
click at [636, 494] on td "West Colonial Foods LLC" at bounding box center [644, 482] width 196 height 63
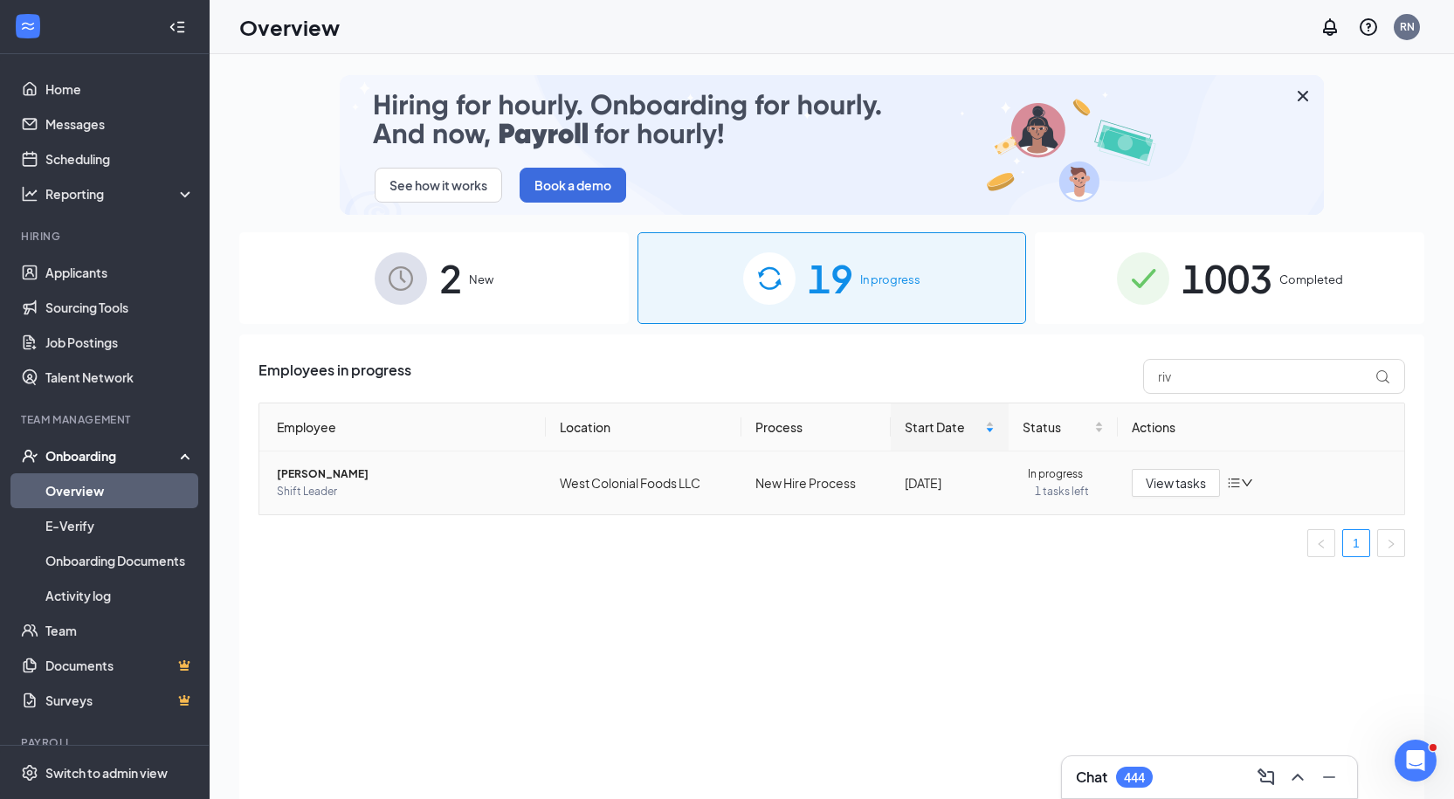
click at [379, 459] on td "Vanessa C Rivera Shift Leader" at bounding box center [402, 482] width 286 height 63
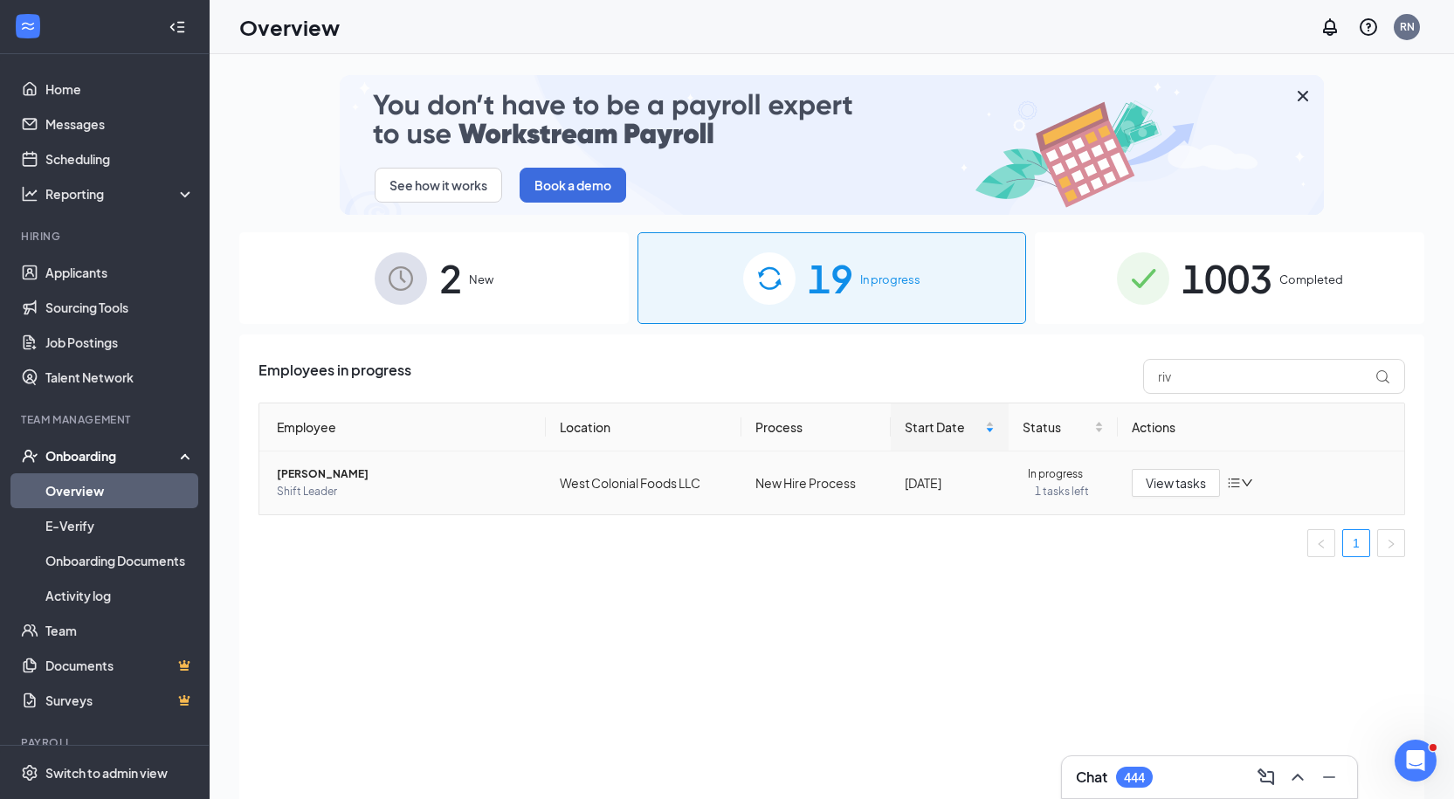
click at [375, 471] on span "Vanessa C Rivera" at bounding box center [404, 473] width 255 height 17
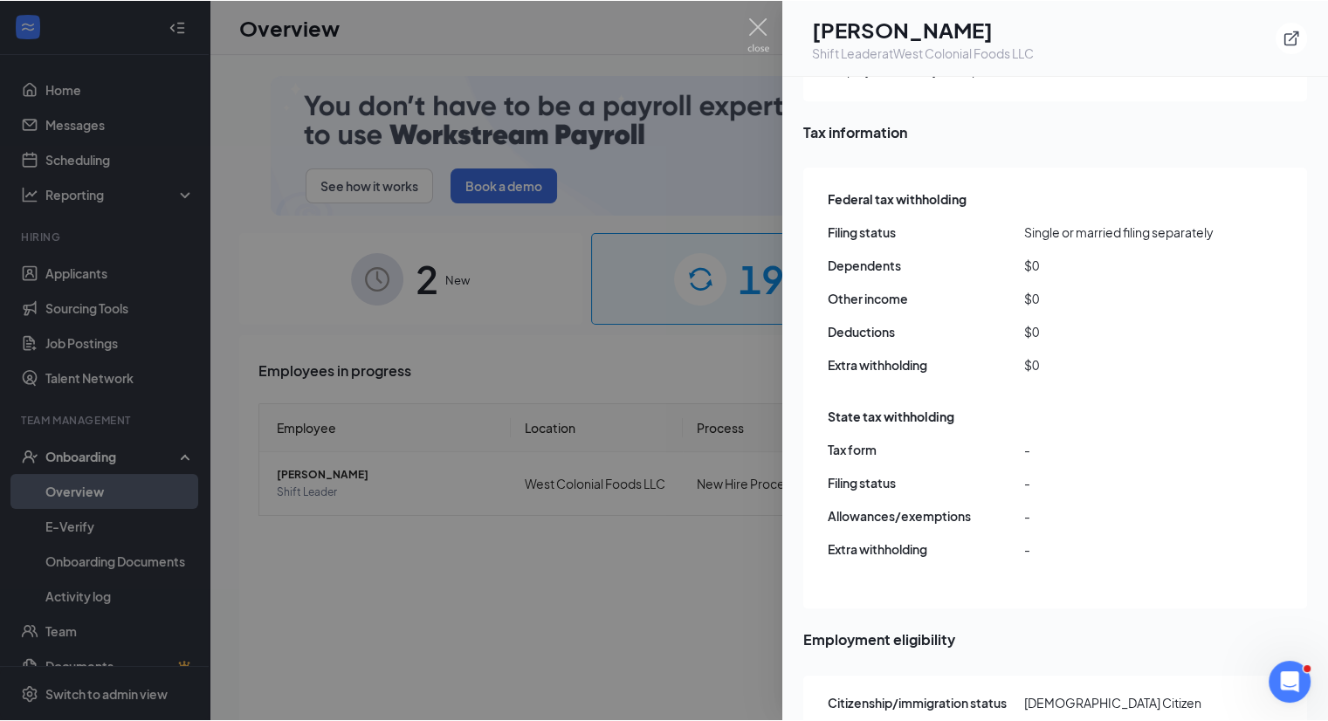
scroll to position [1484, 0]
